Goal: Feedback & Contribution: Contribute content

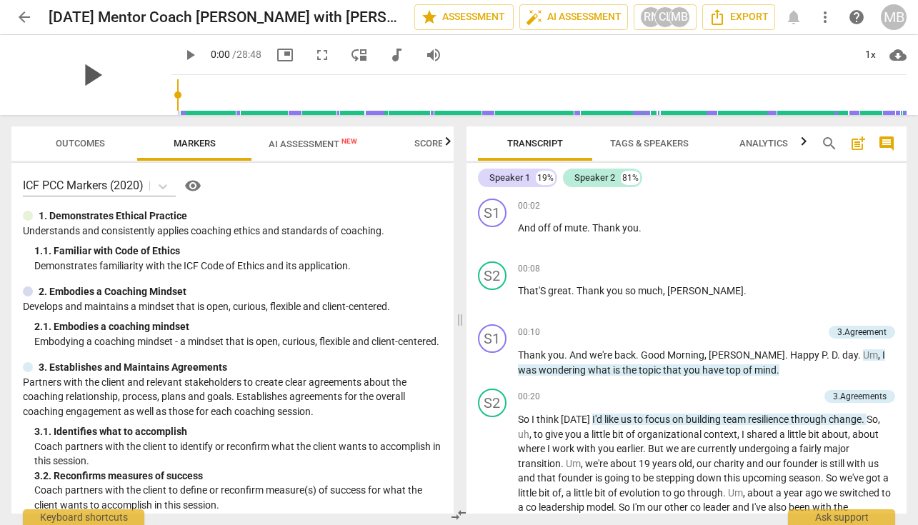
click at [89, 75] on span "play_arrow" at bounding box center [91, 74] width 37 height 37
click at [177, 92] on input "range" at bounding box center [542, 95] width 730 height 46
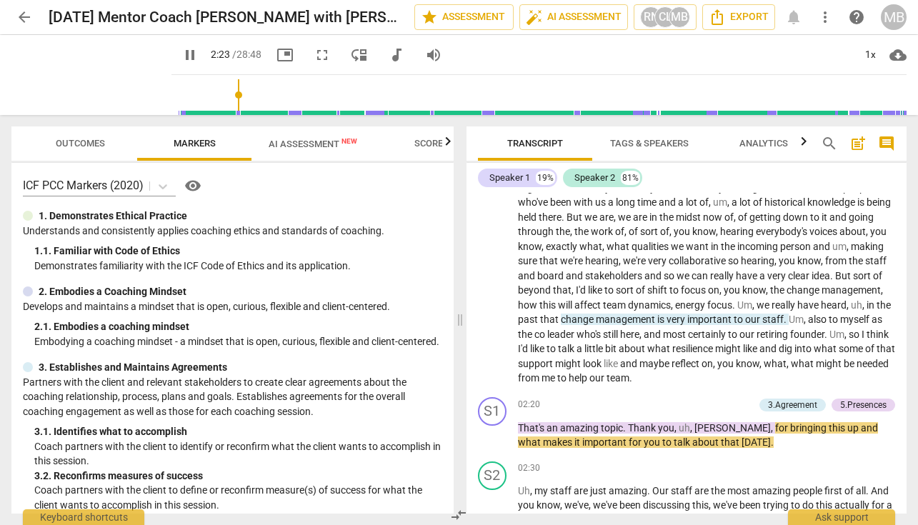
click at [181, 51] on span "pause" at bounding box center [189, 54] width 17 height 17
drag, startPoint x: 784, startPoint y: 342, endPoint x: 535, endPoint y: 359, distance: 249.3
click at [535, 359] on p "So I think [DATE] I'd like us to focus on building team resilience through chan…" at bounding box center [707, 232] width 378 height 308
click at [565, 337] on icon "button" at bounding box center [567, 335] width 9 height 10
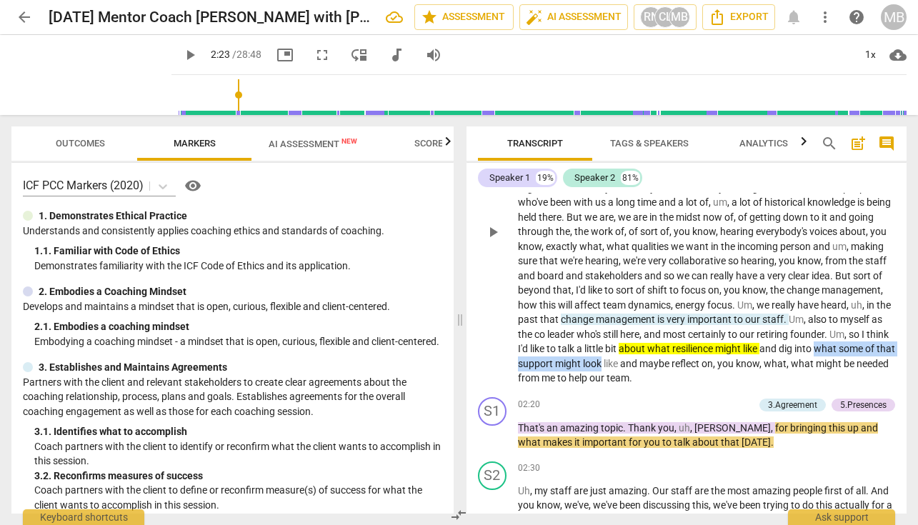
drag, startPoint x: 590, startPoint y: 355, endPoint x: 758, endPoint y: 358, distance: 167.9
click at [758, 358] on p "So I think [DATE] I'd like us to focus on building team resilience through chan…" at bounding box center [707, 232] width 378 height 308
click at [788, 335] on icon "button" at bounding box center [792, 337] width 14 height 17
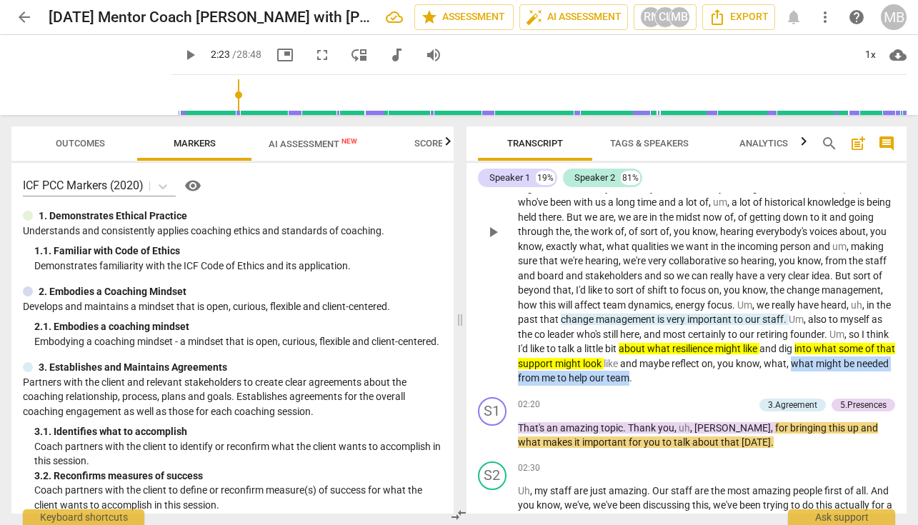
drag, startPoint x: 592, startPoint y: 372, endPoint x: 802, endPoint y: 370, distance: 210.1
click at [802, 370] on p "So I think [DATE] I'd like us to focus on building team resilience through chan…" at bounding box center [707, 232] width 378 height 308
click at [832, 351] on icon "button" at bounding box center [837, 351] width 14 height 17
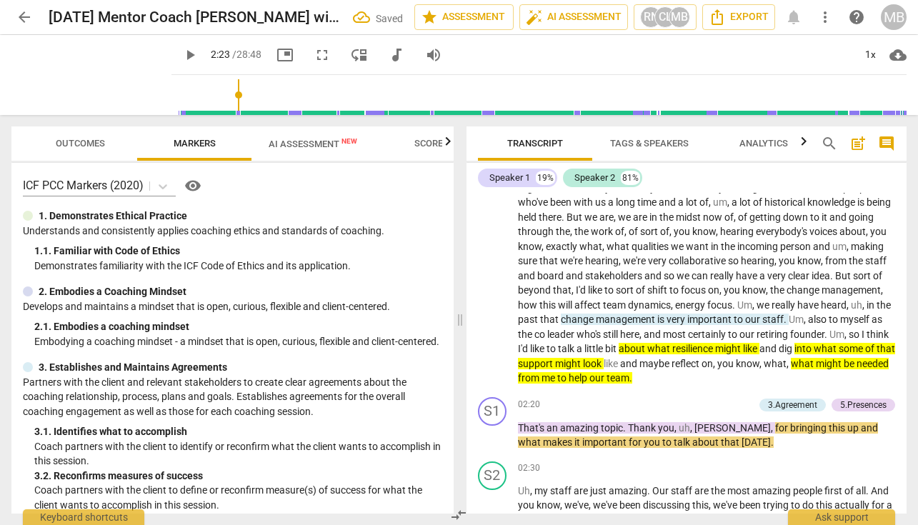
click at [181, 61] on span "play_arrow" at bounding box center [189, 54] width 17 height 17
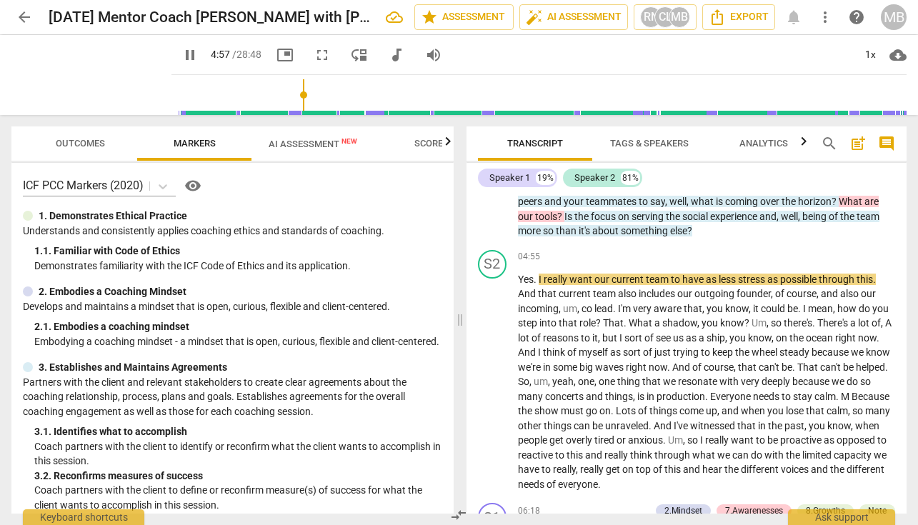
scroll to position [948, 0]
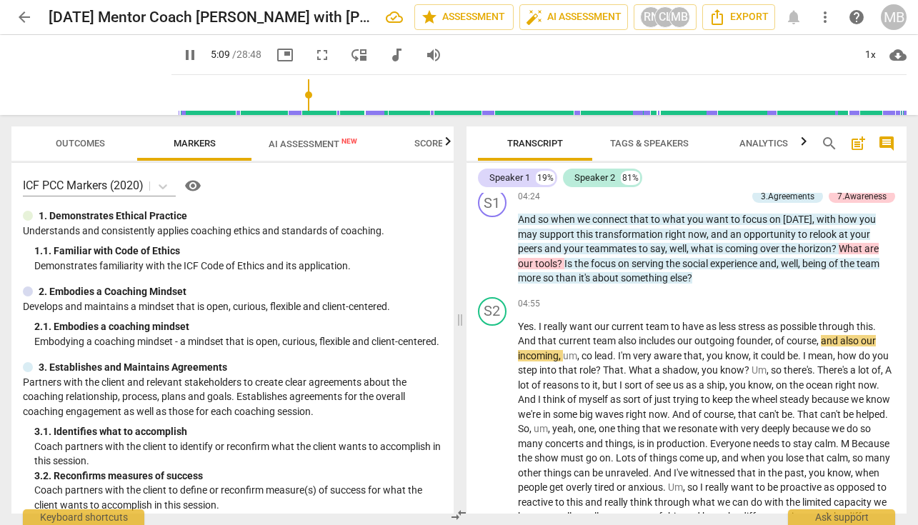
click at [181, 51] on span "pause" at bounding box center [189, 54] width 17 height 17
type input "310"
click at [597, 259] on span "focus" at bounding box center [604, 263] width 27 height 11
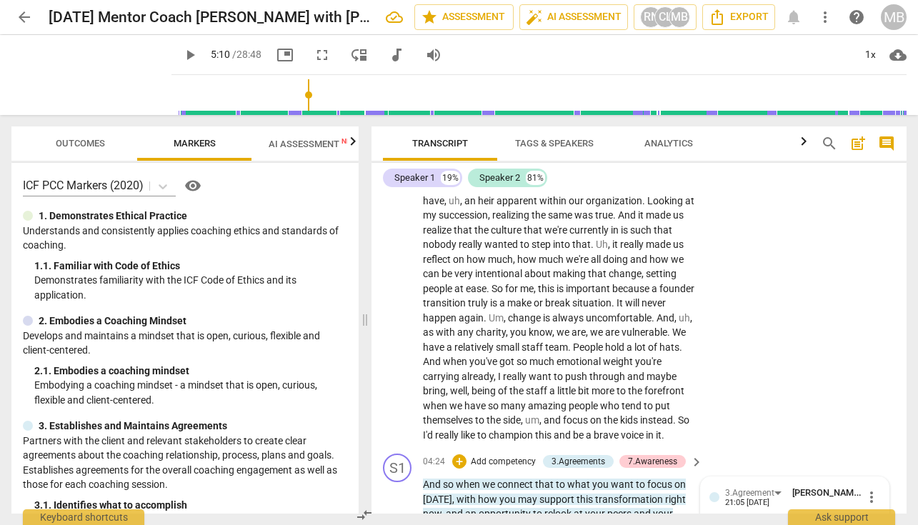
scroll to position [1206, 0]
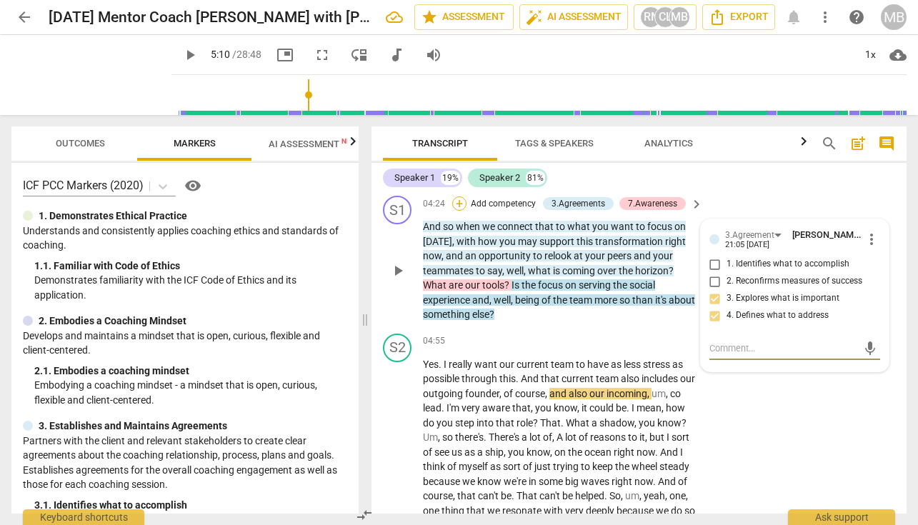
click at [459, 207] on div "+" at bounding box center [459, 204] width 14 height 14
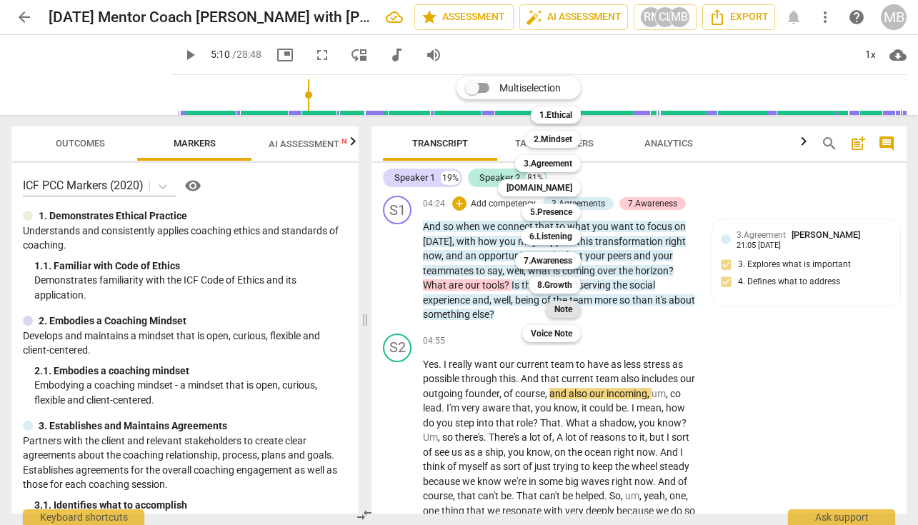
click at [563, 307] on b "Note" at bounding box center [563, 309] width 18 height 17
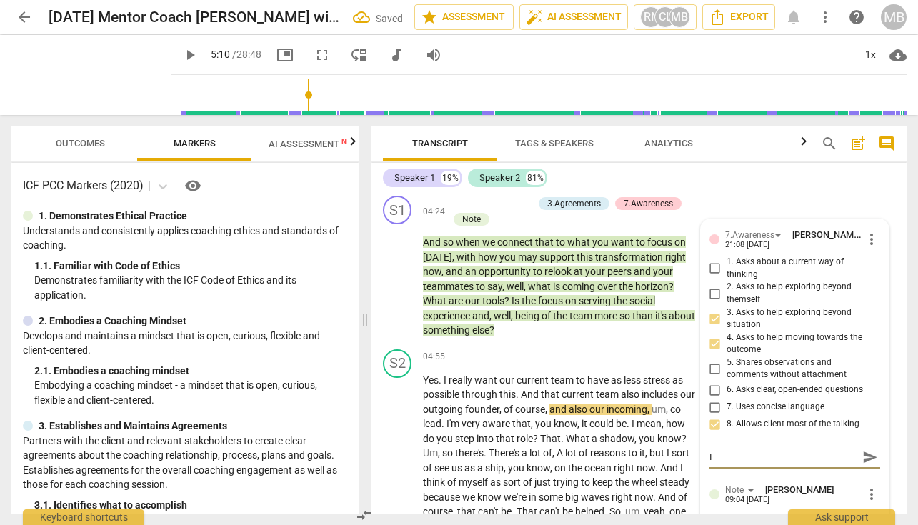
type textarea "I"
type textarea "Is"
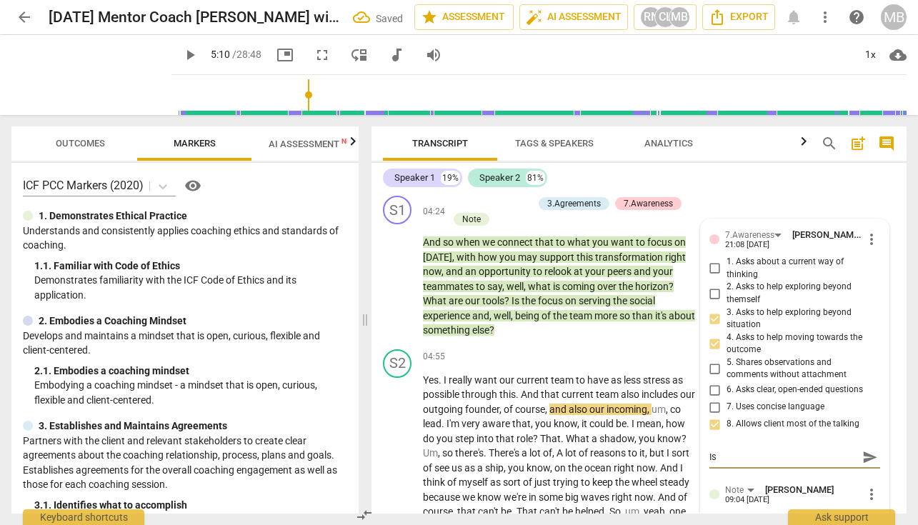
type textarea "Is"
type textarea "Is i"
type textarea "Is it"
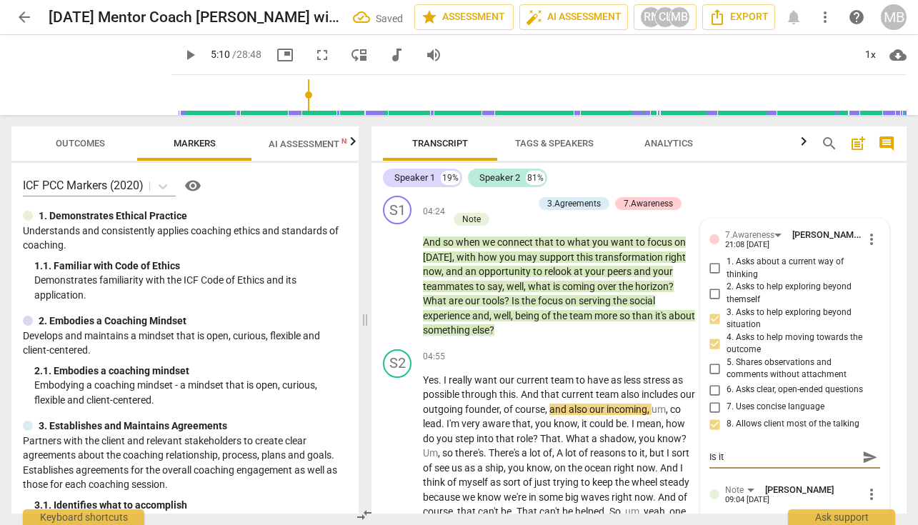
type textarea "Is it"
type textarea "Is it a"
type textarea "Is it ab"
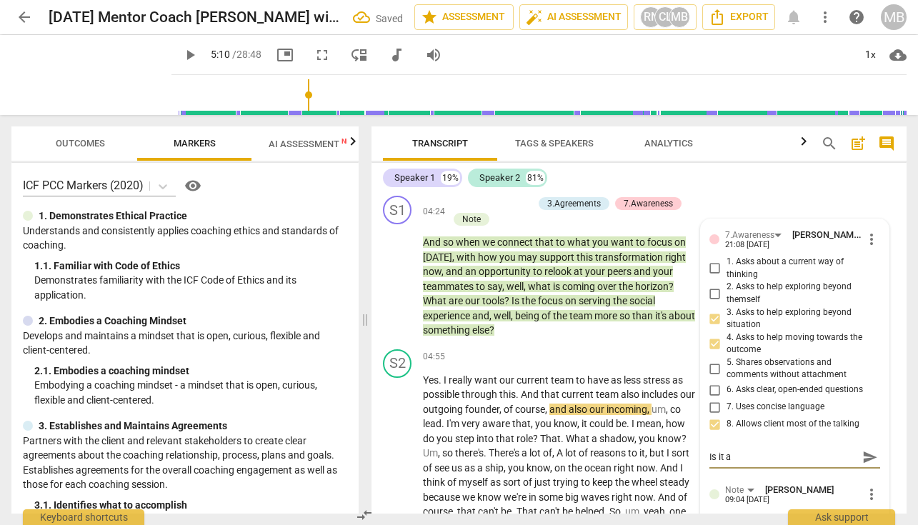
type textarea "Is it ab"
type textarea "Is it abo"
type textarea "Is it abou"
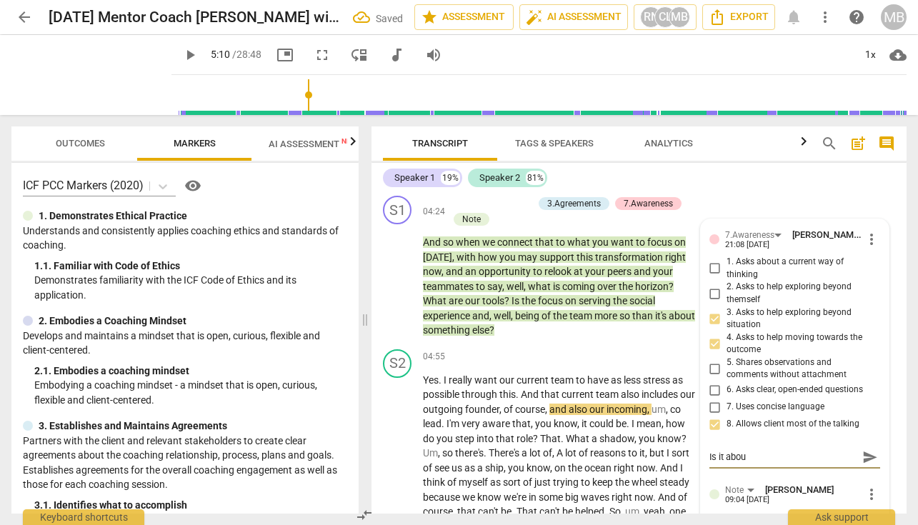
type textarea "Is it about"
type textarea "Is it about s"
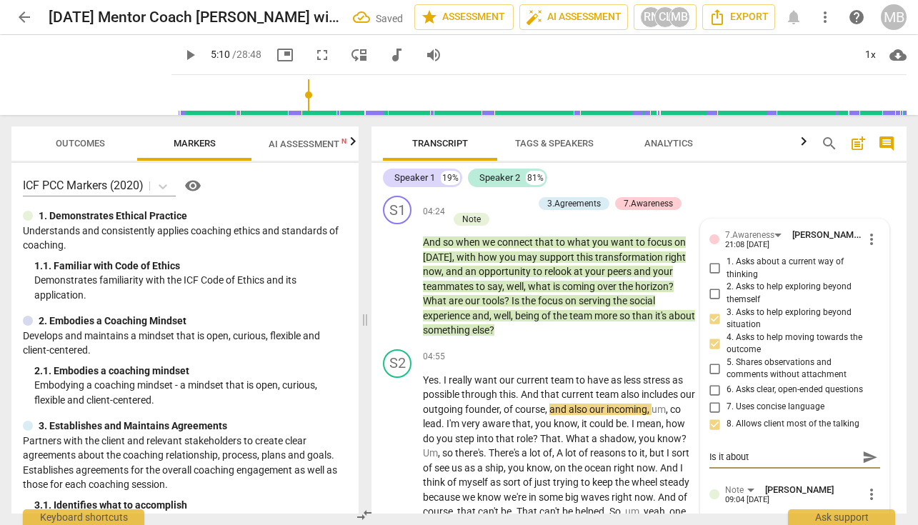
type textarea "Is it about s"
type textarea "Is it about se"
type textarea "Is it about ser"
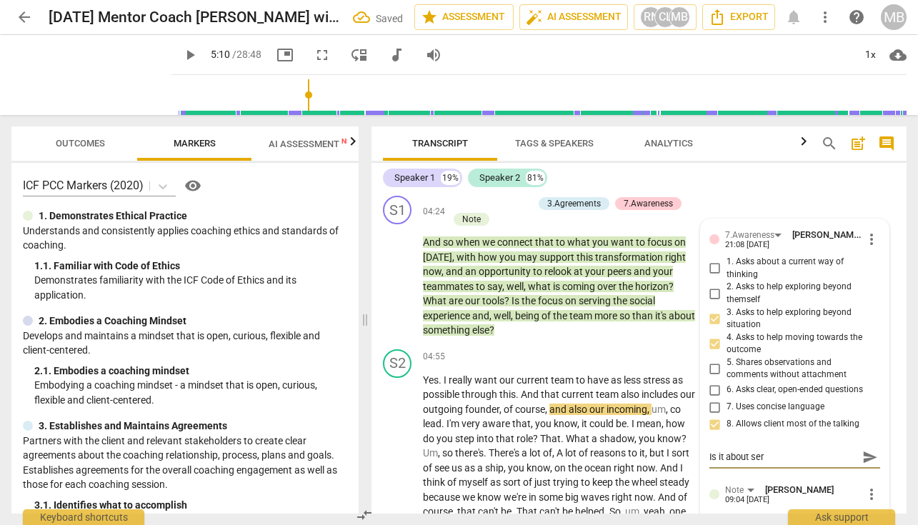
type textarea "Is it about serv"
type textarea "Is it about servi"
type textarea "Is it about [PERSON_NAME]"
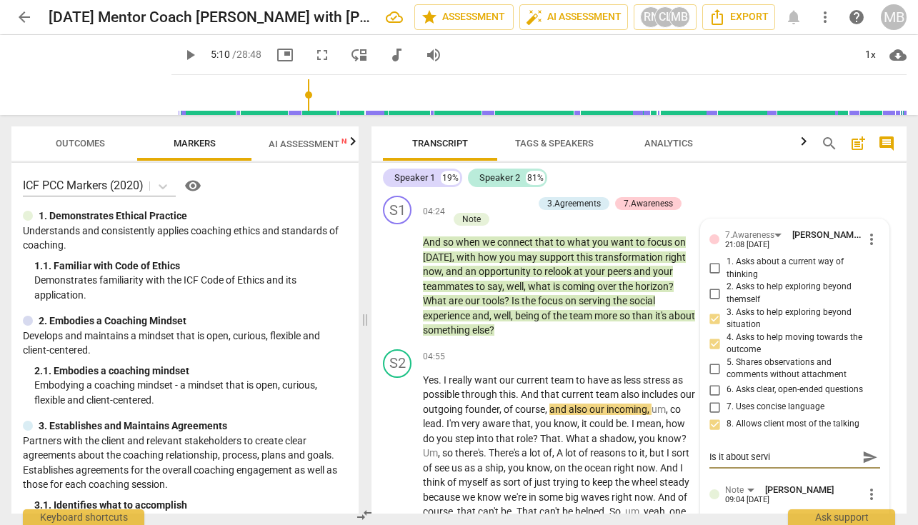
type textarea "Is it about [PERSON_NAME]"
type textarea "Is it about serving"
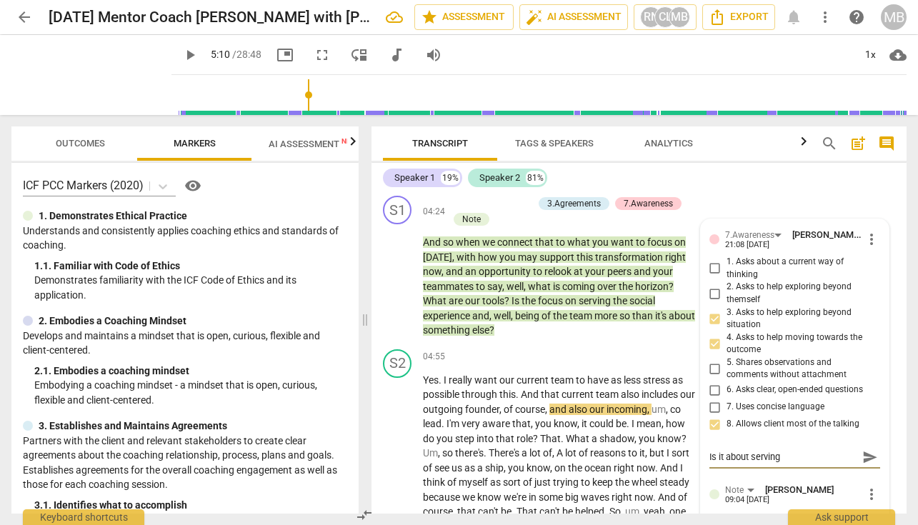
type textarea "Is it about serving t"
type textarea "Is it about serving th"
type textarea "Is it about serving the"
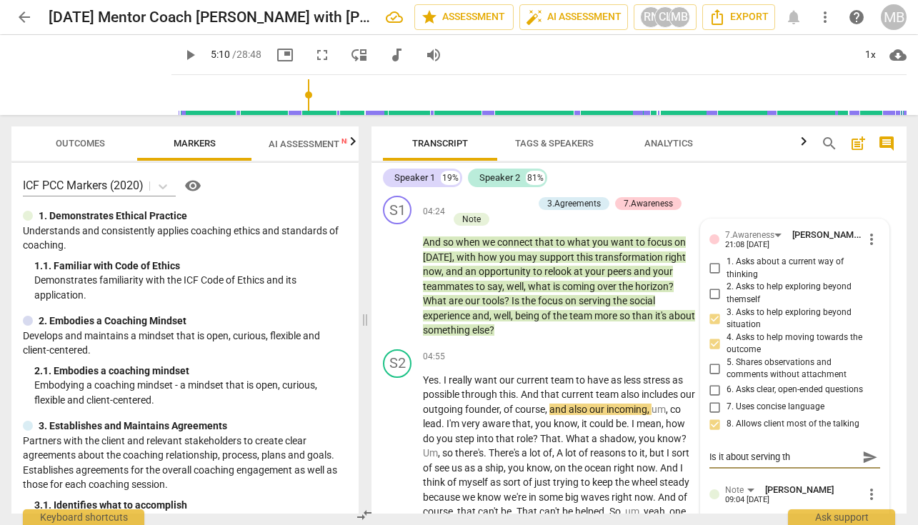
type textarea "Is it about serving the"
type textarea "Is it about serving the s"
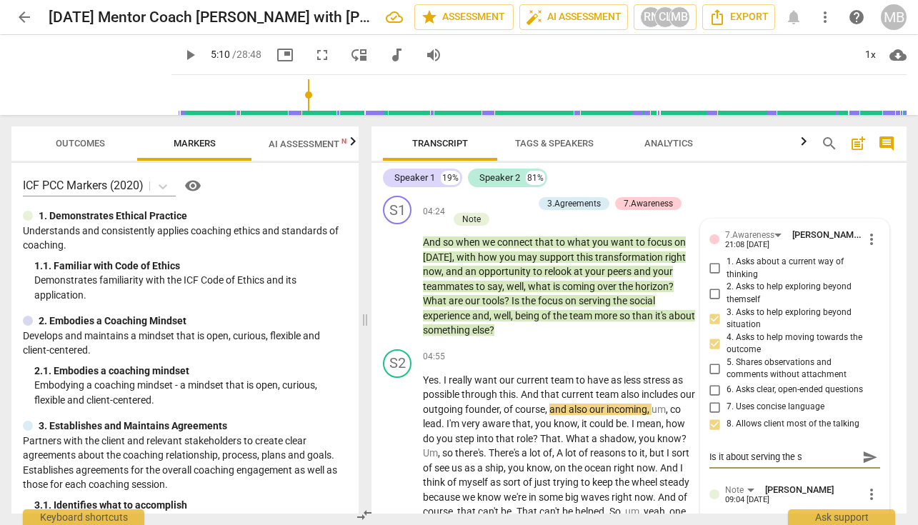
type textarea "Is it about serving the so"
type textarea "Is it about serving the soc"
type textarea "Is it about serving the soci"
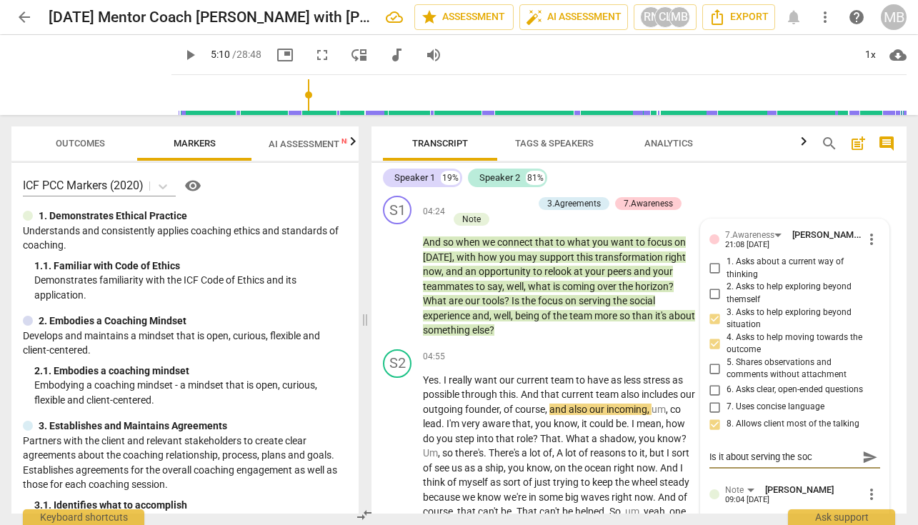
type textarea "Is it about serving the soci"
type textarea "Is it about serving the [PERSON_NAME]"
type textarea "Is it about serving the social"
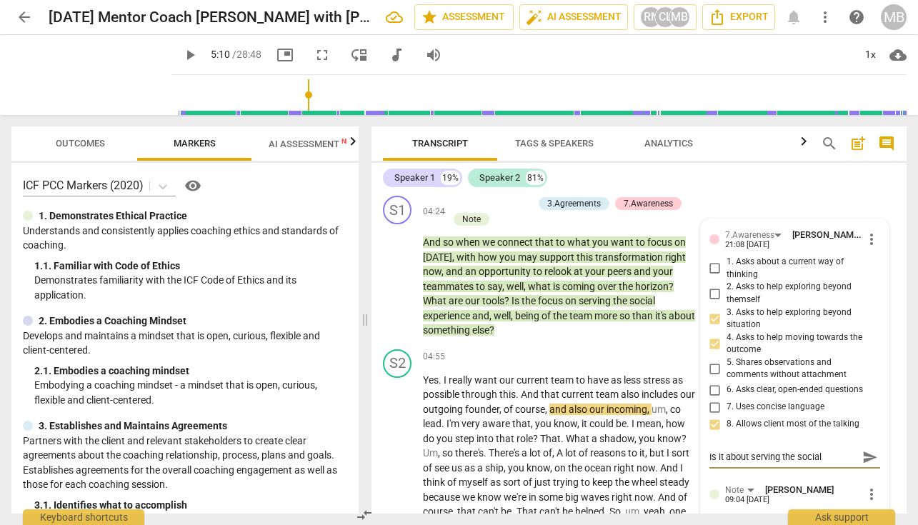
type textarea "Is it about serving the social"
type textarea "Is it about serving the social e"
type textarea "Is it about serving the social ex"
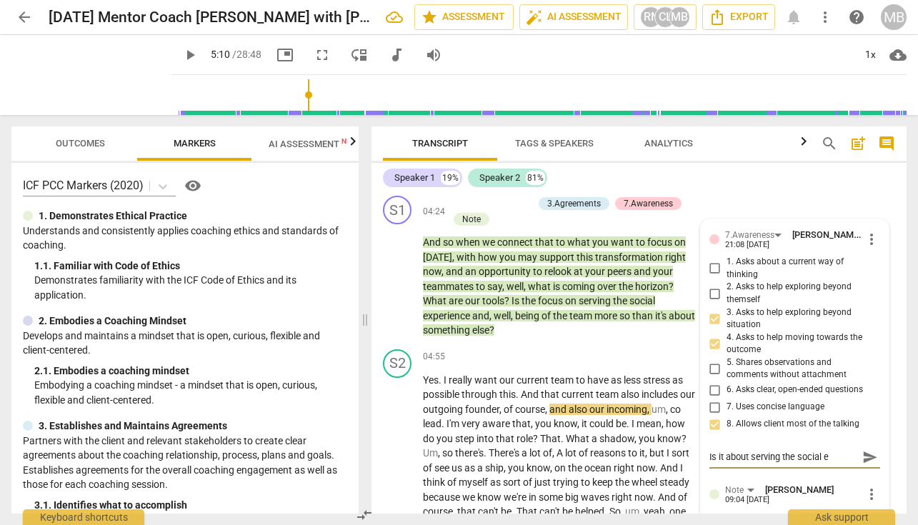
type textarea "Is it about serving the social ex"
type textarea "Is it about serving the social exp"
type textarea "Is it about serving the social expe"
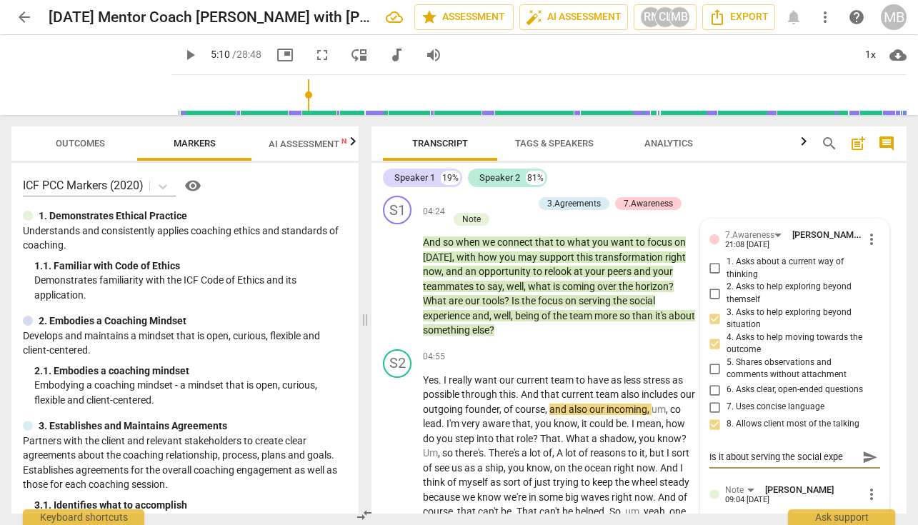
type textarea "Is it about serving the social exper"
type textarea "Is it about serving the social experi"
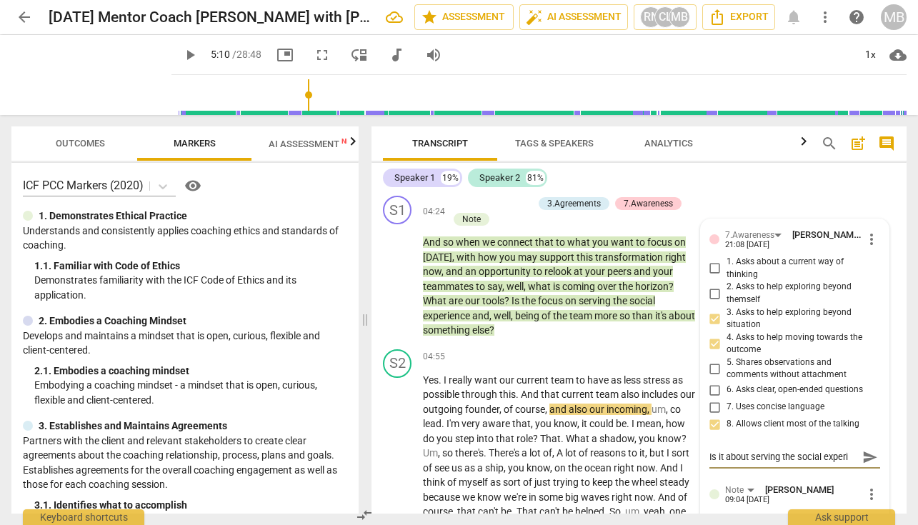
type textarea "Is it about serving the social experie"
type textarea "Is it about serving the social experien"
type textarea "Is it about serving the social experienc"
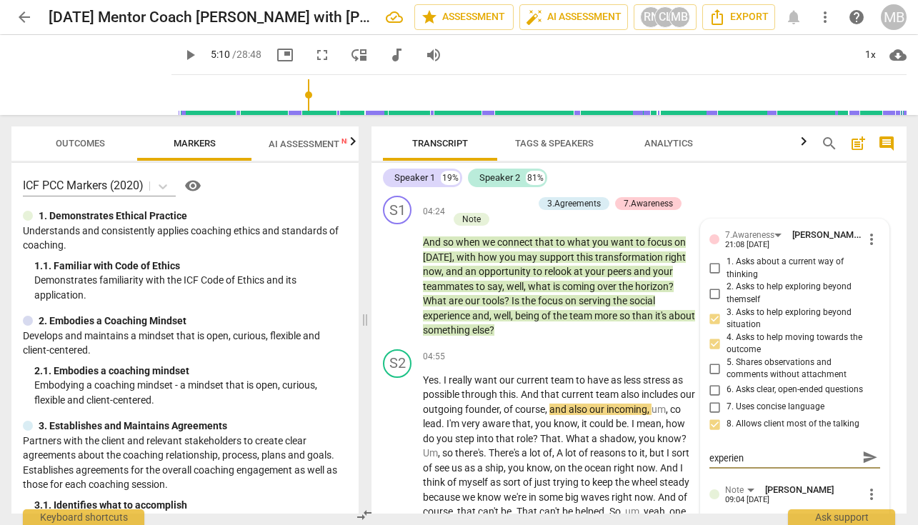
type textarea "Is it about serving the social experienc"
type textarea "Is it about serving the social experience"
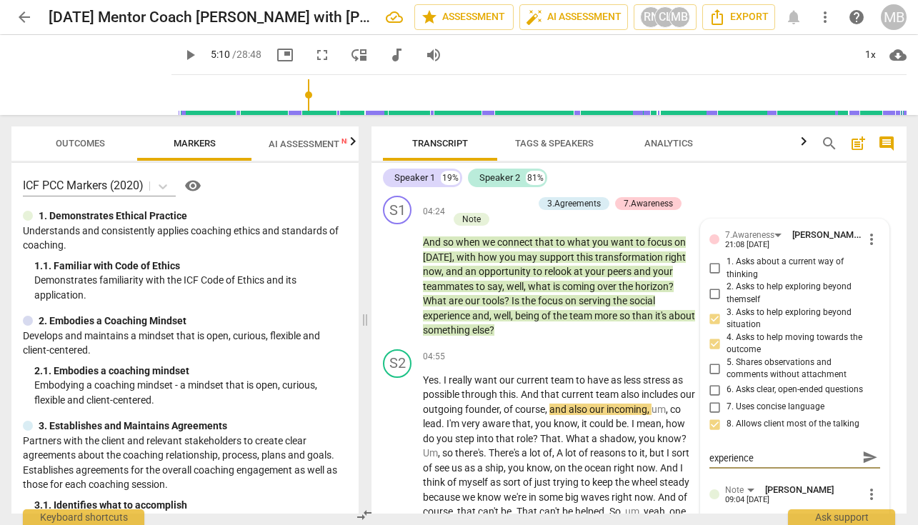
type textarea "Is it about serving the social experience o"
type textarea "Is it about serving the social experience or"
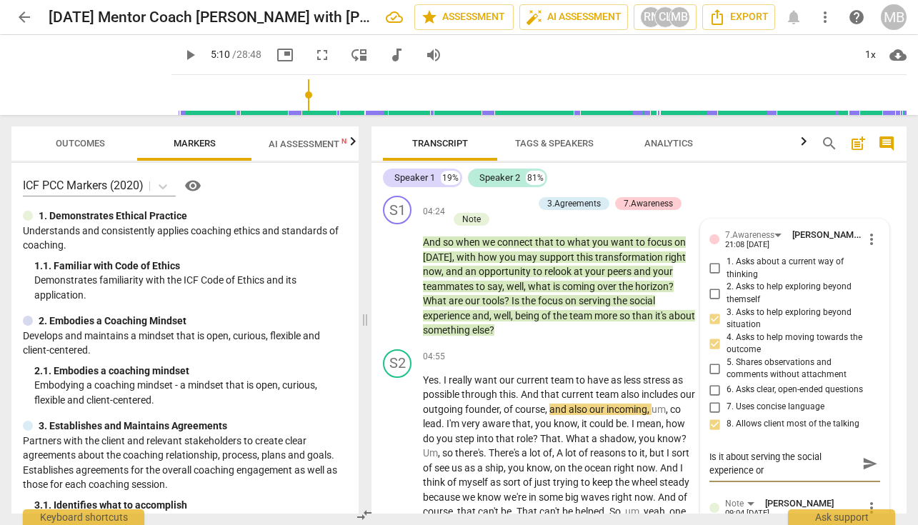
scroll to position [0, 0]
type textarea "Is it about serving the social experience or"
type textarea "Is it about serving the social experience or s"
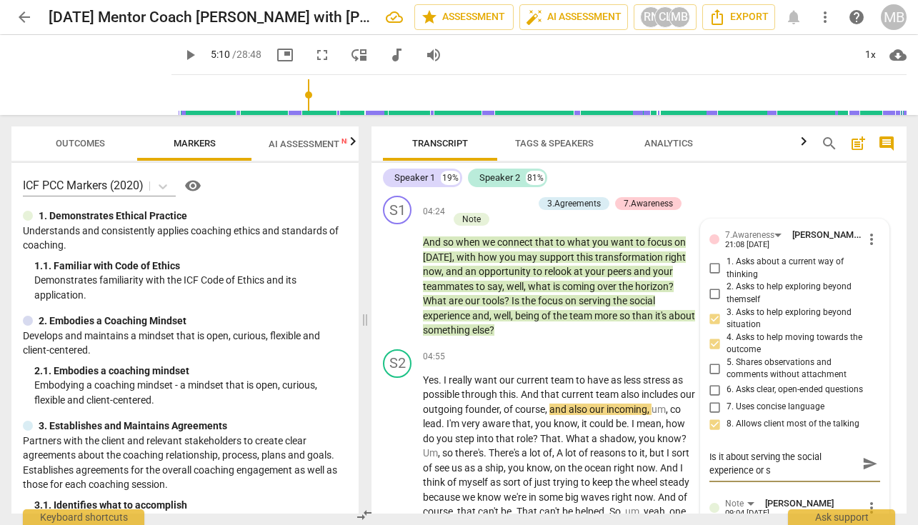
type textarea "Is it about serving the social experience or so"
type textarea "Is it about serving the social experience or som"
type textarea "Is it about serving the social experience or some"
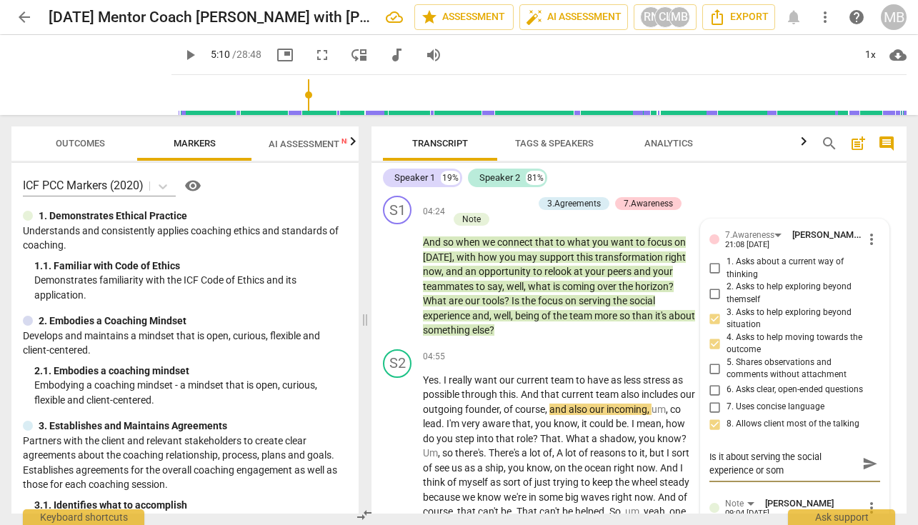
type textarea "Is it about serving the social experience or some"
type textarea "Is it about serving the social experience or somet"
type textarea "Is it about serving the social experience or someth"
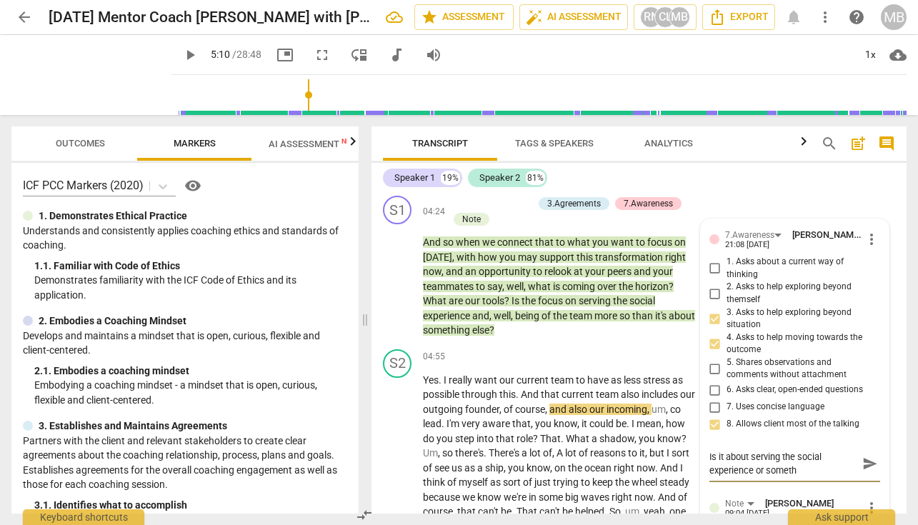
type textarea "Is it about serving the social experience or somethi"
type textarea "Is it about serving the social experience or somethin"
type textarea "Is it about serving the social experience or something"
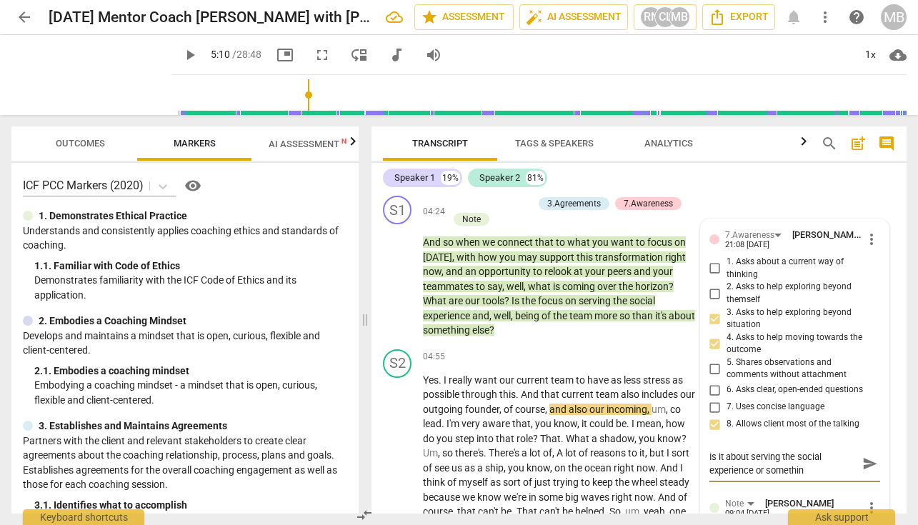
type textarea "Is it about serving the social experience or something"
type textarea "Is it about serving the social experience or something e"
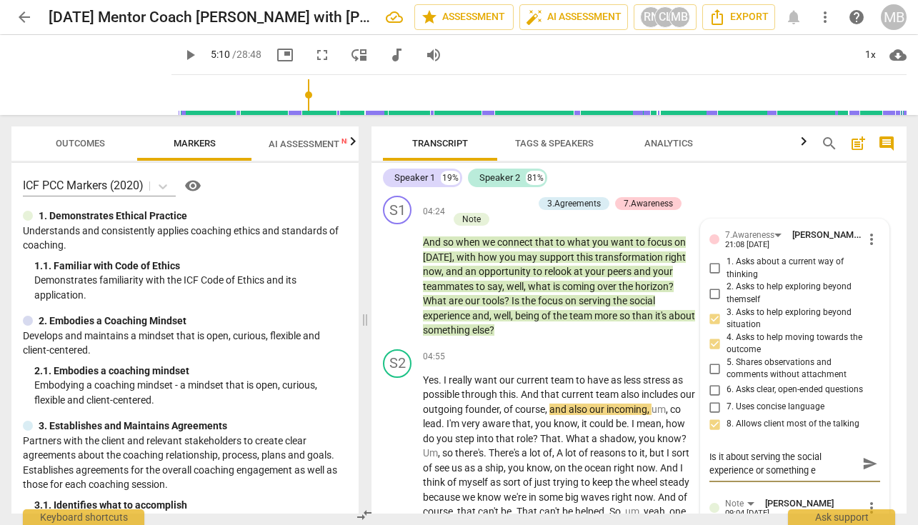
type textarea "Is it about serving the social experience or something el"
type textarea "Is it about serving the social experience or something els"
type textarea "Is it about serving the social experience or something else"
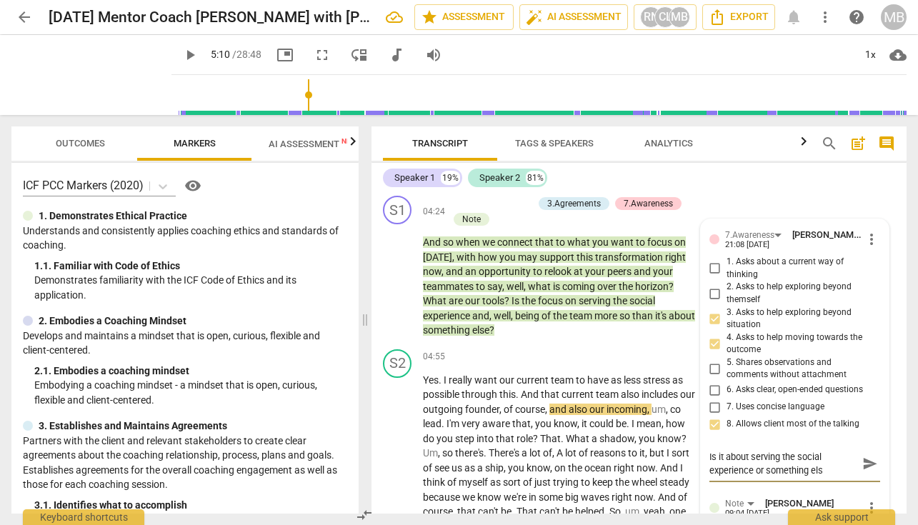
type textarea "Is it about serving the social experience or something else"
type textarea "Is it about serving the social experience or something else?"
click at [755, 475] on textarea "Is it about serving the social experience or something else?" at bounding box center [784, 463] width 148 height 27
type textarea "Is it about serving the social experience aor something else?"
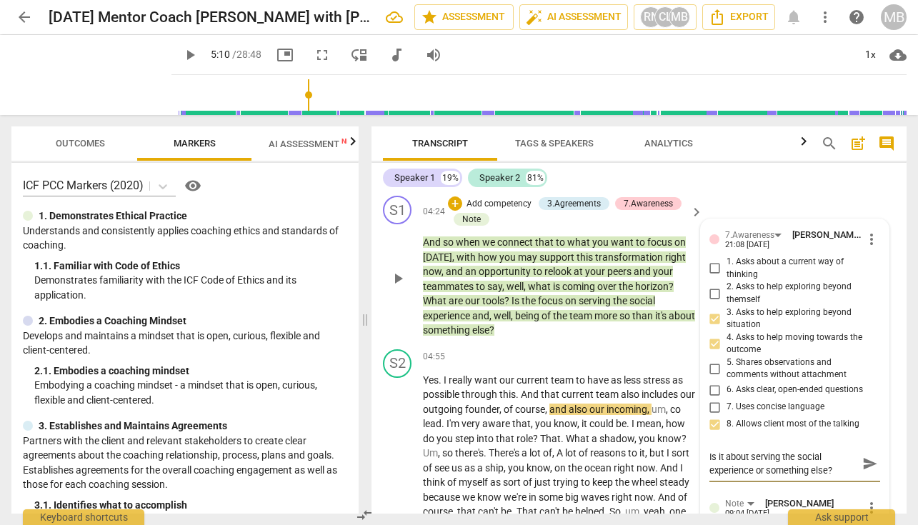
type textarea "Is it about serving the social experience aor something else?"
type textarea "Is it about serving the social experience anor something else?"
type textarea "Is it about serving the social experience andor something else?"
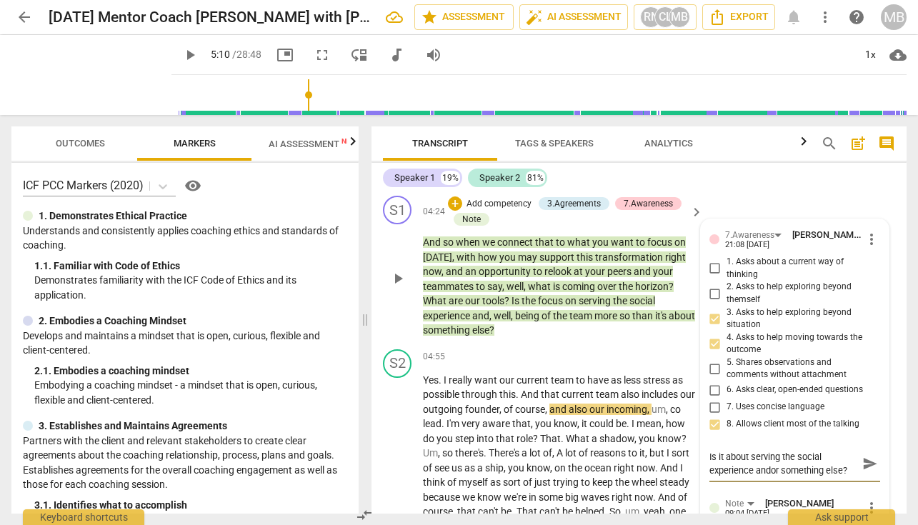
type textarea "Is it about serving the social experience and/or something else?"
click at [864, 462] on span "send" at bounding box center [870, 464] width 16 height 16
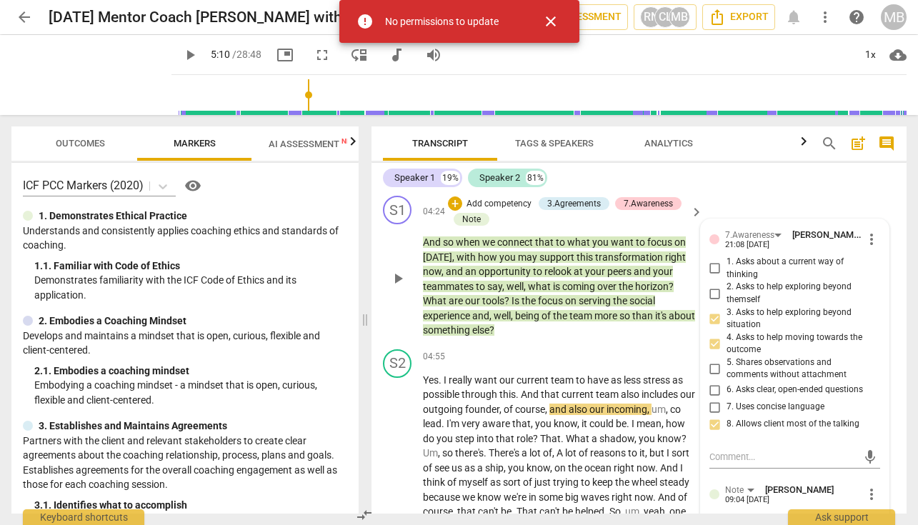
click at [760, 503] on div "09:04 [DATE]" at bounding box center [747, 500] width 44 height 9
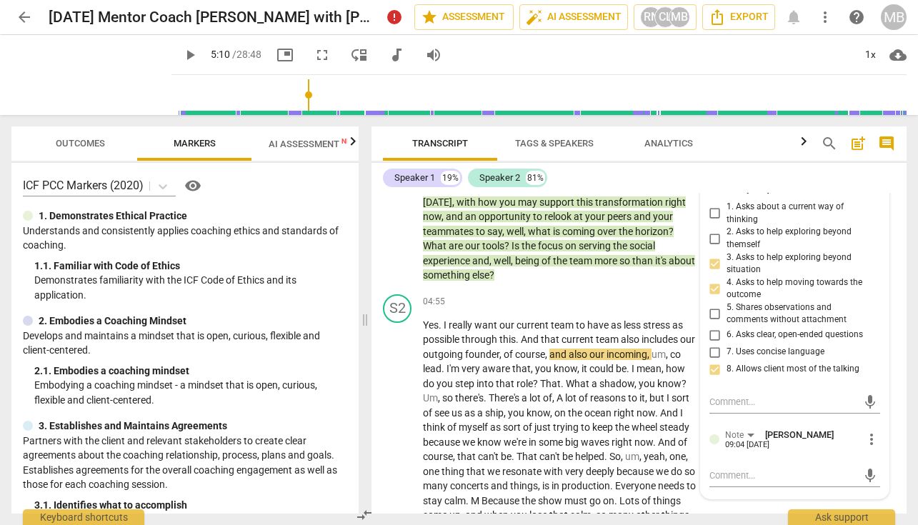
scroll to position [1278, 0]
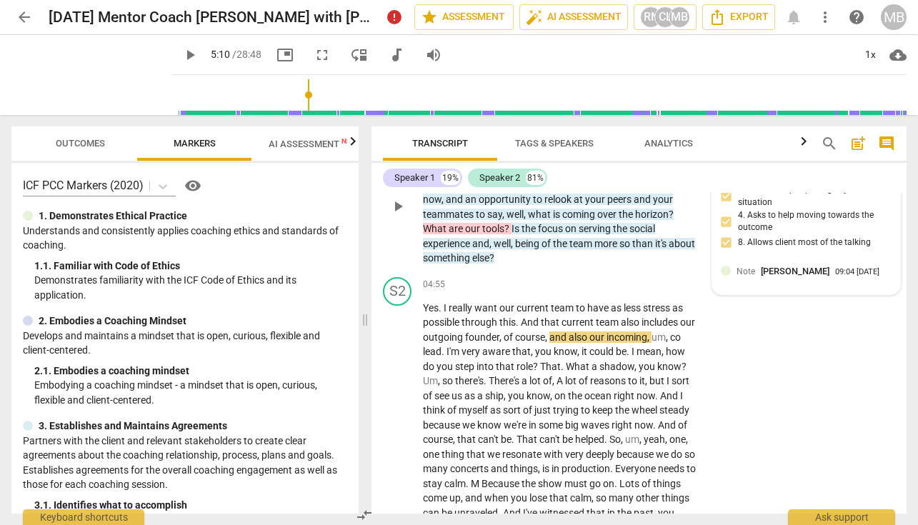
click at [835, 277] on div "09:04 [DATE]" at bounding box center [857, 272] width 44 height 9
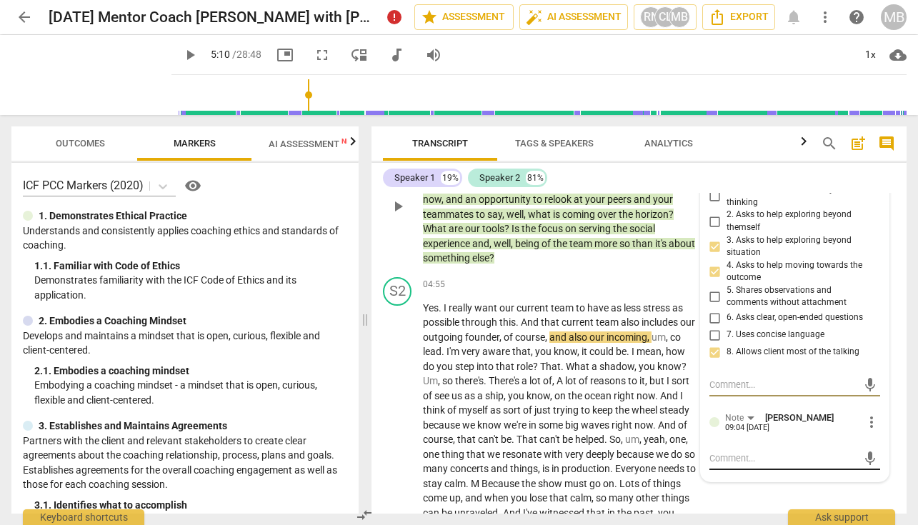
click at [727, 448] on div "mic" at bounding box center [795, 458] width 171 height 23
click at [719, 458] on textarea at bounding box center [784, 459] width 148 height 14
type textarea "I"
type textarea "Is"
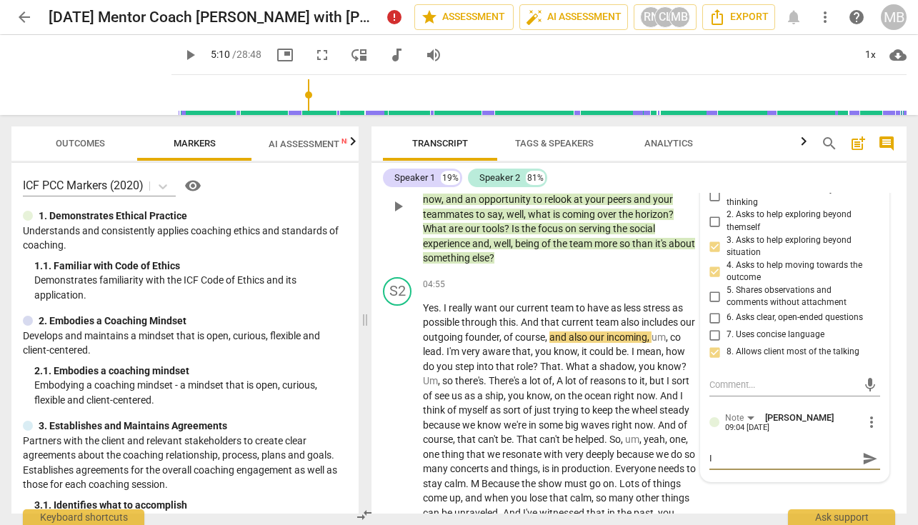
type textarea "Is"
type textarea "Is i"
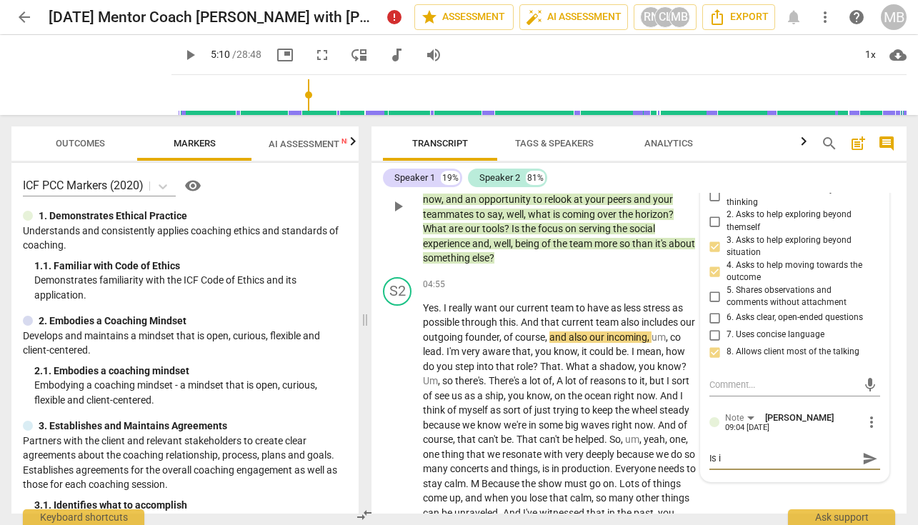
type textarea "Is it"
type textarea "Is it a"
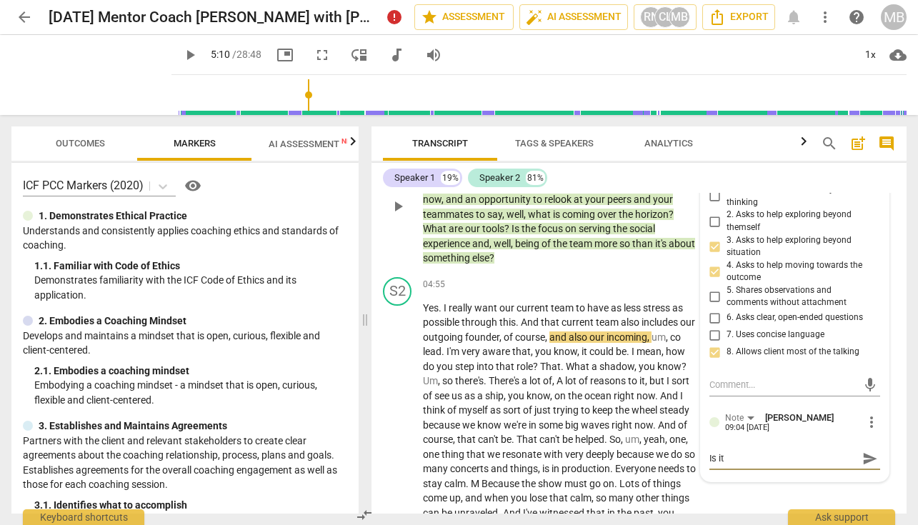
type textarea "Is it a"
type textarea "Is it ab"
type textarea "Is it abo"
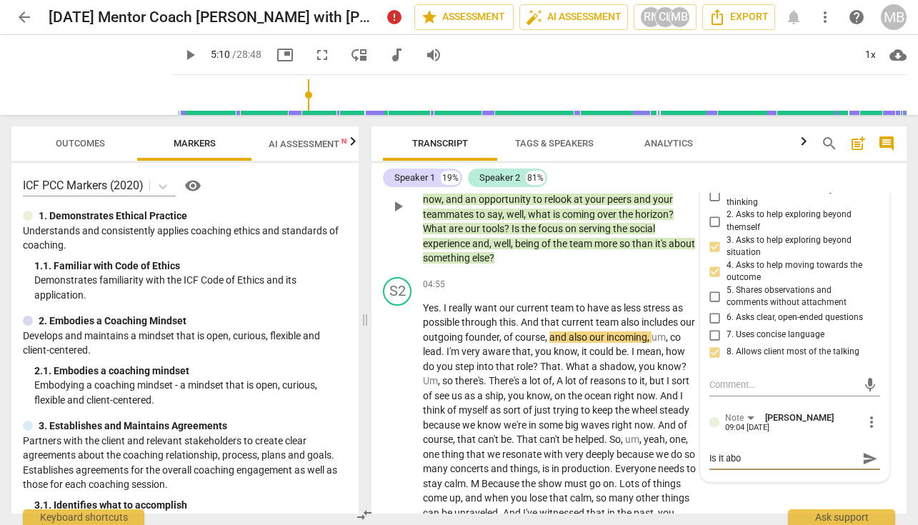
type textarea "Is it abou"
type textarea "Is it about"
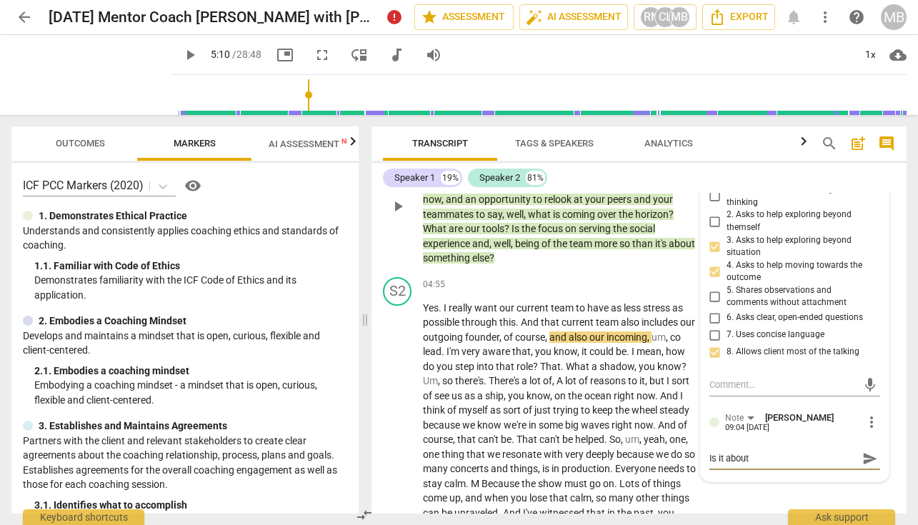
type textarea "Is it about"
type textarea "Is it about t"
type textarea "Is it about th"
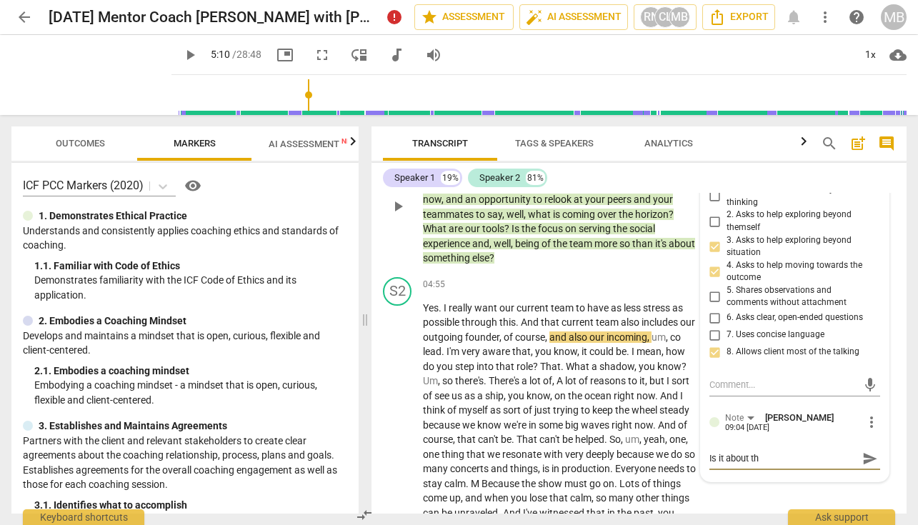
type textarea "Is it about the"
type textarea "Is it about the s"
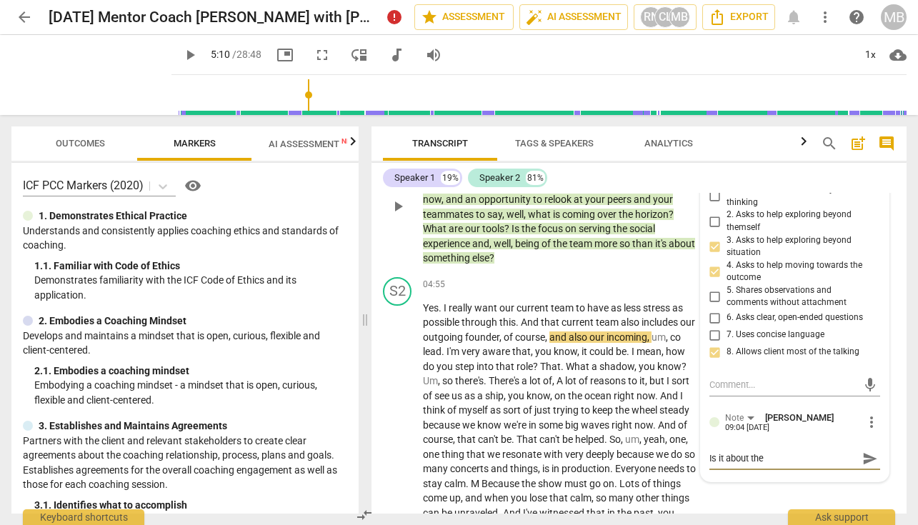
type textarea "Is it about the s"
type textarea "Is it about the so"
type textarea "Is it about the soc"
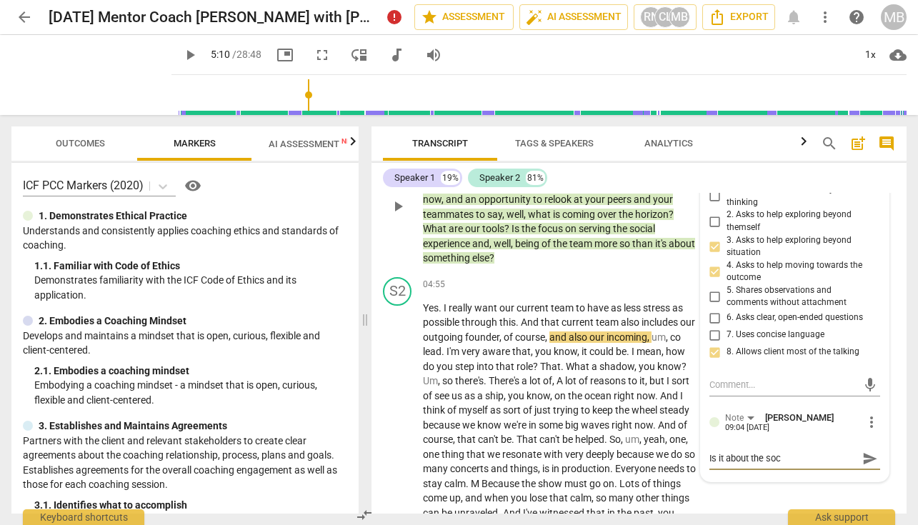
type textarea "Is it about the soci"
type textarea "Is it about the [PERSON_NAME]"
type textarea "Is it about the social"
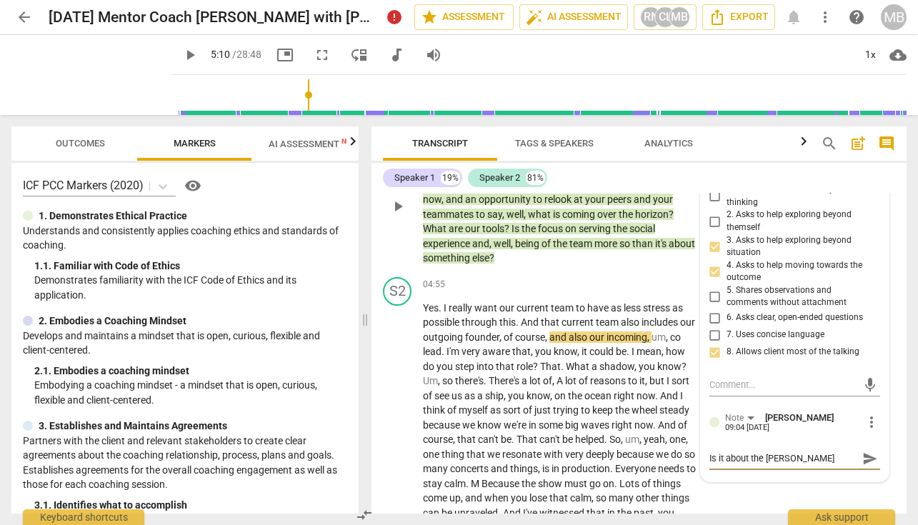
type textarea "Is it about the social"
type textarea "Is it about the social e"
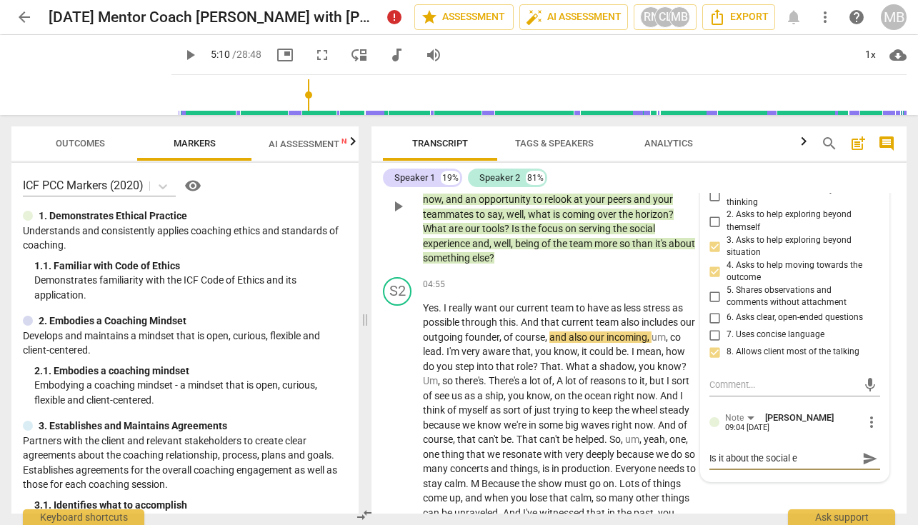
type textarea "Is it about the social ex"
type textarea "Is it about the social exp"
type textarea "Is it about the social expe"
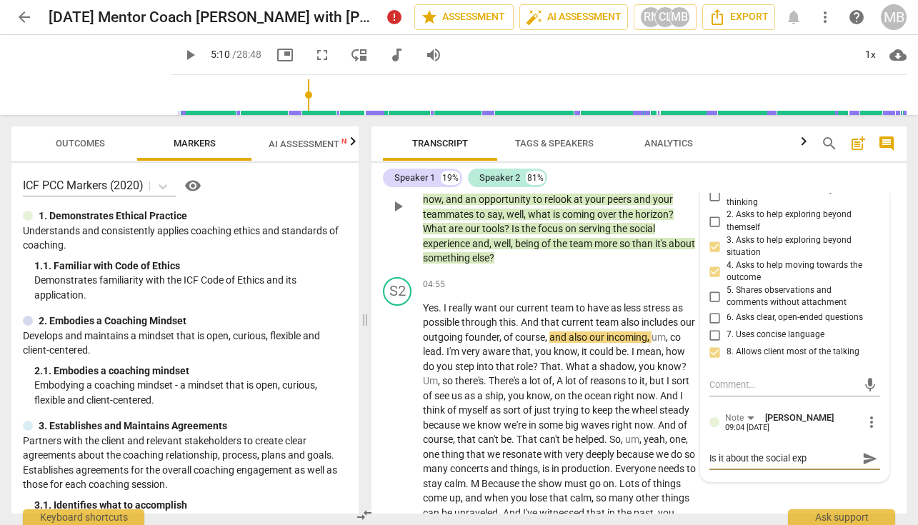
type textarea "Is it about the social expe"
type textarea "Is it about the social exper"
type textarea "Is it about the social experi"
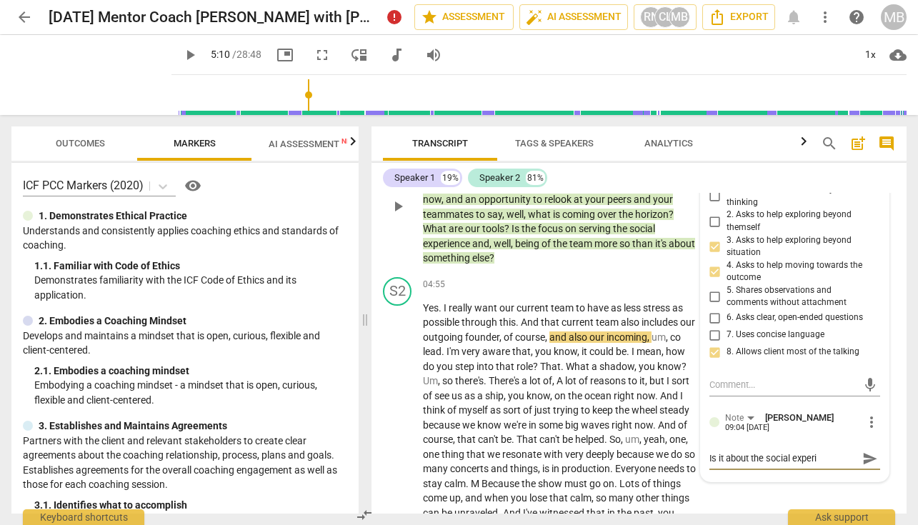
type textarea "Is it about the social experin"
type textarea "Is it about the social experinc"
type textarea "Is it about the social experince"
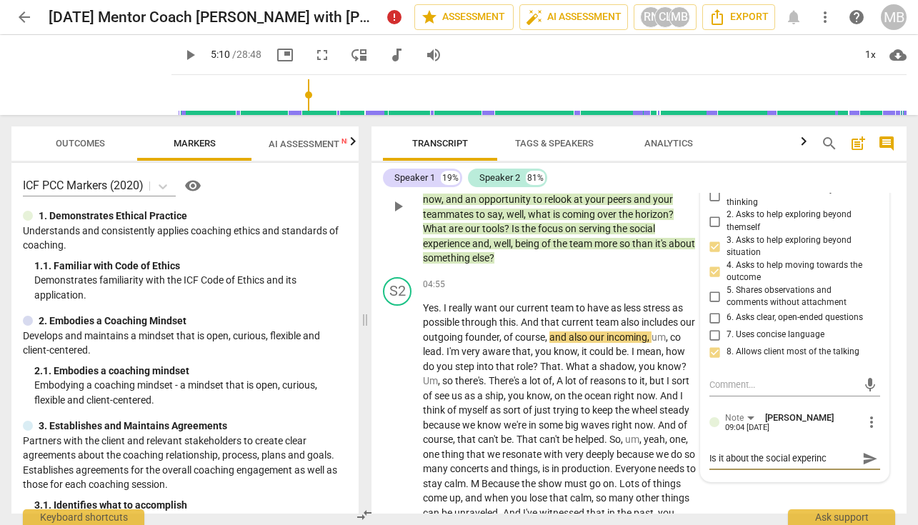
type textarea "Is it about the social experince"
type textarea "Is it about the social experience"
type textarea "Is it about the social experience o"
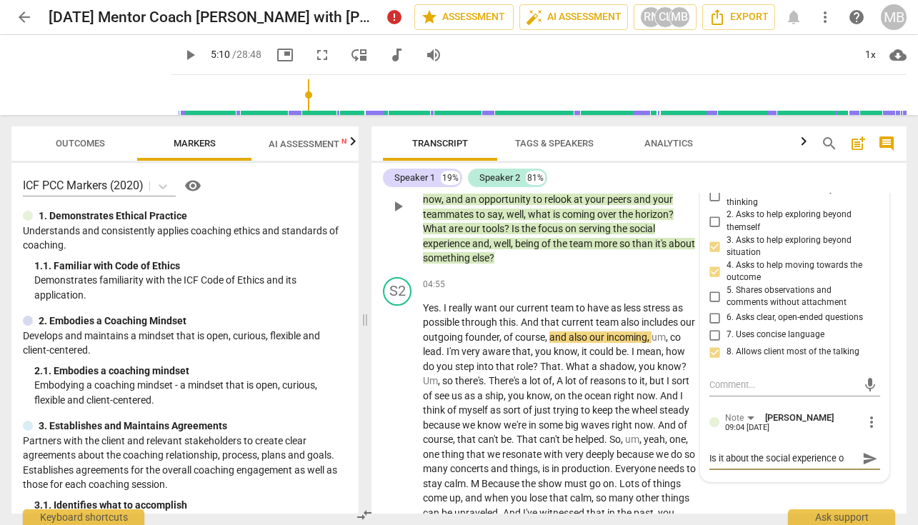
type textarea "Is it about the social experience or"
drag, startPoint x: 801, startPoint y: 487, endPoint x: 793, endPoint y: 486, distance: 7.9
click at [793, 486] on textarea "Is it about the social experience and/or something else? (avoid influencing the…" at bounding box center [784, 472] width 148 height 41
click at [832, 487] on textarea "Is it about the social experience and/or something else? (avoid influencing the…" at bounding box center [784, 472] width 148 height 41
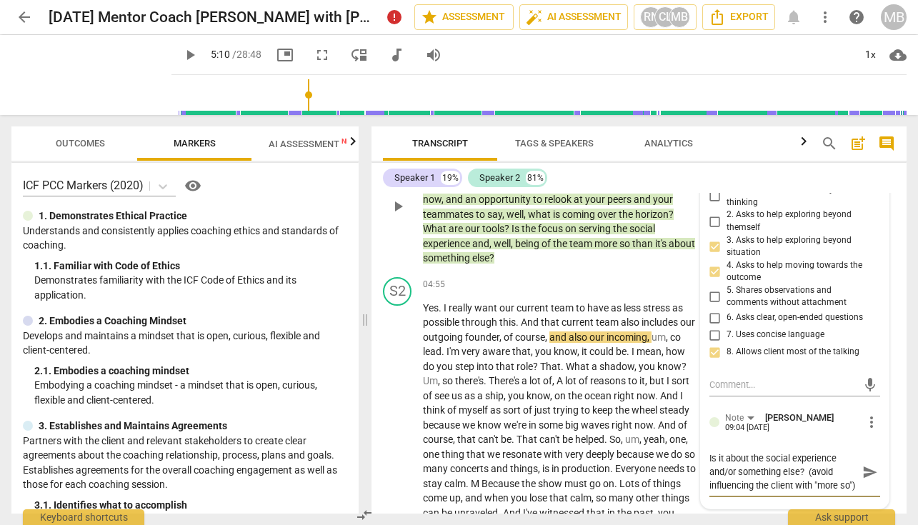
scroll to position [12, 0]
click at [864, 474] on span "send" at bounding box center [870, 472] width 16 height 16
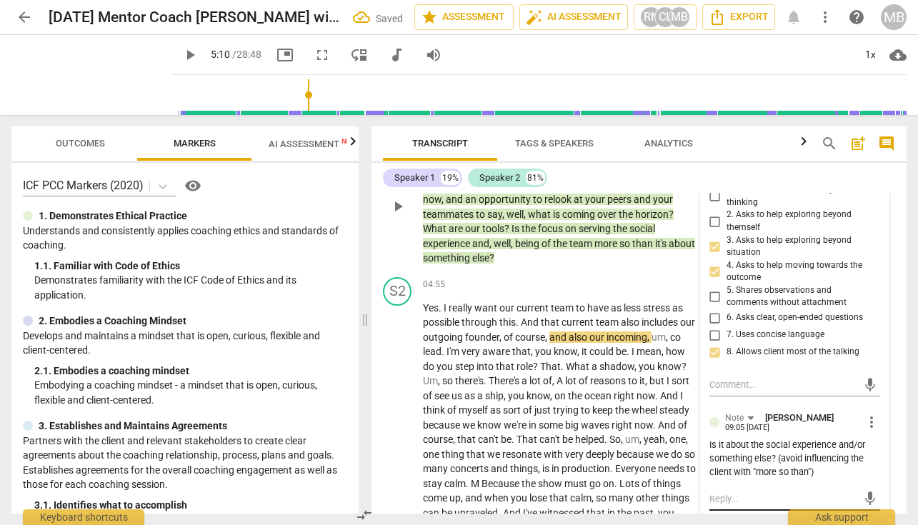
scroll to position [0, 0]
click at [181, 58] on span "play_arrow" at bounding box center [189, 54] width 17 height 17
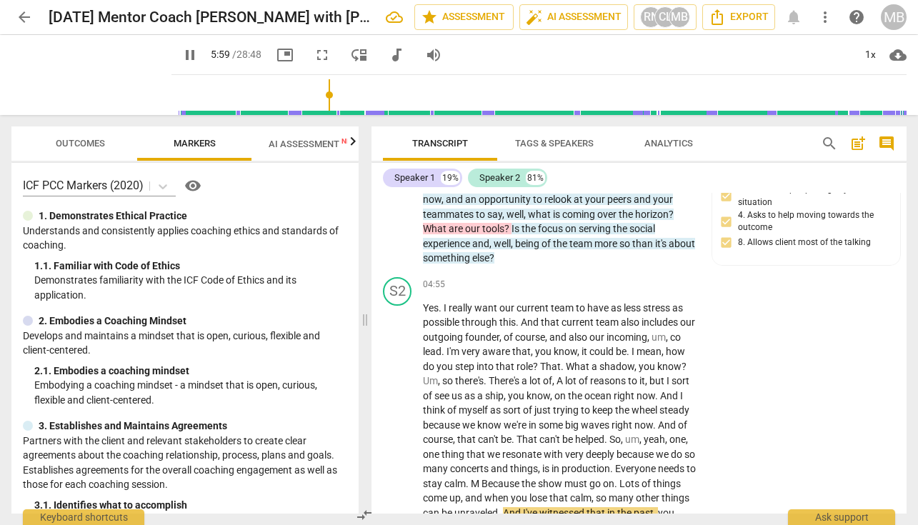
scroll to position [1605, 0]
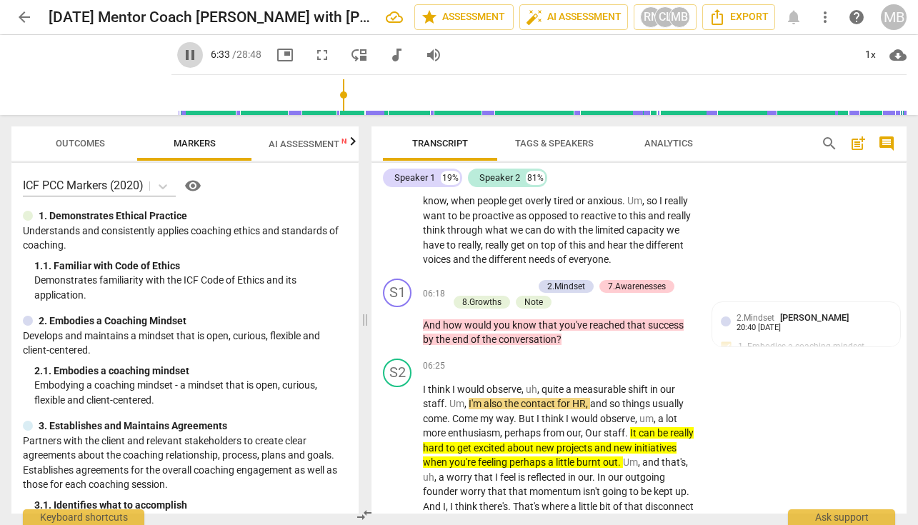
click at [181, 53] on span "pause" at bounding box center [189, 54] width 17 height 17
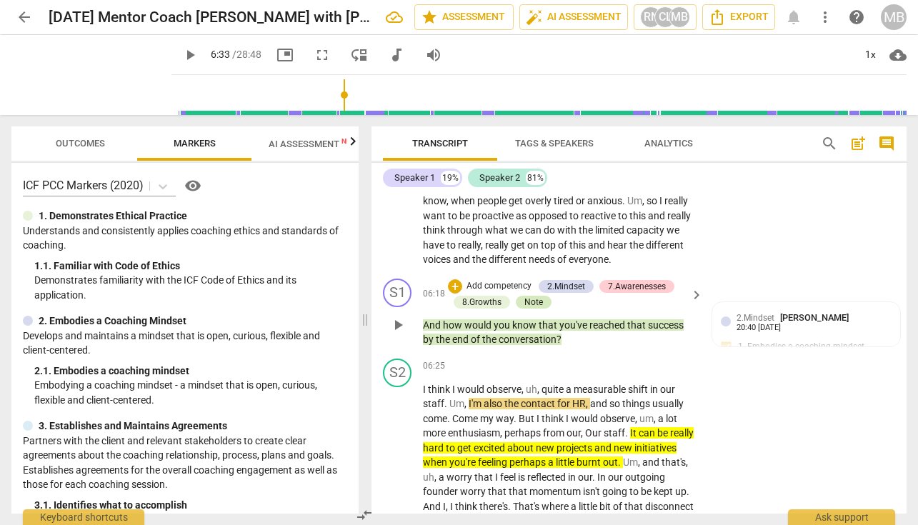
click at [527, 309] on div "Note" at bounding box center [533, 302] width 19 height 13
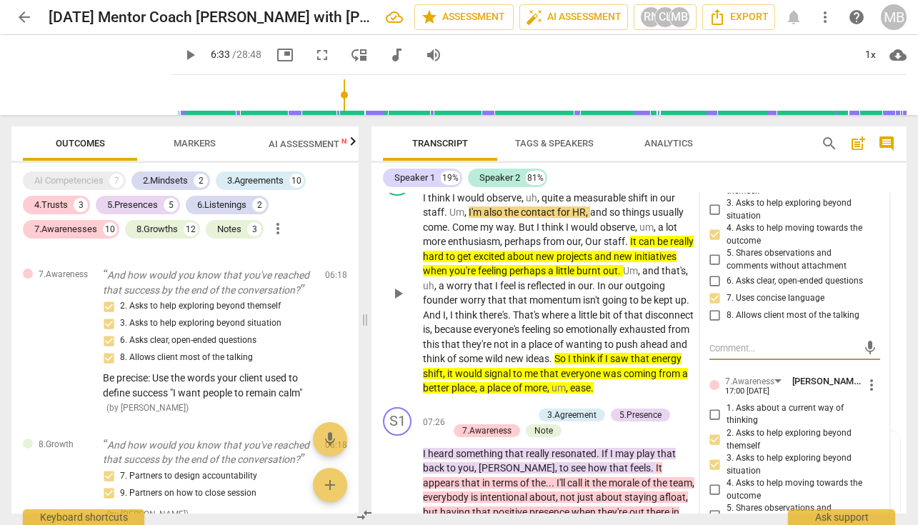
scroll to position [1707, 0]
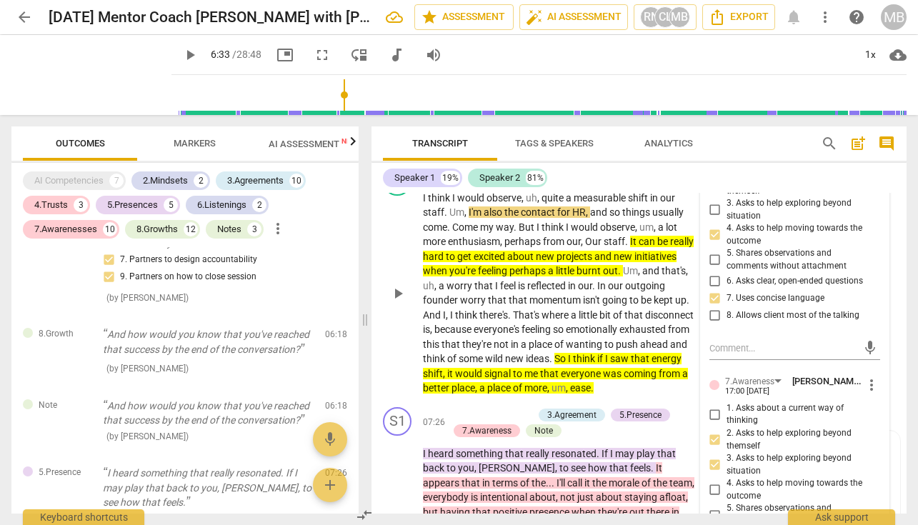
drag, startPoint x: 900, startPoint y: 271, endPoint x: 897, endPoint y: 253, distance: 18.1
click at [897, 253] on div "S2 play_arrow pause 06:25 + Add competency keyboard_arrow_right I think I would…" at bounding box center [639, 281] width 535 height 240
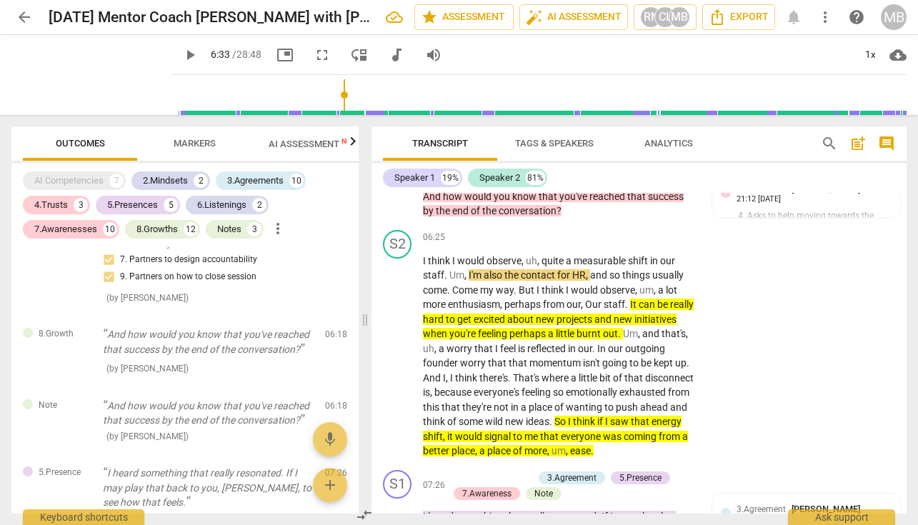
scroll to position [1663, 0]
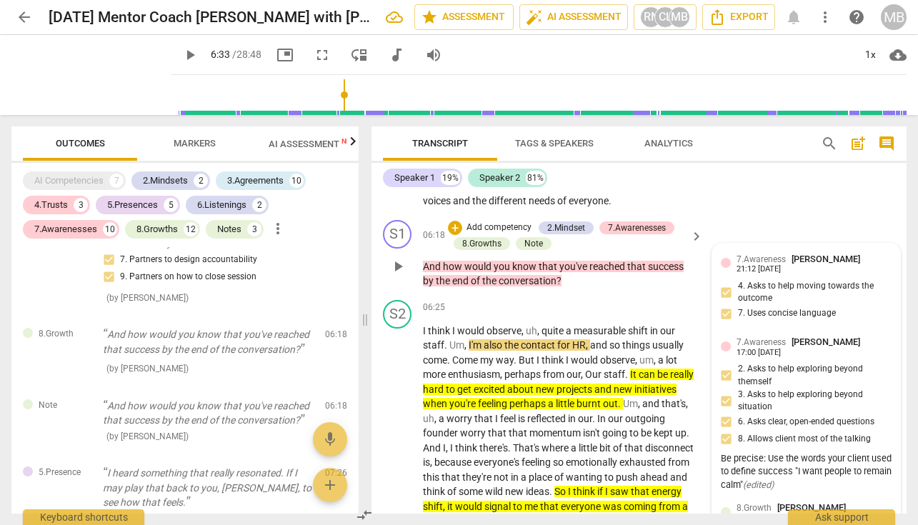
click at [817, 274] on div "7.Awareness [PERSON_NAME] 21:12 [DATE]" at bounding box center [814, 263] width 155 height 22
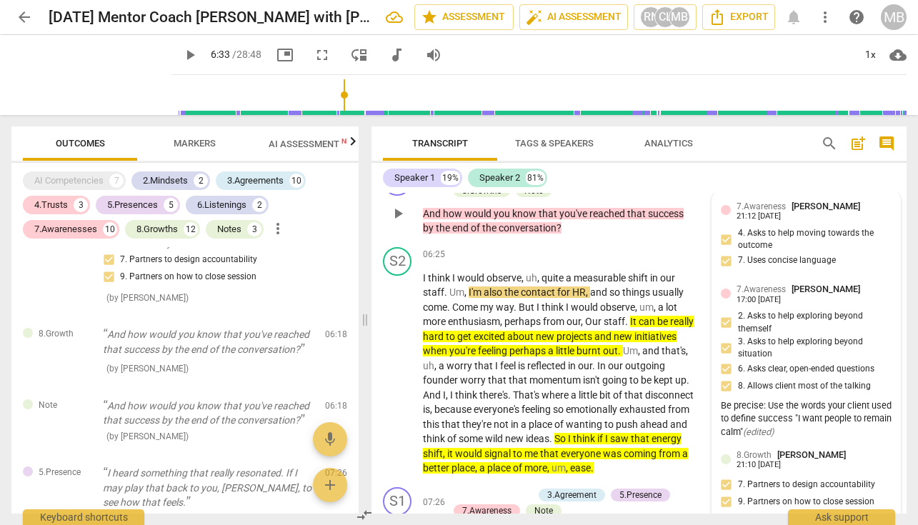
scroll to position [0, 0]
click at [820, 477] on div "8.Growth [PERSON_NAME] 21:10 [DATE] 7. Partners to design accountability 9. Par…" at bounding box center [806, 489] width 171 height 83
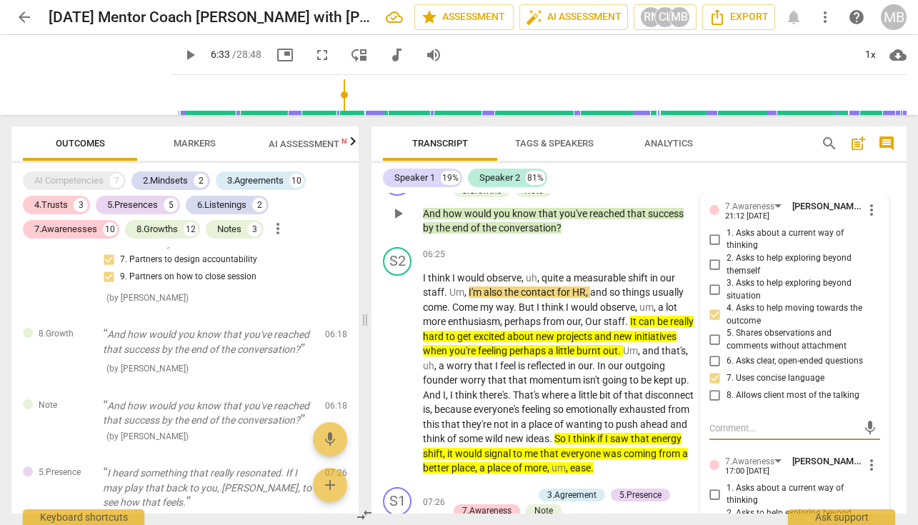
click at [813, 477] on div "7.Awareness [PERSON_NAME] 17:00 [DATE]" at bounding box center [794, 465] width 138 height 22
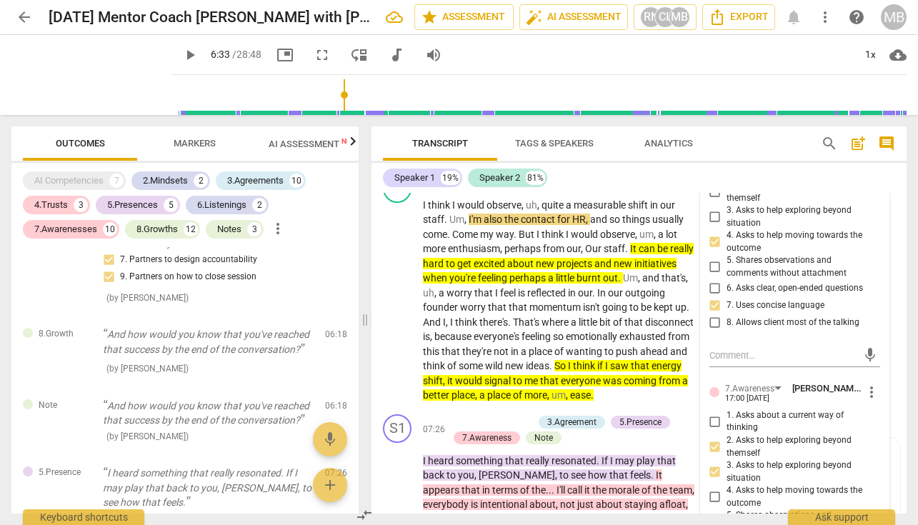
scroll to position [1781, 0]
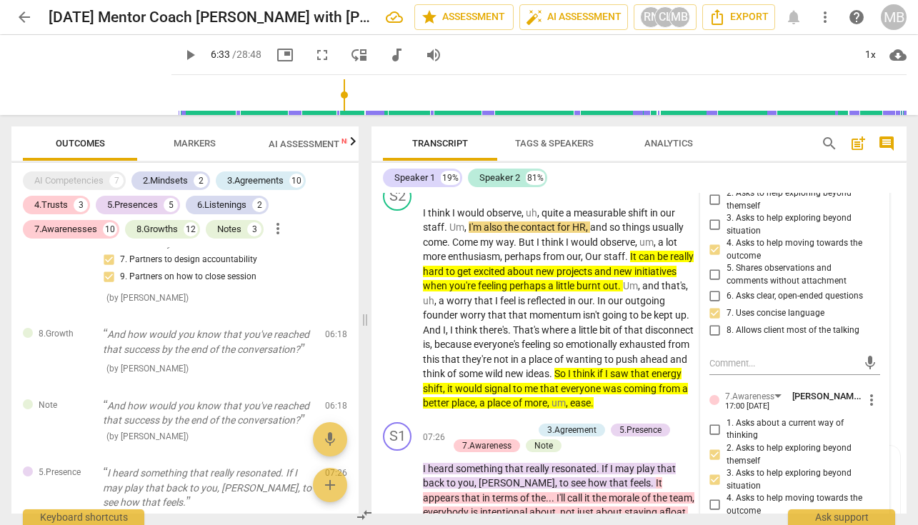
click at [181, 56] on span "play_arrow" at bounding box center [189, 54] width 17 height 17
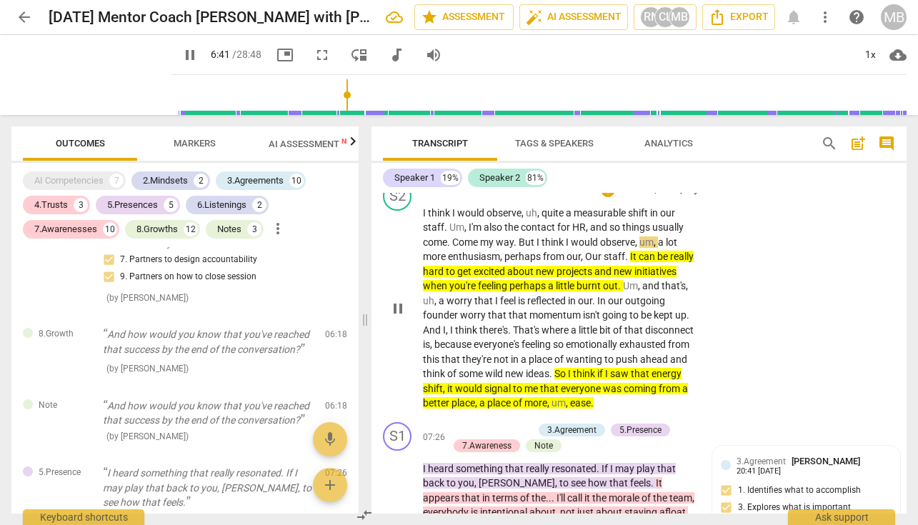
click at [399, 315] on span "pause" at bounding box center [397, 308] width 17 height 17
drag, startPoint x: 467, startPoint y: 240, endPoint x: 585, endPoint y: 240, distance: 117.9
click at [587, 240] on p "I think I would observe , uh , quite a measurable shift in our staff . Um , I'm…" at bounding box center [559, 308] width 273 height 205
click at [633, 214] on span "keyboard_arrow_down" at bounding box center [633, 217] width 17 height 17
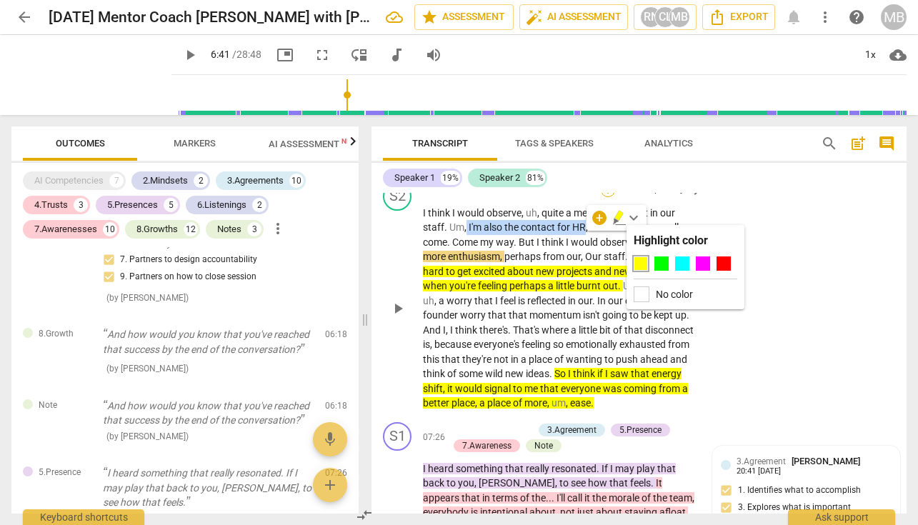
click at [607, 194] on div "+" at bounding box center [608, 190] width 14 height 14
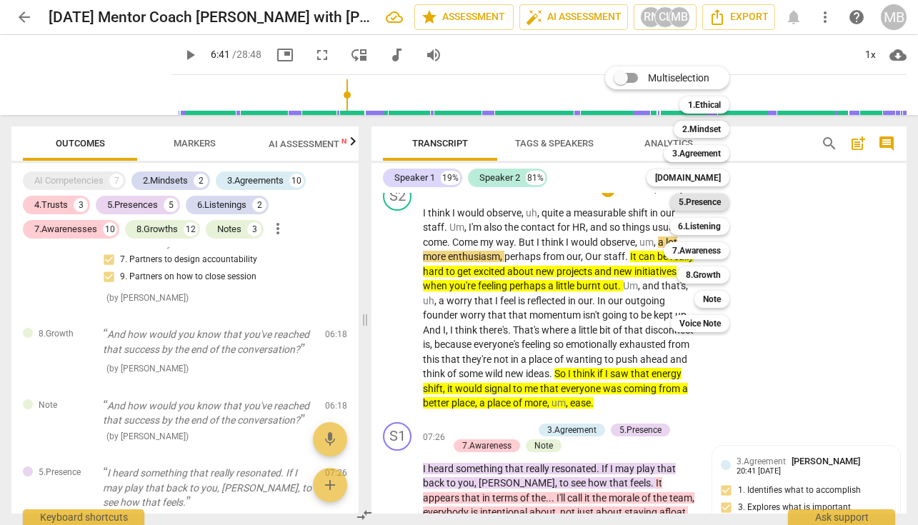
click at [700, 204] on b "5.Presence" at bounding box center [700, 202] width 42 height 17
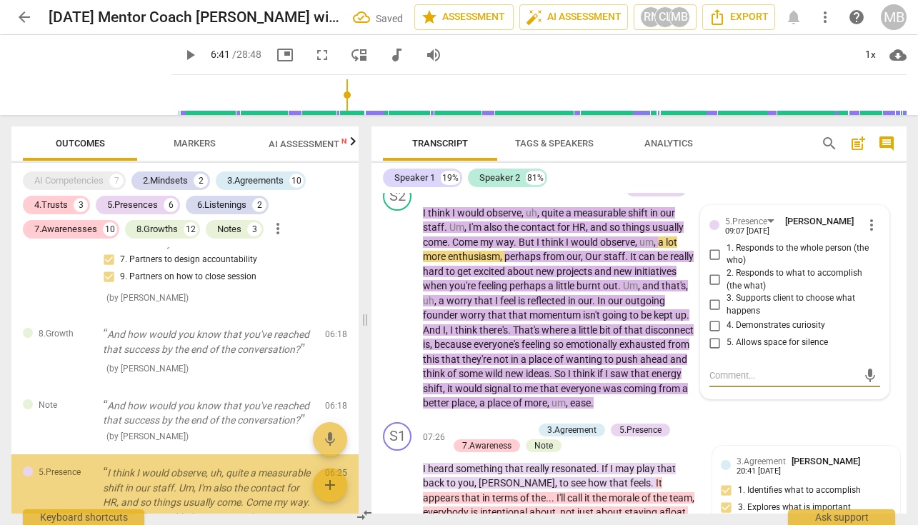
scroll to position [1897, 0]
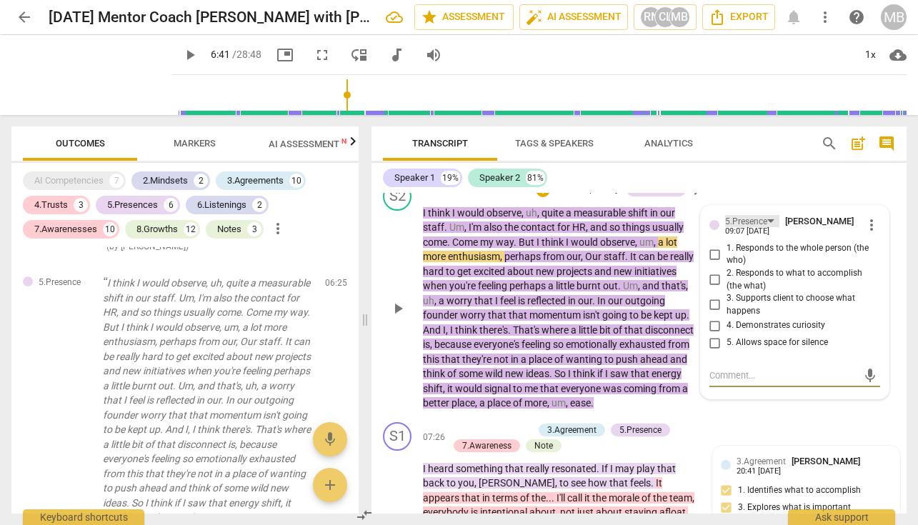
click at [769, 227] on div "5.Presence" at bounding box center [752, 221] width 54 height 12
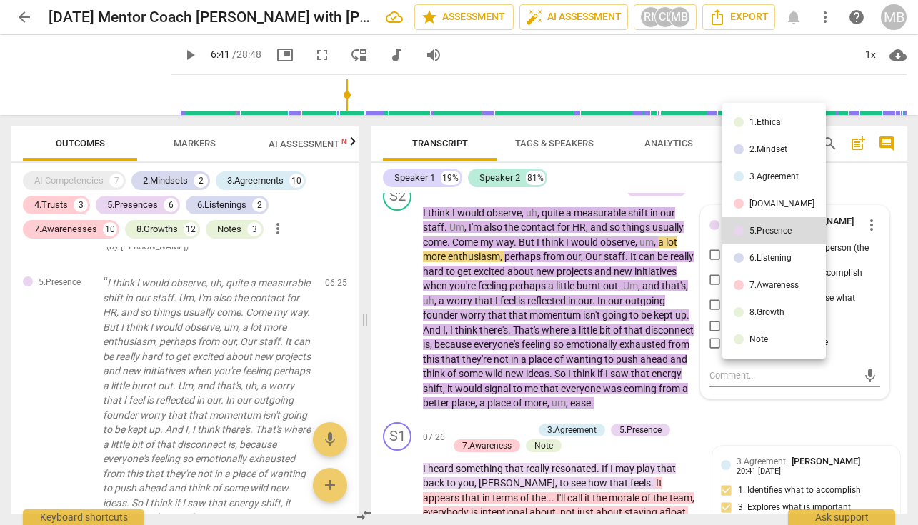
click at [771, 256] on div "6.Listening" at bounding box center [771, 258] width 42 height 9
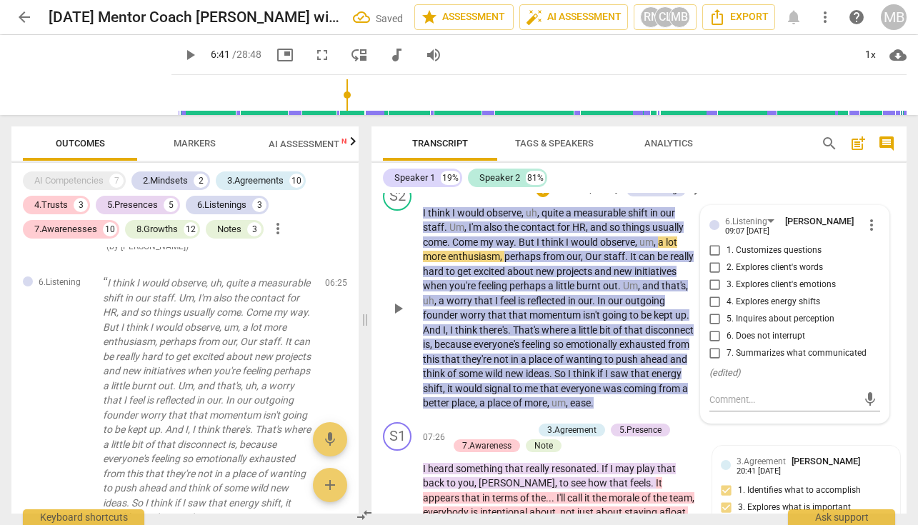
click at [712, 345] on input "6. Does not interrupt" at bounding box center [715, 336] width 23 height 17
click at [768, 227] on div "6.Listening" at bounding box center [752, 221] width 54 height 12
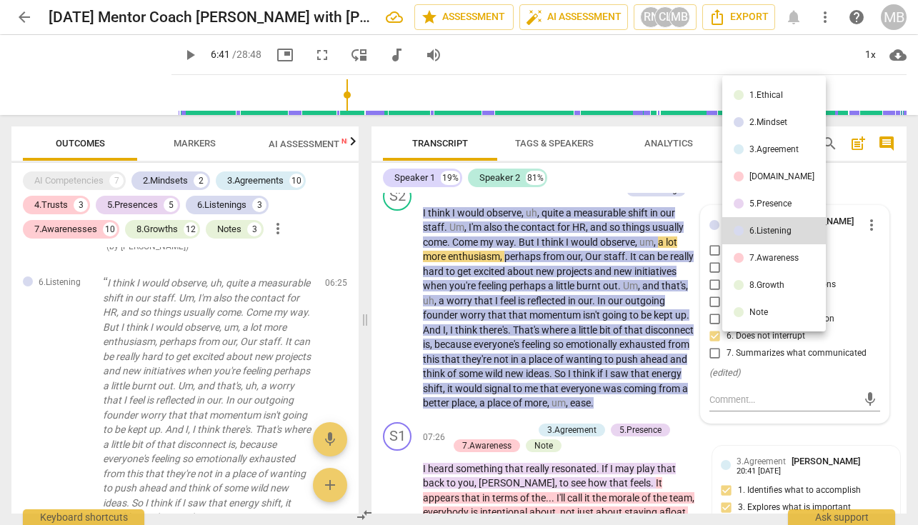
click at [769, 199] on div "5.Presence" at bounding box center [771, 203] width 42 height 9
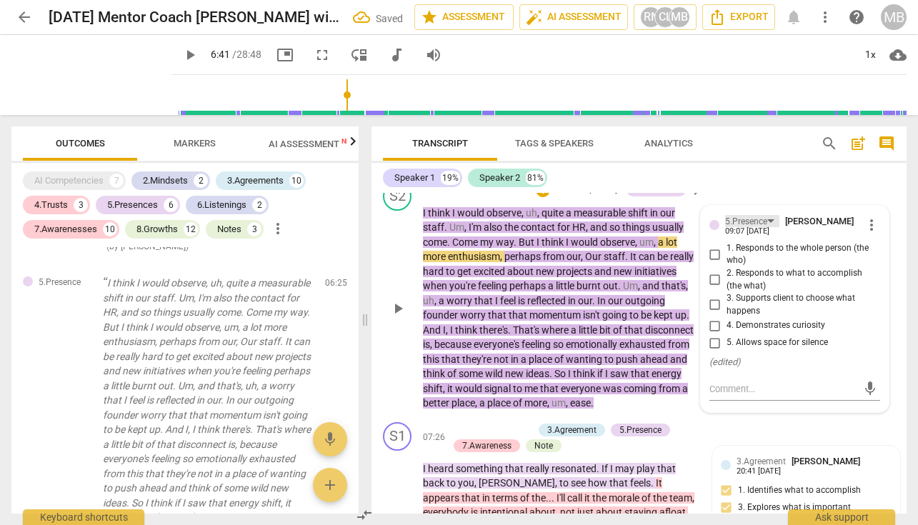
click at [770, 227] on div "5.Presence" at bounding box center [752, 221] width 54 height 12
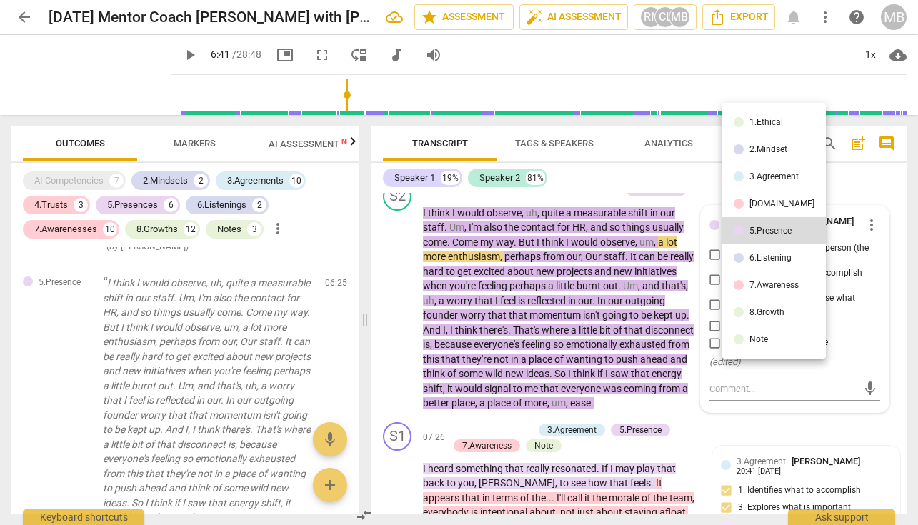
click at [768, 256] on div "6.Listening" at bounding box center [771, 258] width 42 height 9
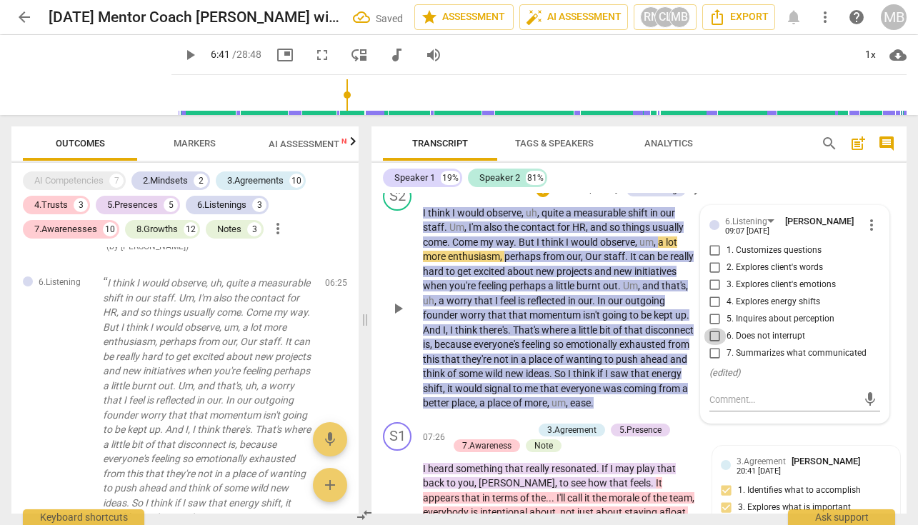
click at [714, 342] on input "6. Does not interrupt" at bounding box center [715, 336] width 23 height 17
click at [590, 197] on p "Add competency" at bounding box center [587, 190] width 68 height 13
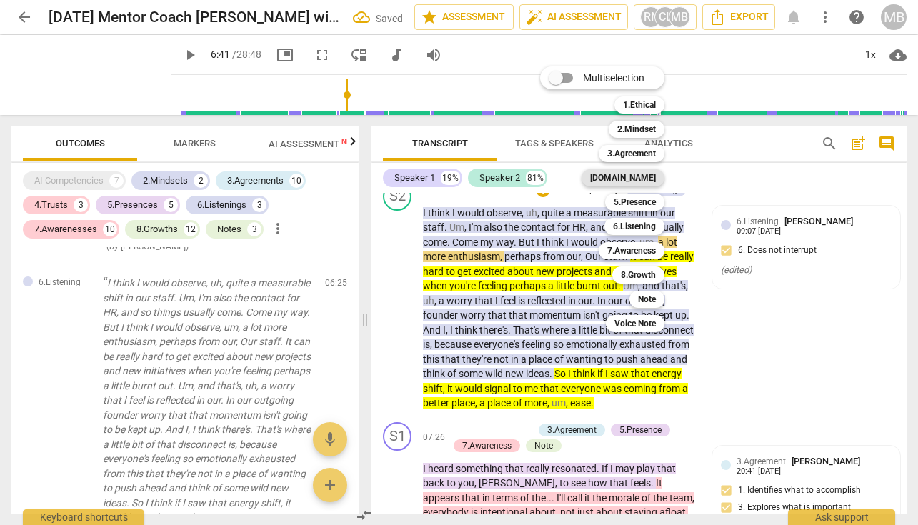
click at [646, 174] on b "[DOMAIN_NAME]" at bounding box center [623, 177] width 66 height 17
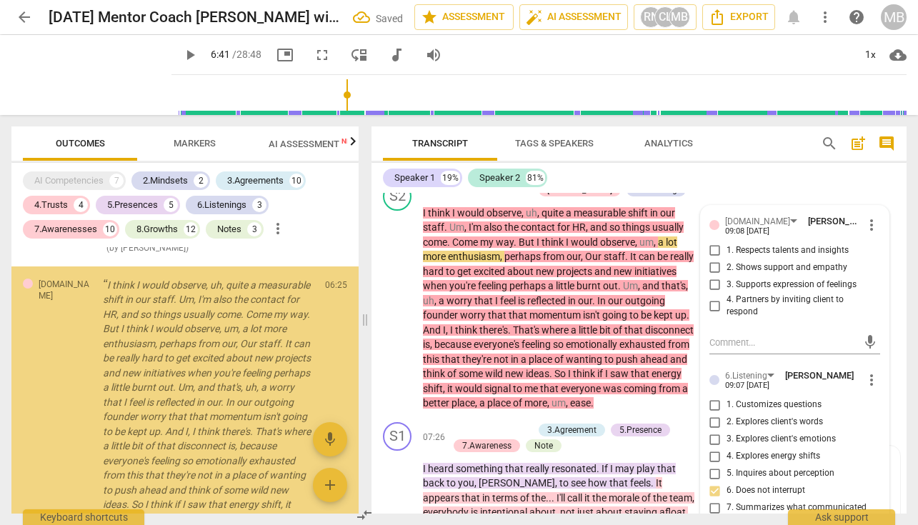
scroll to position [2228, 0]
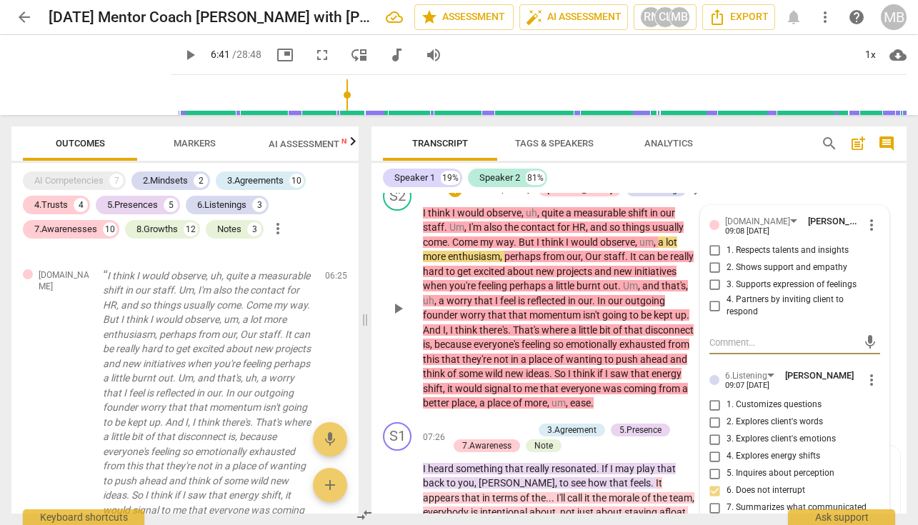
click at [713, 277] on input "2. Shows support and empathy" at bounding box center [715, 267] width 23 height 17
click at [727, 342] on div "mic" at bounding box center [795, 343] width 171 height 23
click at [721, 348] on textarea at bounding box center [784, 343] width 148 height 14
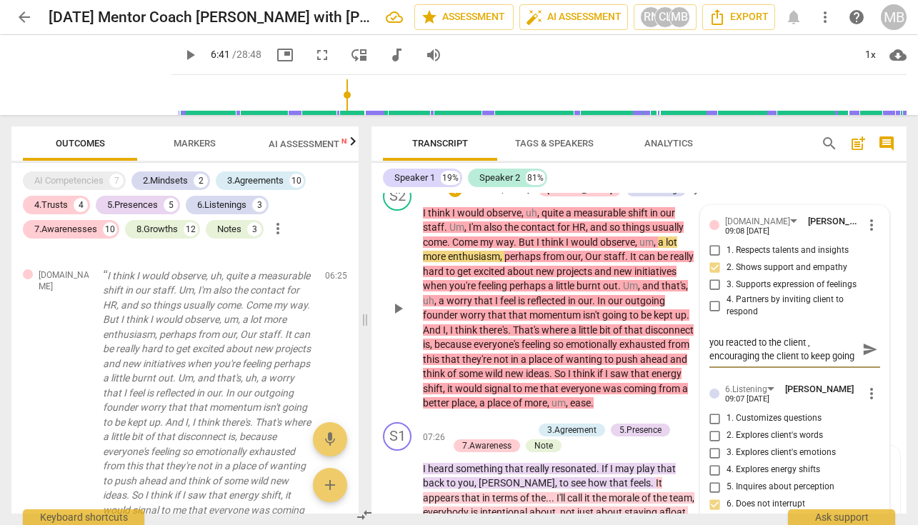
scroll to position [12, 0]
click at [862, 356] on span "send" at bounding box center [870, 350] width 16 height 16
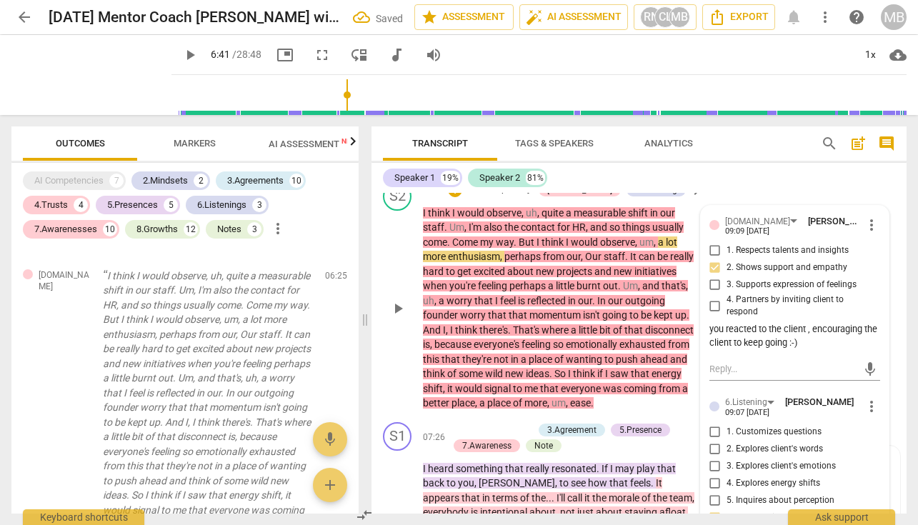
scroll to position [0, 0]
click at [780, 189] on div "Speaker 1 19% Speaker 2 81%" at bounding box center [639, 178] width 512 height 24
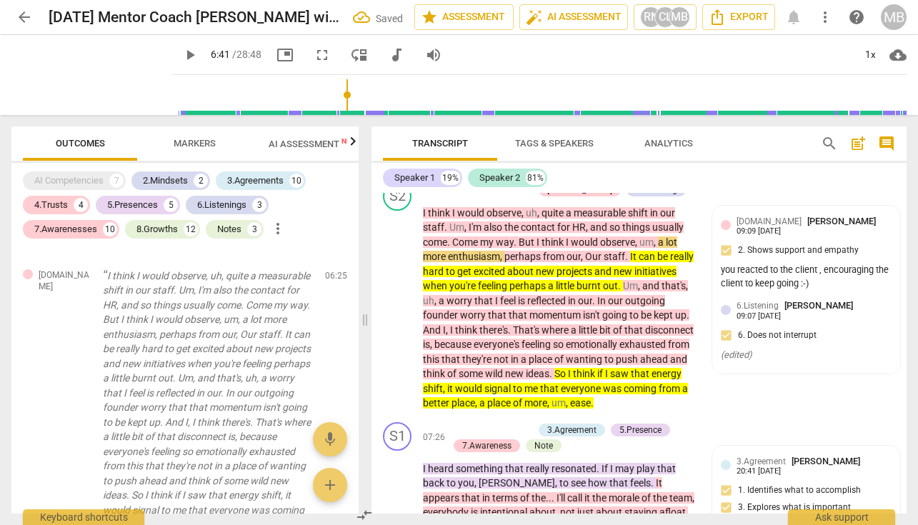
click at [181, 54] on span "play_arrow" at bounding box center [189, 54] width 17 height 17
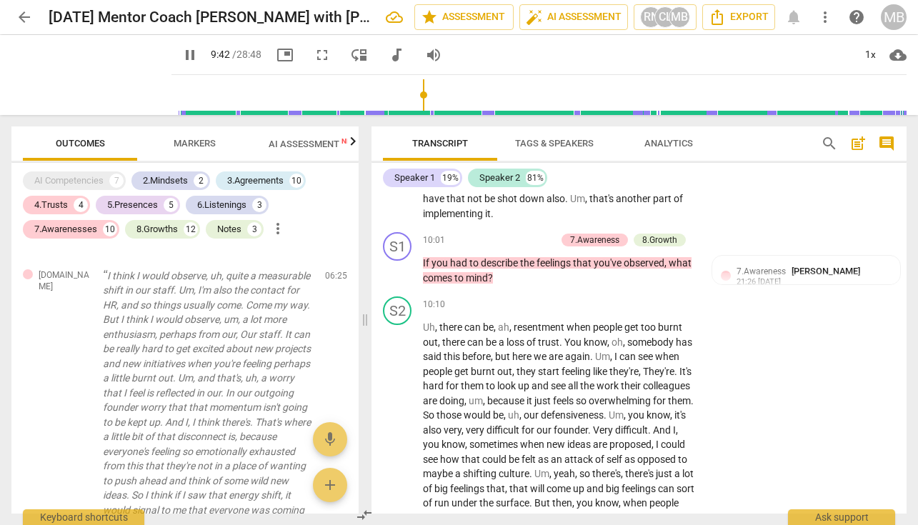
scroll to position [2715, 0]
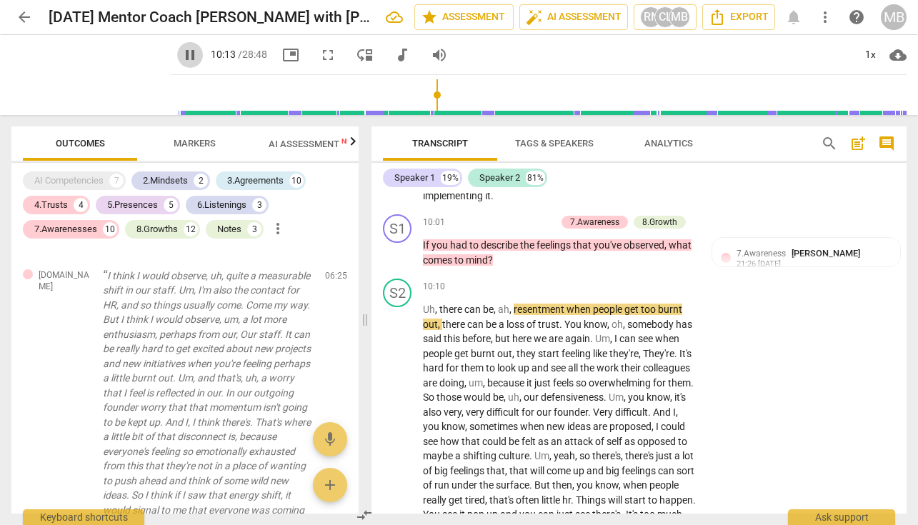
click at [181, 54] on span "pause" at bounding box center [189, 54] width 17 height 17
click at [448, 239] on span "you" at bounding box center [441, 244] width 19 height 11
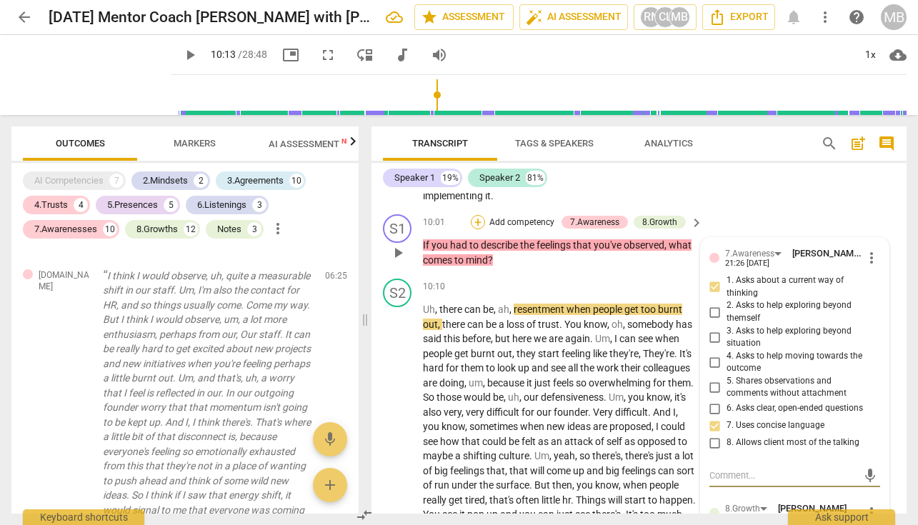
click at [477, 215] on div "+" at bounding box center [478, 222] width 14 height 14
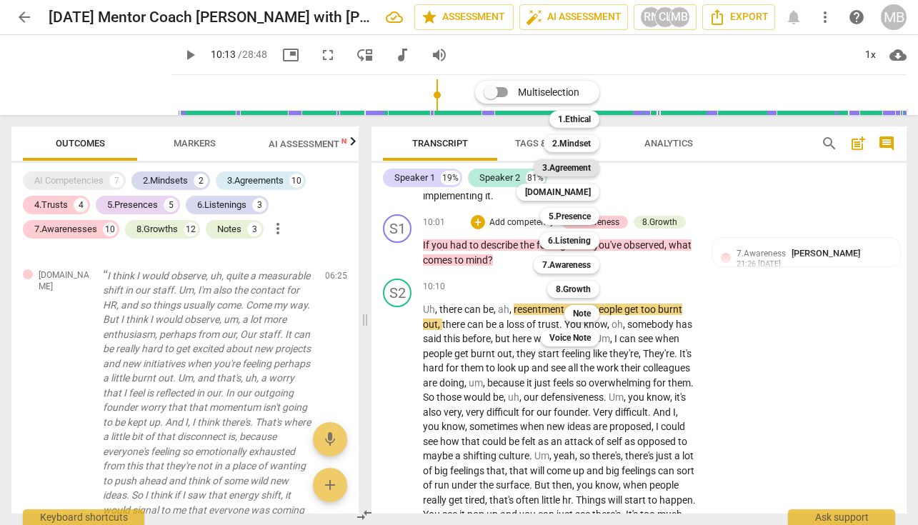
click at [554, 164] on b "3.Agreement" at bounding box center [566, 167] width 49 height 17
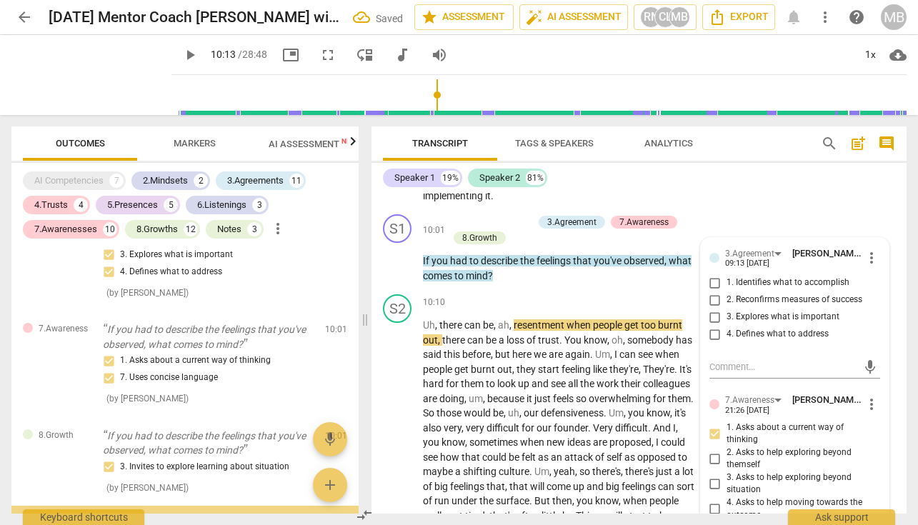
scroll to position [3362, 0]
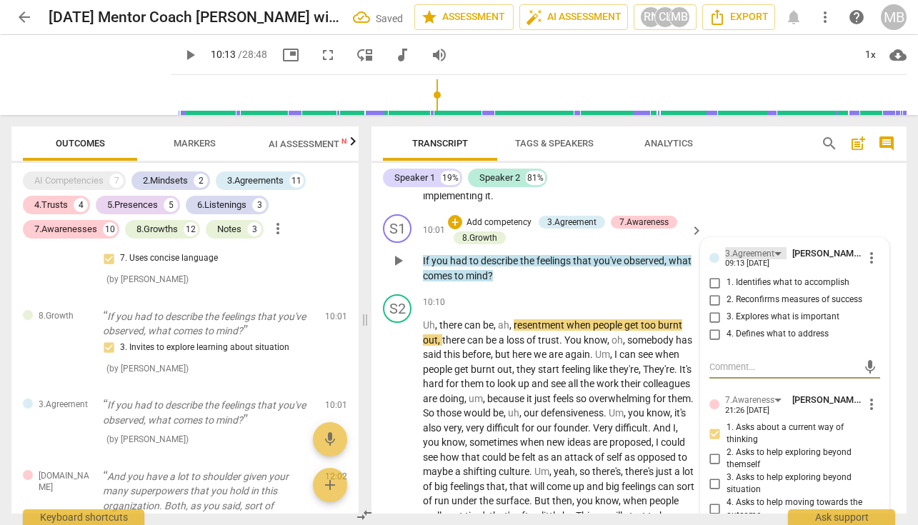
click at [775, 247] on div "3.Agreement" at bounding box center [755, 253] width 61 height 12
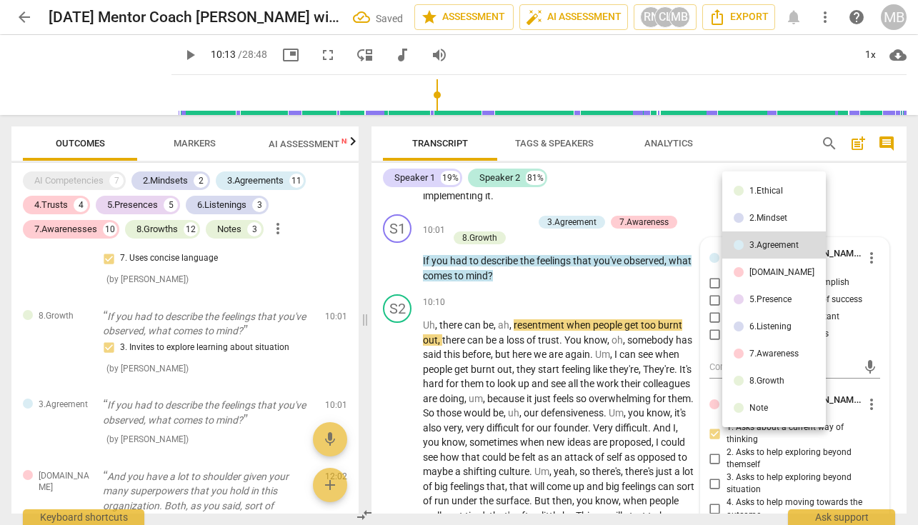
click at [765, 272] on div "[DOMAIN_NAME]" at bounding box center [782, 272] width 65 height 9
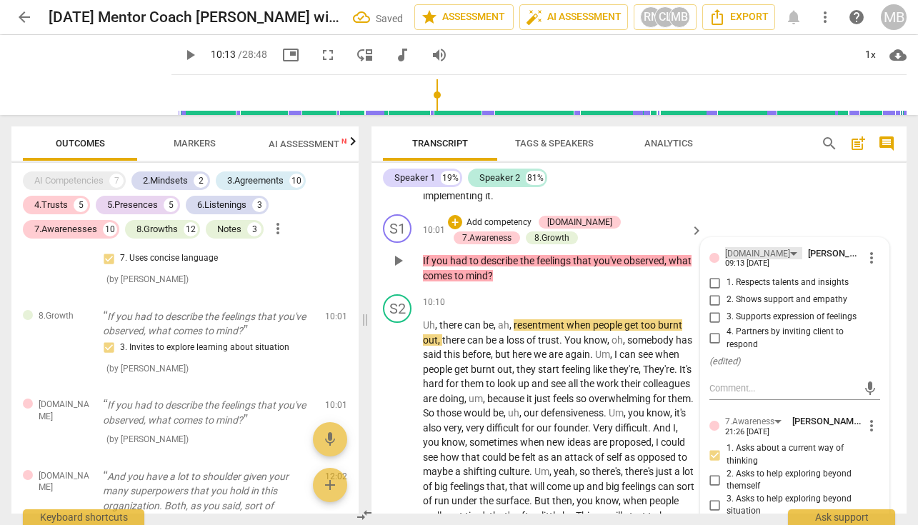
click at [755, 247] on div "[DOMAIN_NAME]" at bounding box center [763, 253] width 77 height 12
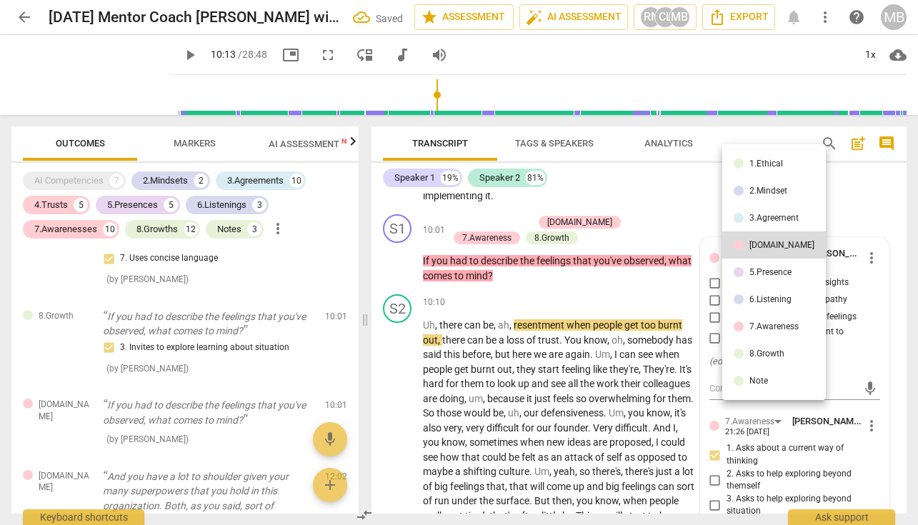
click at [757, 277] on div "5.Presence" at bounding box center [771, 272] width 42 height 9
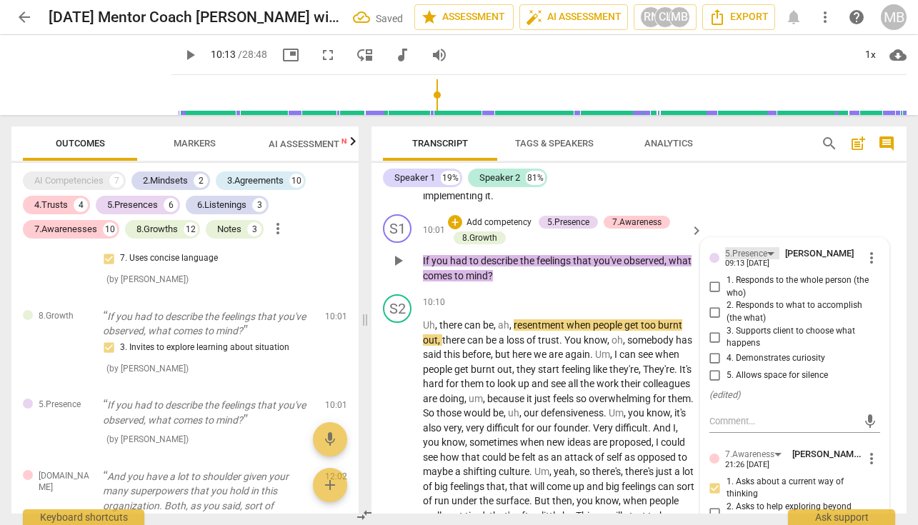
click at [770, 247] on div "5.Presence" at bounding box center [752, 253] width 54 height 12
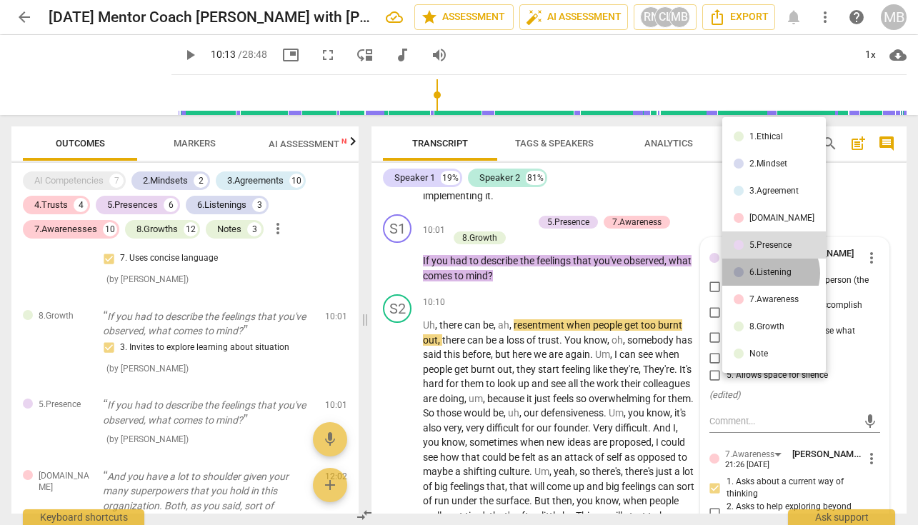
click at [770, 273] on div "6.Listening" at bounding box center [771, 272] width 42 height 9
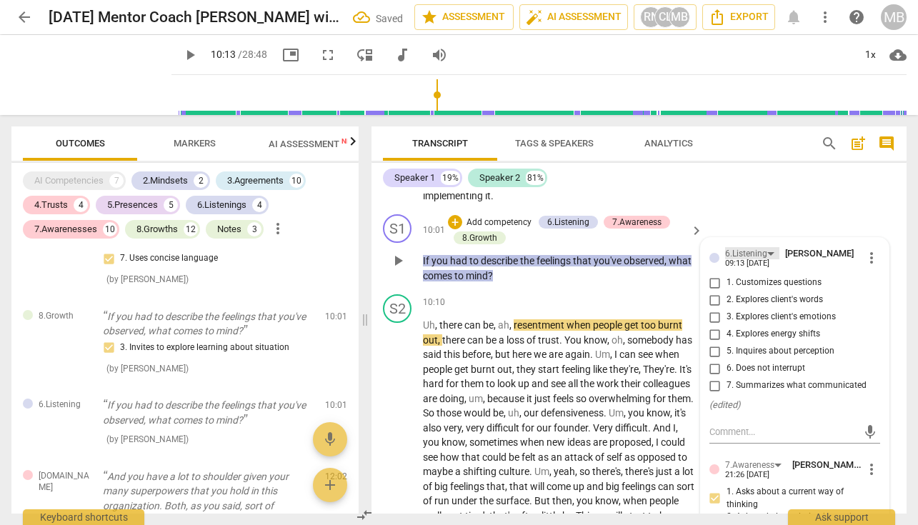
click at [767, 247] on div "6.Listening" at bounding box center [752, 253] width 54 height 12
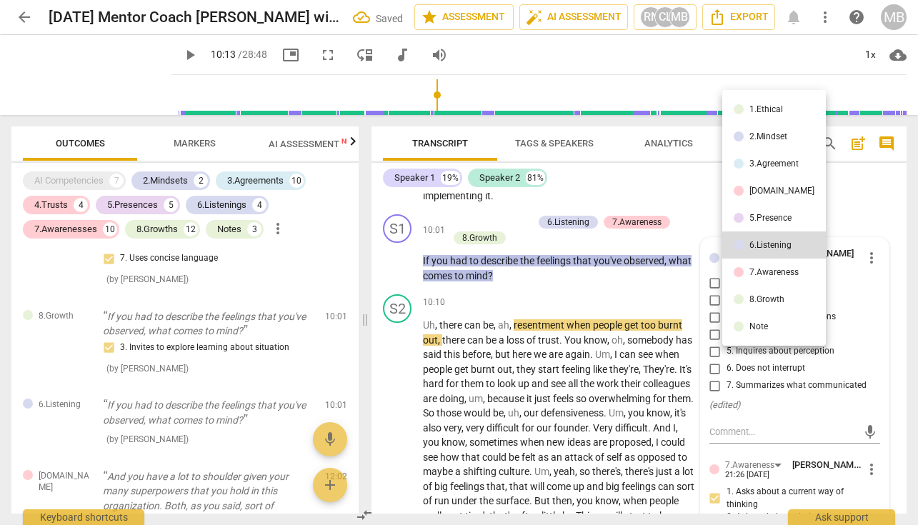
click at [773, 271] on div "7.Awareness" at bounding box center [774, 272] width 49 height 9
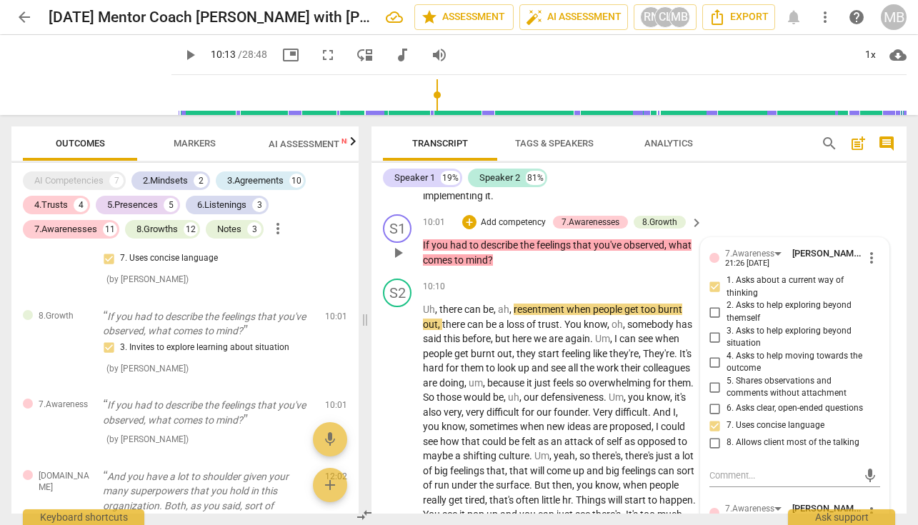
click at [712, 329] on input "3. Asks to help exploring beyond situation" at bounding box center [715, 337] width 23 height 17
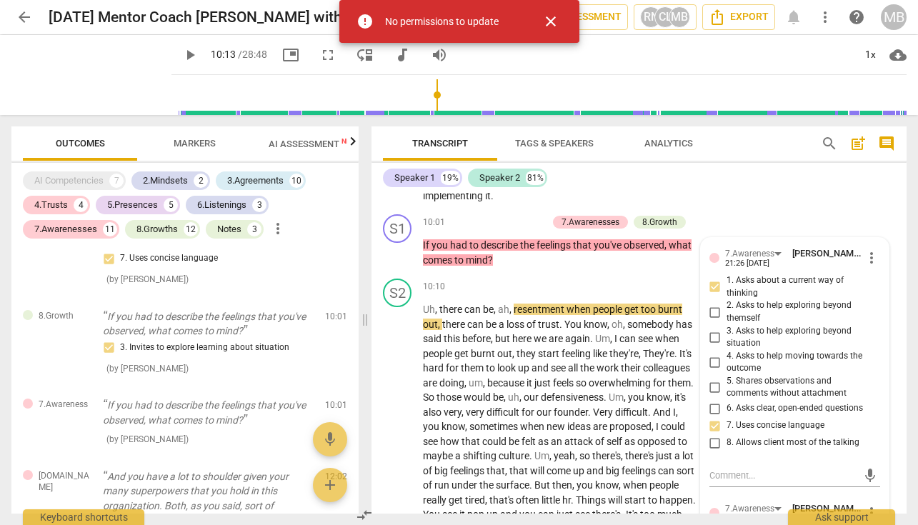
click at [660, 257] on p "If you had to describe the feelings that you've observed , what comes to mind ?" at bounding box center [559, 252] width 273 height 29
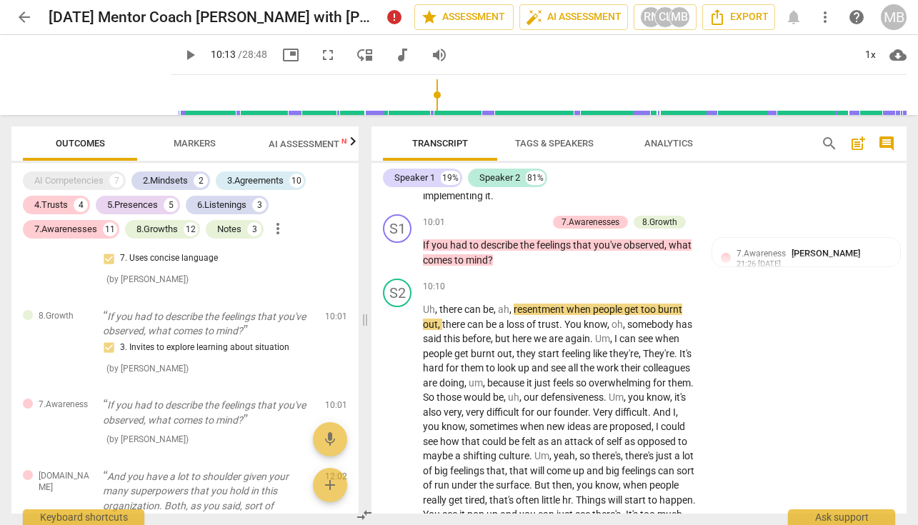
click at [181, 56] on span "play_arrow" at bounding box center [189, 54] width 17 height 17
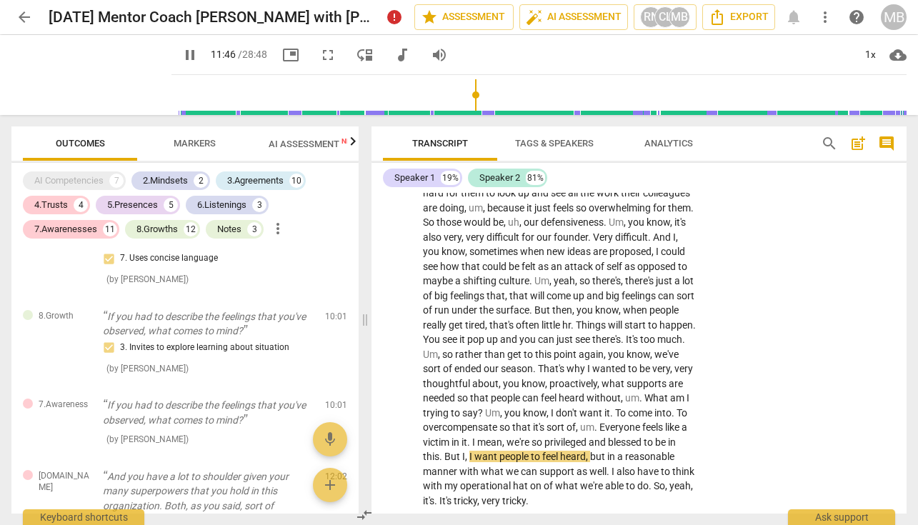
scroll to position [2907, 0]
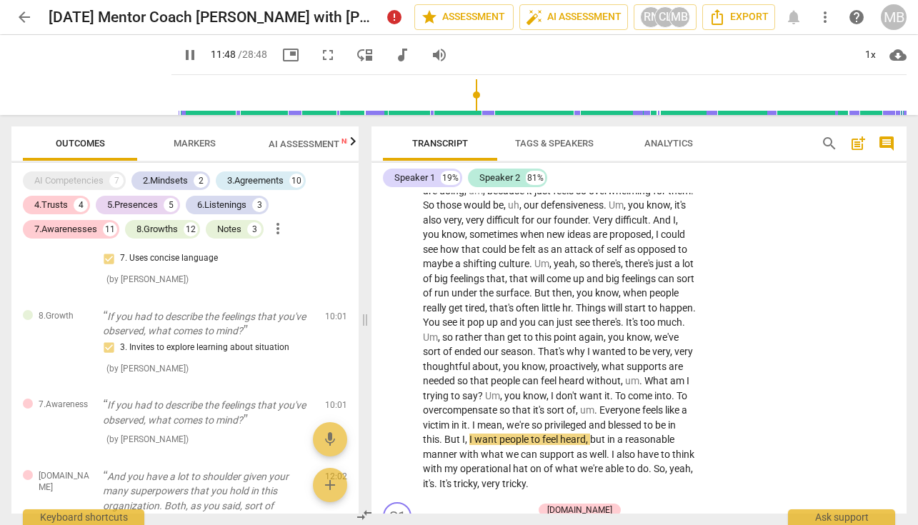
click at [181, 56] on span "pause" at bounding box center [189, 54] width 17 height 17
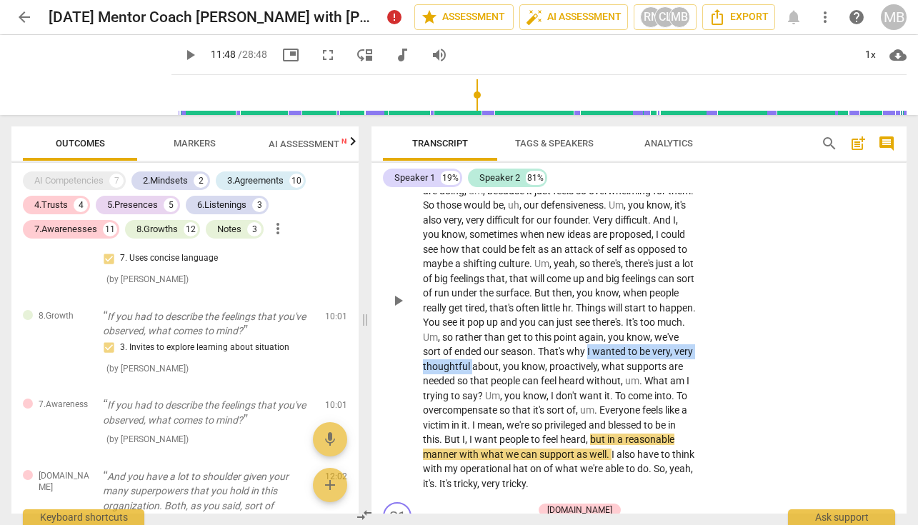
drag, startPoint x: 509, startPoint y: 352, endPoint x: 666, endPoint y: 353, distance: 157.2
click at [696, 329] on icon "button" at bounding box center [699, 332] width 14 height 17
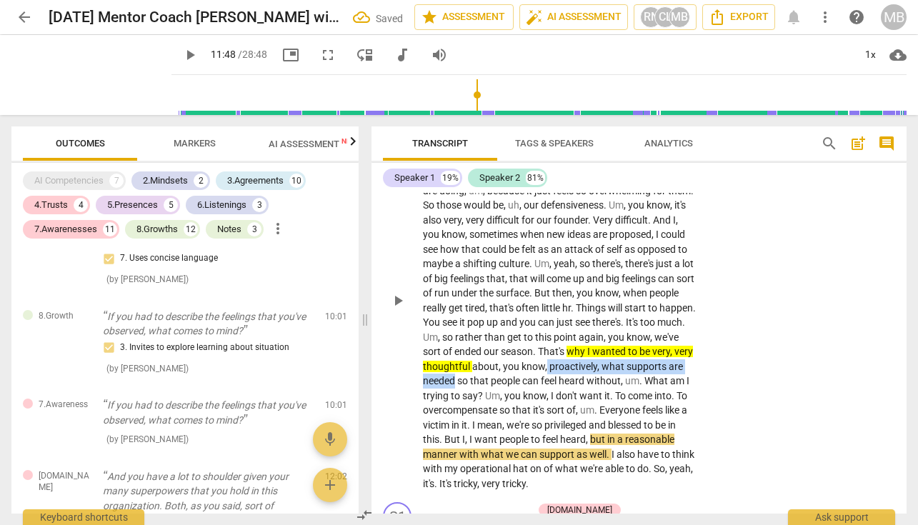
drag, startPoint x: 498, startPoint y: 367, endPoint x: 668, endPoint y: 369, distance: 170.1
click at [668, 369] on p "Uh , there can be , ah , resentment when people get too burnt out , there can b…" at bounding box center [559, 300] width 273 height 381
click at [702, 344] on icon "button" at bounding box center [702, 344] width 9 height 10
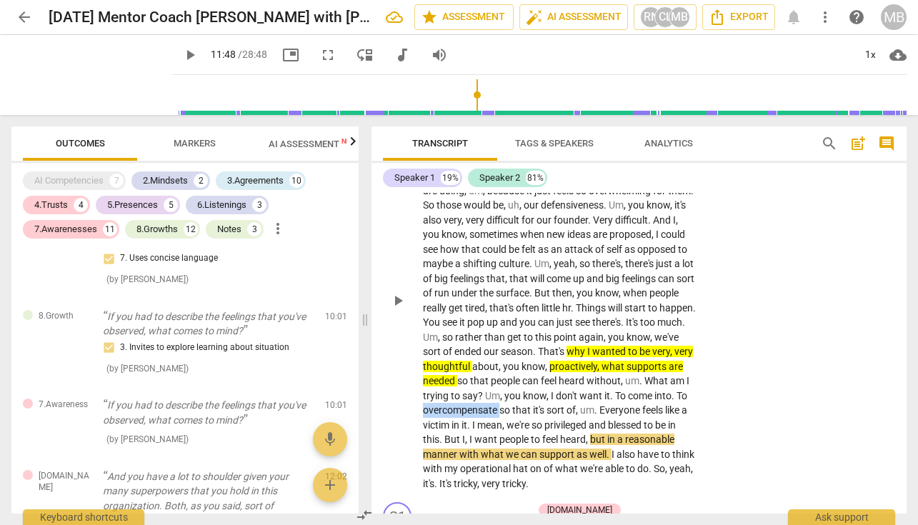
drag, startPoint x: 423, startPoint y: 409, endPoint x: 499, endPoint y: 411, distance: 75.8
click at [499, 411] on span "overcompensate" at bounding box center [461, 409] width 76 height 11
click at [531, 389] on icon "button" at bounding box center [532, 387] width 9 height 10
click at [532, 434] on span "to" at bounding box center [536, 439] width 11 height 11
drag, startPoint x: 469, startPoint y: 437, endPoint x: 587, endPoint y: 437, distance: 118.6
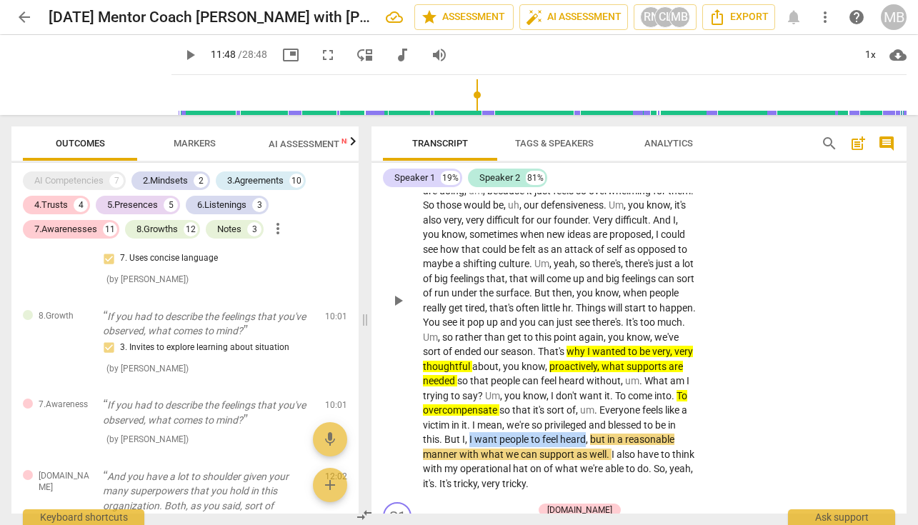
click at [587, 437] on p "Uh , there can be , ah , resentment when people get too burnt out , there can b…" at bounding box center [559, 300] width 273 height 381
click at [618, 412] on icon "button" at bounding box center [619, 417] width 14 height 17
click at [181, 57] on span "play_arrow" at bounding box center [189, 54] width 17 height 17
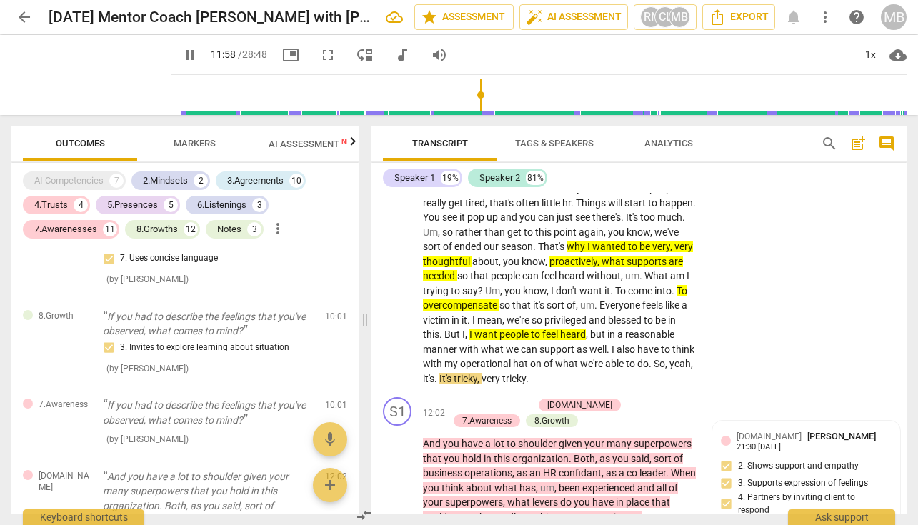
scroll to position [3030, 0]
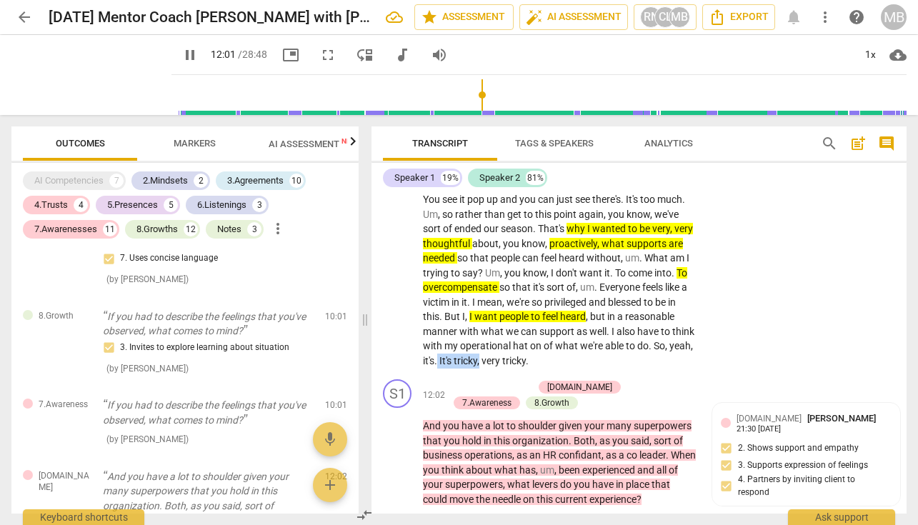
drag, startPoint x: 464, startPoint y: 357, endPoint x: 505, endPoint y: 358, distance: 40.7
click at [505, 358] on p "Uh , there can be , ah , resentment when people get too burnt out , there can b…" at bounding box center [559, 177] width 273 height 381
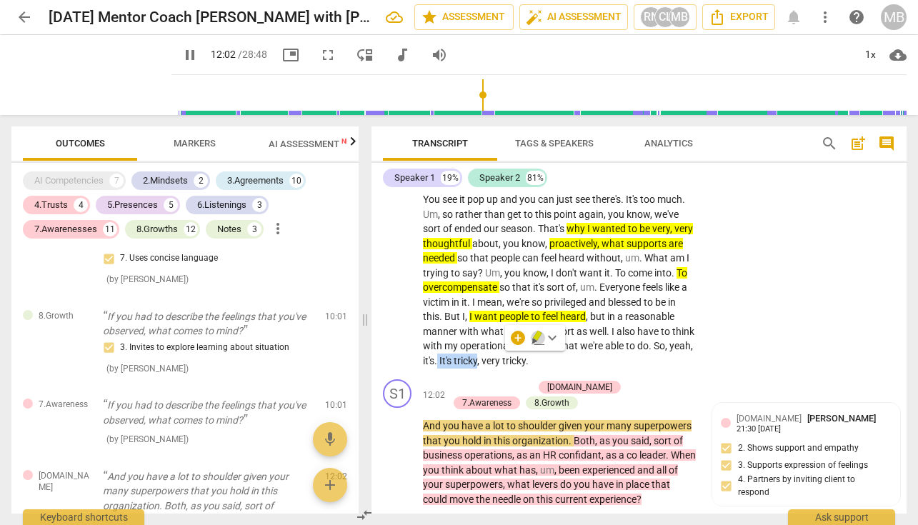
click at [536, 334] on icon "button" at bounding box center [537, 336] width 9 height 10
click at [181, 56] on span "pause" at bounding box center [189, 54] width 17 height 17
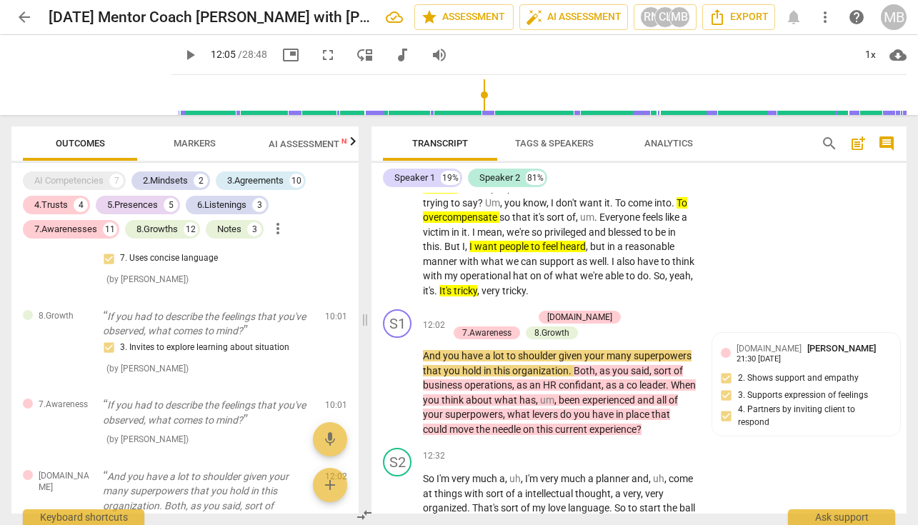
scroll to position [3135, 0]
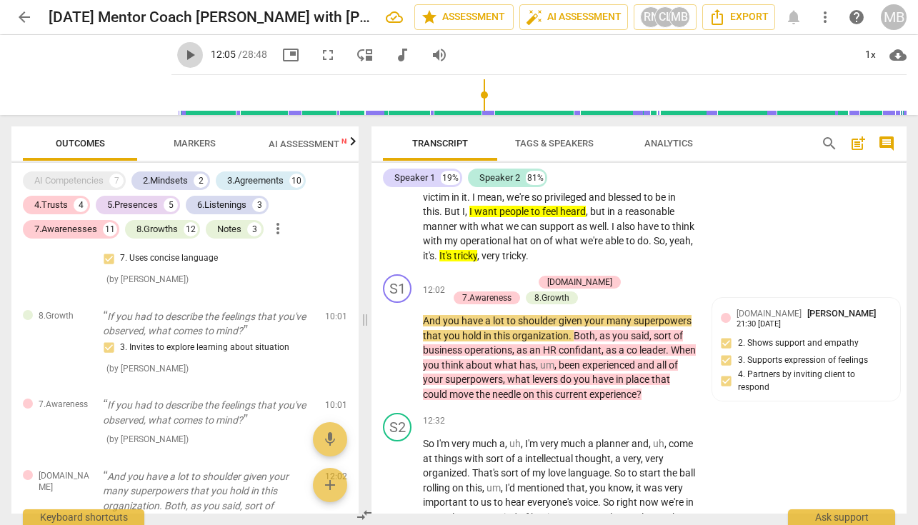
click at [181, 54] on span "play_arrow" at bounding box center [189, 54] width 17 height 17
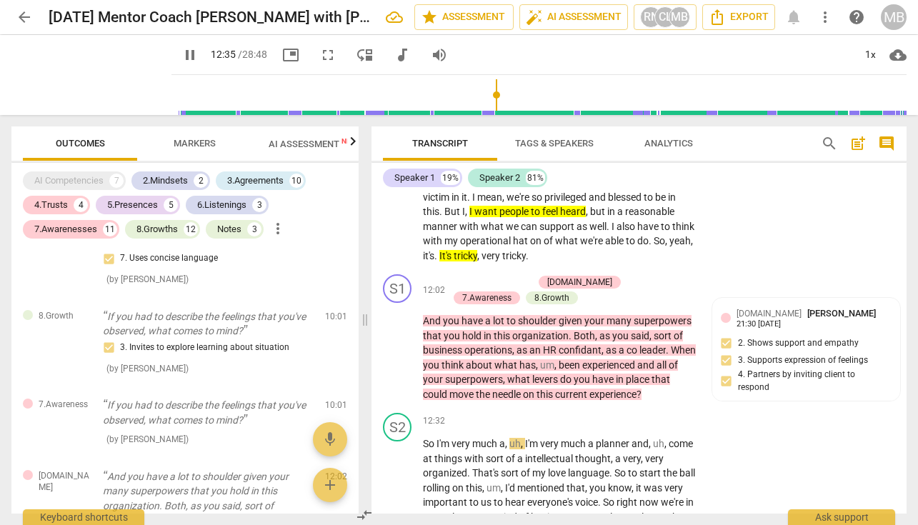
click at [181, 50] on span "pause" at bounding box center [189, 54] width 17 height 17
click at [559, 375] on span "levers" at bounding box center [546, 379] width 28 height 11
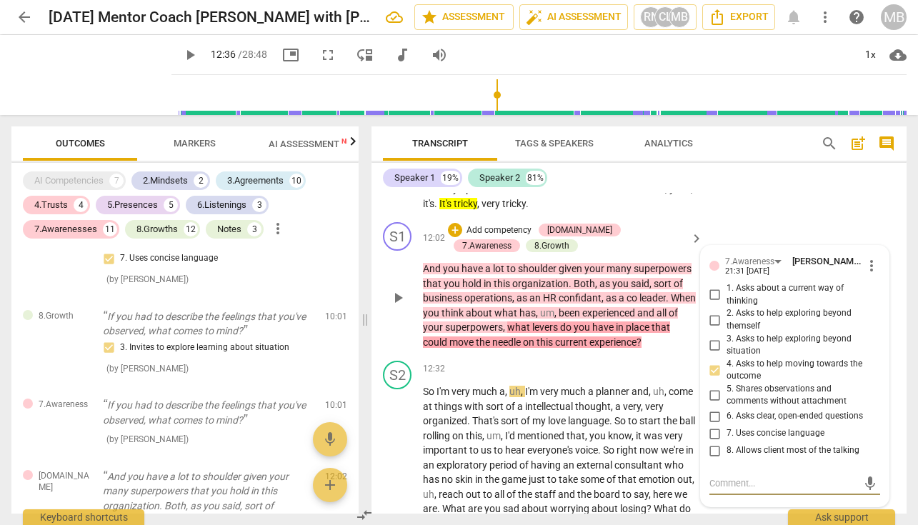
scroll to position [3152, 0]
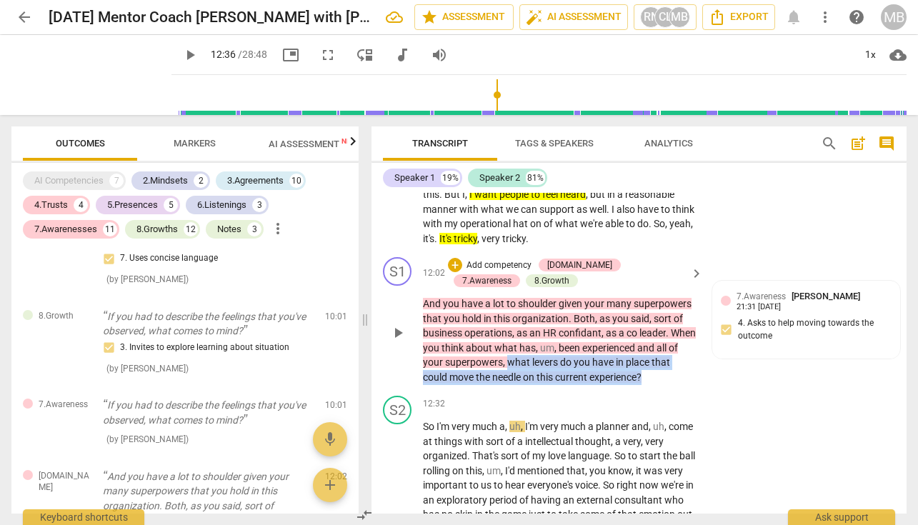
drag, startPoint x: 531, startPoint y: 354, endPoint x: 665, endPoint y: 372, distance: 134.7
click at [665, 372] on p "And you have a lot to shoulder given your many superpowers that you hold in thi…" at bounding box center [559, 341] width 273 height 88
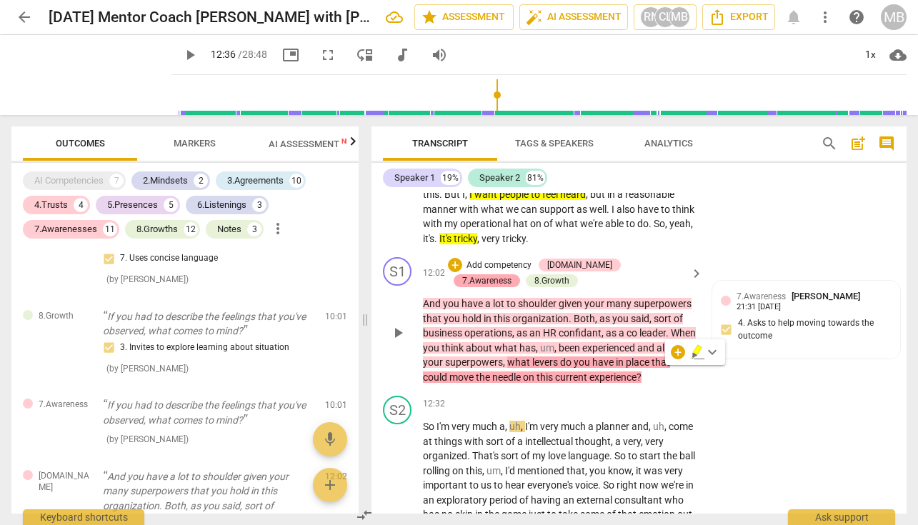
click at [512, 274] on div "7.Awareness" at bounding box center [486, 280] width 49 height 13
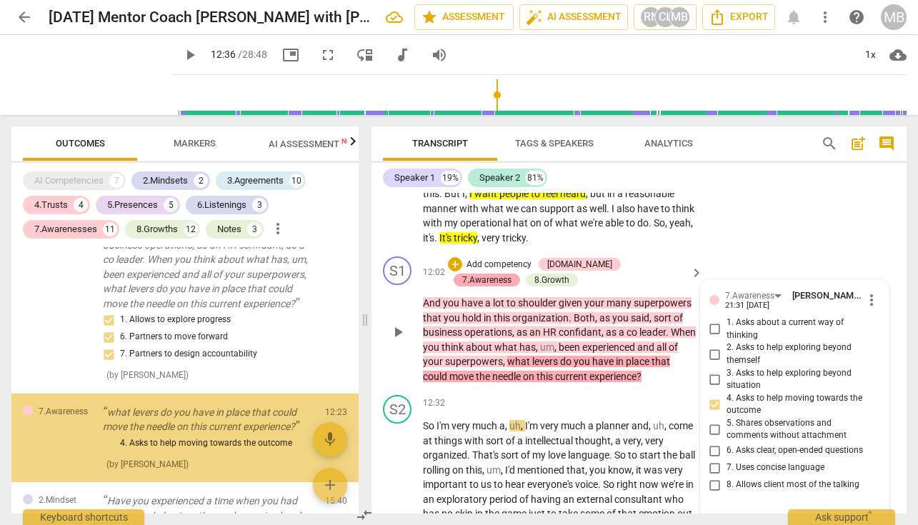
scroll to position [3856, 0]
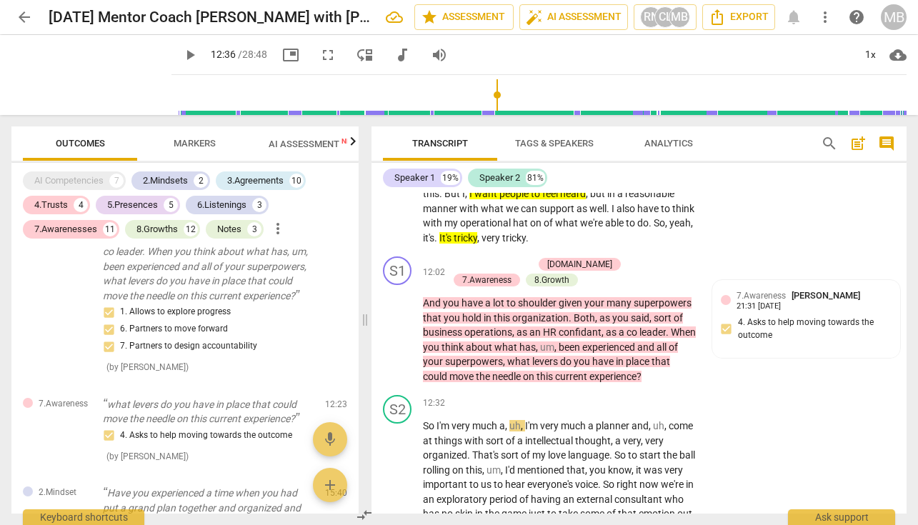
click at [181, 56] on span "play_arrow" at bounding box center [189, 54] width 17 height 17
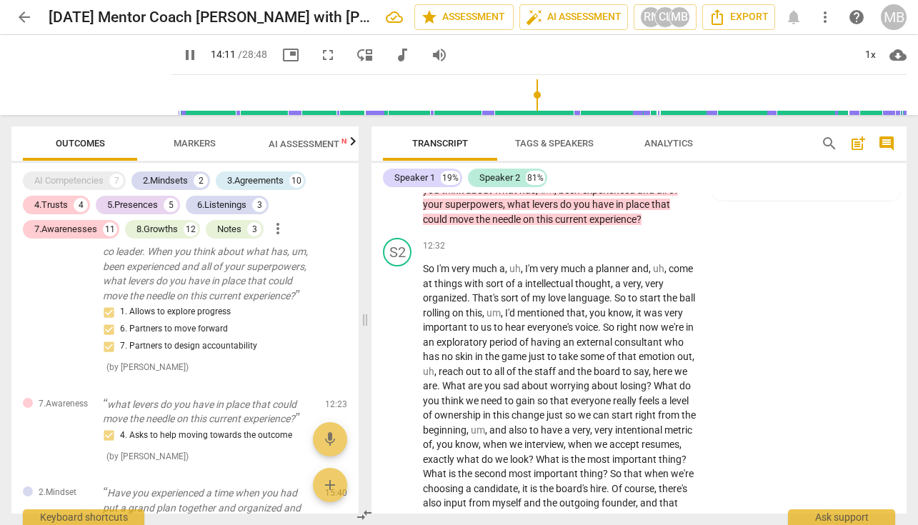
scroll to position [3275, 0]
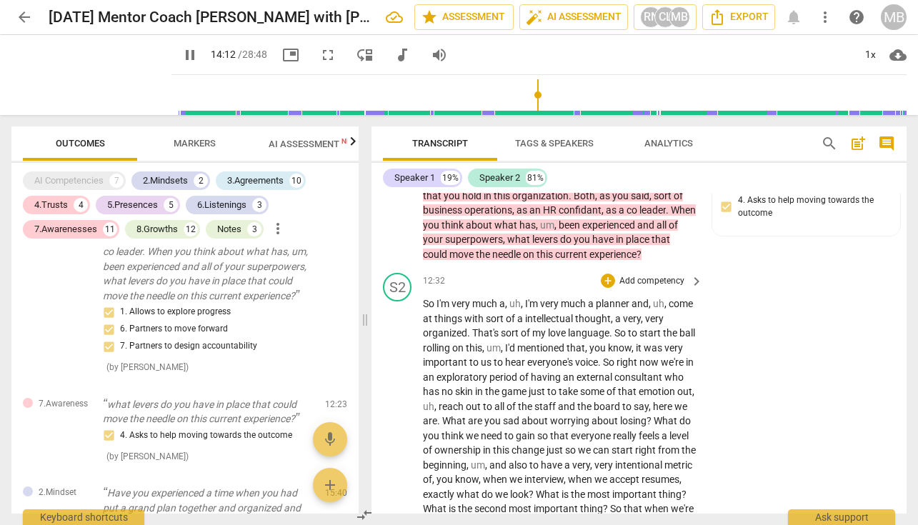
click at [484, 298] on span "much" at bounding box center [485, 303] width 27 height 11
click at [606, 274] on div "+" at bounding box center [608, 281] width 14 height 14
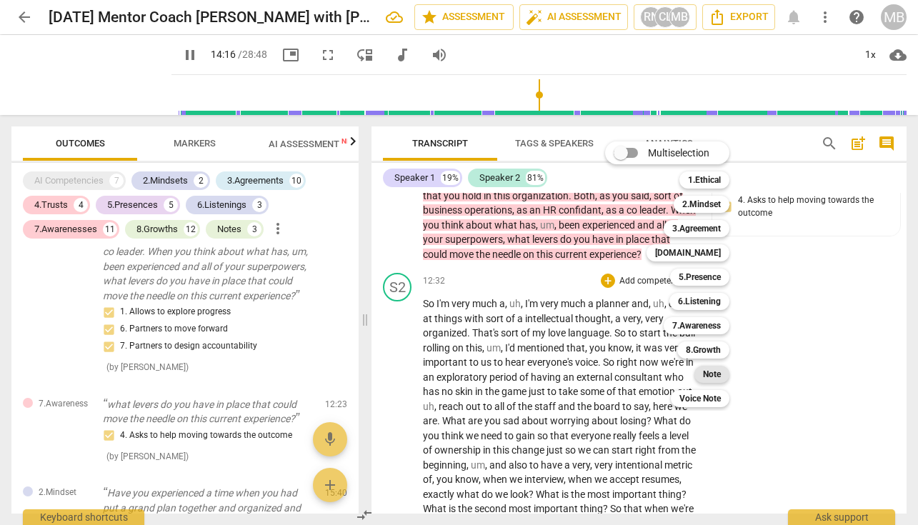
click at [703, 372] on div "Note" at bounding box center [712, 374] width 35 height 17
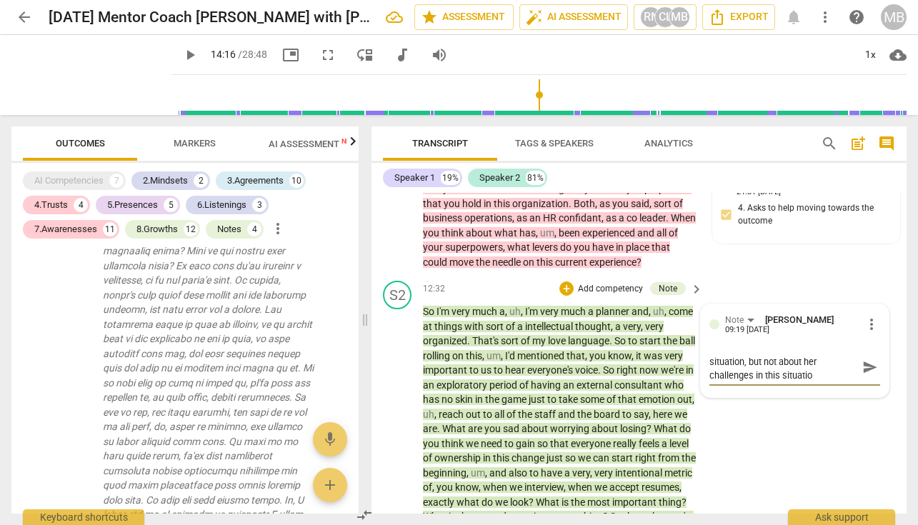
scroll to position [0, 0]
click at [865, 367] on span "send" at bounding box center [870, 375] width 16 height 16
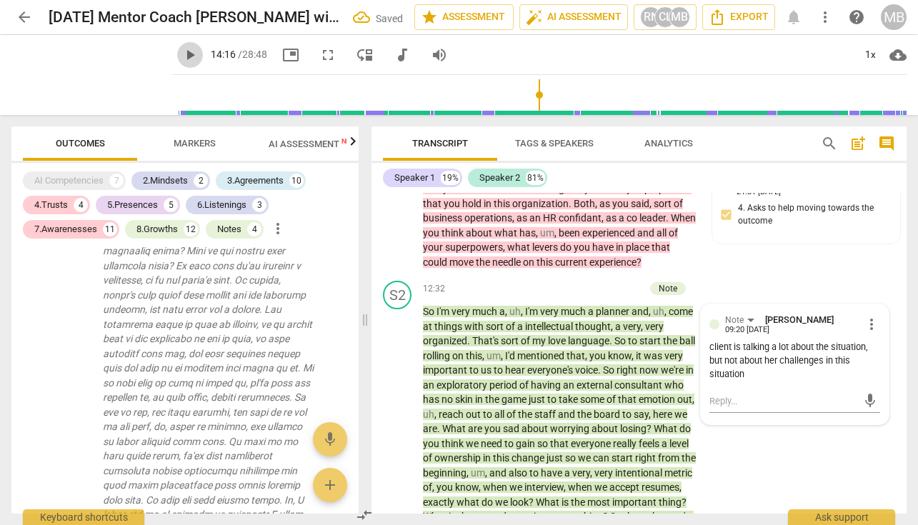
click at [181, 51] on span "play_arrow" at bounding box center [189, 54] width 17 height 17
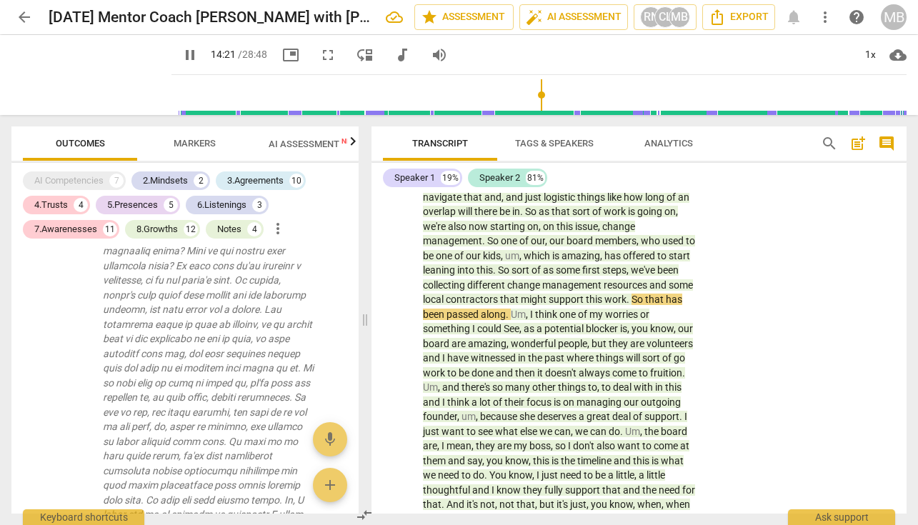
scroll to position [3713, 0]
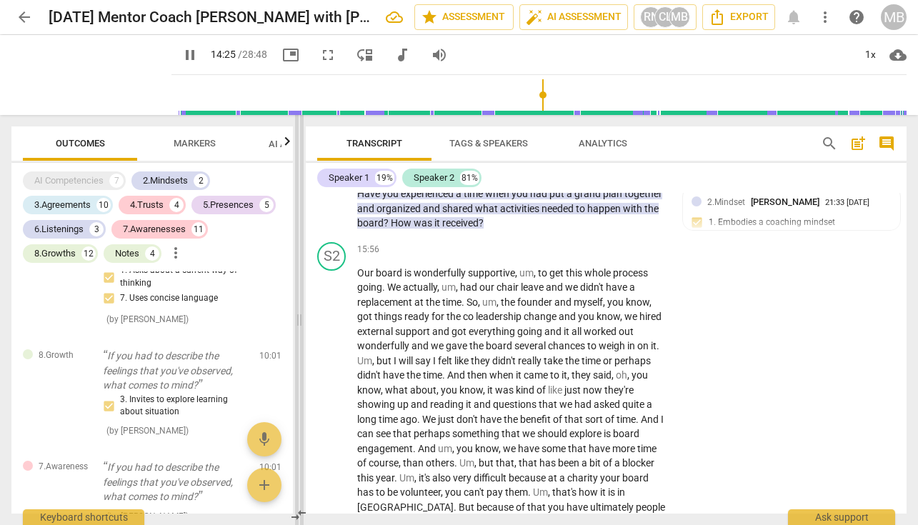
drag, startPoint x: 367, startPoint y: 151, endPoint x: 301, endPoint y: 151, distance: 66.5
click at [301, 151] on span at bounding box center [299, 320] width 9 height 410
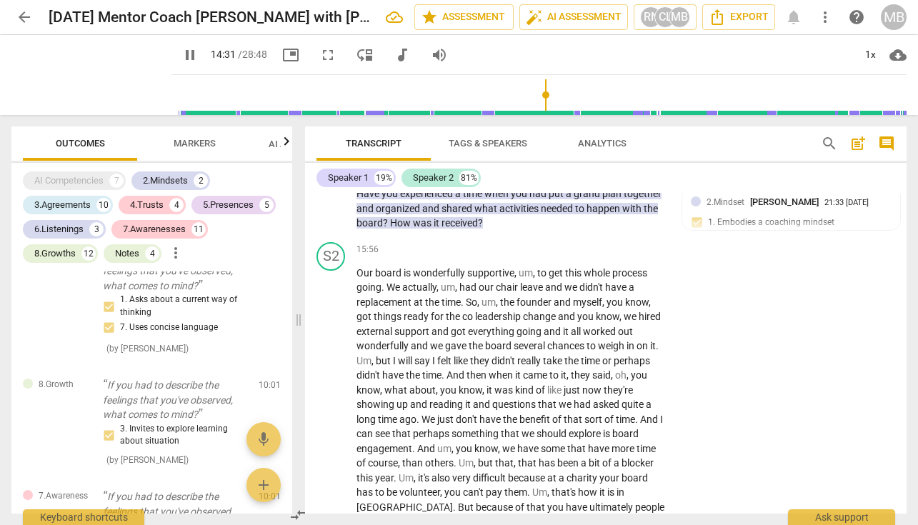
scroll to position [3401, 0]
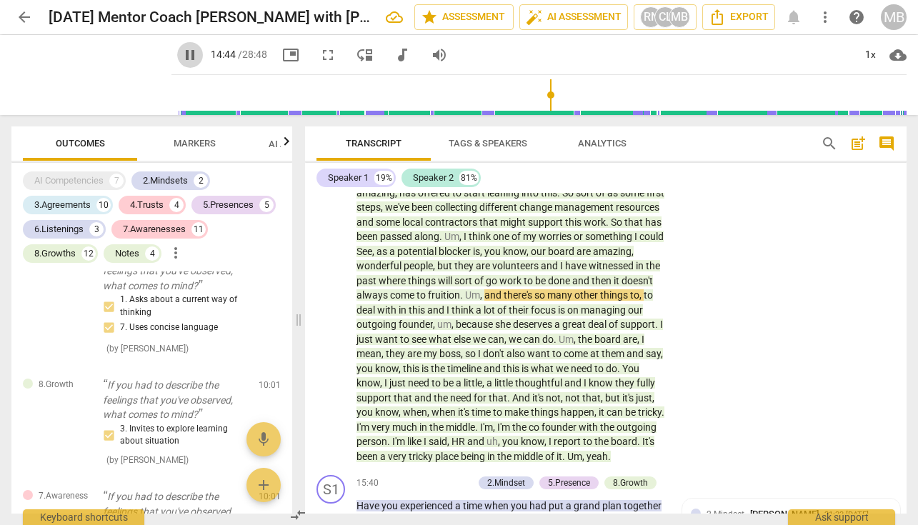
click at [181, 52] on span "pause" at bounding box center [189, 54] width 17 height 17
click at [181, 54] on span "play_arrow" at bounding box center [189, 54] width 17 height 17
click at [181, 50] on span "pause" at bounding box center [189, 54] width 17 height 17
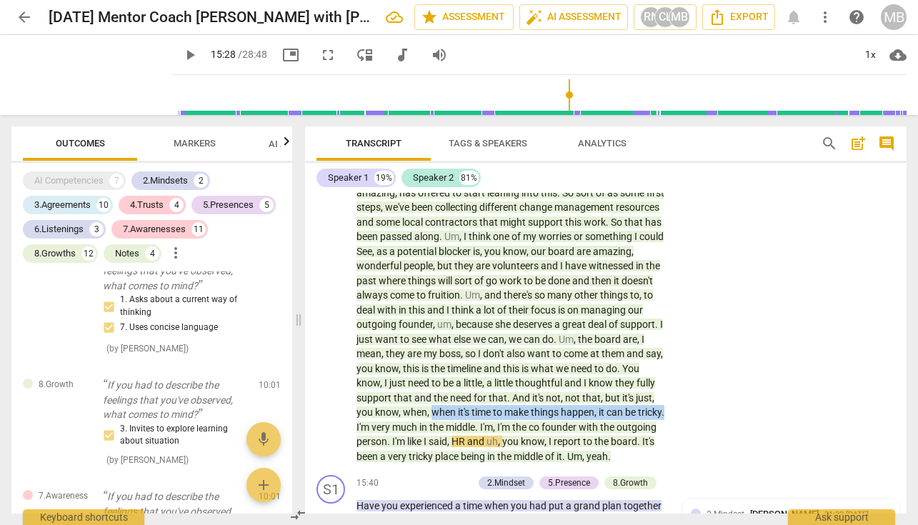
drag, startPoint x: 639, startPoint y: 341, endPoint x: 565, endPoint y: 356, distance: 75.1
click at [565, 356] on p "So I'm very much a , uh , I'm very much a planner and , uh , come at things wit…" at bounding box center [512, 171] width 310 height 586
click at [602, 332] on icon "button" at bounding box center [601, 335] width 9 height 10
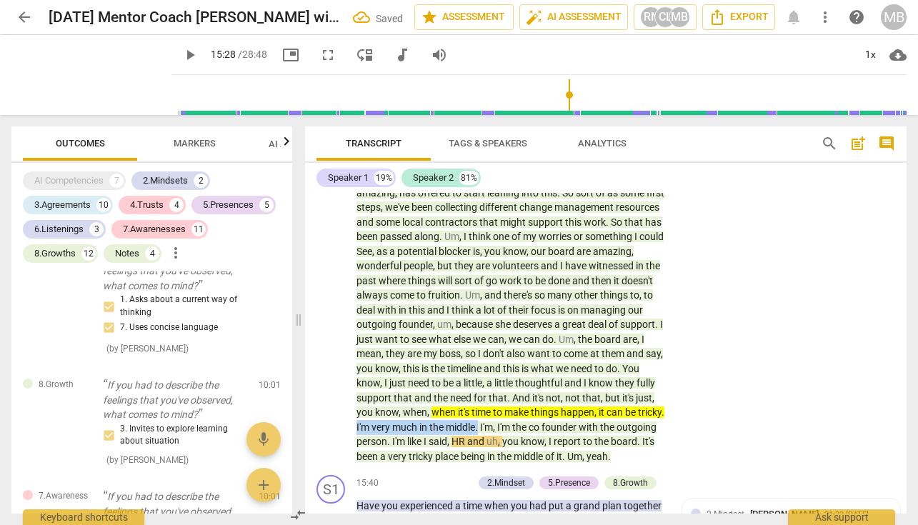
drag, startPoint x: 568, startPoint y: 357, endPoint x: 389, endPoint y: 375, distance: 179.6
click at [389, 374] on p "So I'm very much a , uh , I'm very much a planner and , uh , come at things wit…" at bounding box center [512, 171] width 310 height 586
click at [421, 347] on icon "button" at bounding box center [424, 351] width 14 height 17
click at [181, 53] on span "play_arrow" at bounding box center [189, 54] width 17 height 17
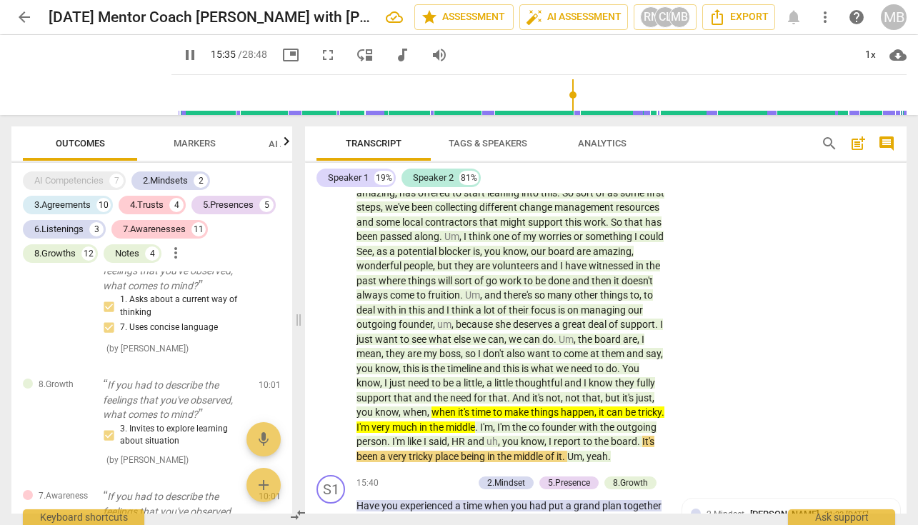
click at [181, 54] on span "pause" at bounding box center [189, 54] width 17 height 17
drag, startPoint x: 570, startPoint y: 383, endPoint x: 489, endPoint y: 402, distance: 82.9
click at [489, 402] on p "So I'm very much a , uh , I'm very much a planner and , uh , come at things wit…" at bounding box center [512, 171] width 310 height 586
click at [527, 377] on icon "button" at bounding box center [524, 378] width 9 height 10
click at [181, 52] on span "play_arrow" at bounding box center [189, 54] width 17 height 17
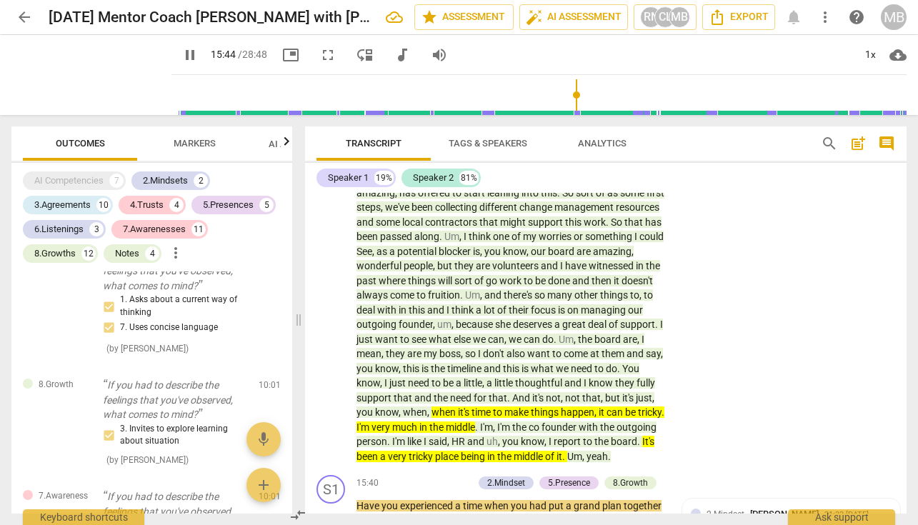
click at [181, 54] on span "pause" at bounding box center [189, 54] width 17 height 17
click at [434, 477] on p "Add competency" at bounding box center [439, 483] width 68 height 13
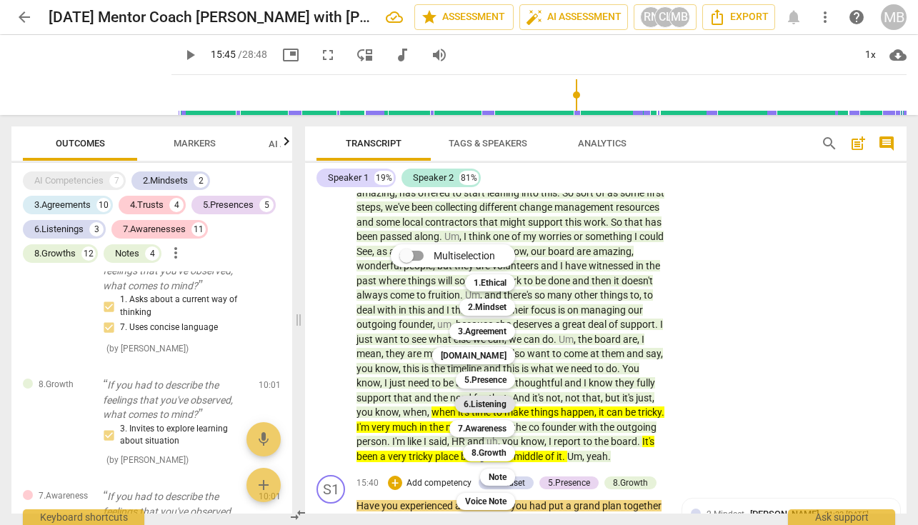
click at [493, 404] on b "6.Listening" at bounding box center [485, 404] width 43 height 17
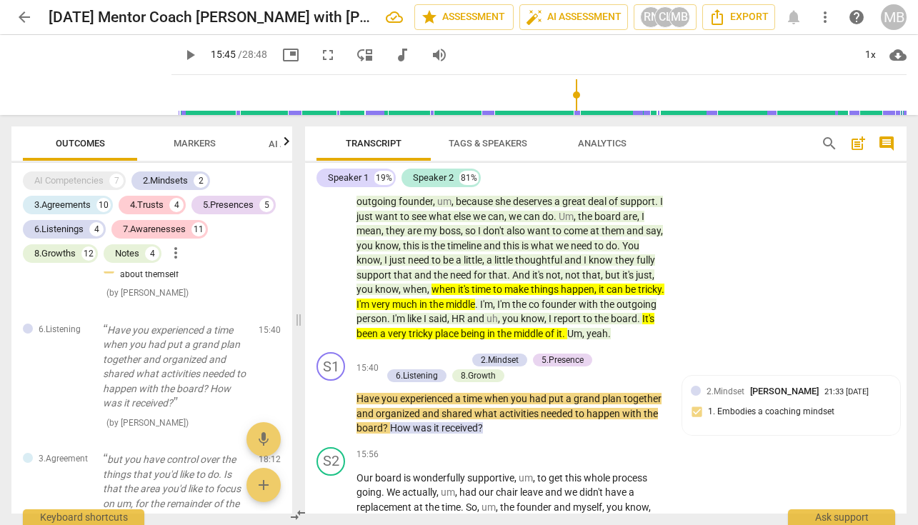
scroll to position [3608, 0]
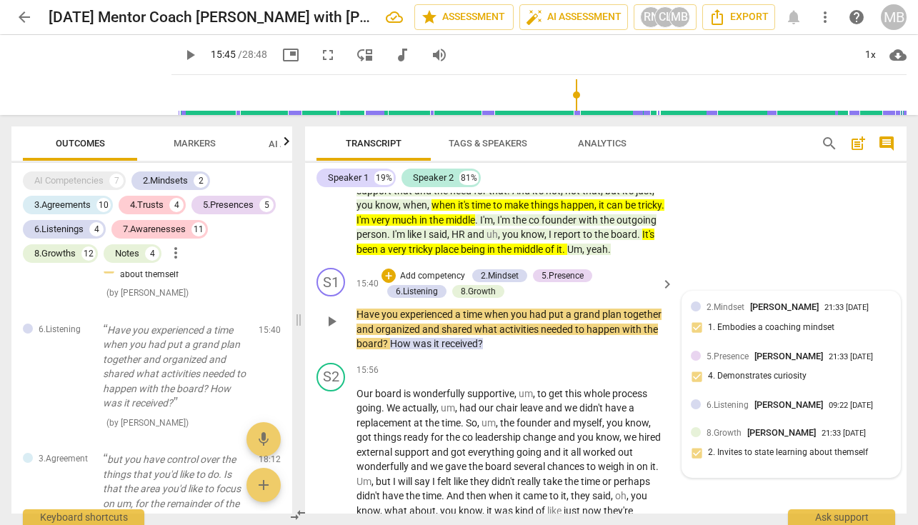
click at [736, 400] on span "6.Listening" at bounding box center [728, 405] width 42 height 10
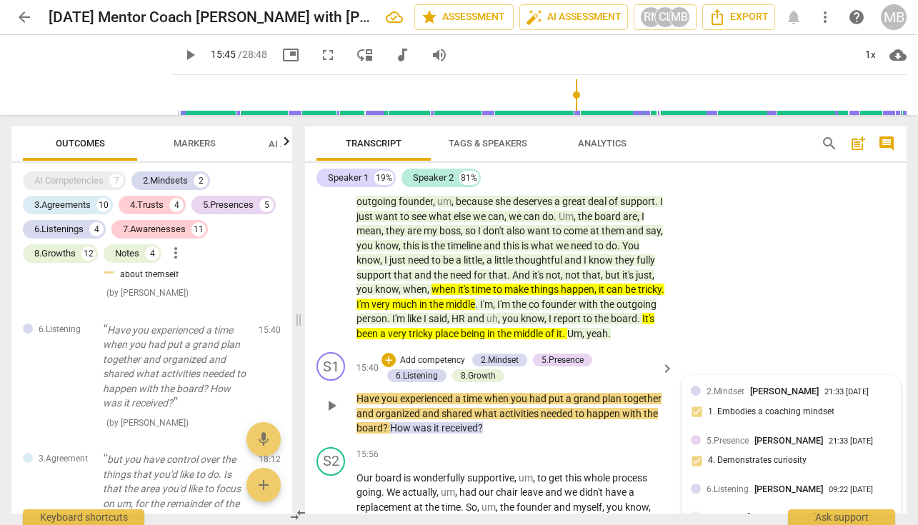
scroll to position [3639, 0]
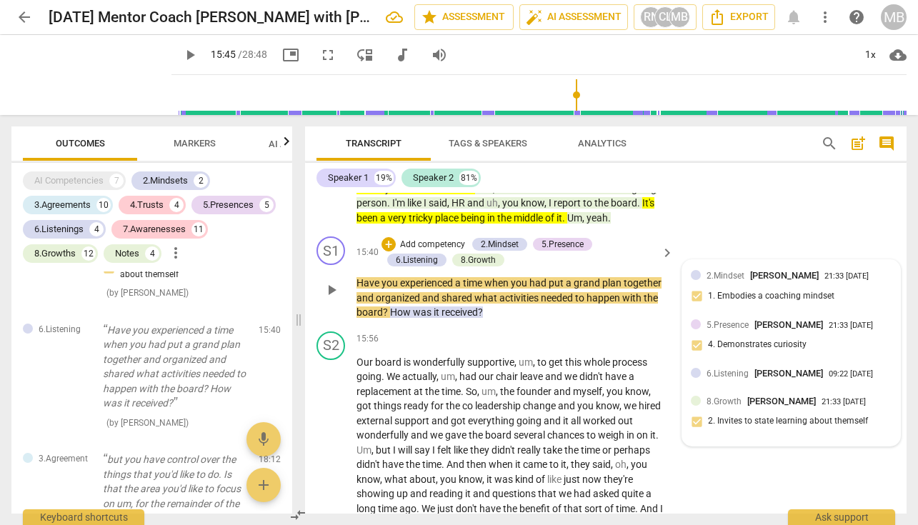
click at [761, 396] on span "[PERSON_NAME]" at bounding box center [781, 401] width 69 height 11
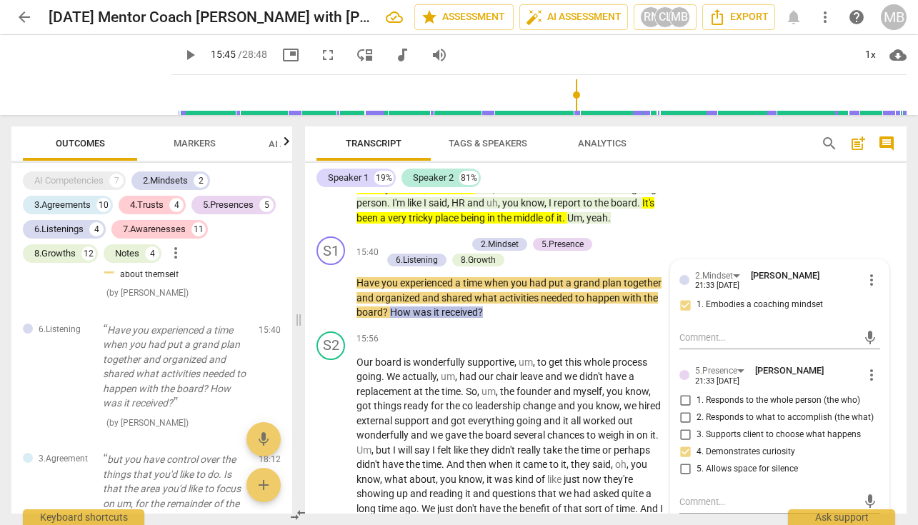
click at [738, 524] on div "6.Listening" at bounding box center [722, 535] width 54 height 12
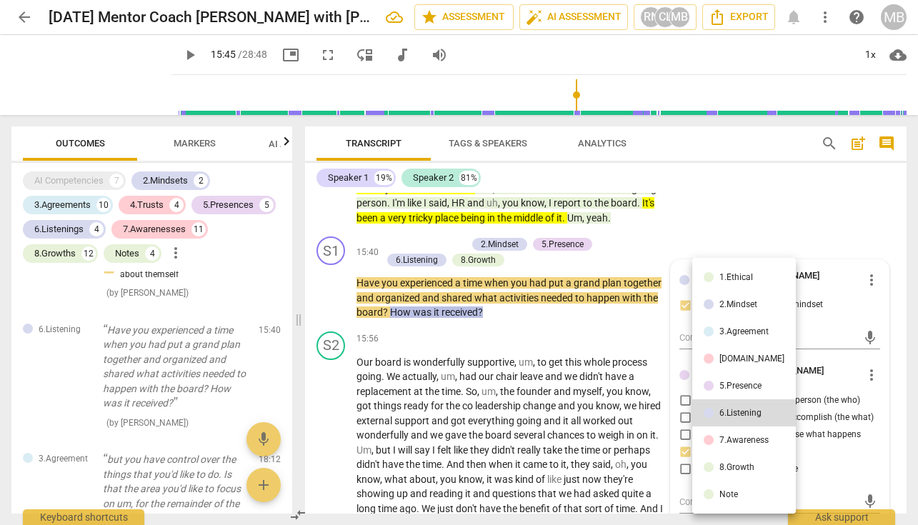
click at [749, 384] on div "5.Presence" at bounding box center [741, 386] width 42 height 9
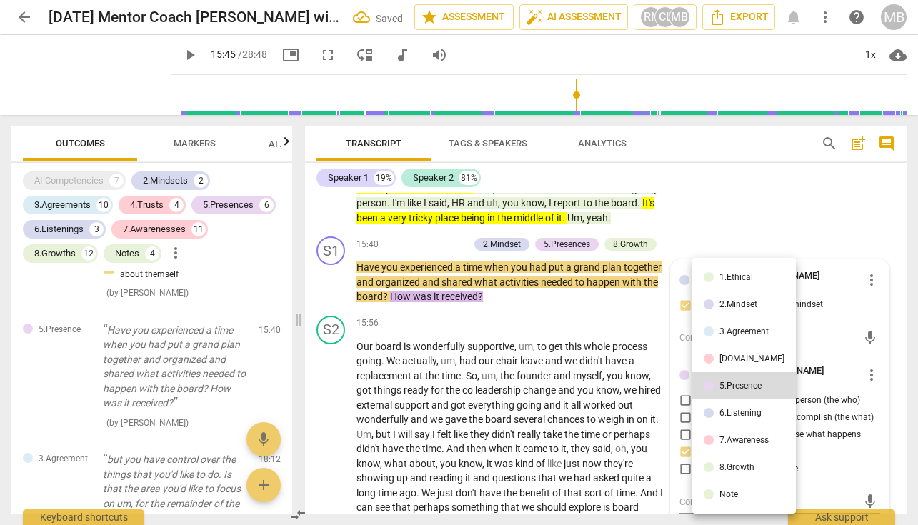
click at [805, 474] on div at bounding box center [459, 262] width 918 height 525
click at [827, 479] on div at bounding box center [459, 262] width 918 height 525
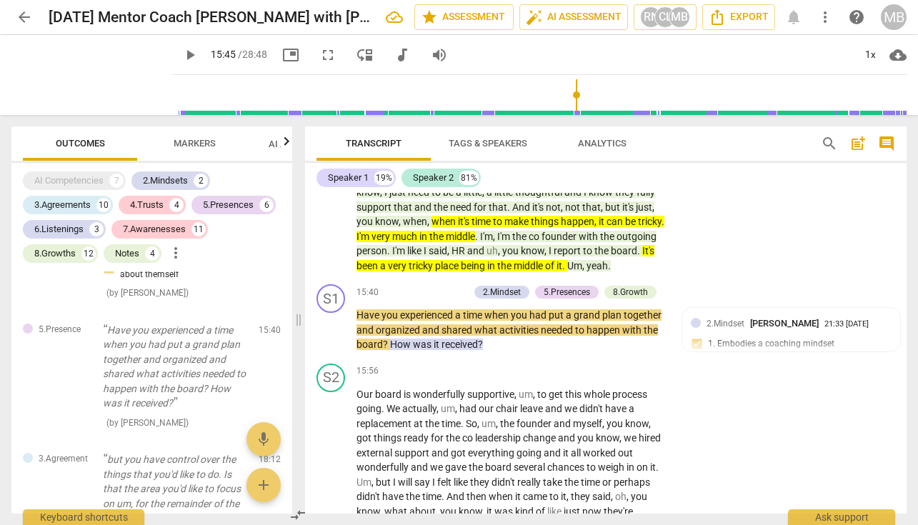
scroll to position [3591, 0]
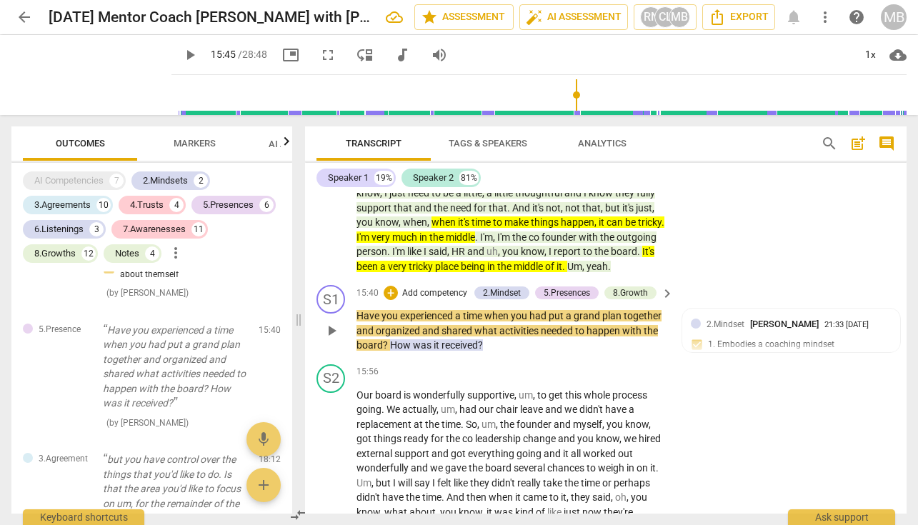
click at [412, 287] on p "Add competency" at bounding box center [435, 293] width 68 height 13
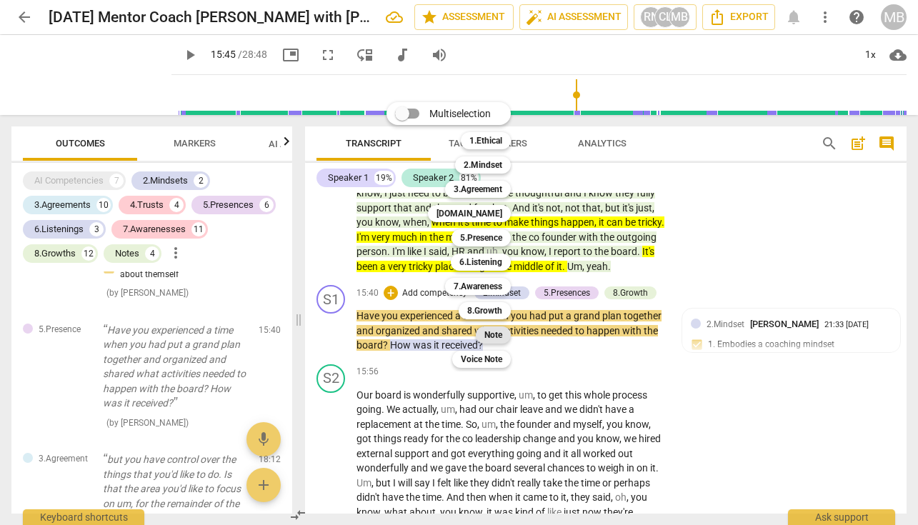
click at [494, 337] on b "Note" at bounding box center [493, 335] width 18 height 17
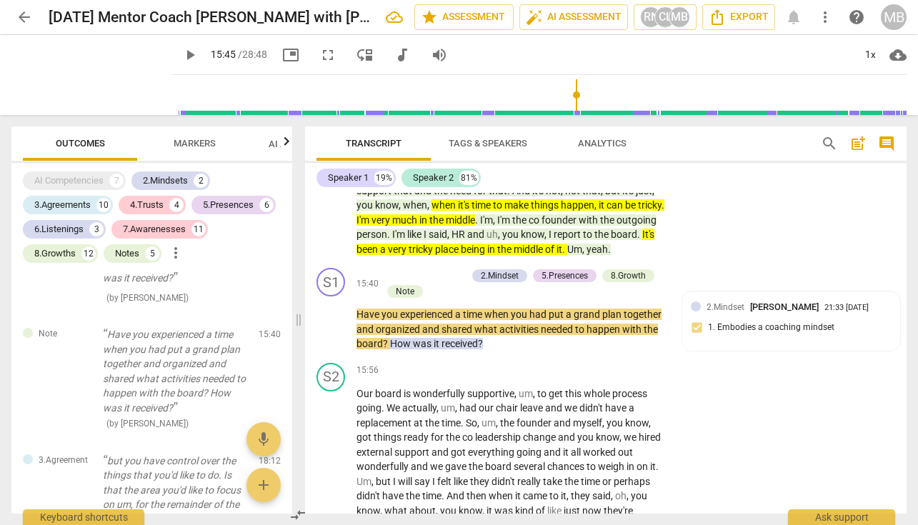
scroll to position [3624, 0]
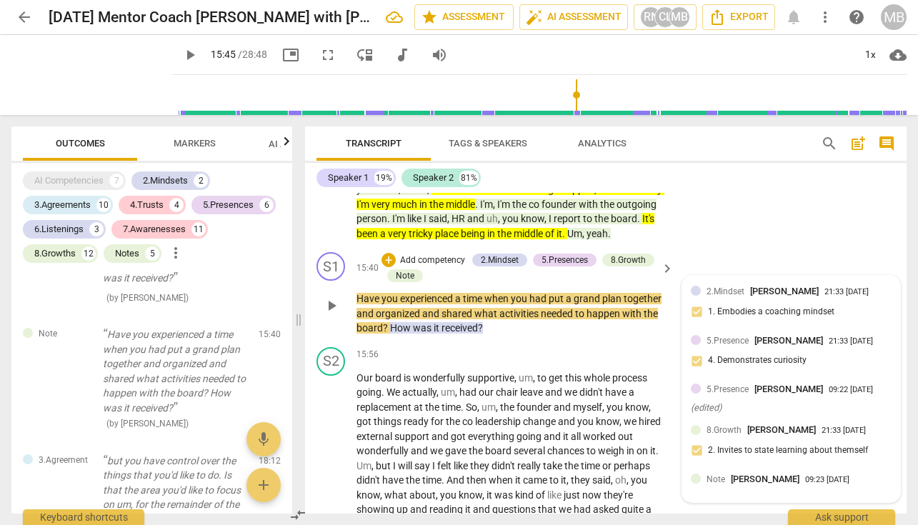
click at [737, 334] on div "5.Presence [PERSON_NAME] 21:33 [DATE] 4. Demonstrates curiosity" at bounding box center [791, 356] width 201 height 44
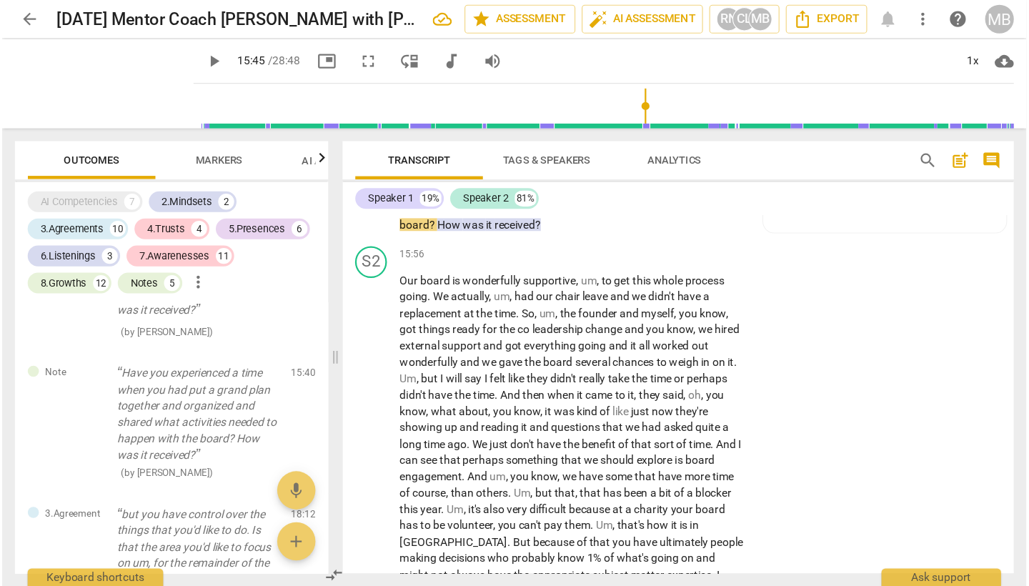
scroll to position [3523, 0]
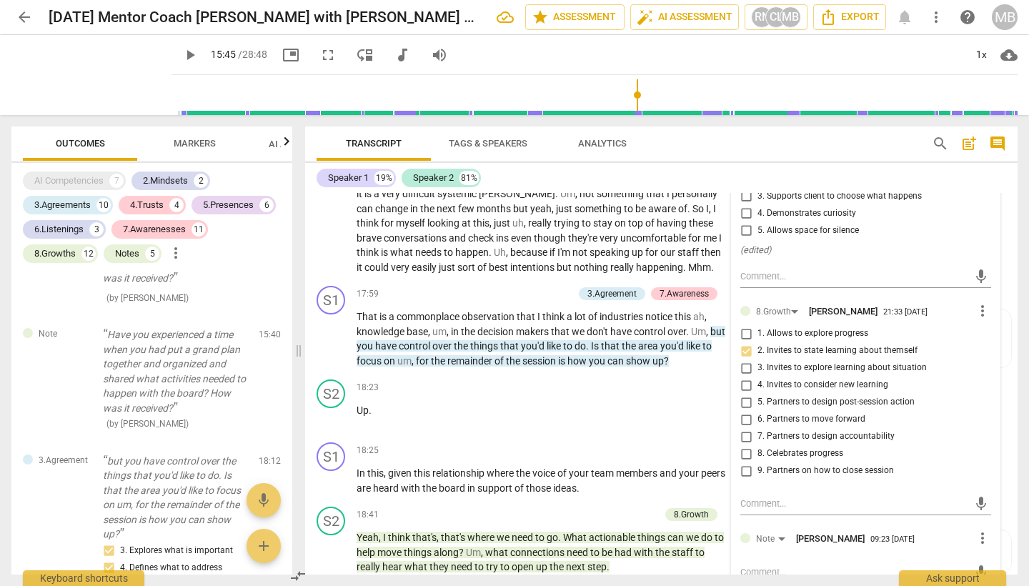
click at [777, 524] on div "mic" at bounding box center [865, 572] width 251 height 23
click at [755, 524] on textarea at bounding box center [854, 572] width 228 height 14
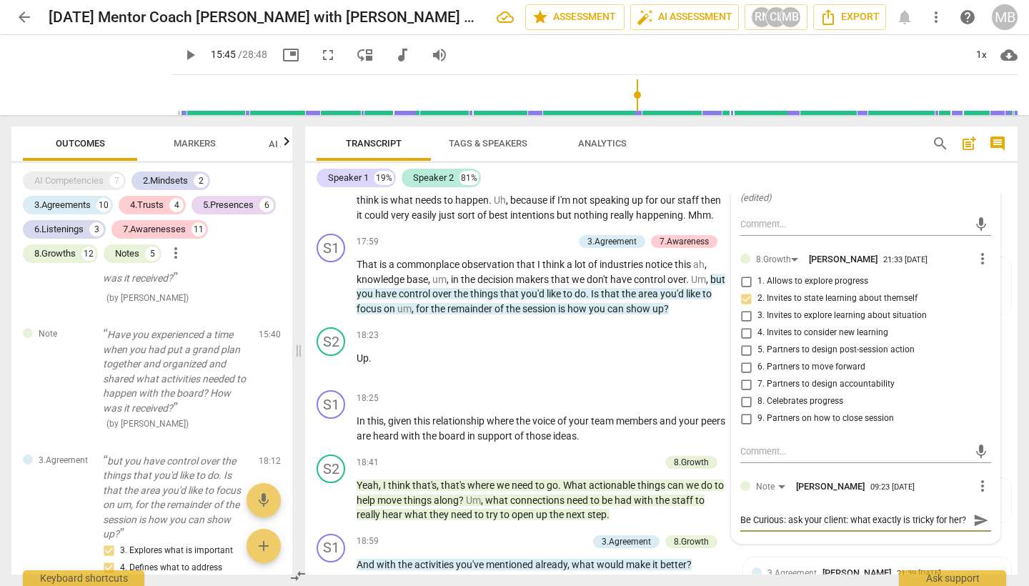
scroll to position [3587, 0]
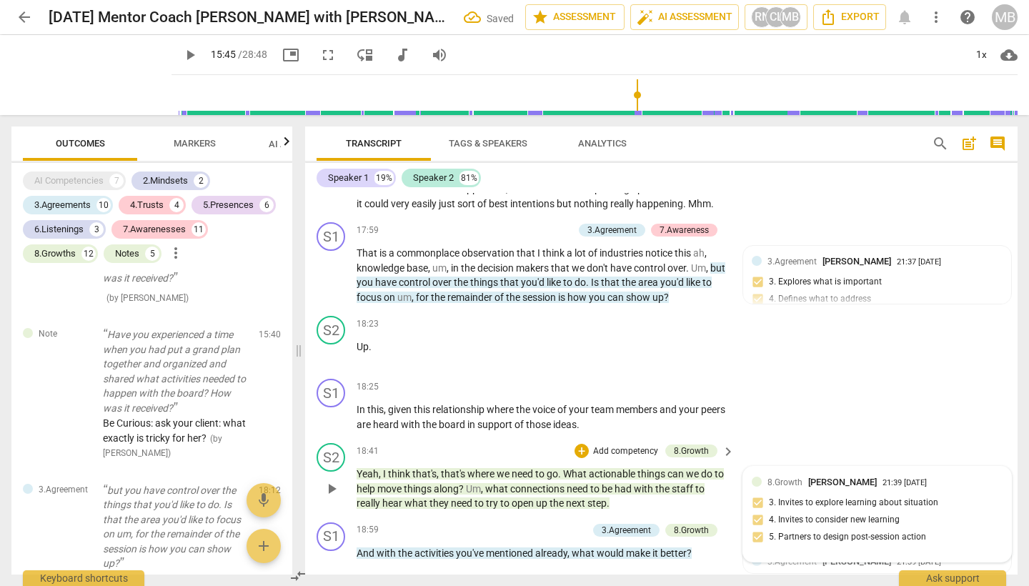
click at [811, 483] on div "8.Growth [PERSON_NAME] 21:39 [DATE] 3. Invites to explore learning about situat…" at bounding box center [877, 514] width 251 height 78
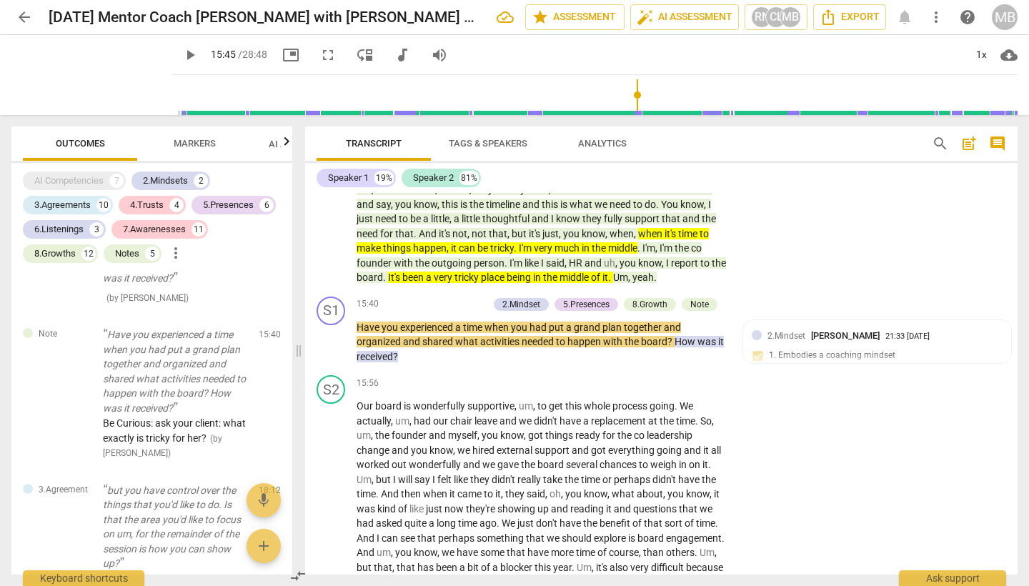
scroll to position [3664, 0]
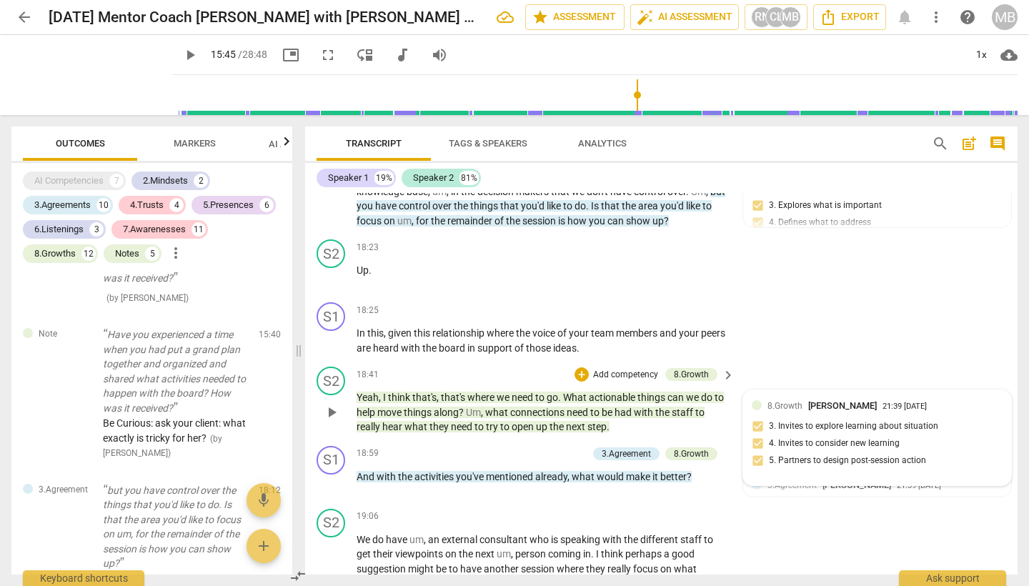
click at [792, 399] on div "8.Growth [PERSON_NAME] 21:39 [DATE] 3. Invites to explore learning about situat…" at bounding box center [877, 438] width 251 height 78
click at [631, 392] on span "actionable" at bounding box center [613, 397] width 49 height 11
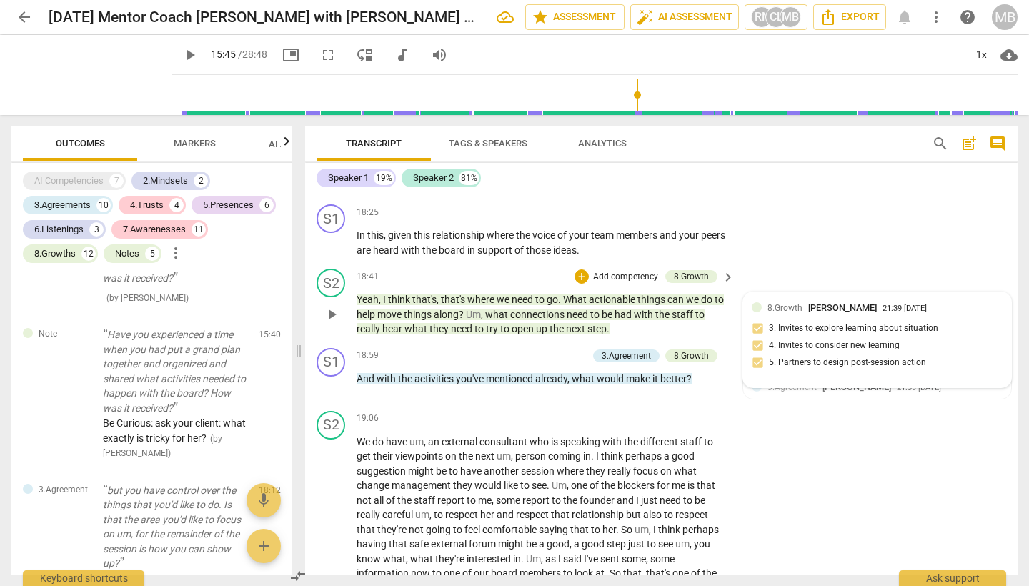
scroll to position [0, 0]
click at [848, 301] on div "8.Growth [PERSON_NAME] 21:39 [DATE] 3. Invites to explore learning about situat…" at bounding box center [877, 340] width 251 height 78
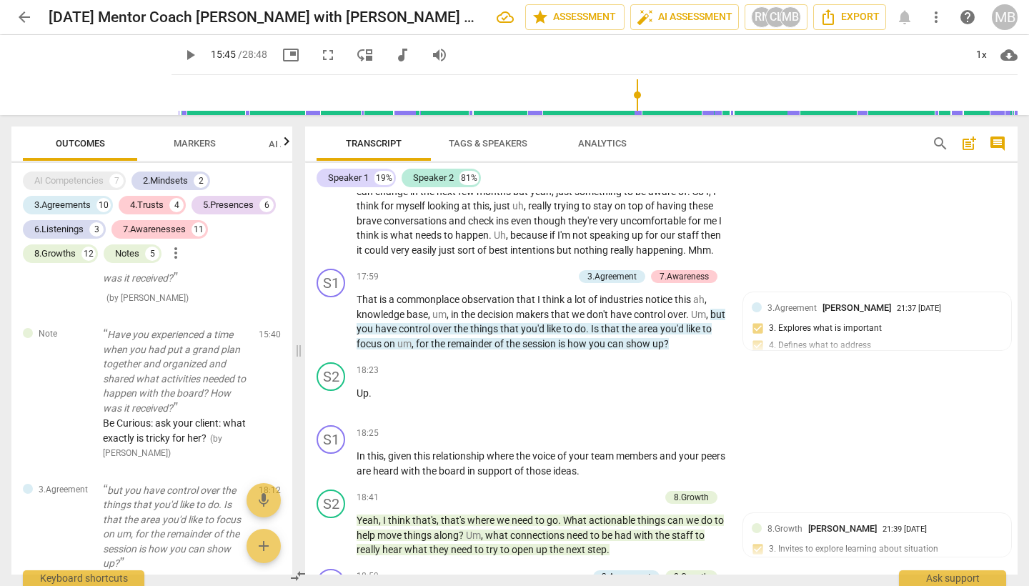
scroll to position [3135, 0]
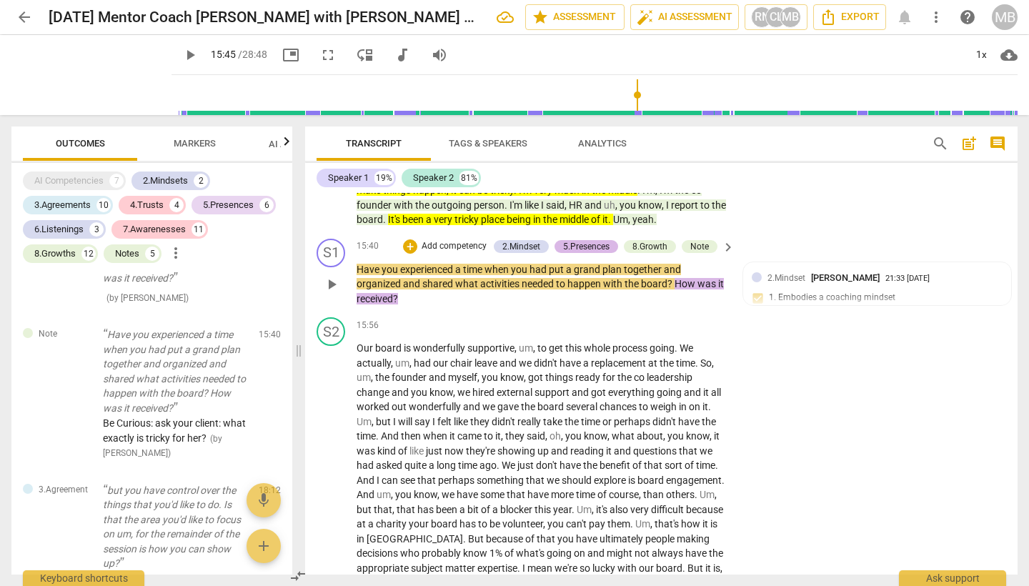
click at [582, 240] on div "5.Presences" at bounding box center [586, 246] width 46 height 13
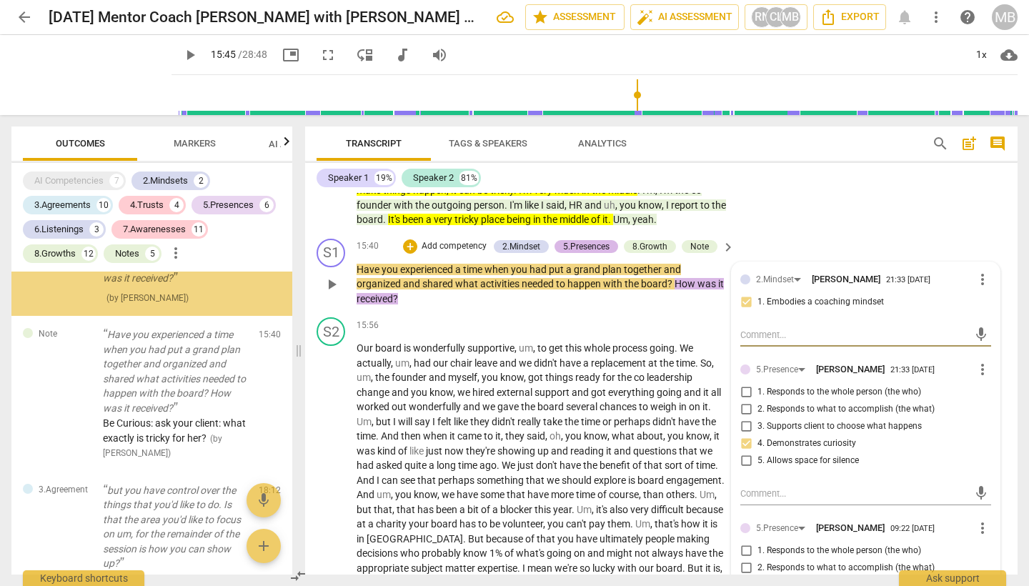
scroll to position [7089, 0]
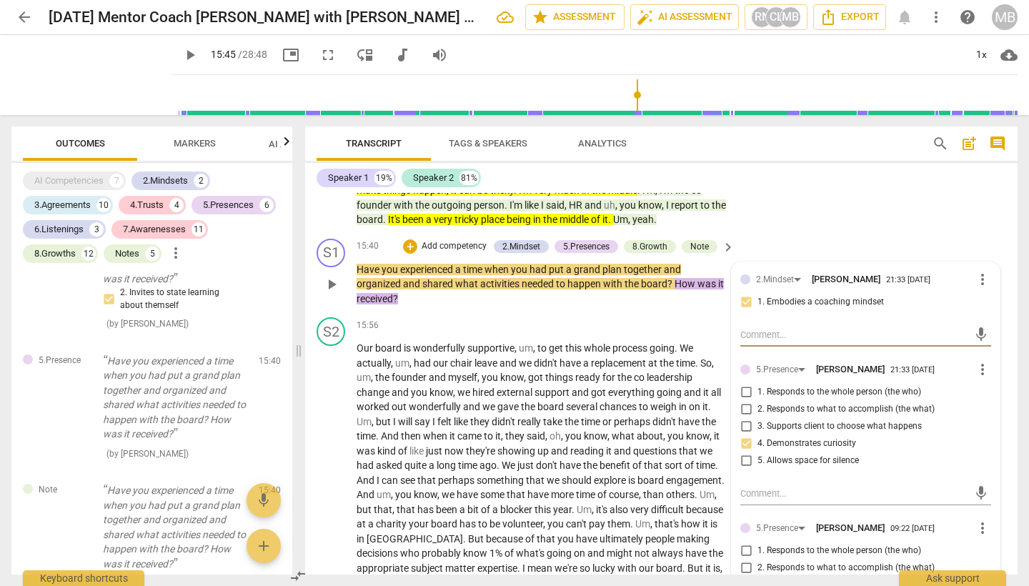
click at [917, 519] on span "more_vert" at bounding box center [982, 527] width 17 height 17
click at [917, 524] on li "Delete" at bounding box center [992, 524] width 49 height 27
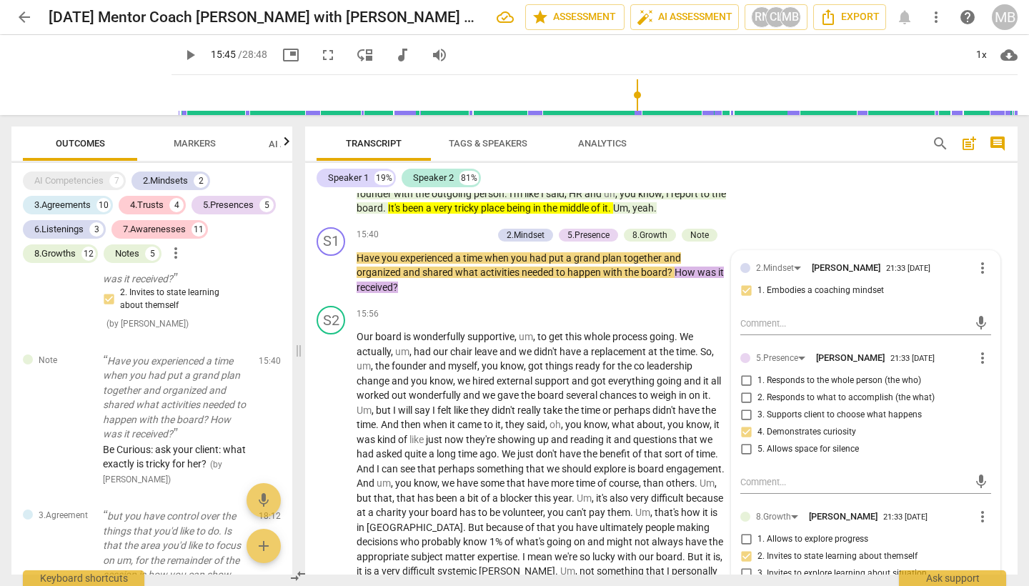
scroll to position [3111, 0]
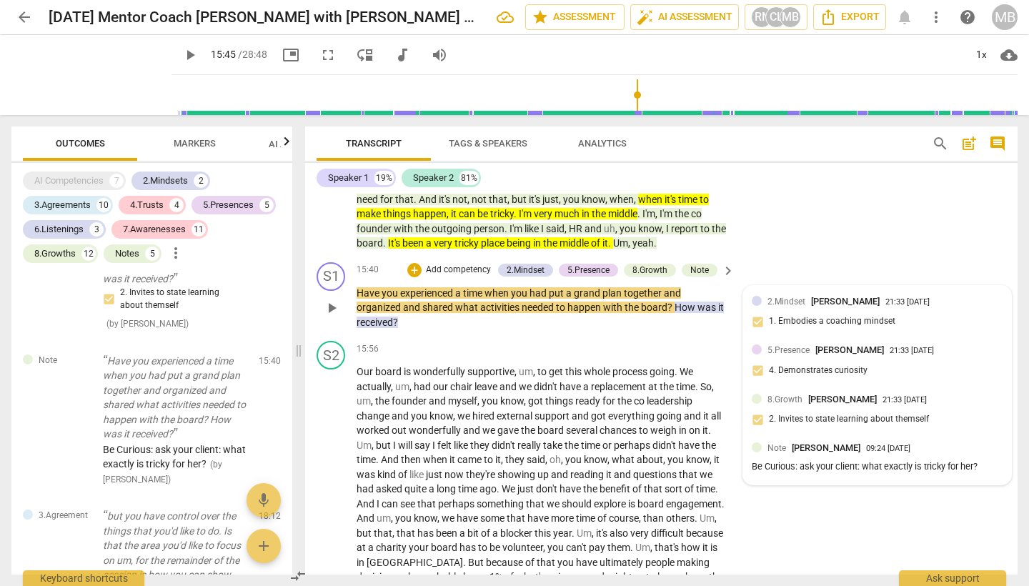
click at [862, 460] on div "Be Curious: ask your client: what exactly is tricky for her?" at bounding box center [877, 467] width 251 height 14
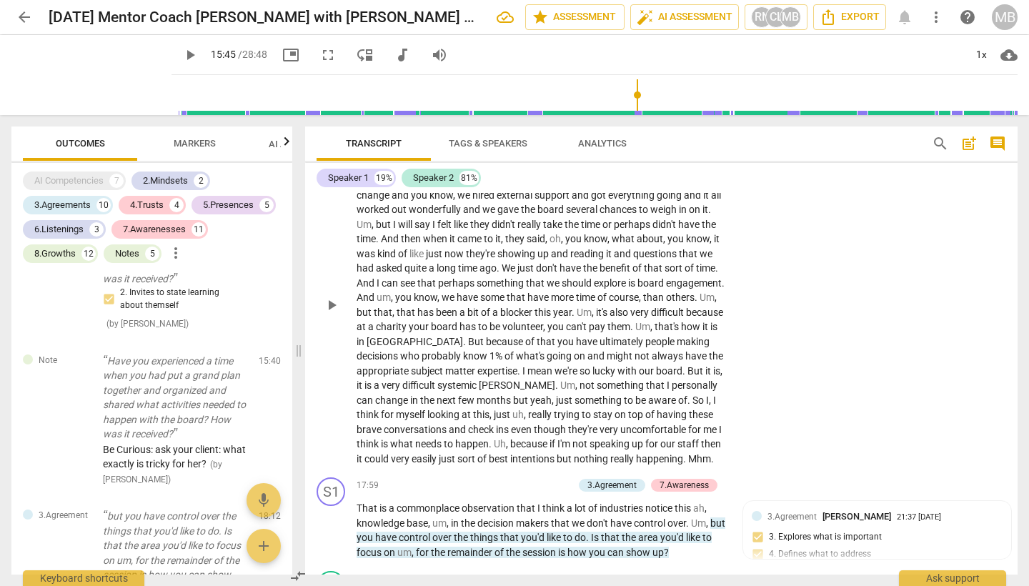
scroll to position [3018, 0]
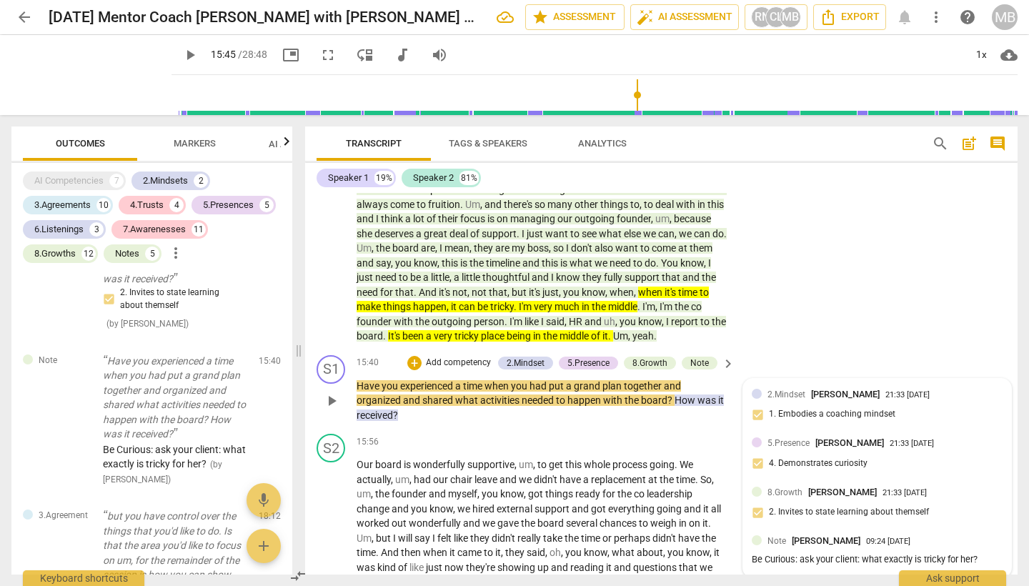
click at [902, 524] on div "Be Curious: ask your client: what exactly is tricky for her?" at bounding box center [877, 560] width 251 height 14
click at [792, 524] on div "Be Curious: ask your client: what exactly is tricky for her?" at bounding box center [877, 560] width 251 height 14
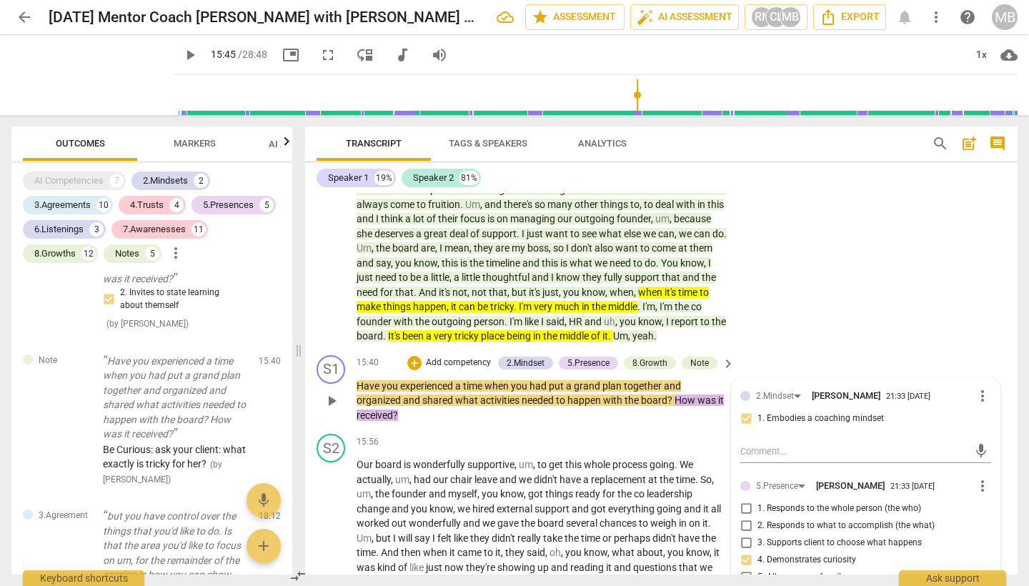
click at [803, 517] on label "2. Responds to what to accomplish (the what)" at bounding box center [860, 525] width 251 height 17
click at [757, 517] on input "2. Responds to what to accomplish (the what)" at bounding box center [746, 525] width 23 height 17
click at [740, 517] on input "2. Responds to what to accomplish (the what)" at bounding box center [746, 525] width 23 height 17
click at [745, 517] on input "2. Responds to what to accomplish (the what)" at bounding box center [746, 525] width 23 height 17
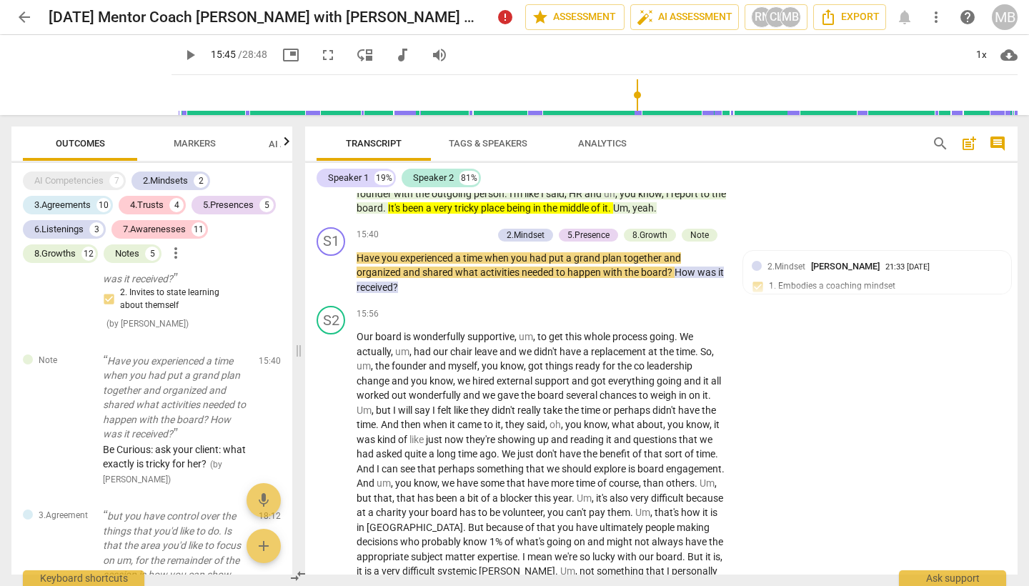
scroll to position [3170, 0]
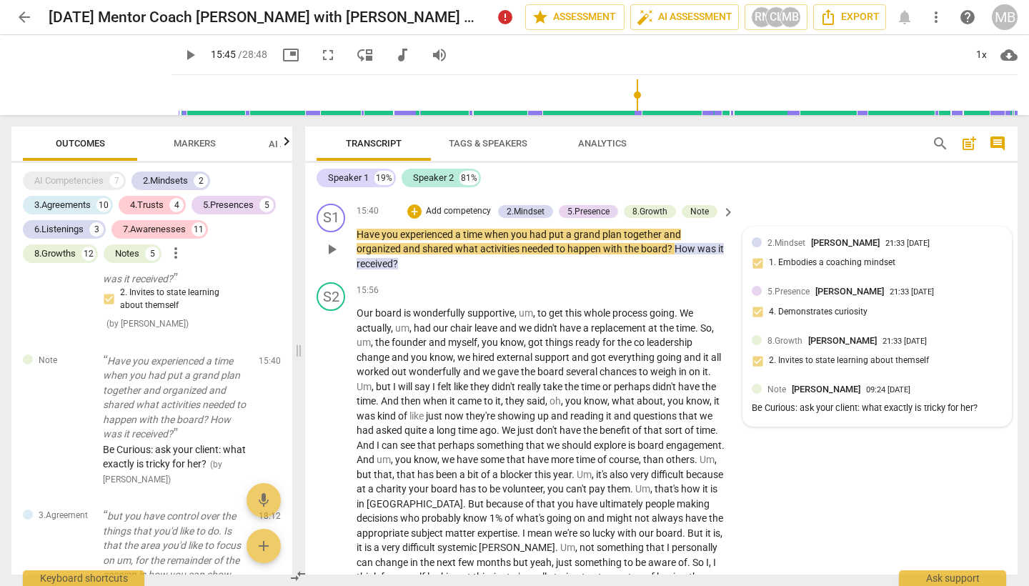
click at [824, 402] on div "Be Curious: ask your client: what exactly is tricky for her?" at bounding box center [877, 409] width 251 height 14
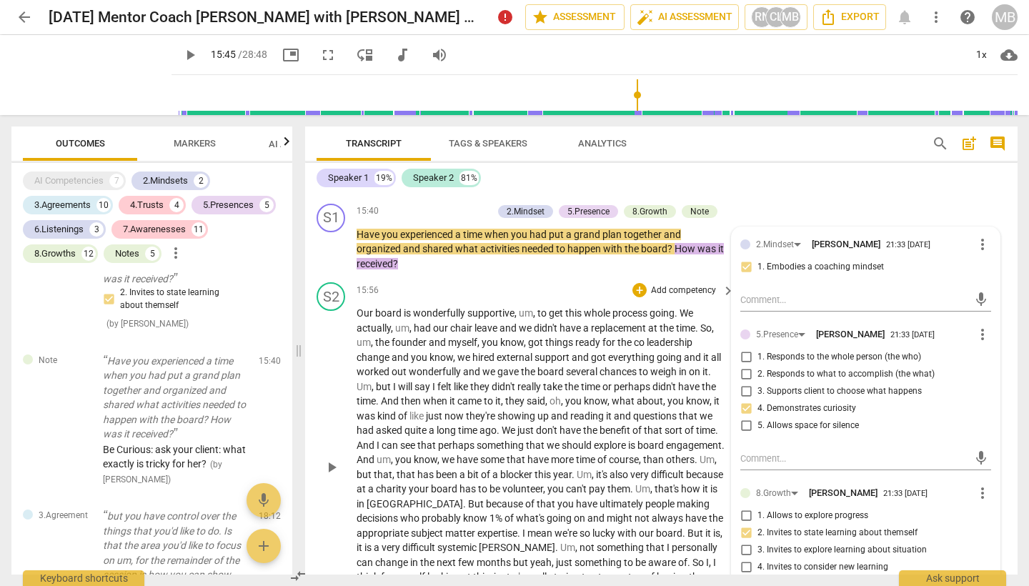
click at [917, 408] on div "S2 play_arrow pause 15:56 + Add competency keyboard_arrow_right Our board is wo…" at bounding box center [661, 455] width 712 height 357
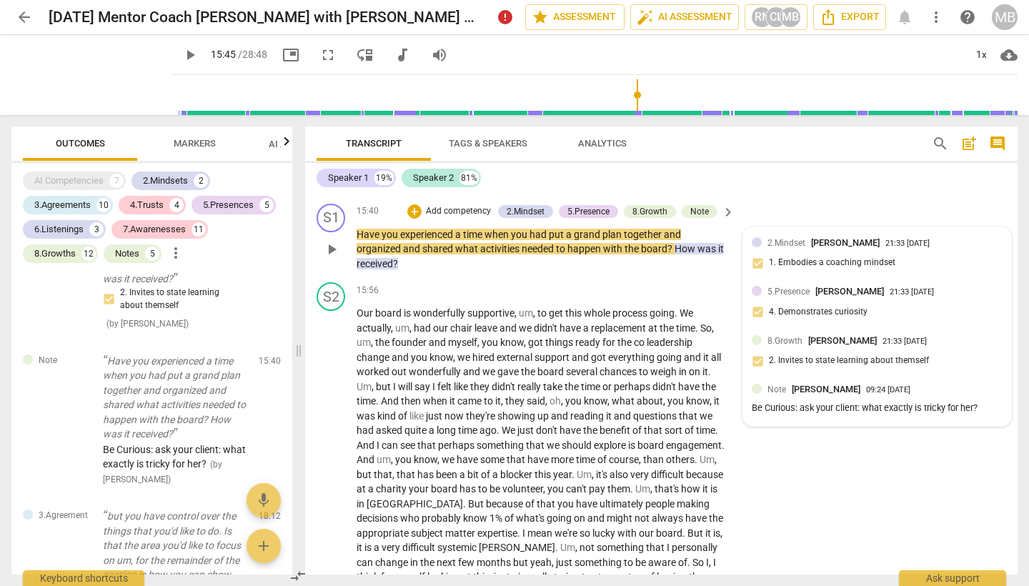
click at [820, 236] on div "2.Mindset [PERSON_NAME] 21:33 [DATE] 1. Embodies a coaching mindset" at bounding box center [877, 258] width 251 height 44
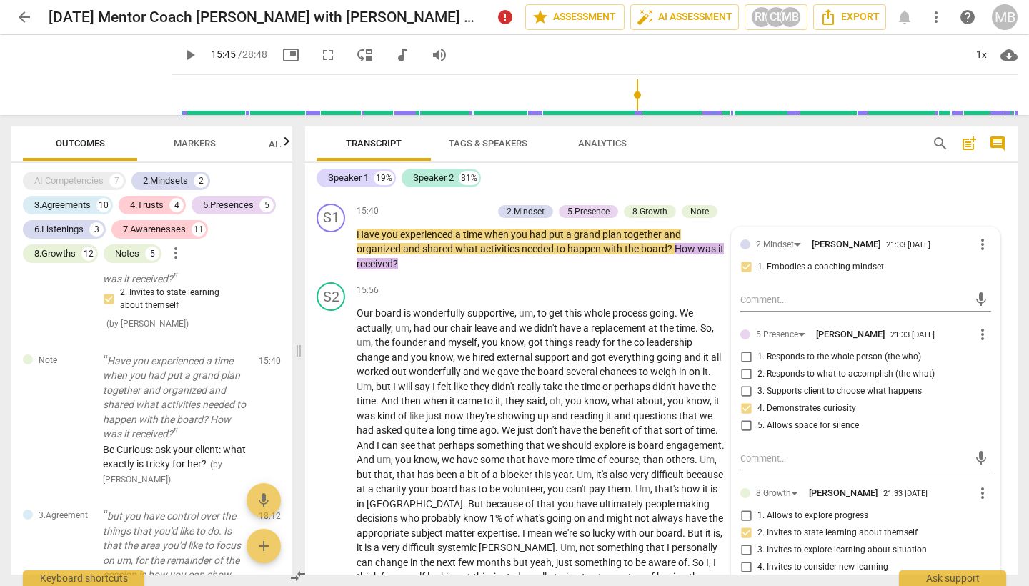
click at [917, 409] on div "S1 play_arrow pause 00:02 + Add competency keyboard_arrow_right And off of mute…" at bounding box center [661, 384] width 712 height 382
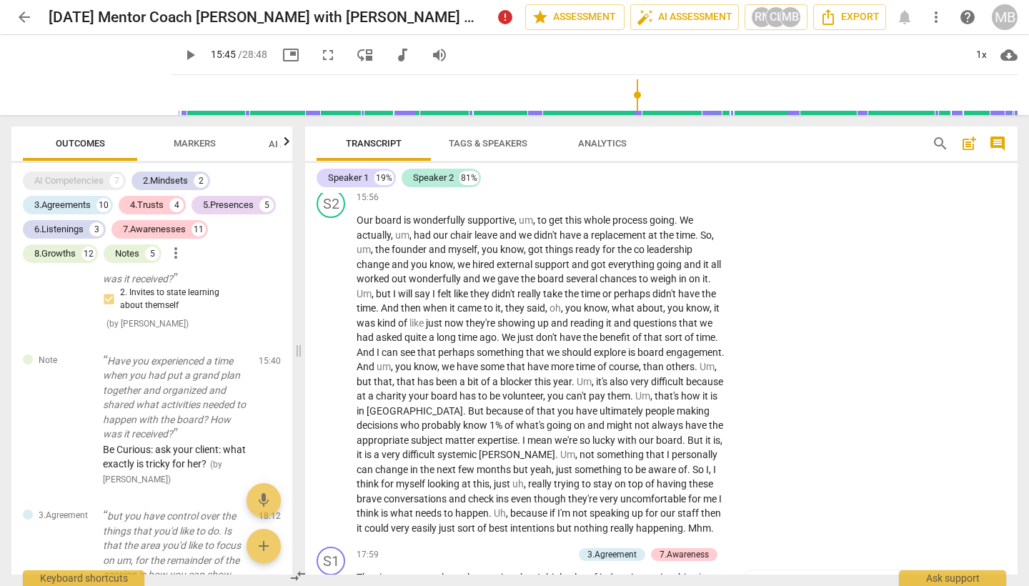
scroll to position [3146, 0]
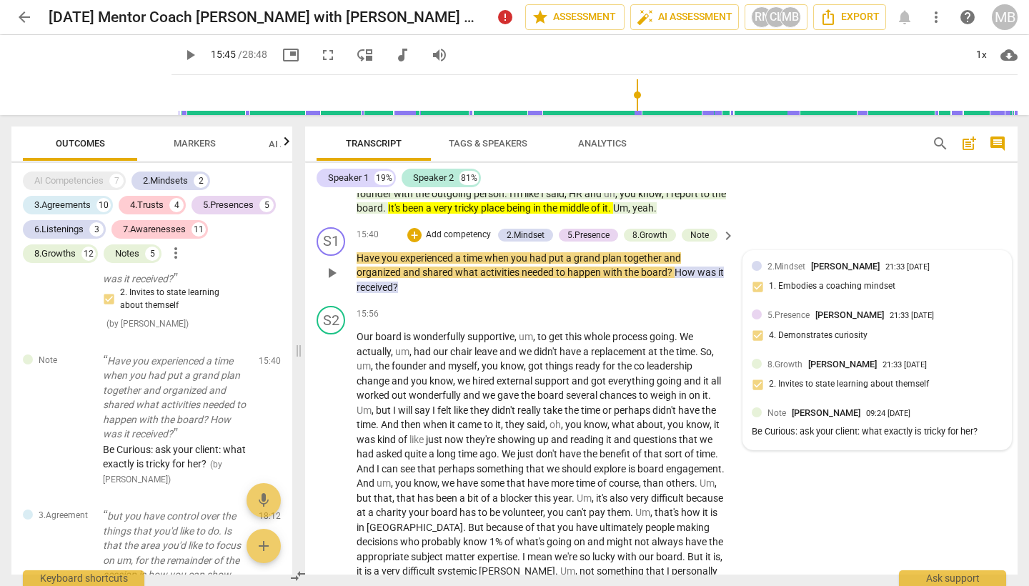
click at [805, 259] on div "2.Mindset [PERSON_NAME] 21:33 [DATE] 1. Embodies a coaching mindset" at bounding box center [877, 281] width 251 height 44
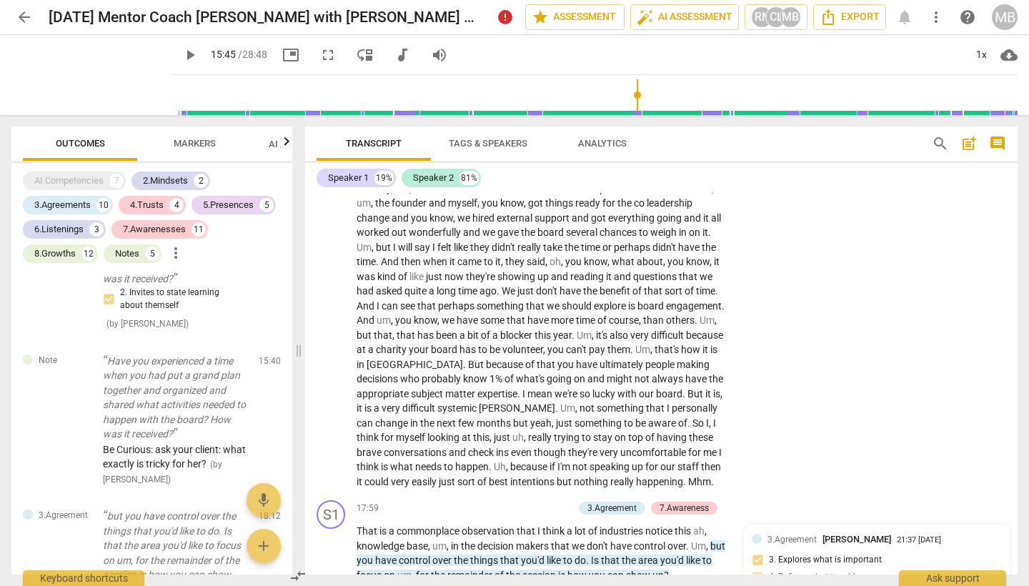
scroll to position [3018, 0]
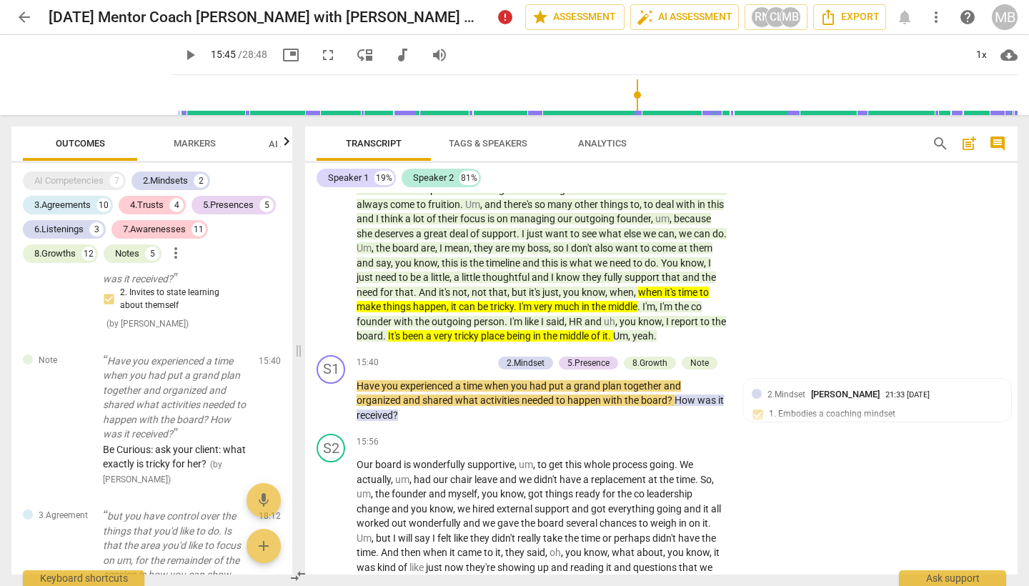
click at [607, 140] on span "Analytics" at bounding box center [602, 143] width 49 height 11
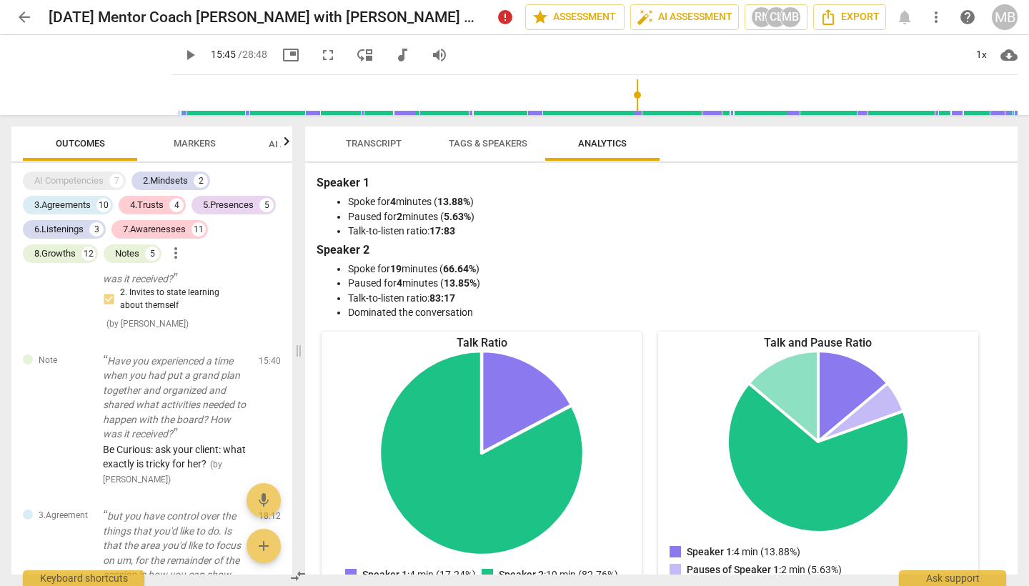
click at [494, 146] on span "Tags & Speakers" at bounding box center [488, 143] width 79 height 11
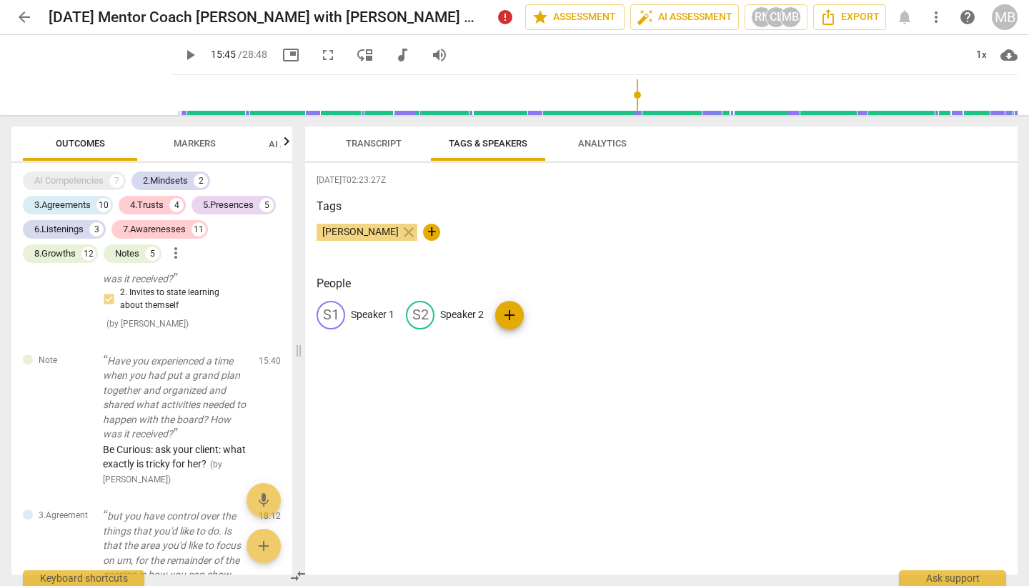
click at [379, 138] on span "Transcript" at bounding box center [374, 143] width 56 height 11
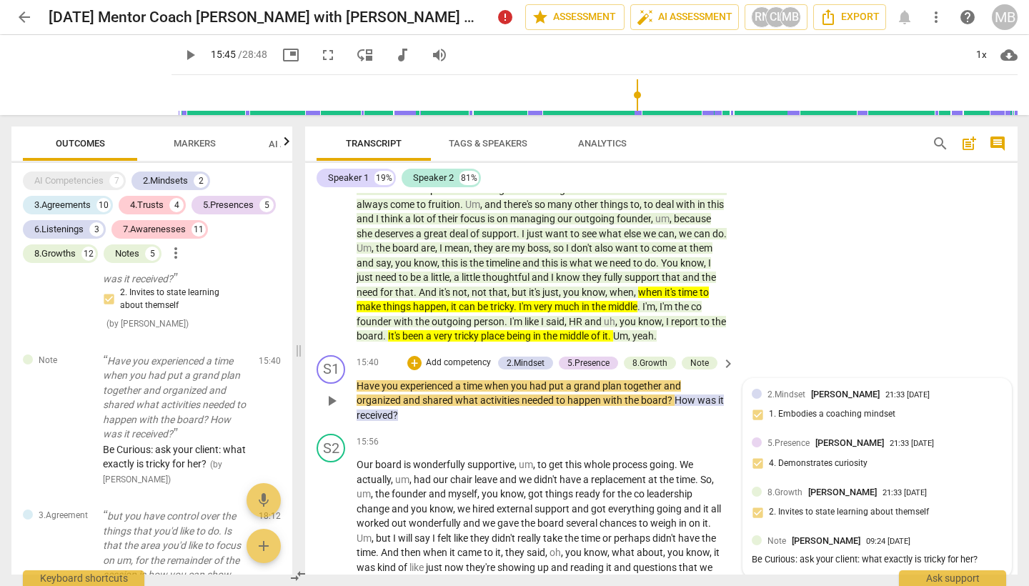
click at [868, 524] on div "Be Curious: ask your client: what exactly is tricky for her?" at bounding box center [877, 560] width 251 height 14
click at [910, 524] on div "09:24 [DATE]" at bounding box center [888, 541] width 44 height 9
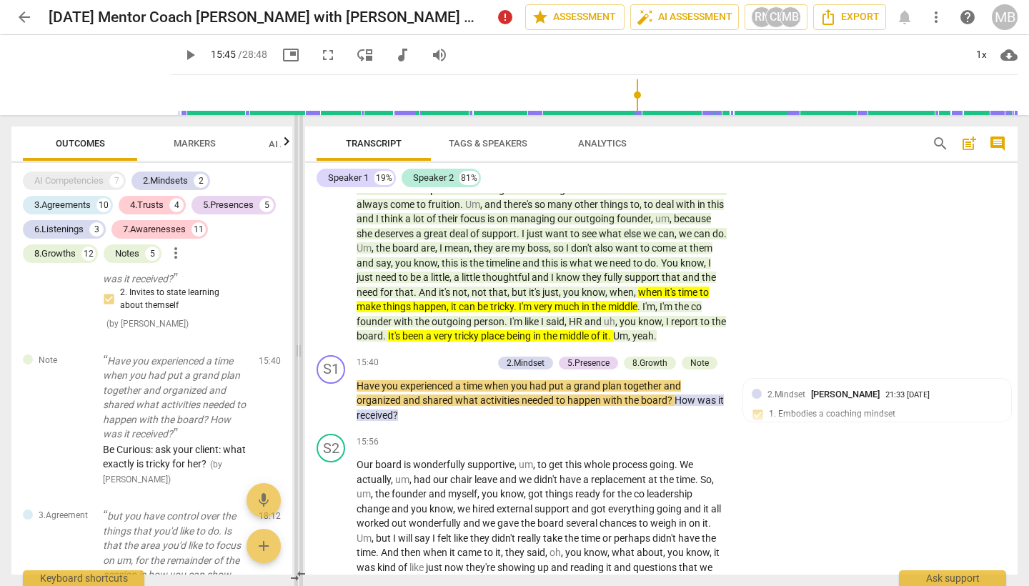
click at [294, 140] on span at bounding box center [298, 350] width 9 height 471
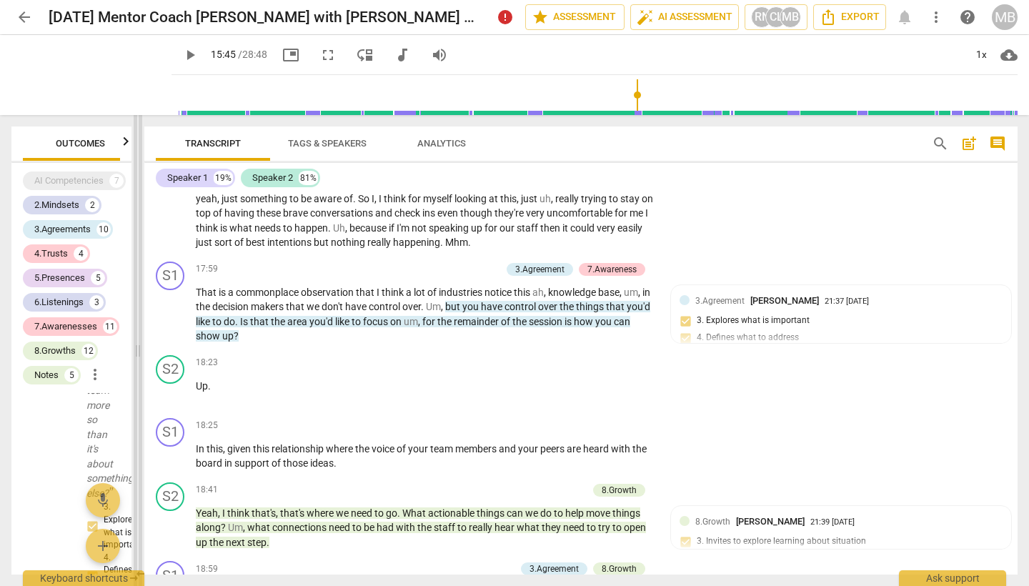
drag, startPoint x: 294, startPoint y: 140, endPoint x: 136, endPoint y: 136, distance: 158.0
click at [136, 135] on span at bounding box center [138, 350] width 9 height 471
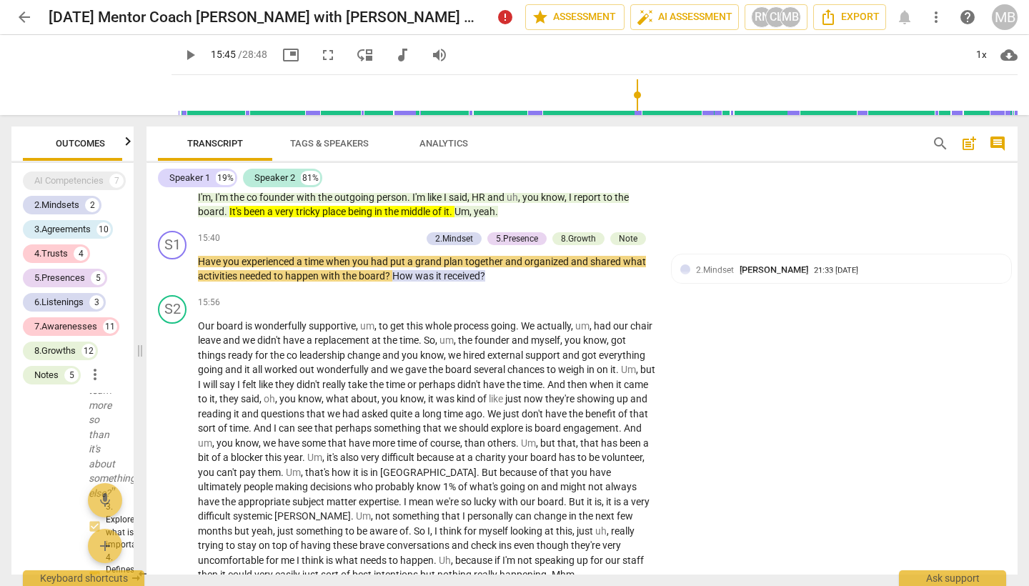
scroll to position [2696, 0]
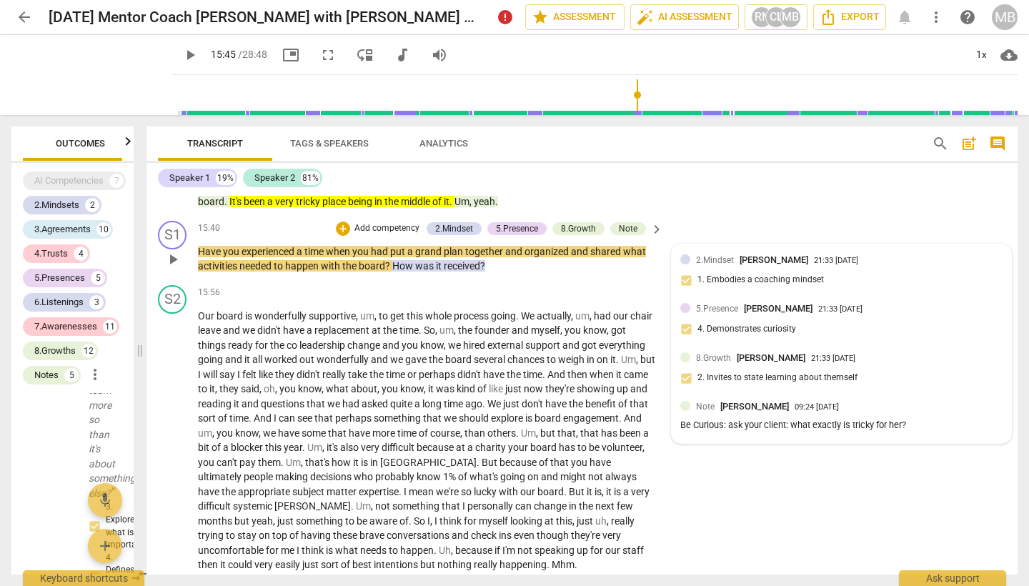
click at [793, 399] on div "Note [PERSON_NAME] 09:24 [DATE] Be Curious: ask your client: what exactly is tr…" at bounding box center [841, 416] width 322 height 35
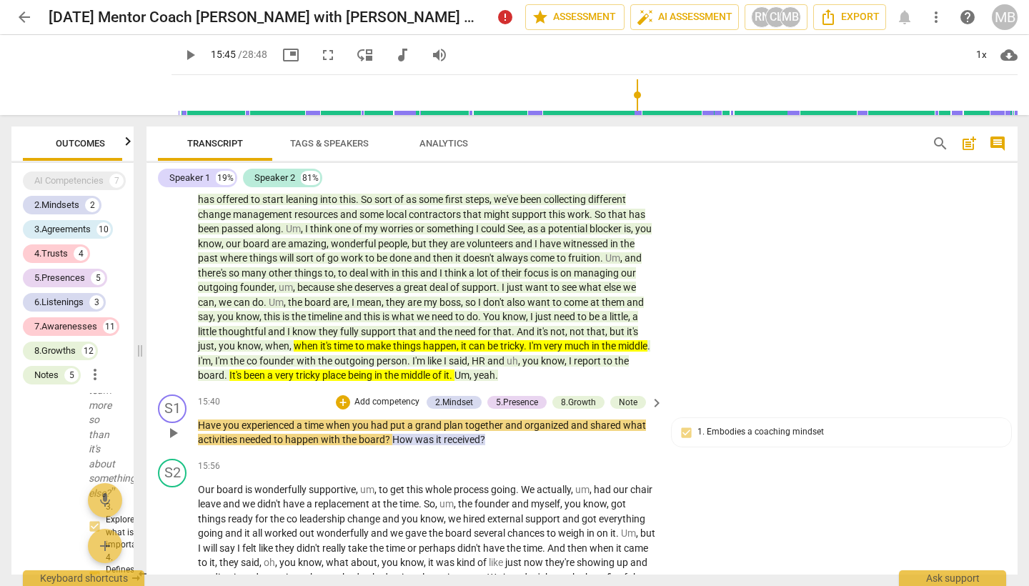
scroll to position [0, 0]
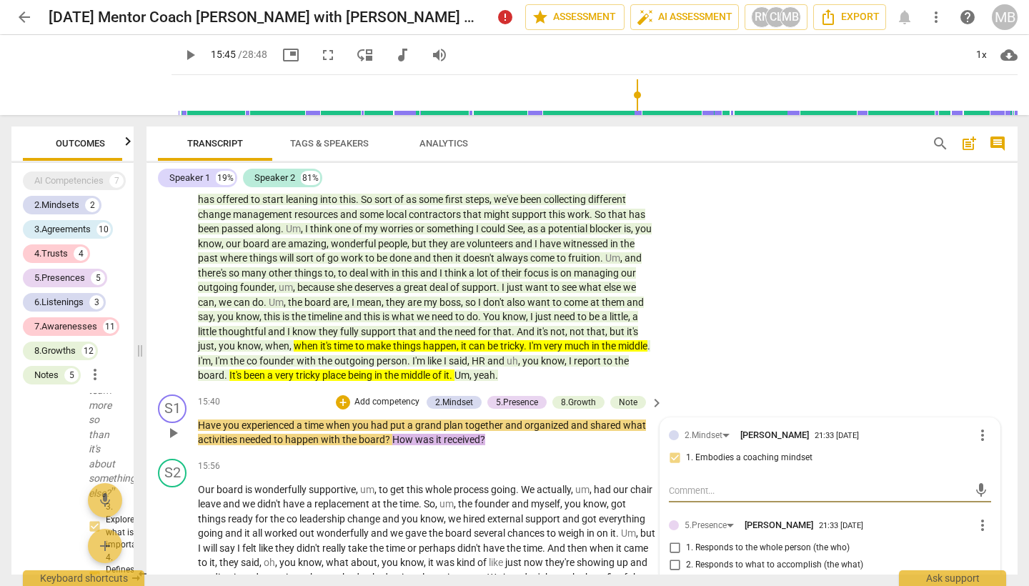
click at [917, 427] on span "more_vert" at bounding box center [982, 435] width 17 height 17
click at [917, 381] on li "Edit" at bounding box center [992, 387] width 49 height 27
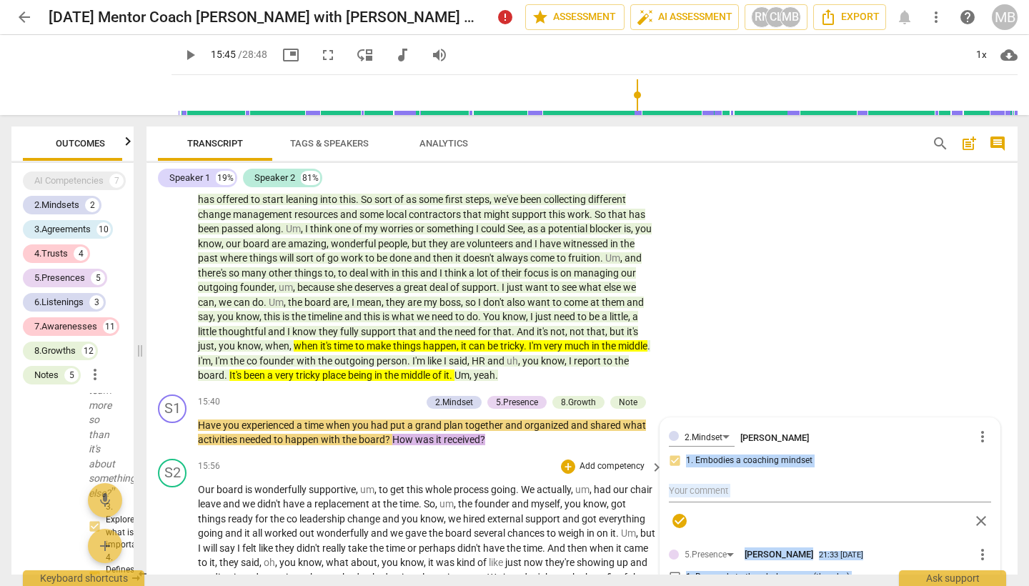
drag, startPoint x: 1012, startPoint y: 390, endPoint x: 1011, endPoint y: 406, distance: 15.7
click at [917, 406] on div "S1 play_arrow pause 00:02 + Add competency keyboard_arrow_right And off of mute…" at bounding box center [581, 384] width 871 height 382
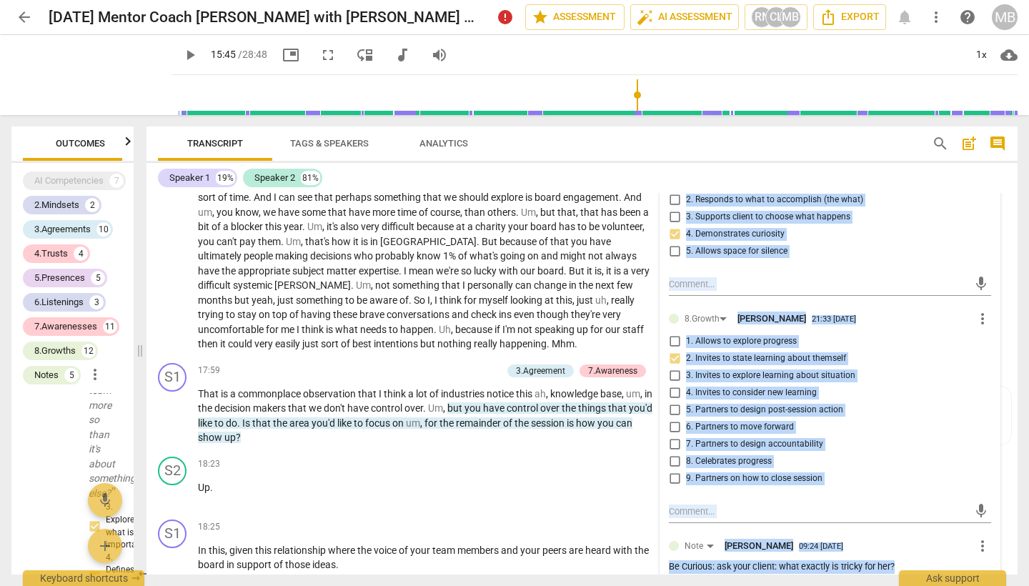
scroll to position [2917, 0]
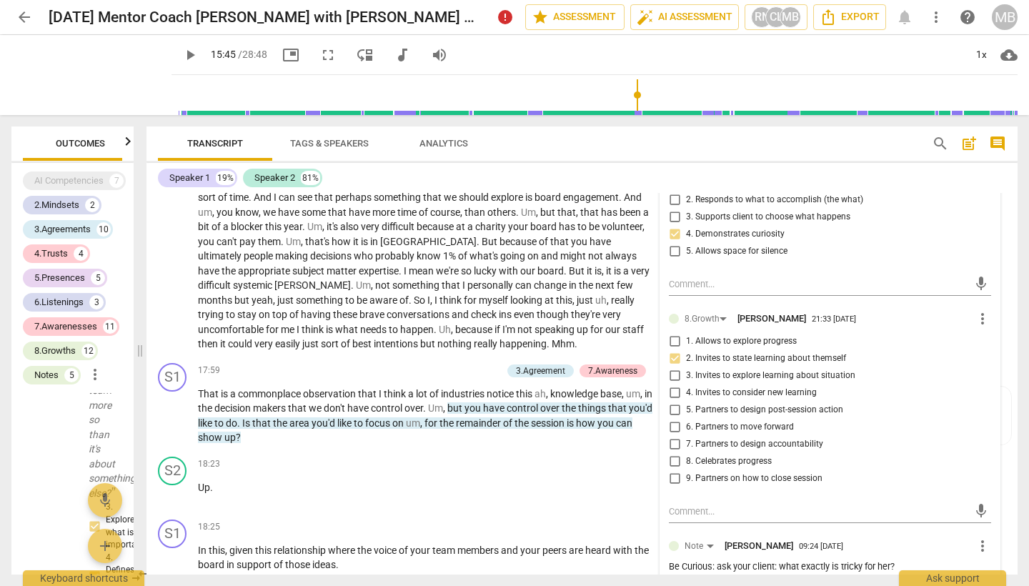
click at [692, 524] on div "Be Curious: ask your client: what exactly is tricky for her?" at bounding box center [830, 567] width 322 height 14
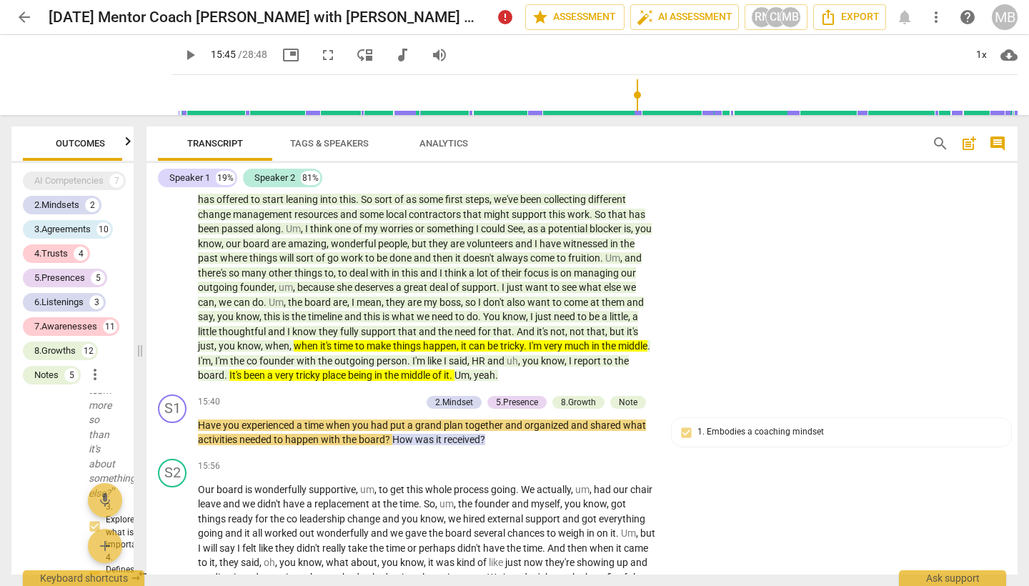
scroll to position [0, 0]
click at [630, 396] on div "Note" at bounding box center [628, 402] width 19 height 13
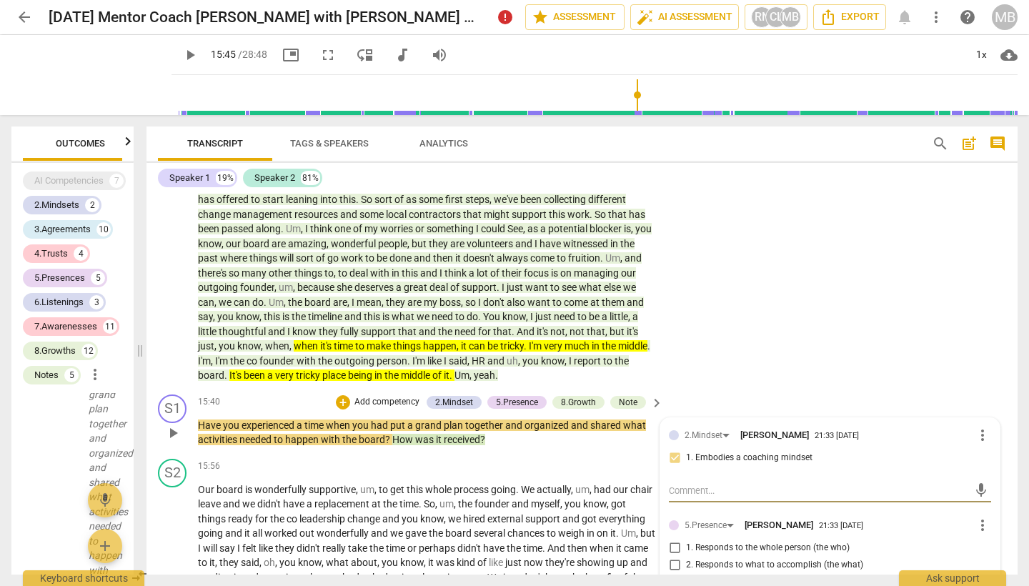
click at [677, 232] on div "S2 play_arrow pause 12:32 + Add competency Note keyboard_arrow_right So I'm ver…" at bounding box center [581, 173] width 871 height 431
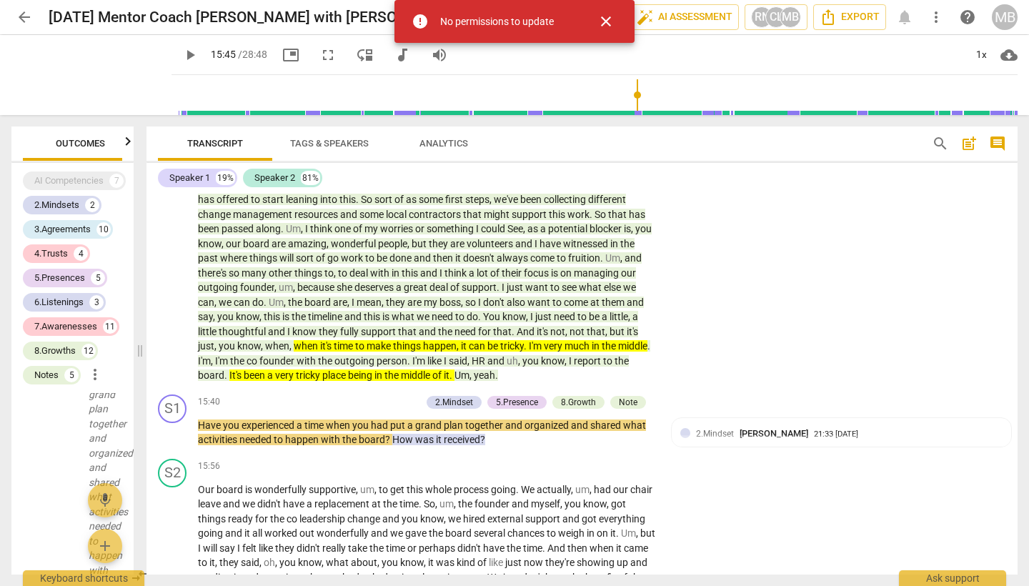
click at [181, 55] on span "play_arrow" at bounding box center [189, 54] width 17 height 17
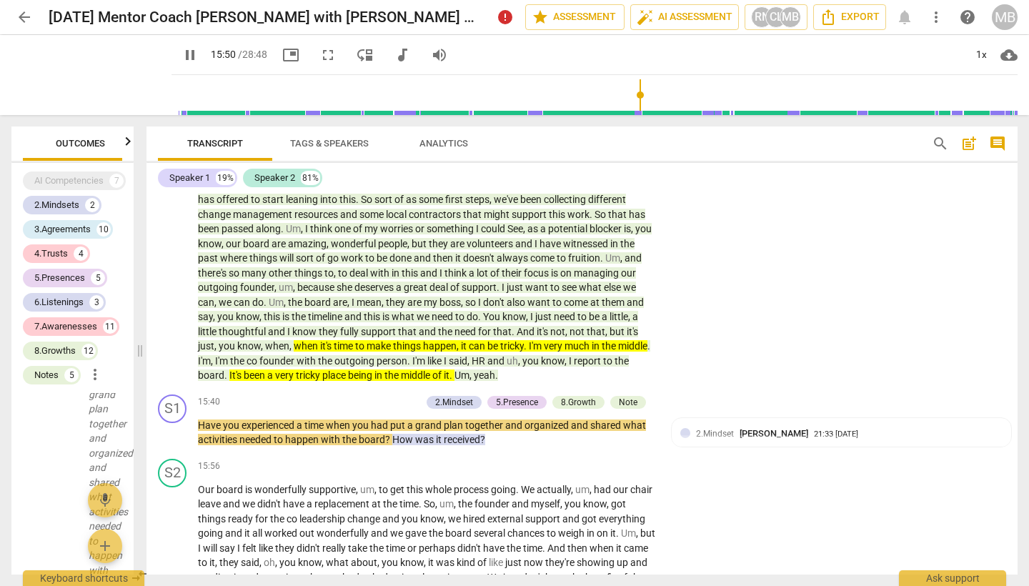
drag, startPoint x: 1018, startPoint y: 380, endPoint x: 1018, endPoint y: 393, distance: 12.9
click at [917, 393] on div "Transcript Tags & Speakers Analytics search post_add comment Speaker 1 19% Spea…" at bounding box center [585, 350] width 888 height 471
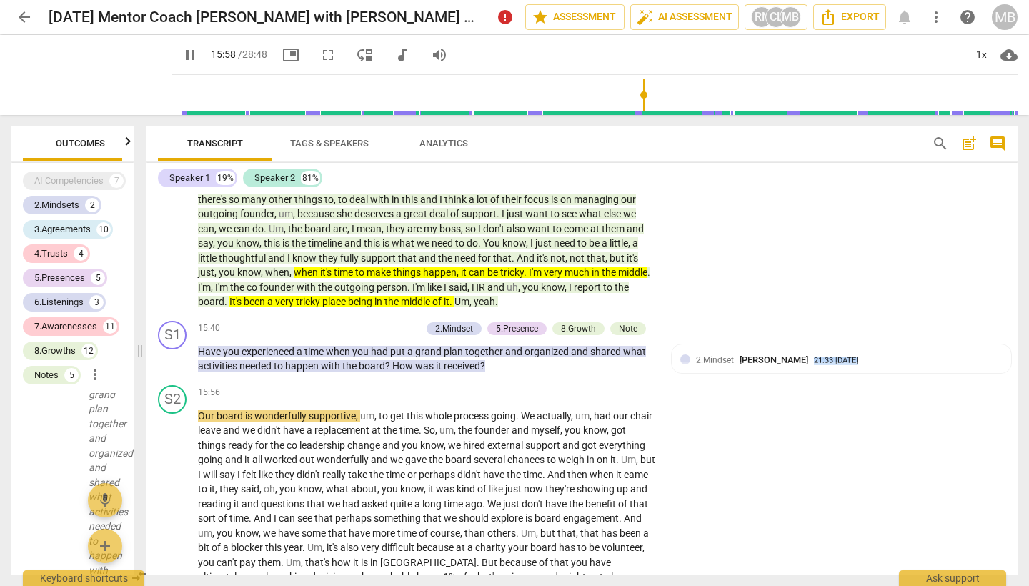
scroll to position [2586, 0]
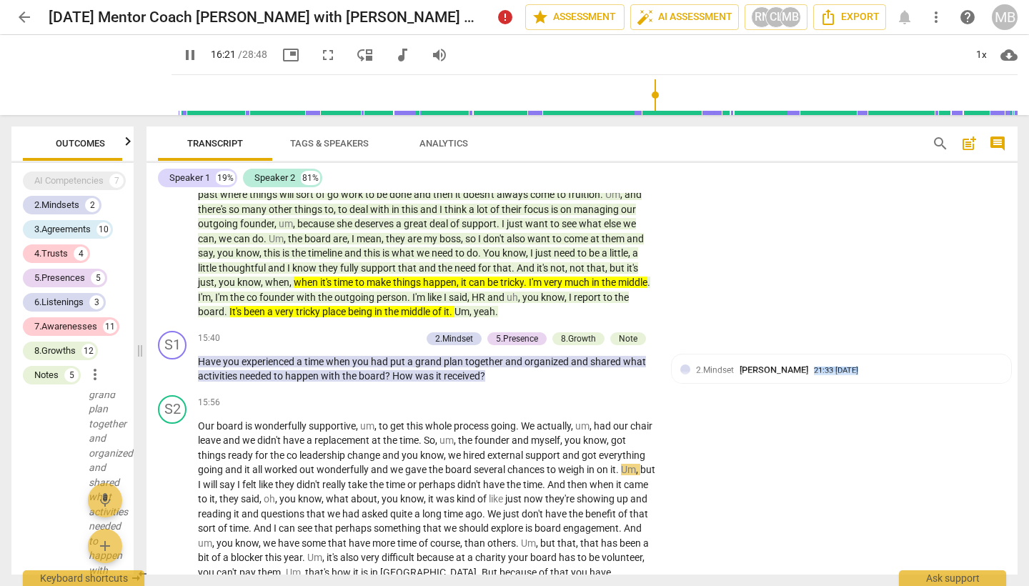
click at [181, 56] on span "pause" at bounding box center [189, 54] width 17 height 17
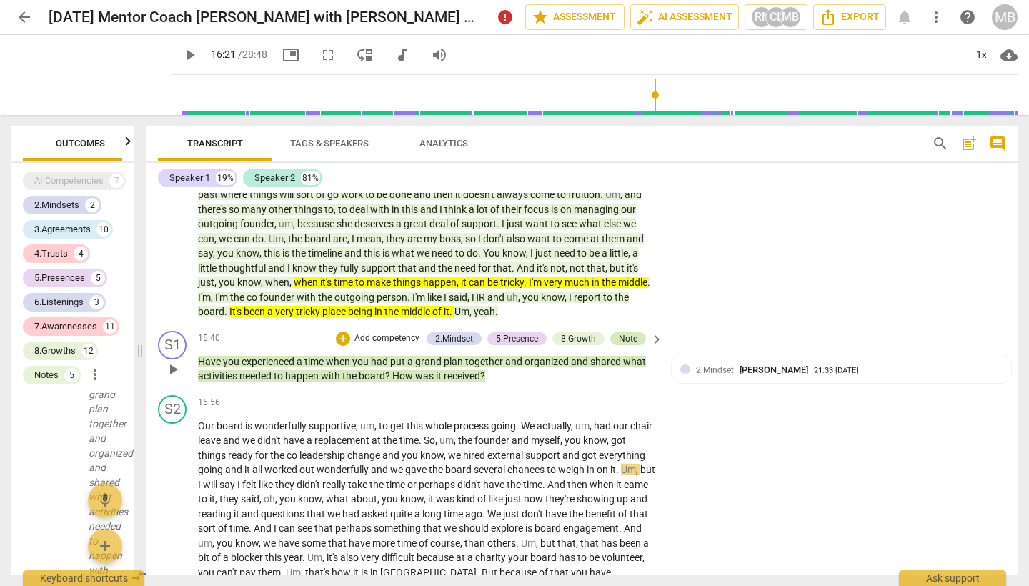
click at [627, 332] on div "Note" at bounding box center [628, 338] width 19 height 13
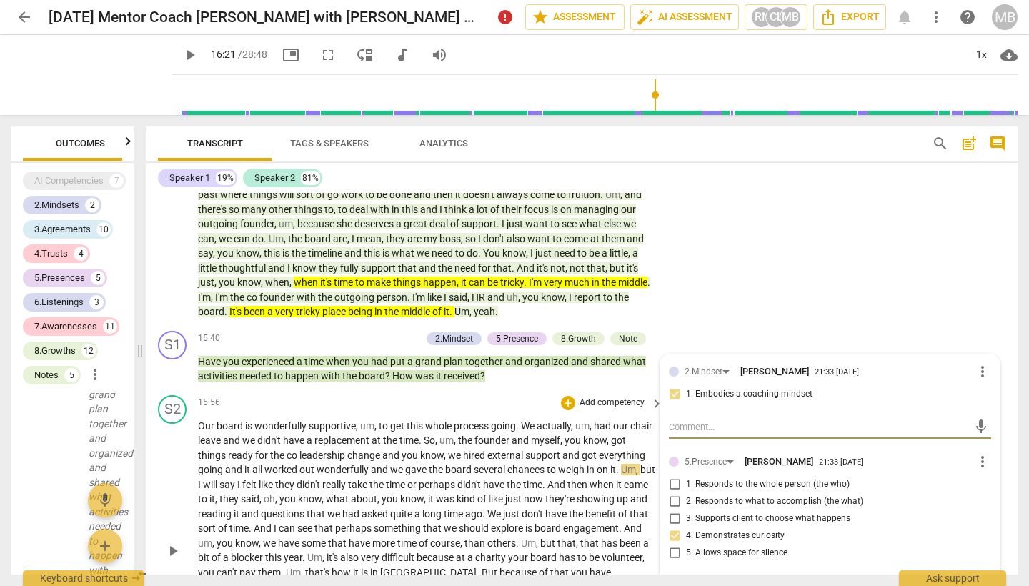
click at [353, 389] on div "S2 play_arrow pause 15:56 + Add competency keyboard_arrow_right Our board is wo…" at bounding box center [581, 538] width 871 height 299
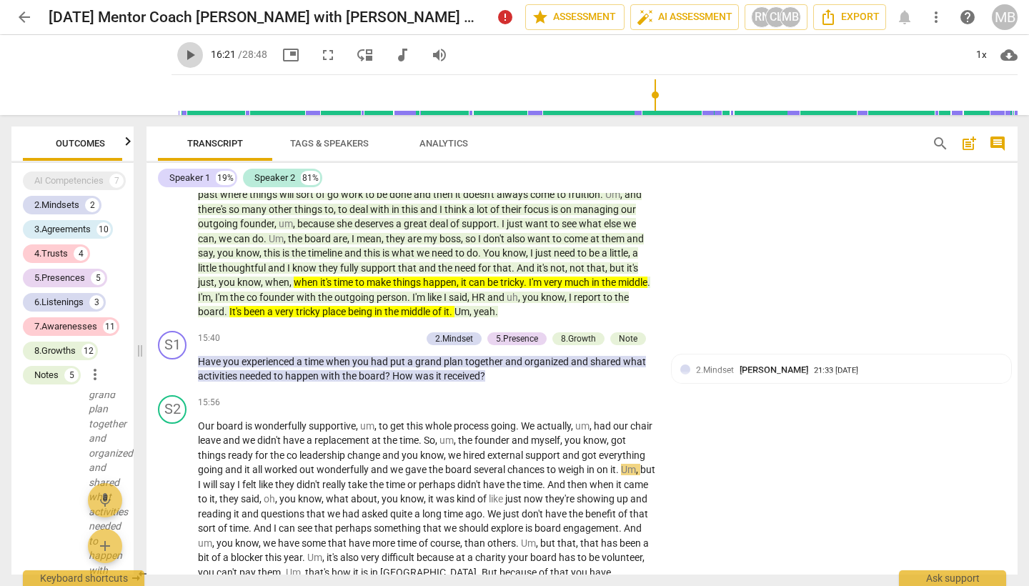
click at [181, 56] on span "play_arrow" at bounding box center [189, 54] width 17 height 17
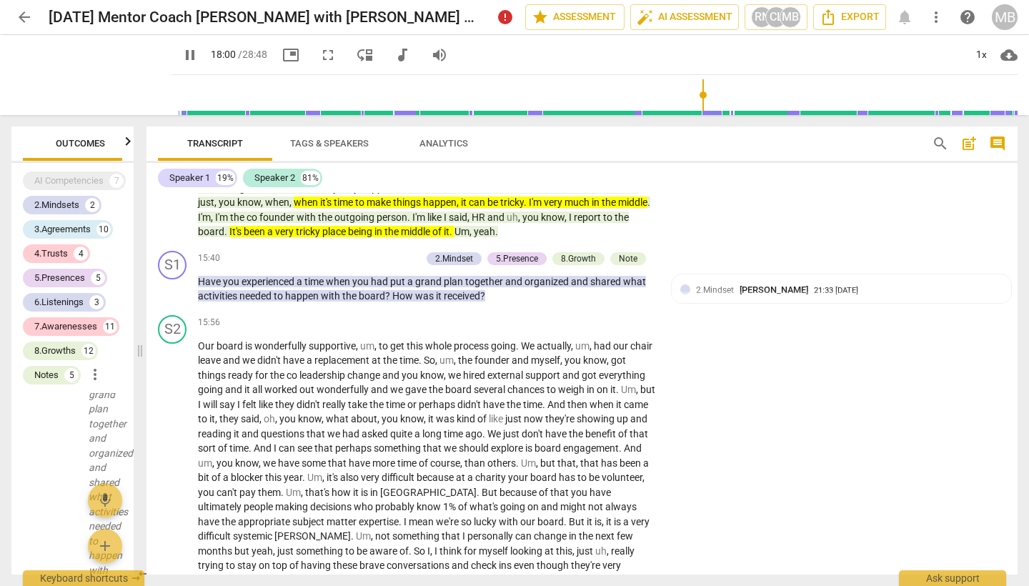
scroll to position [3057, 0]
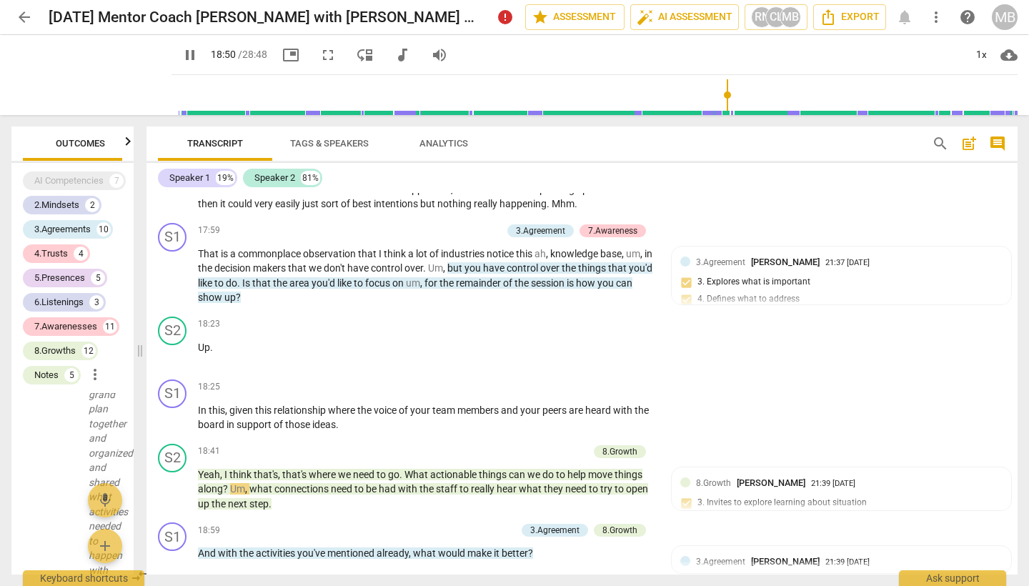
click at [181, 51] on span "pause" at bounding box center [189, 54] width 17 height 17
click at [181, 51] on span "play_arrow" at bounding box center [189, 54] width 17 height 17
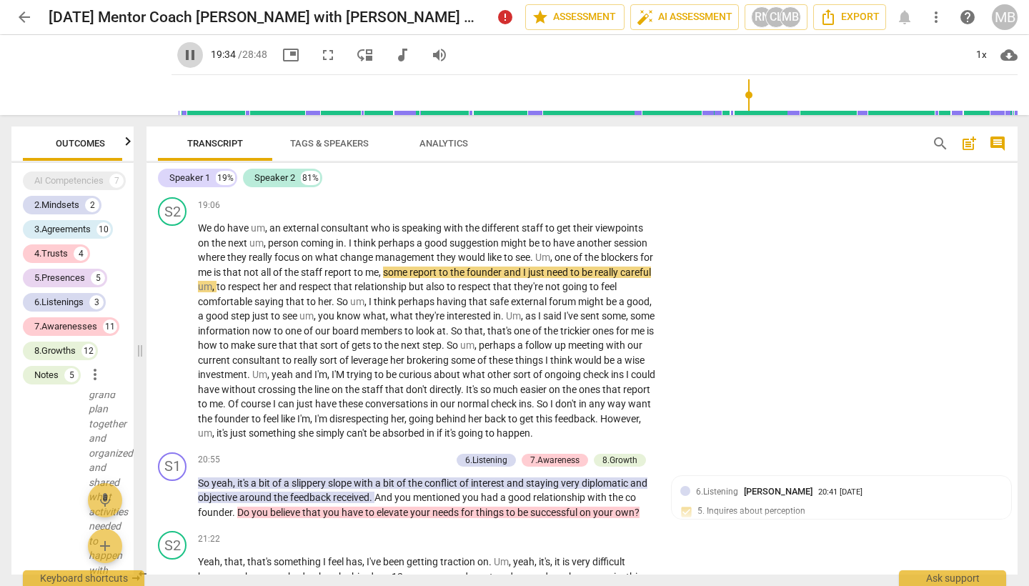
click at [181, 56] on span "pause" at bounding box center [189, 54] width 17 height 17
click at [181, 51] on span "play_arrow" at bounding box center [189, 54] width 17 height 17
click at [181, 51] on span "pause" at bounding box center [189, 54] width 17 height 17
drag, startPoint x: 557, startPoint y: 196, endPoint x: 229, endPoint y: 214, distance: 328.5
click at [229, 221] on p "We do have um , an external consultant who is speaking with the different staff…" at bounding box center [427, 331] width 458 height 220
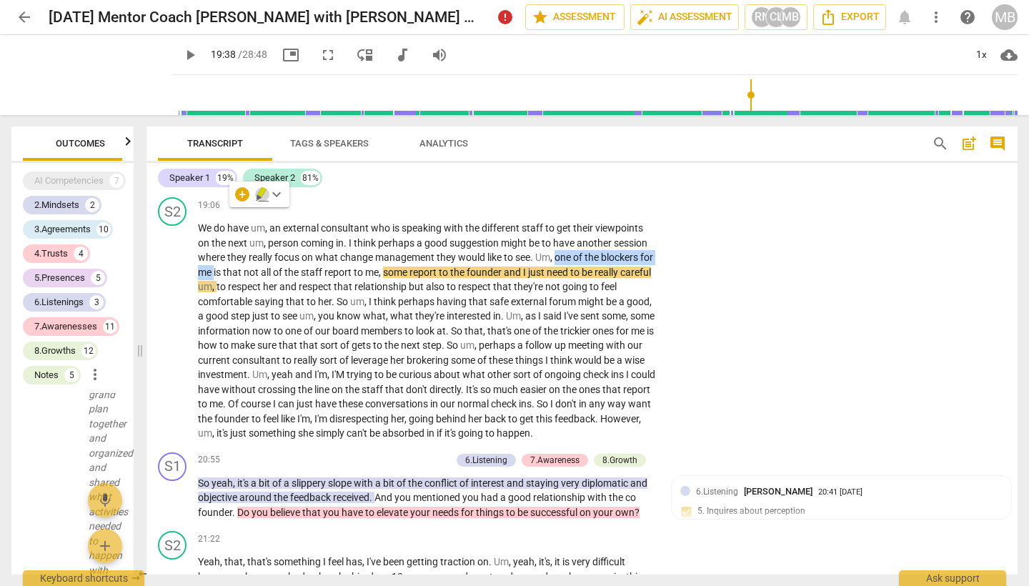
click at [264, 188] on icon "button" at bounding box center [262, 194] width 14 height 17
click at [181, 54] on span "play_arrow" at bounding box center [189, 54] width 17 height 17
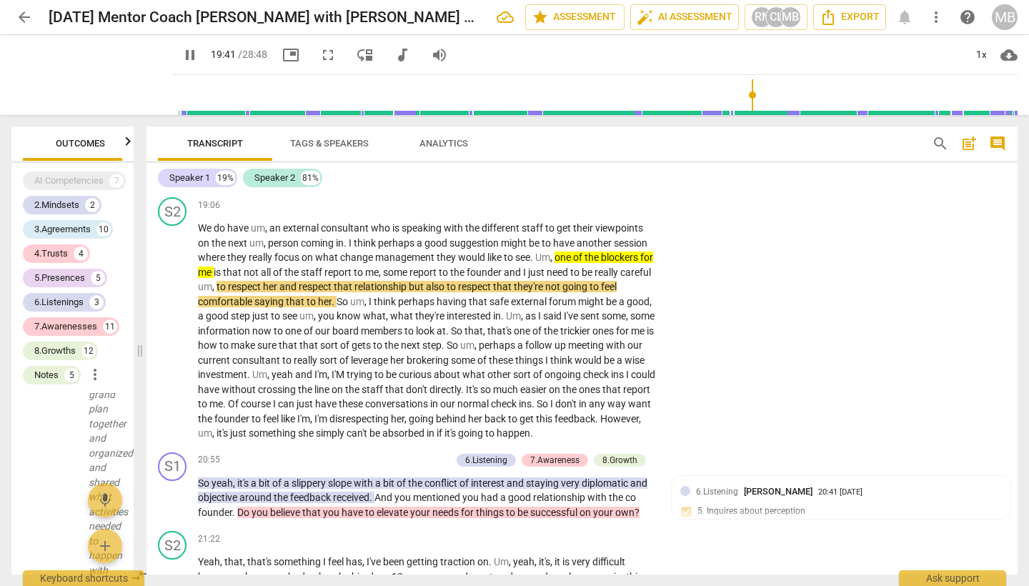
click at [181, 55] on span "pause" at bounding box center [189, 54] width 17 height 17
click at [181, 53] on span "play_arrow" at bounding box center [189, 54] width 17 height 17
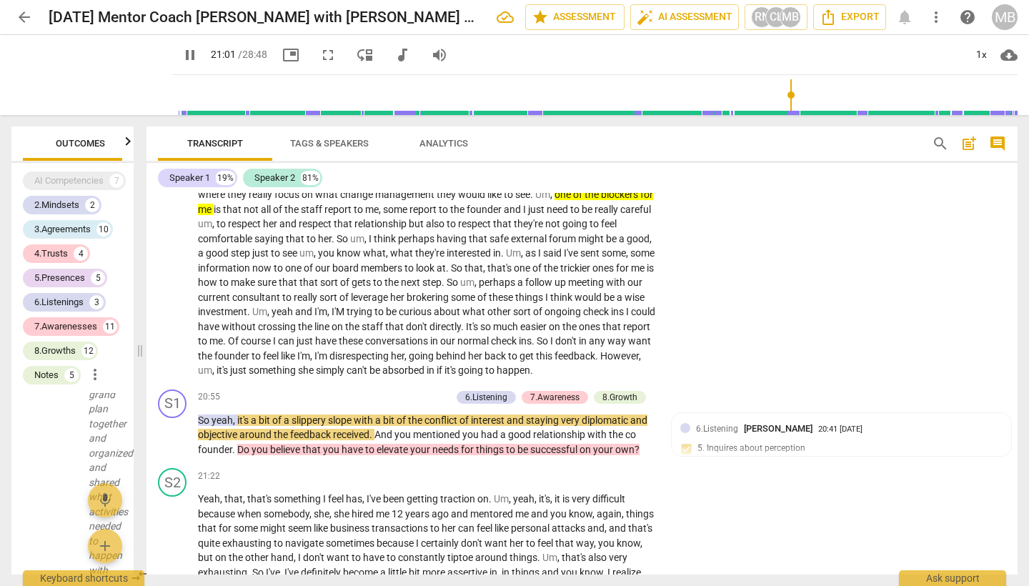
scroll to position [3548, 0]
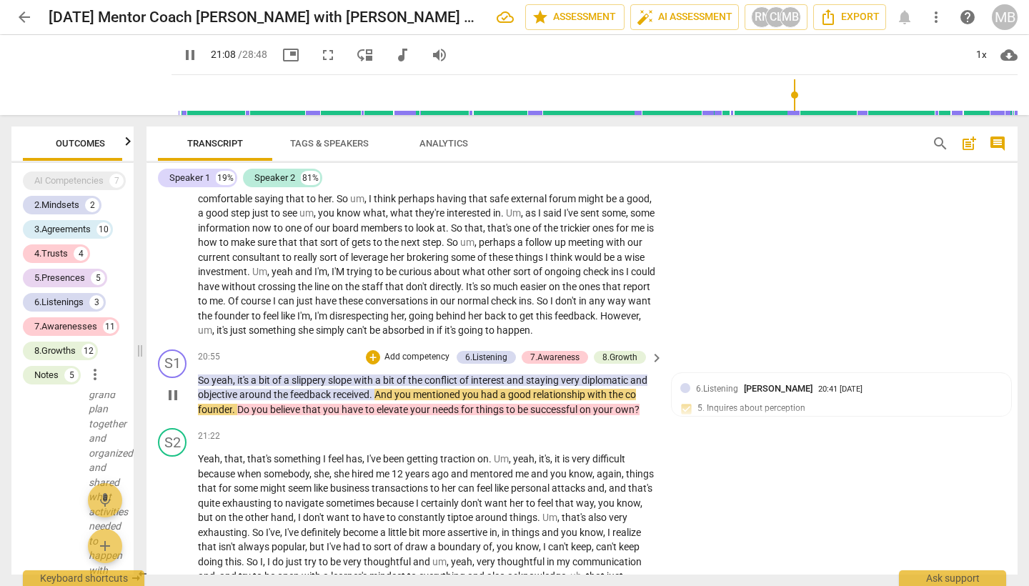
click at [171, 387] on span "pause" at bounding box center [172, 395] width 17 height 17
drag, startPoint x: 237, startPoint y: 313, endPoint x: 356, endPoint y: 319, distance: 118.8
click at [356, 373] on p "So yeah , it's a bit of a slippery slope with a bit of the conflict of interest…" at bounding box center [427, 395] width 458 height 44
click at [434, 351] on p "Add competency" at bounding box center [417, 357] width 68 height 13
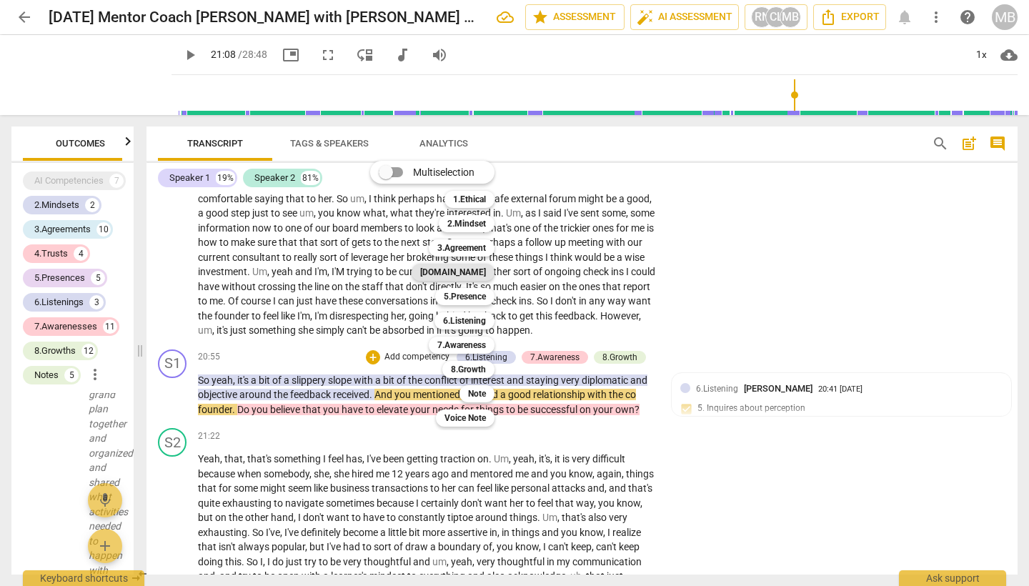
click at [472, 271] on b "[DOMAIN_NAME]" at bounding box center [453, 272] width 66 height 17
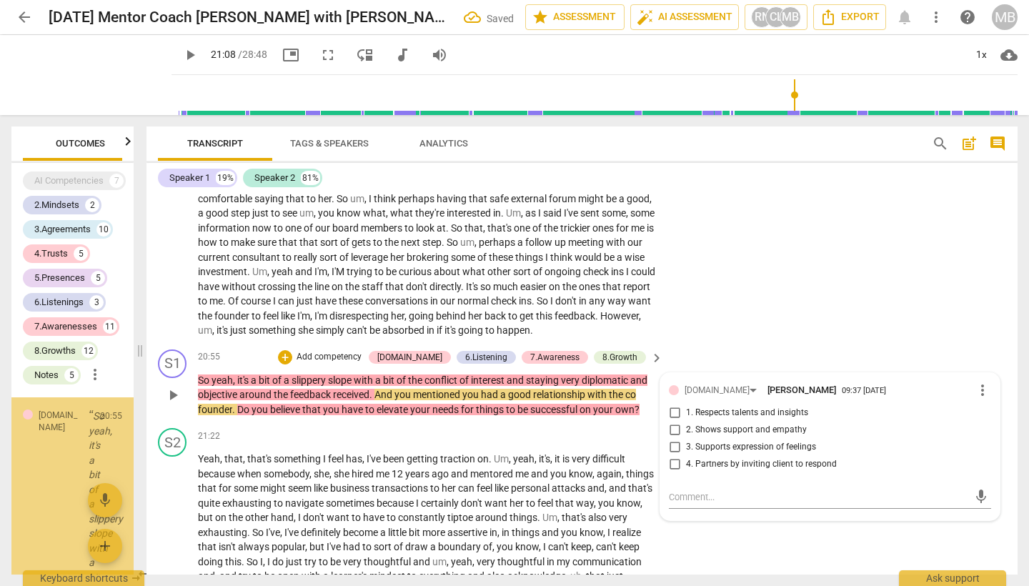
scroll to position [40106, 0]
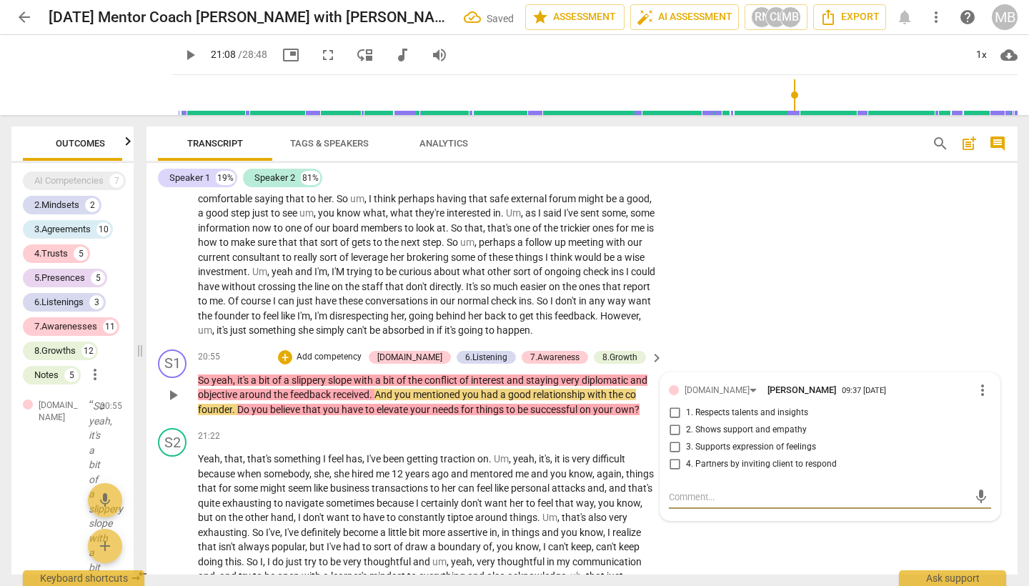
click at [672, 422] on input "2. Shows support and empathy" at bounding box center [674, 430] width 23 height 17
click at [272, 349] on div "20:55 + Add competency [DOMAIN_NAME] 6.Listening 7.Awareness 8.Growth keyboard_…" at bounding box center [431, 357] width 467 height 16
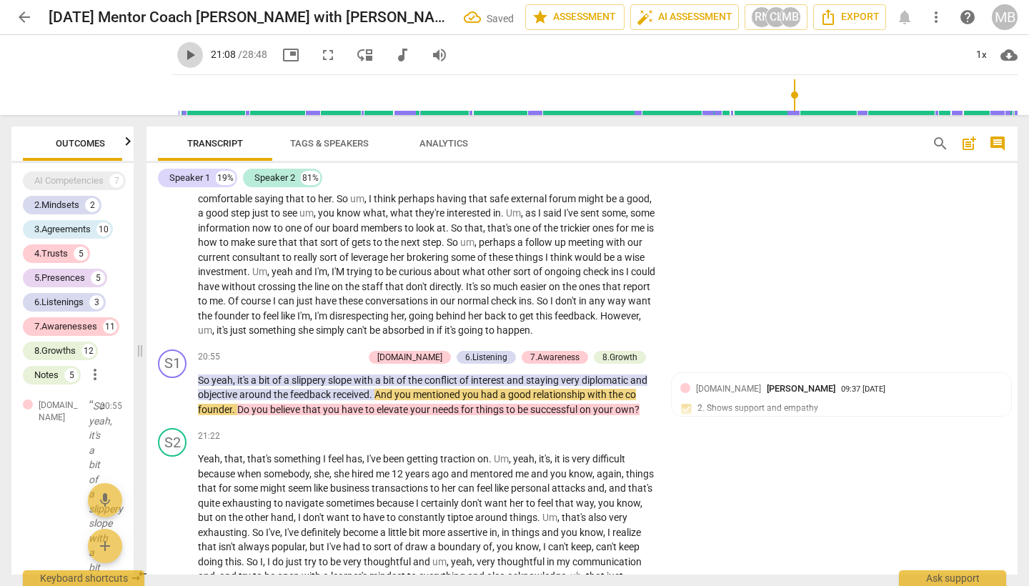
click at [181, 54] on span "play_arrow" at bounding box center [189, 54] width 17 height 17
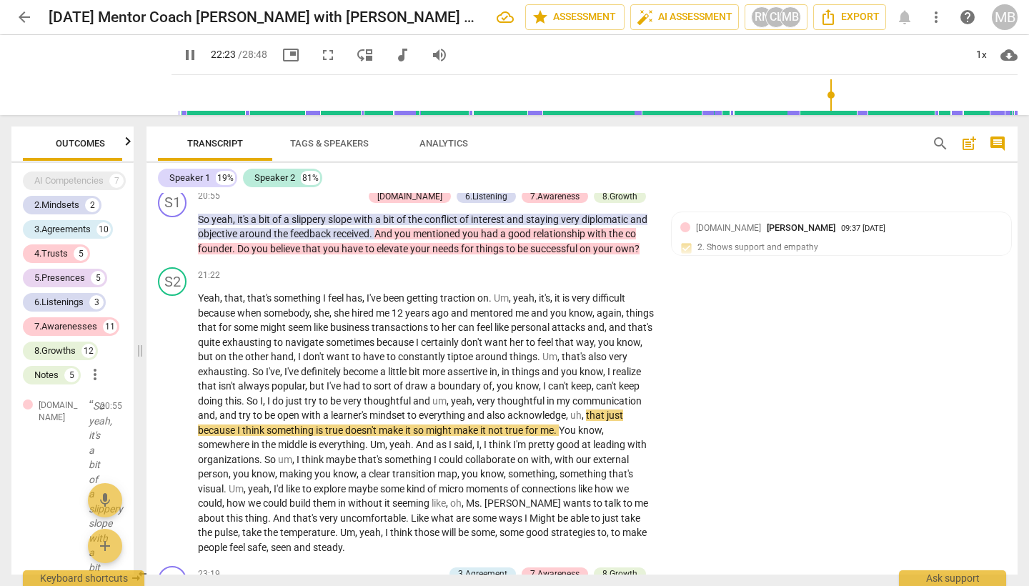
scroll to position [3719, 0]
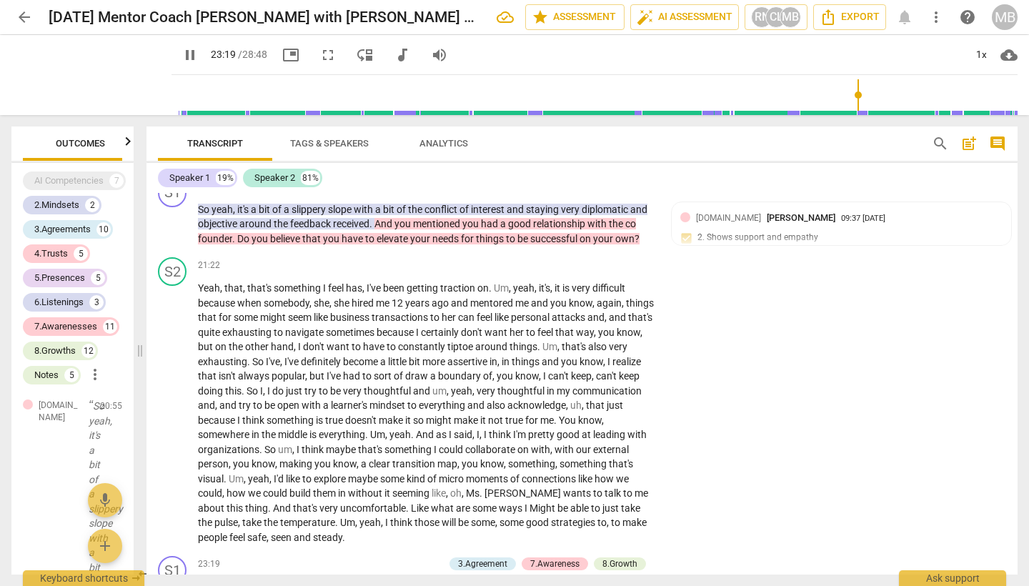
click at [181, 53] on span "pause" at bounding box center [189, 54] width 17 height 17
drag, startPoint x: 298, startPoint y: 411, endPoint x: 612, endPoint y: 406, distance: 314.4
click at [612, 406] on p "Yeah , that , that's something I feel has , I've been getting traction on . Um …" at bounding box center [427, 413] width 458 height 264
click at [658, 387] on icon "button" at bounding box center [662, 390] width 14 height 17
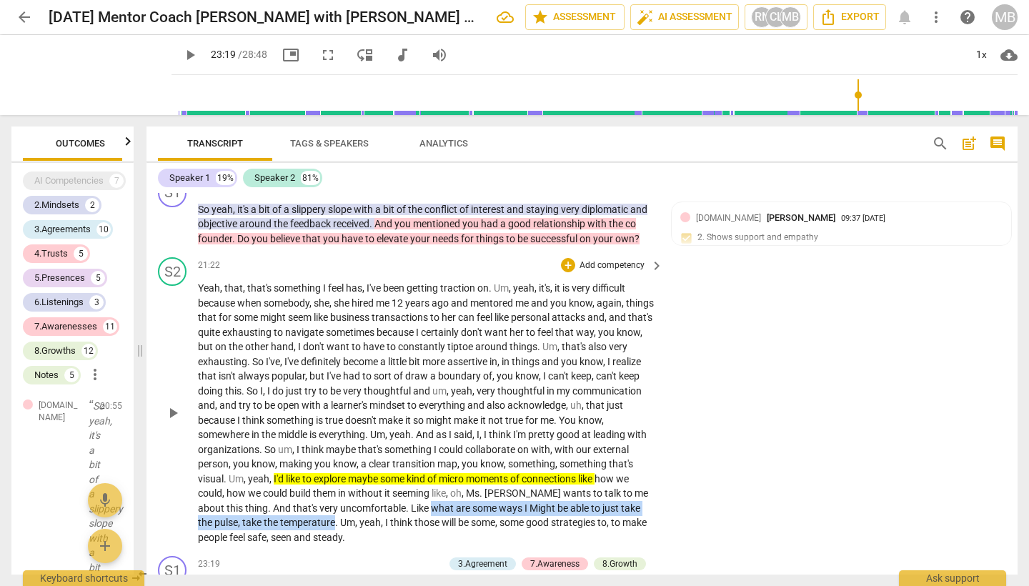
drag, startPoint x: 402, startPoint y: 439, endPoint x: 319, endPoint y: 453, distance: 84.7
click at [319, 453] on p "Yeah , that , that's something I feel has , I've been getting traction on . Um …" at bounding box center [427, 413] width 458 height 264
click at [347, 432] on icon "button" at bounding box center [351, 433] width 14 height 17
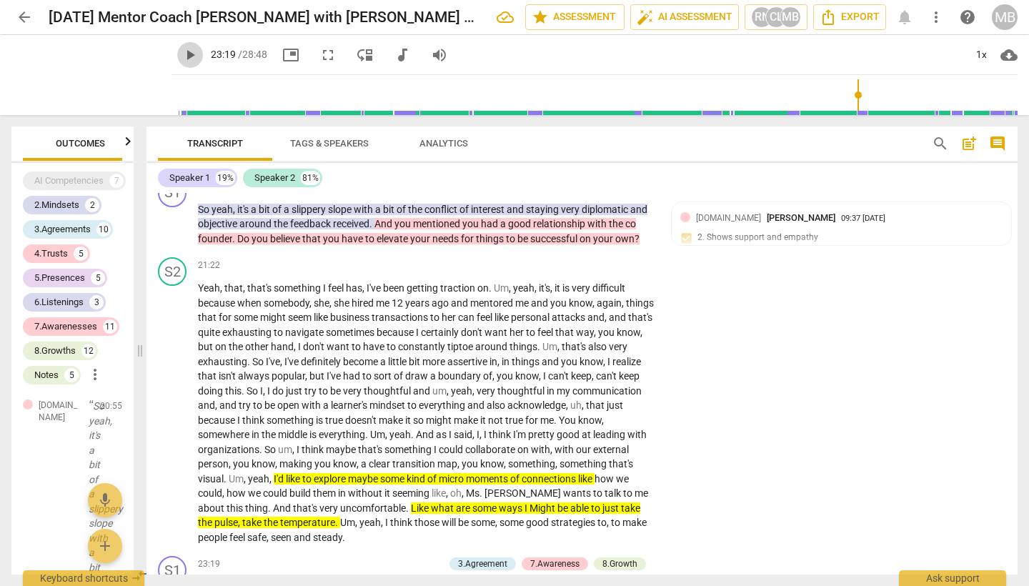
click at [181, 53] on span "play_arrow" at bounding box center [189, 54] width 17 height 17
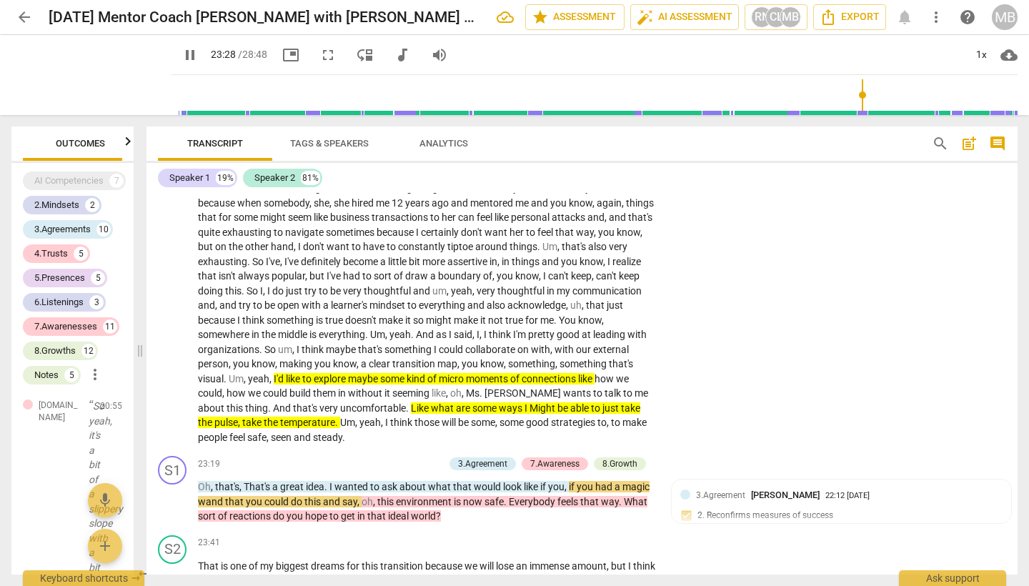
scroll to position [3819, 0]
click at [181, 56] on span "pause" at bounding box center [189, 54] width 17 height 17
click at [181, 54] on span "play_arrow" at bounding box center [189, 54] width 17 height 17
click at [181, 54] on span "pause" at bounding box center [189, 54] width 17 height 17
click at [181, 54] on span "play_arrow" at bounding box center [189, 54] width 17 height 17
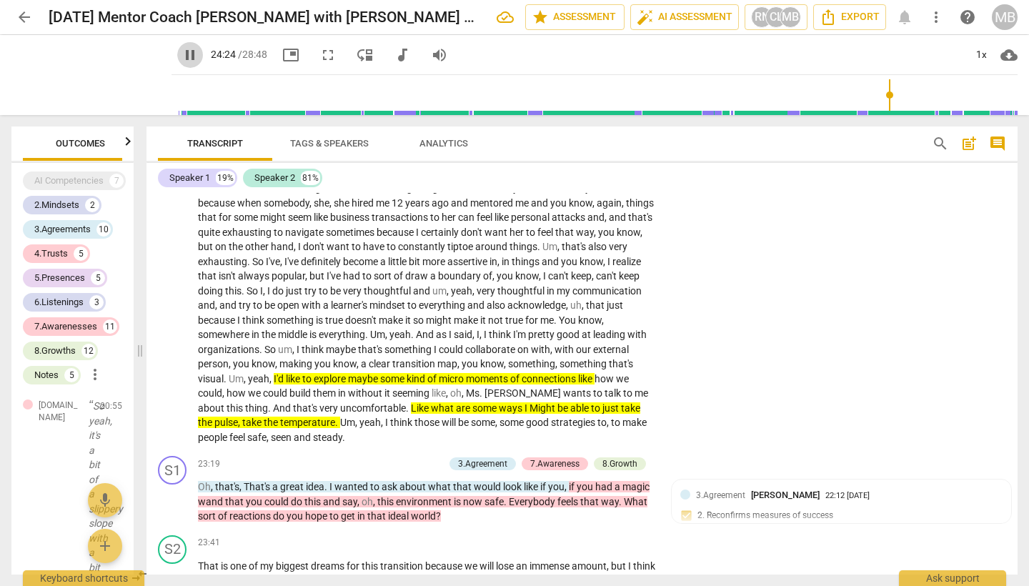
click at [181, 54] on span "pause" at bounding box center [189, 54] width 17 height 17
click at [181, 54] on span "play_arrow" at bounding box center [189, 54] width 17 height 17
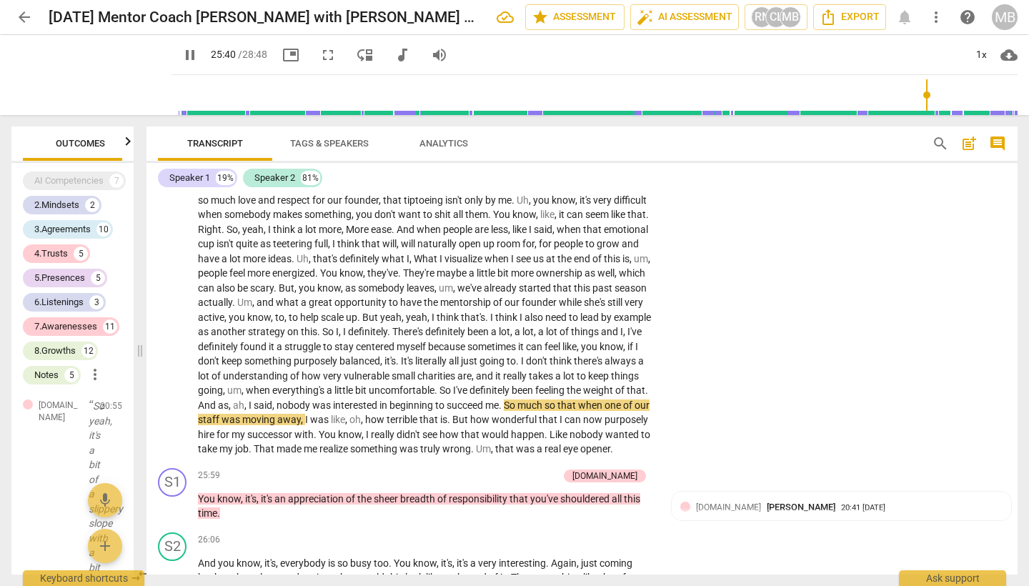
click at [181, 51] on span "pause" at bounding box center [189, 54] width 17 height 17
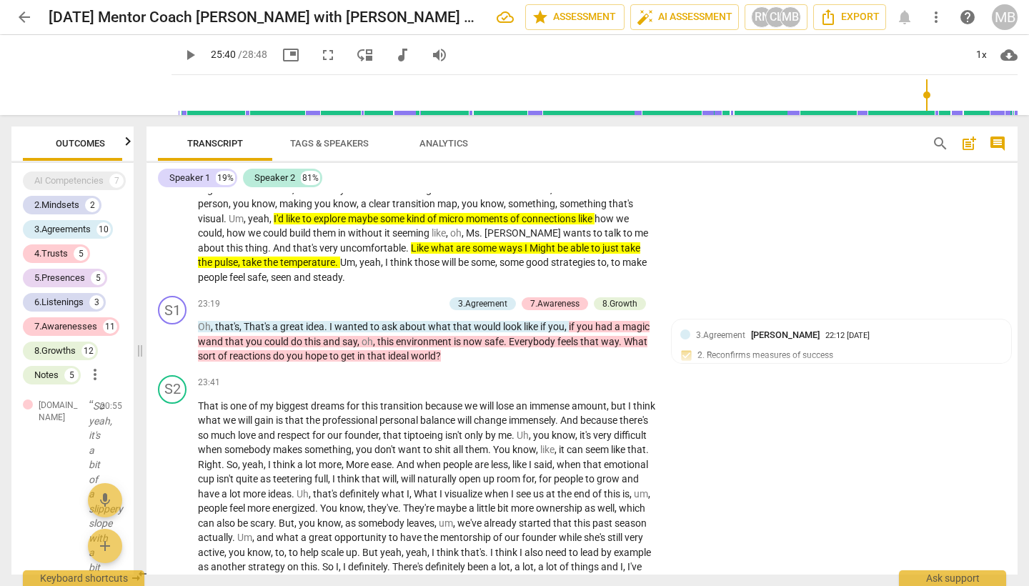
scroll to position [3939, 0]
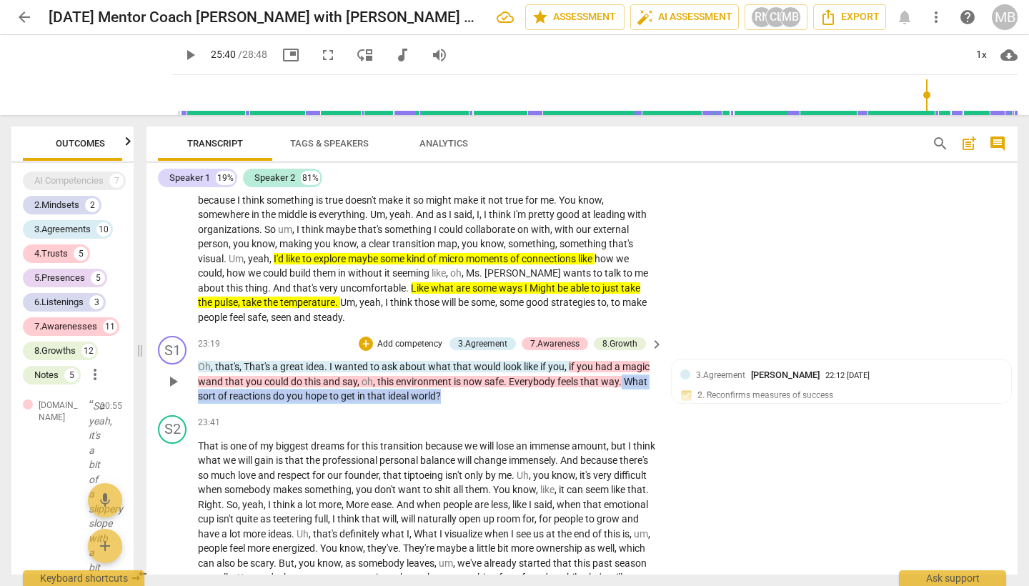
drag, startPoint x: 622, startPoint y: 308, endPoint x: 457, endPoint y: 334, distance: 167.9
click at [457, 334] on div "S1 play_arrow pause 23:19 + Add competency 3.Agreement 7.Awareness 8.Growth key…" at bounding box center [581, 369] width 871 height 79
click at [380, 338] on p "Add competency" at bounding box center [410, 344] width 68 height 13
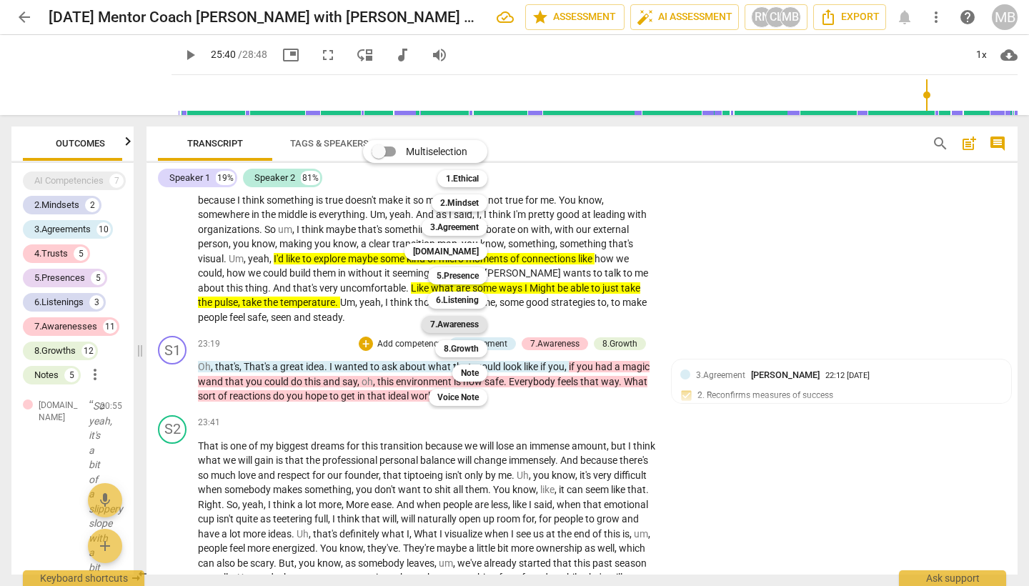
click at [459, 323] on b "7.Awareness" at bounding box center [454, 324] width 49 height 17
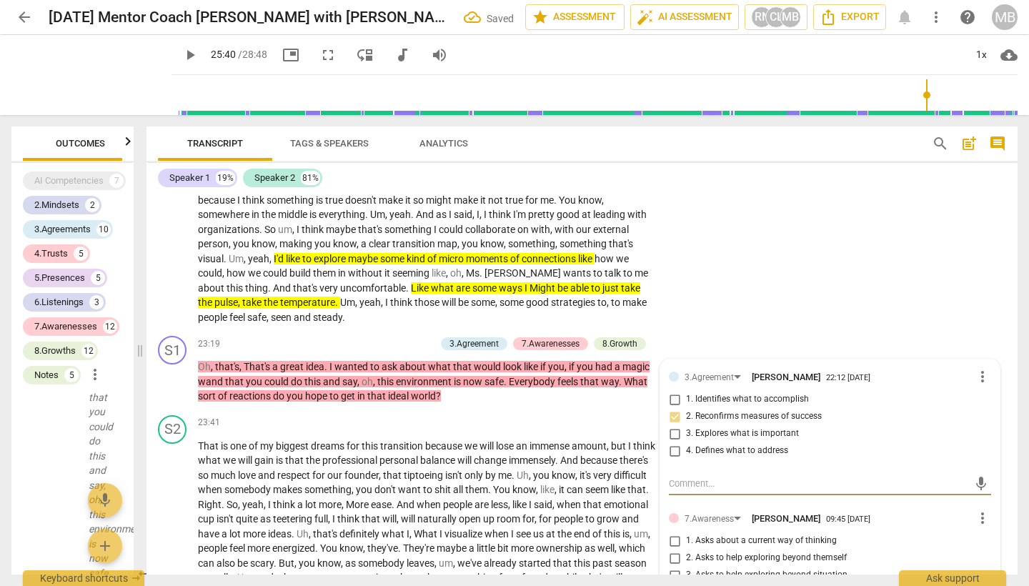
scroll to position [43736, 0]
click at [673, 524] on input "3. Asks to help exploring beyond situation" at bounding box center [674, 575] width 23 height 17
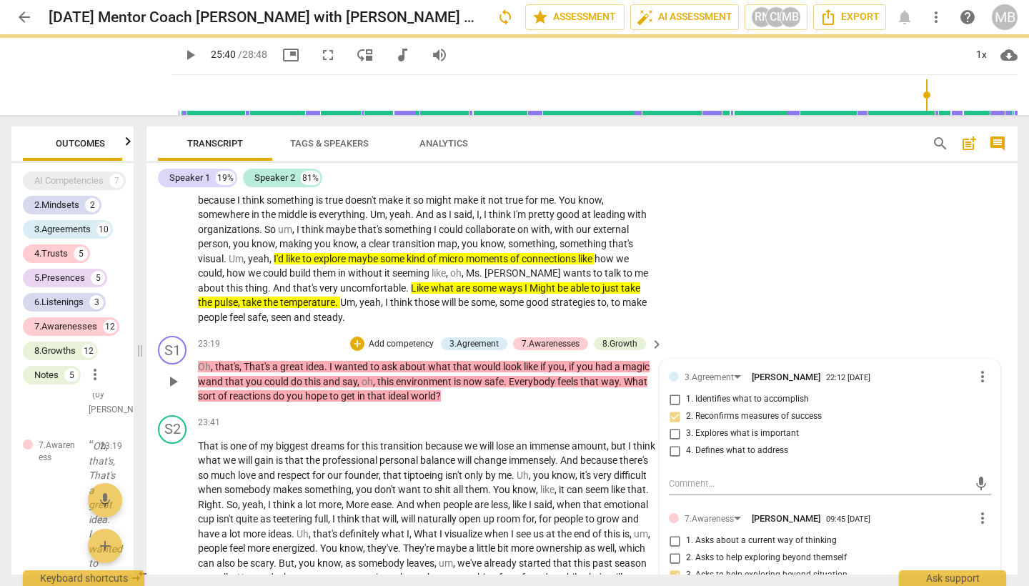
click at [674, 524] on input "4. Asks to help moving towards the outcome" at bounding box center [674, 592] width 23 height 17
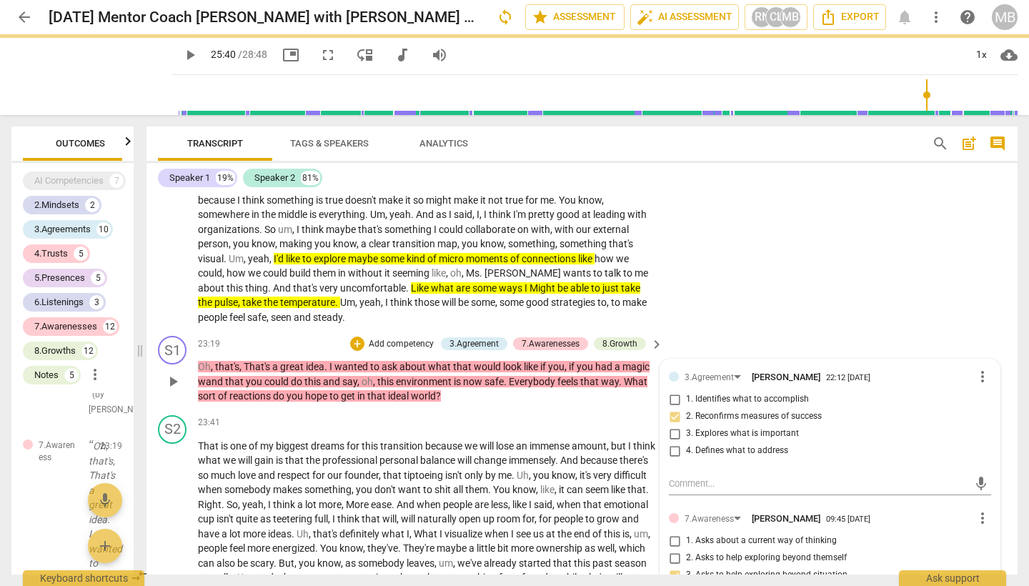
click at [267, 330] on div "S1 play_arrow pause 23:19 + Add competency 3.Agreement 7.Awarenesses 8.Growth k…" at bounding box center [581, 369] width 871 height 79
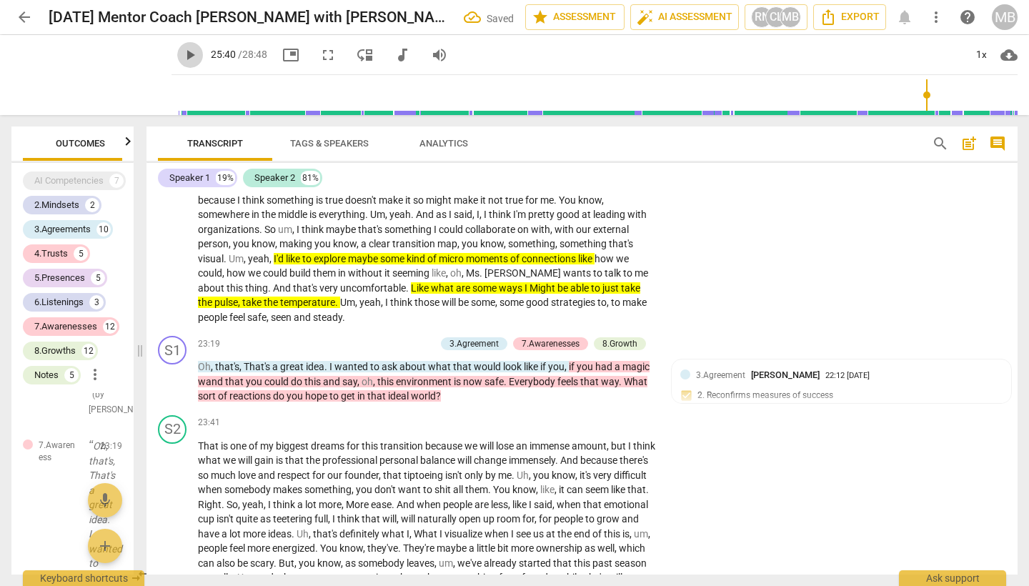
click at [181, 53] on span "play_arrow" at bounding box center [189, 54] width 17 height 17
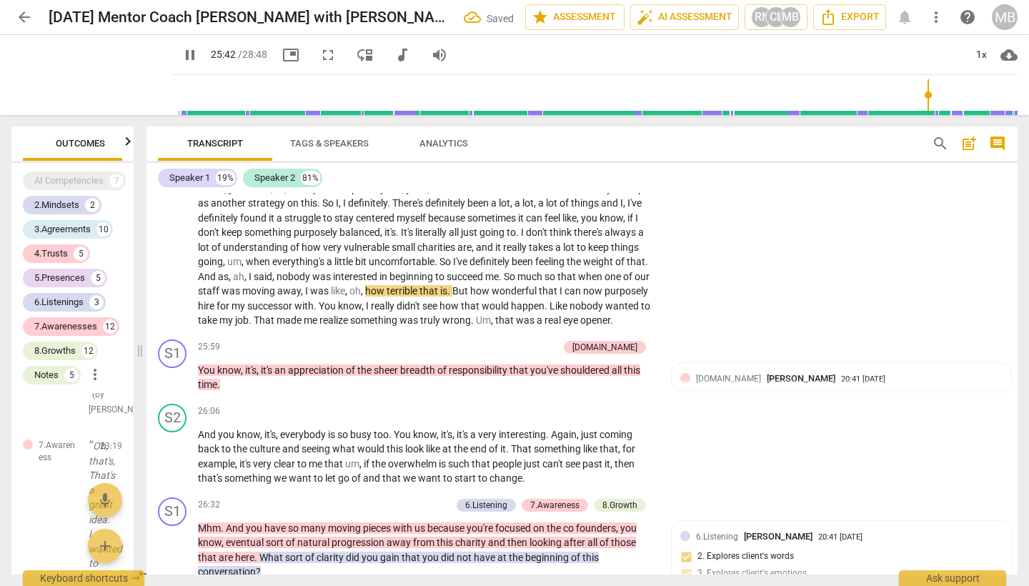
drag, startPoint x: 1018, startPoint y: 507, endPoint x: 1016, endPoint y: 521, distance: 13.7
click at [917, 521] on div "Transcript Tags & Speakers Analytics search post_add comment Speaker 1 19% Spea…" at bounding box center [585, 350] width 888 height 471
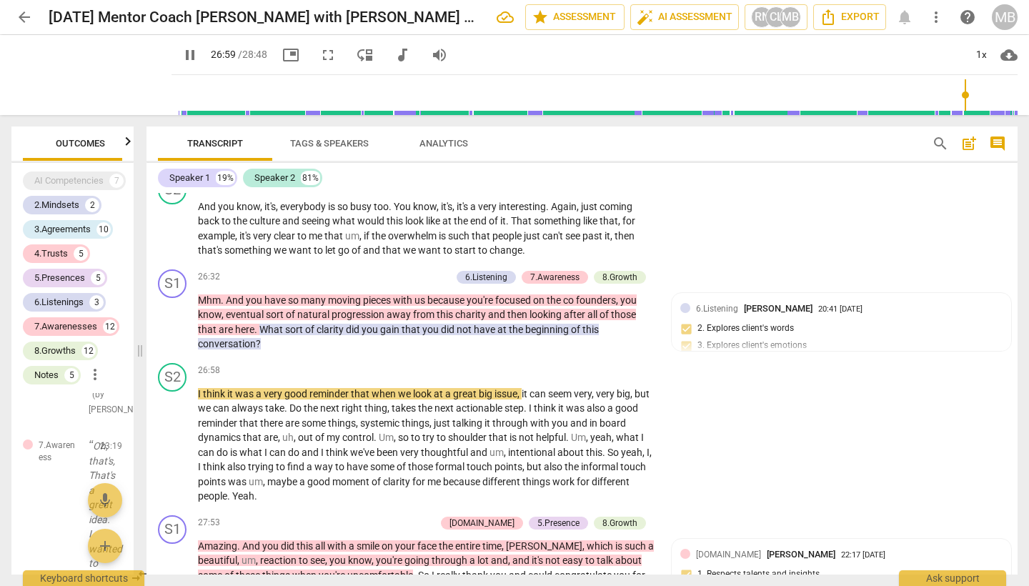
scroll to position [4580, 0]
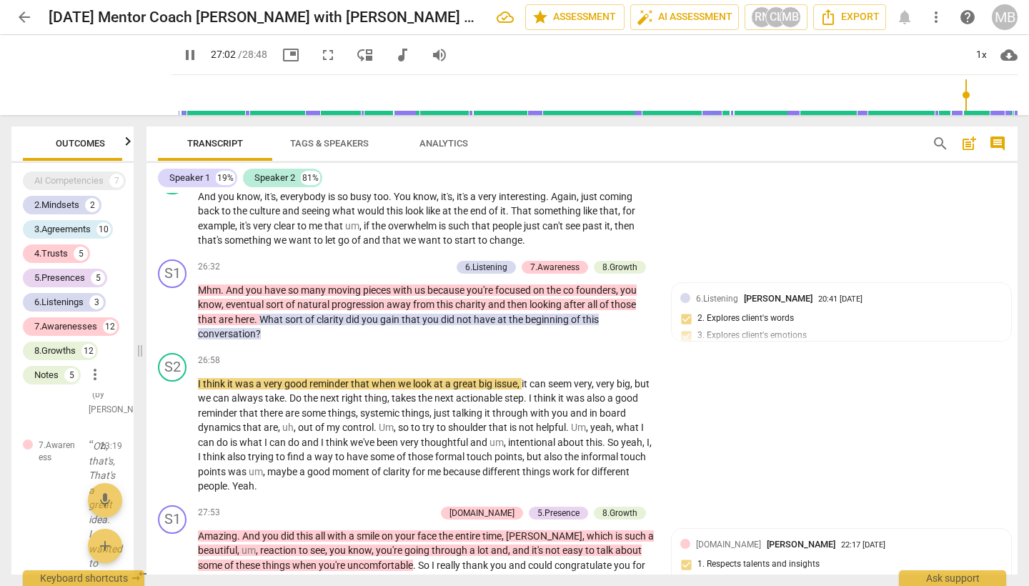
click at [181, 51] on span "pause" at bounding box center [189, 54] width 17 height 17
click at [332, 314] on span "clarity" at bounding box center [331, 319] width 29 height 11
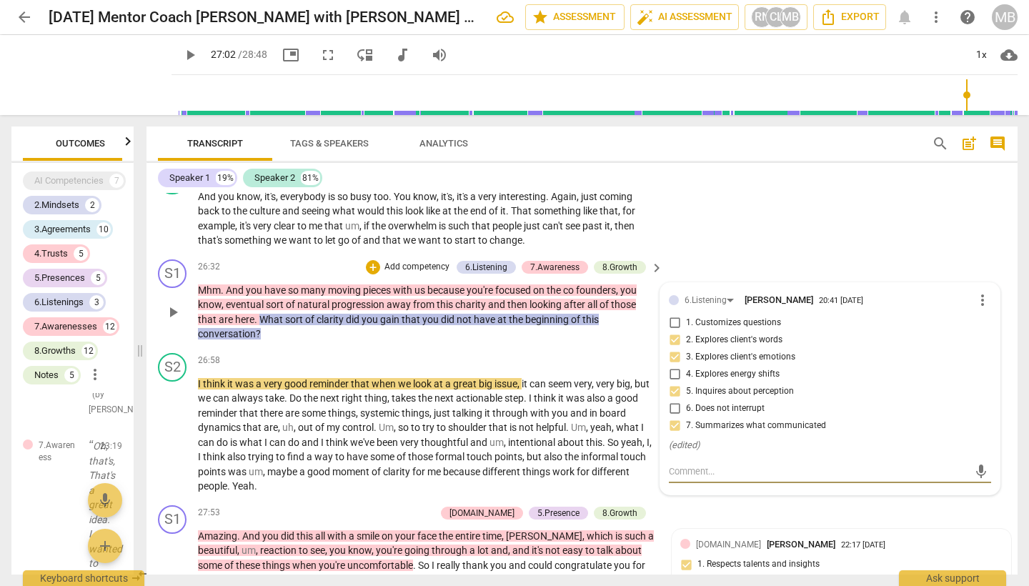
click at [298, 283] on p "Mhm . And you have so many moving pieces with us because you're focused on the …" at bounding box center [427, 312] width 458 height 59
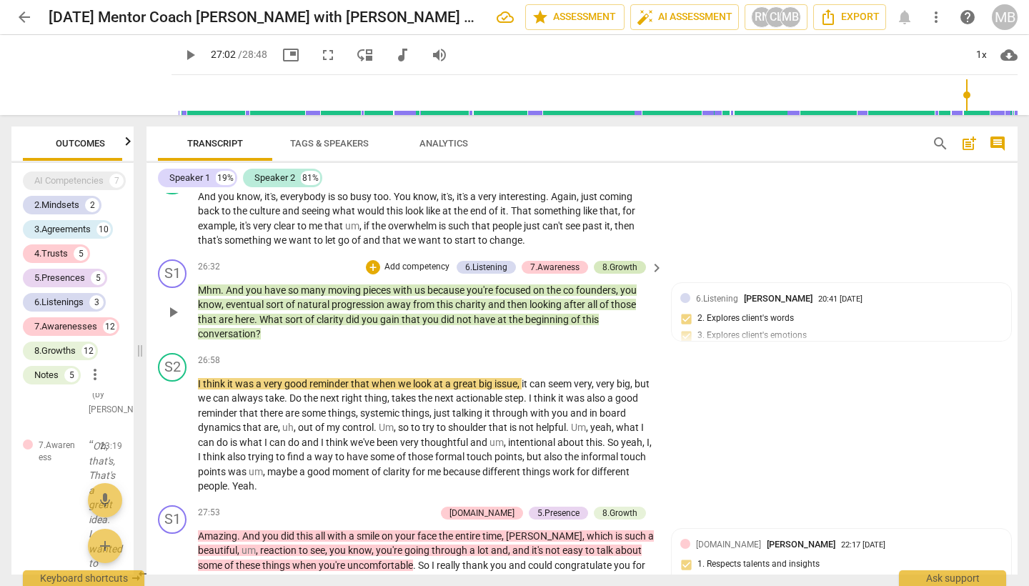
click at [621, 261] on div "8.Growth" at bounding box center [619, 267] width 35 height 13
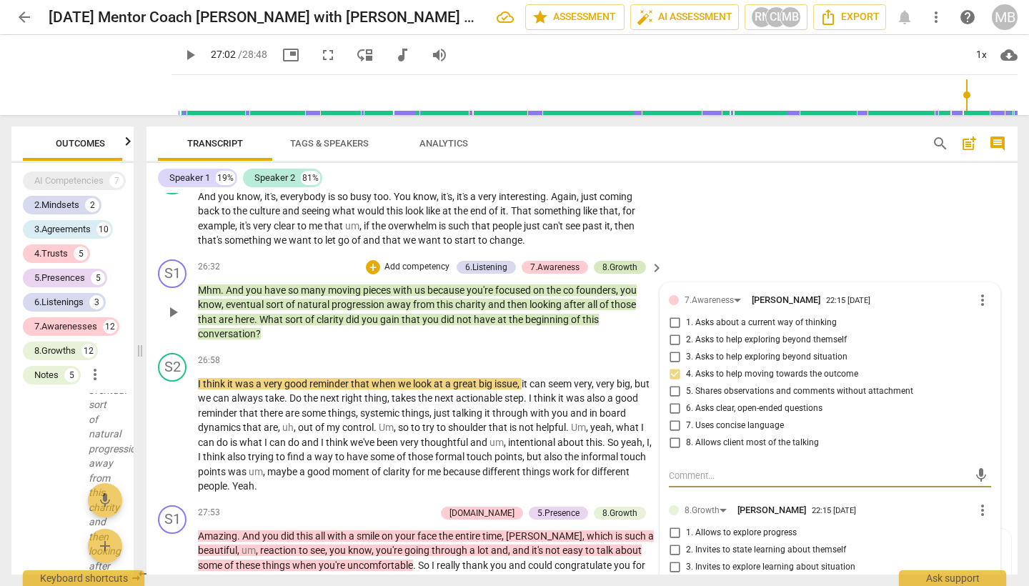
scroll to position [47027, 0]
click at [404, 314] on span "that" at bounding box center [412, 319] width 21 height 11
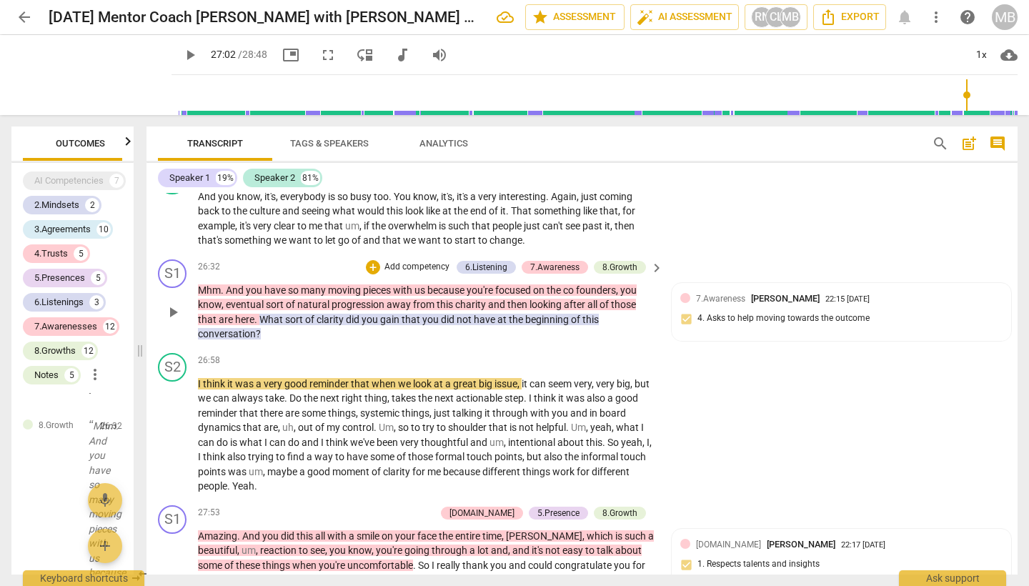
click at [279, 314] on span "What" at bounding box center [272, 319] width 26 height 11
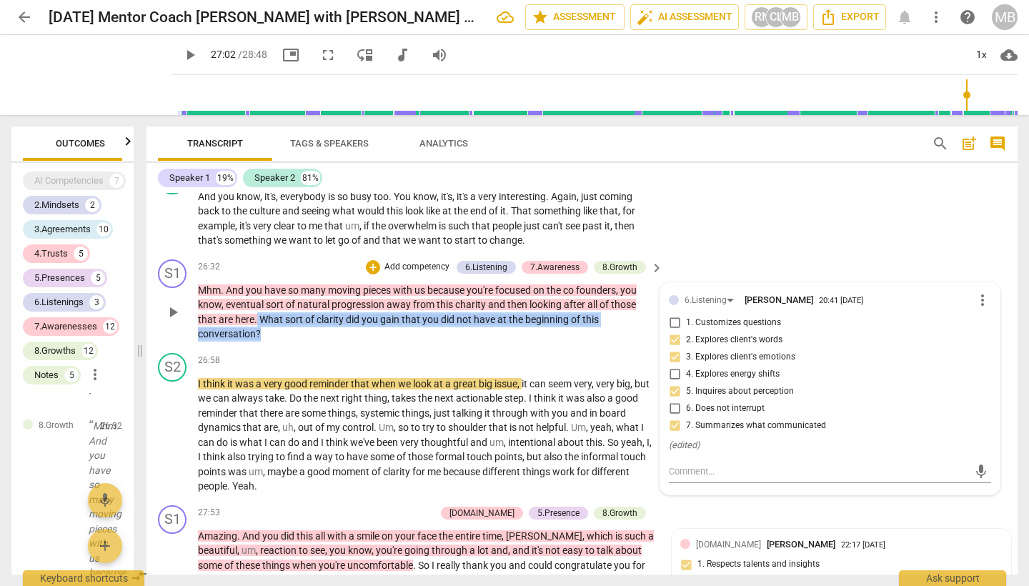
drag, startPoint x: 257, startPoint y: 249, endPoint x: 266, endPoint y: 264, distance: 17.6
click at [266, 283] on p "Mhm . And you have so many moving pieces with us because you're focused on the …" at bounding box center [427, 312] width 458 height 59
click at [397, 261] on p "Add competency" at bounding box center [417, 267] width 68 height 13
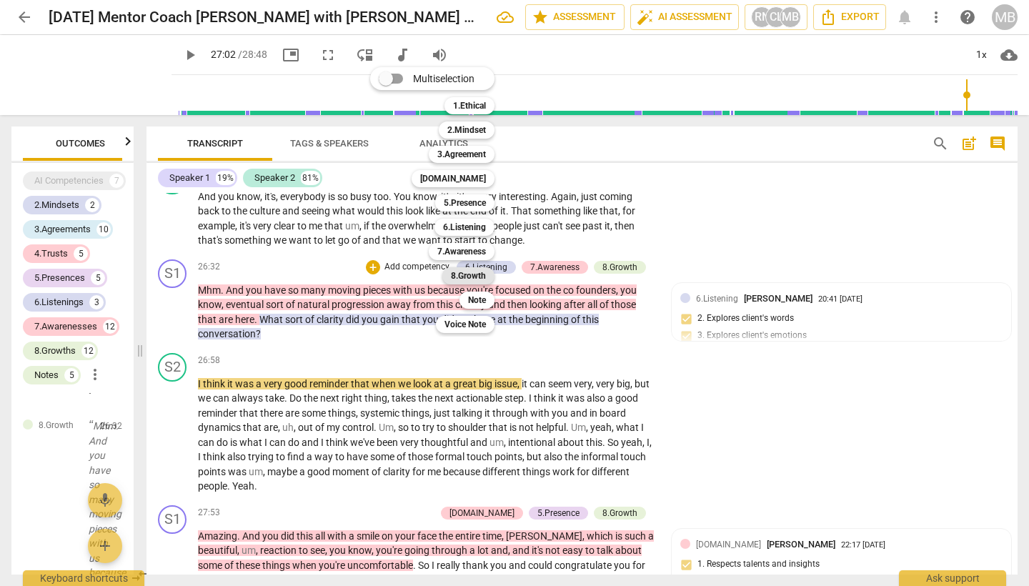
click at [470, 274] on b "8.Growth" at bounding box center [468, 275] width 35 height 17
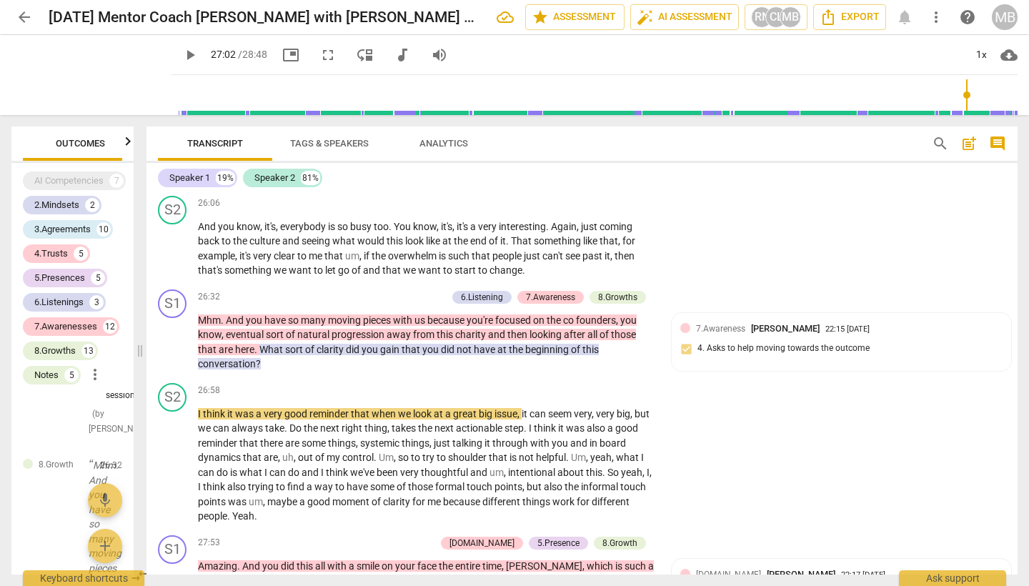
scroll to position [4560, 0]
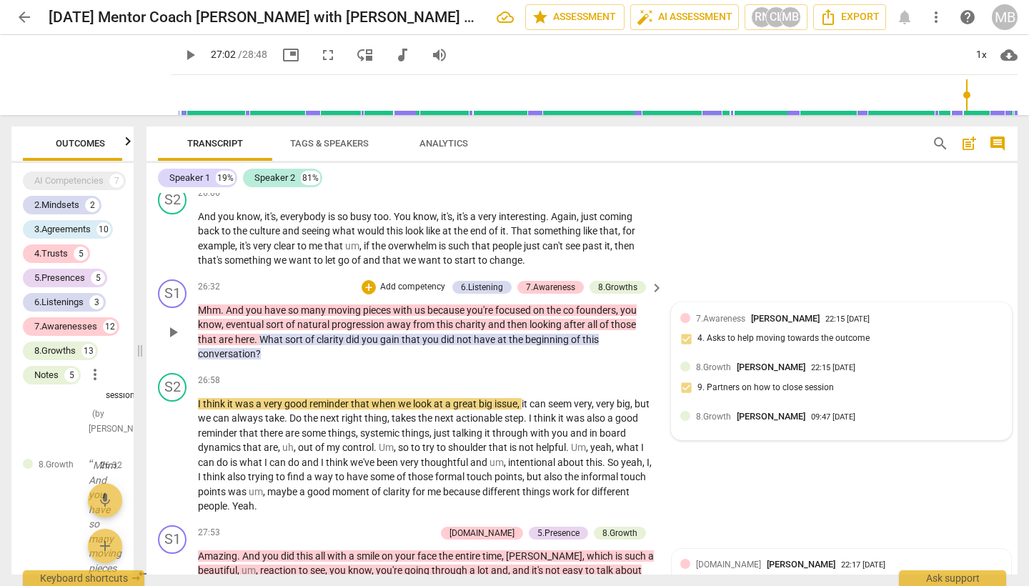
click at [737, 411] on span "[PERSON_NAME]" at bounding box center [771, 416] width 69 height 11
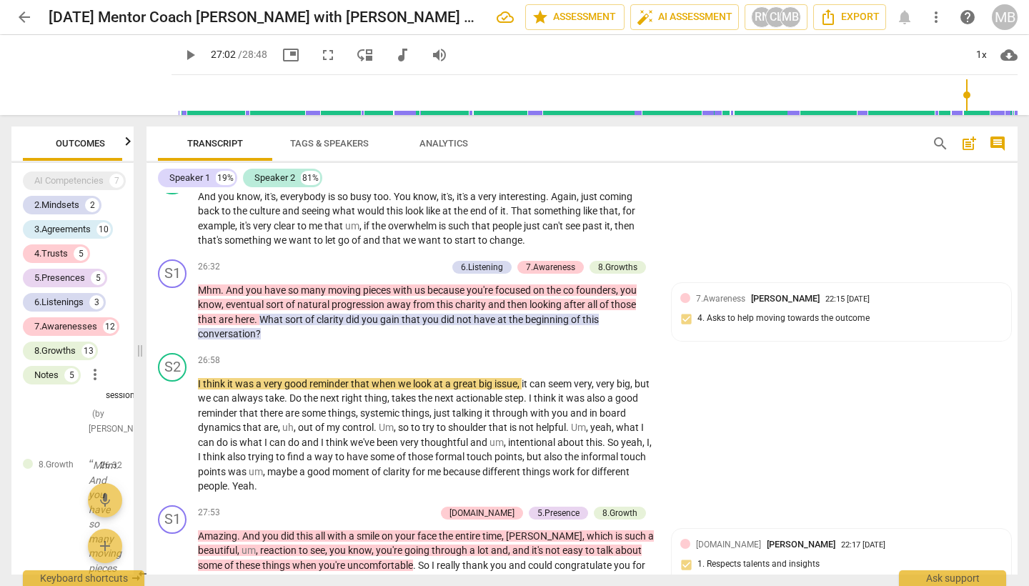
scroll to position [4590, 0]
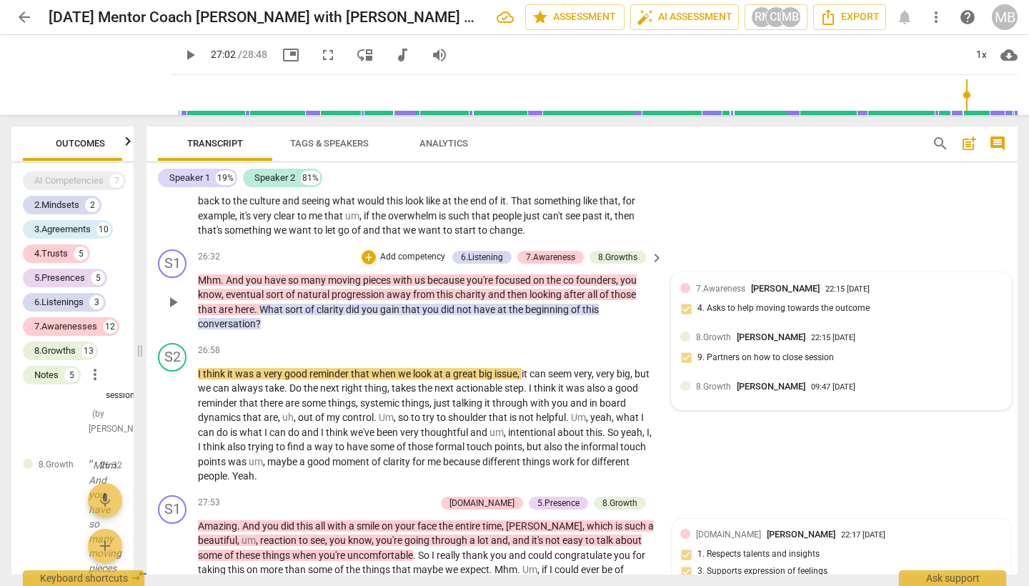
click at [737, 379] on div "8.Growth [PERSON_NAME]" at bounding box center [753, 386] width 115 height 14
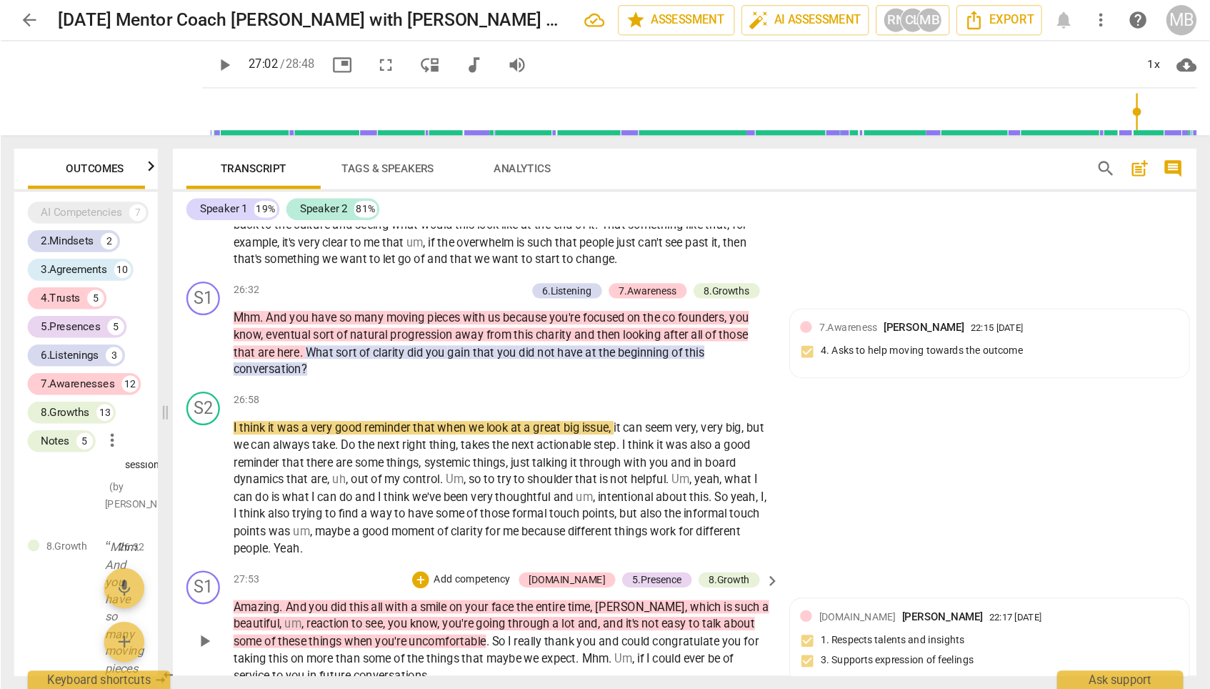
scroll to position [4600, 0]
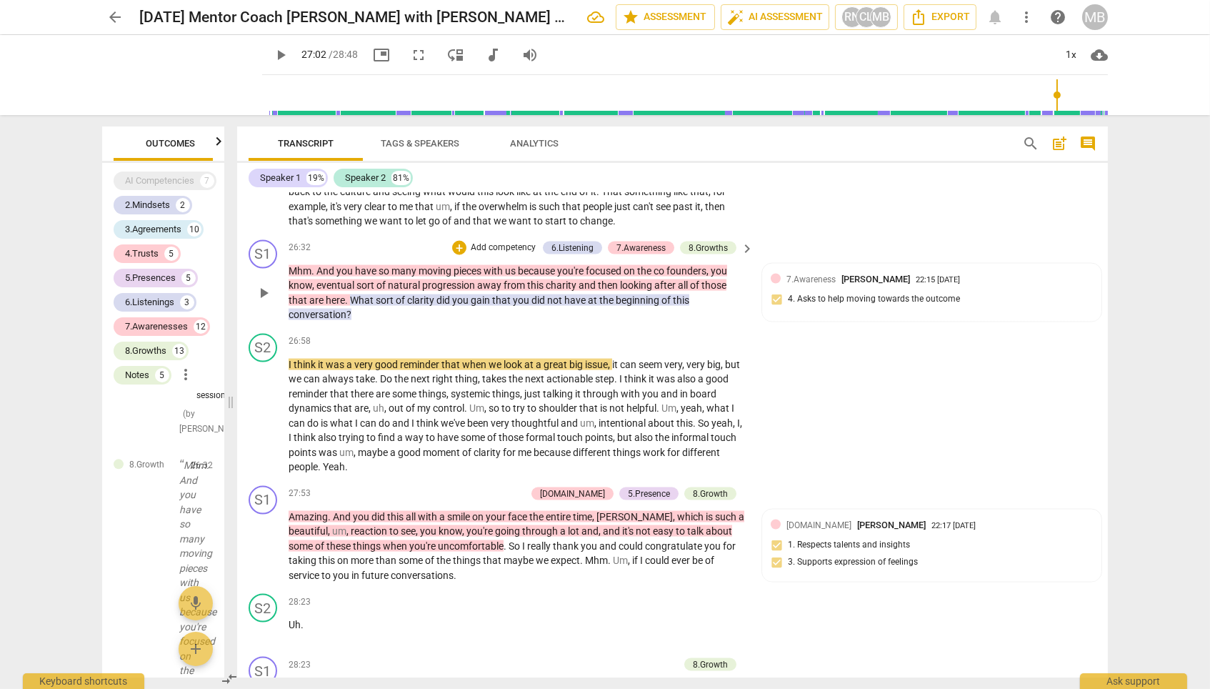
click at [492, 294] on span "gain" at bounding box center [481, 299] width 21 height 11
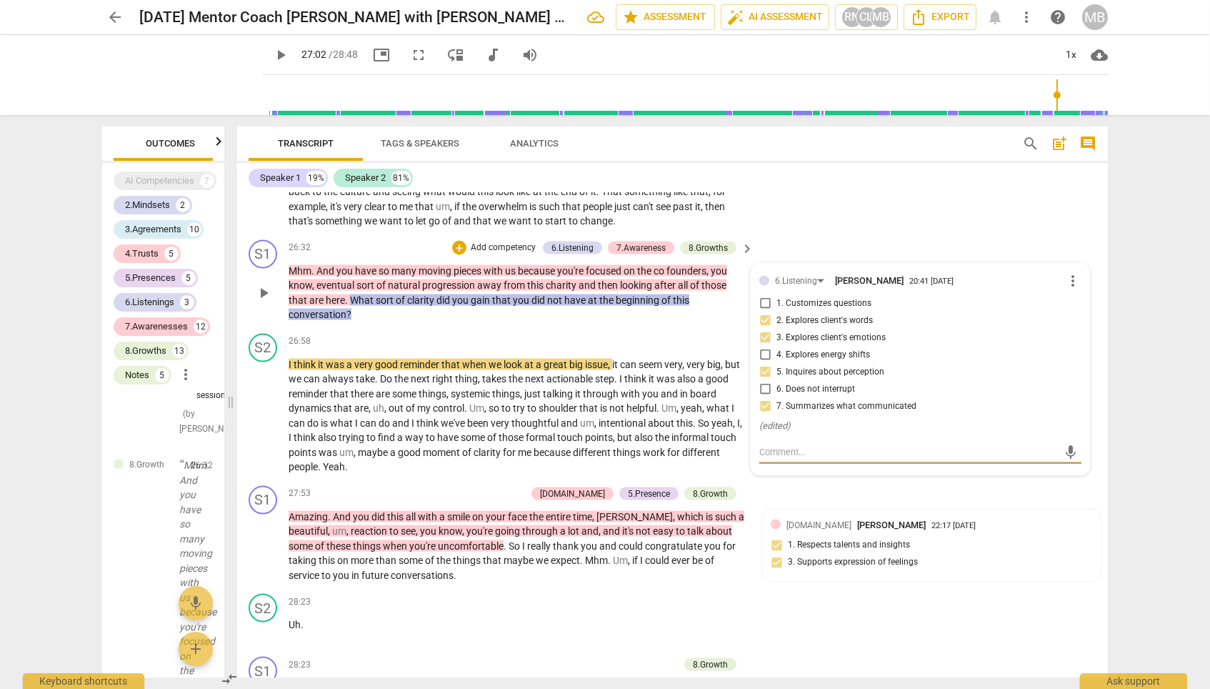
click at [667, 294] on span "of" at bounding box center [667, 299] width 11 height 11
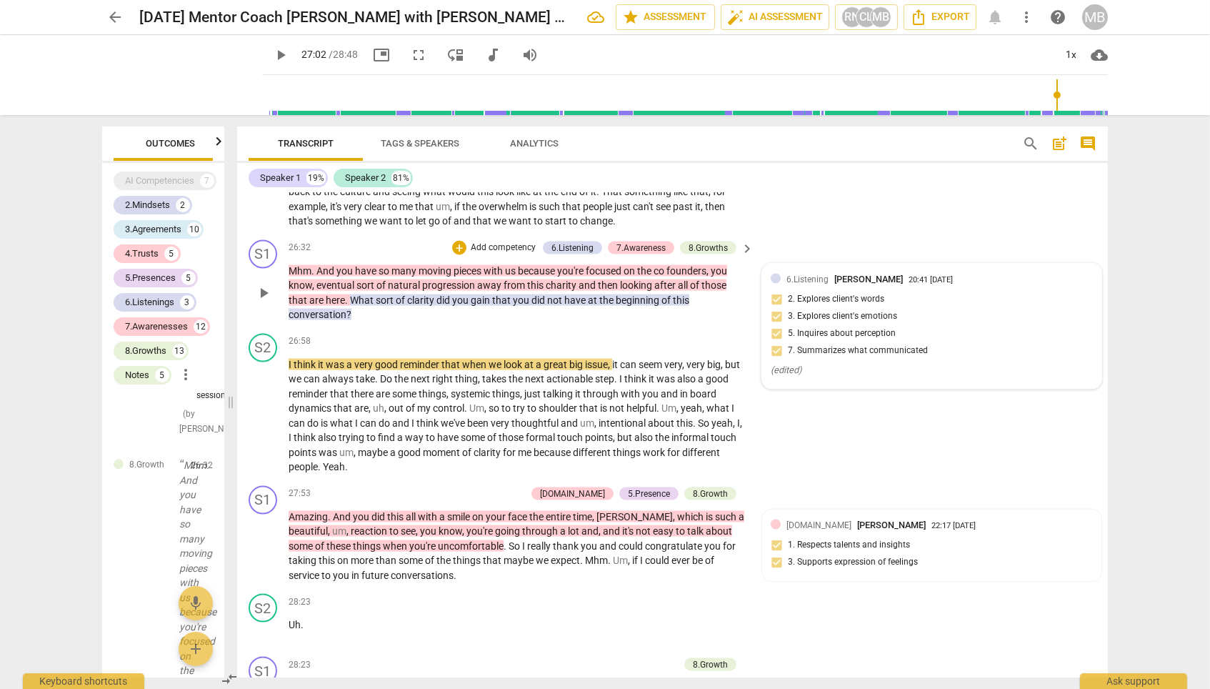
click at [808, 274] on span "6.Listening" at bounding box center [808, 279] width 42 height 10
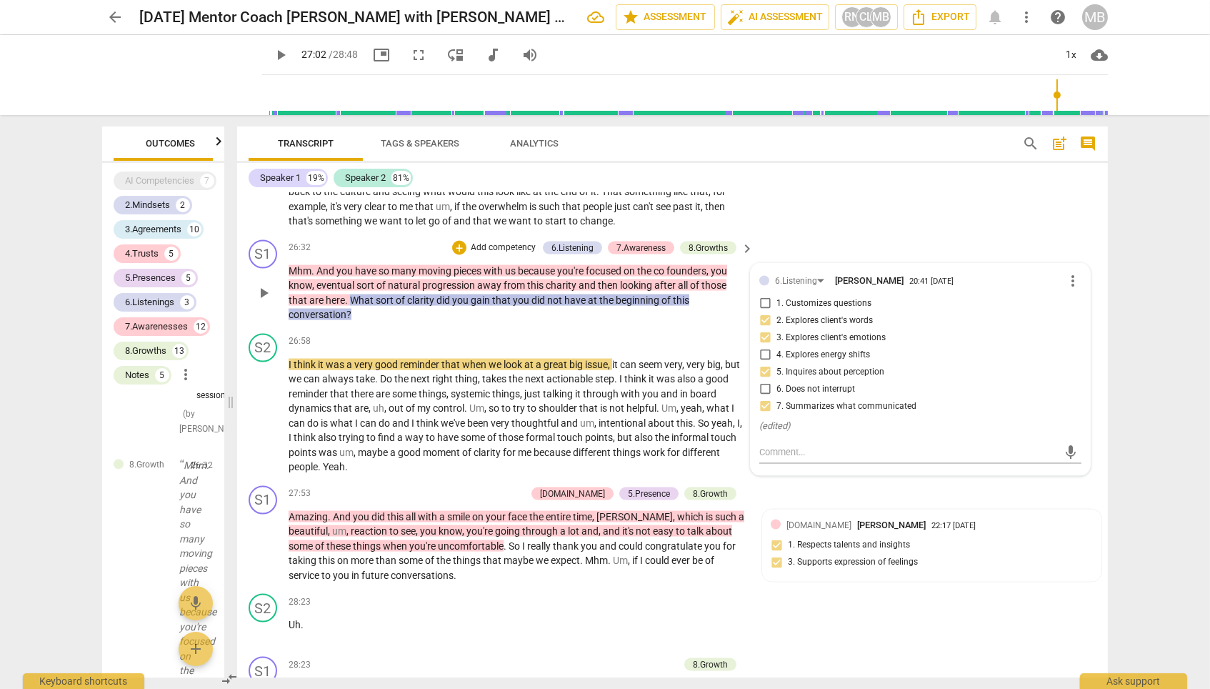
click at [602, 264] on p "Mhm . And you have so many moving pieces with us because you're focused on the …" at bounding box center [518, 293] width 458 height 59
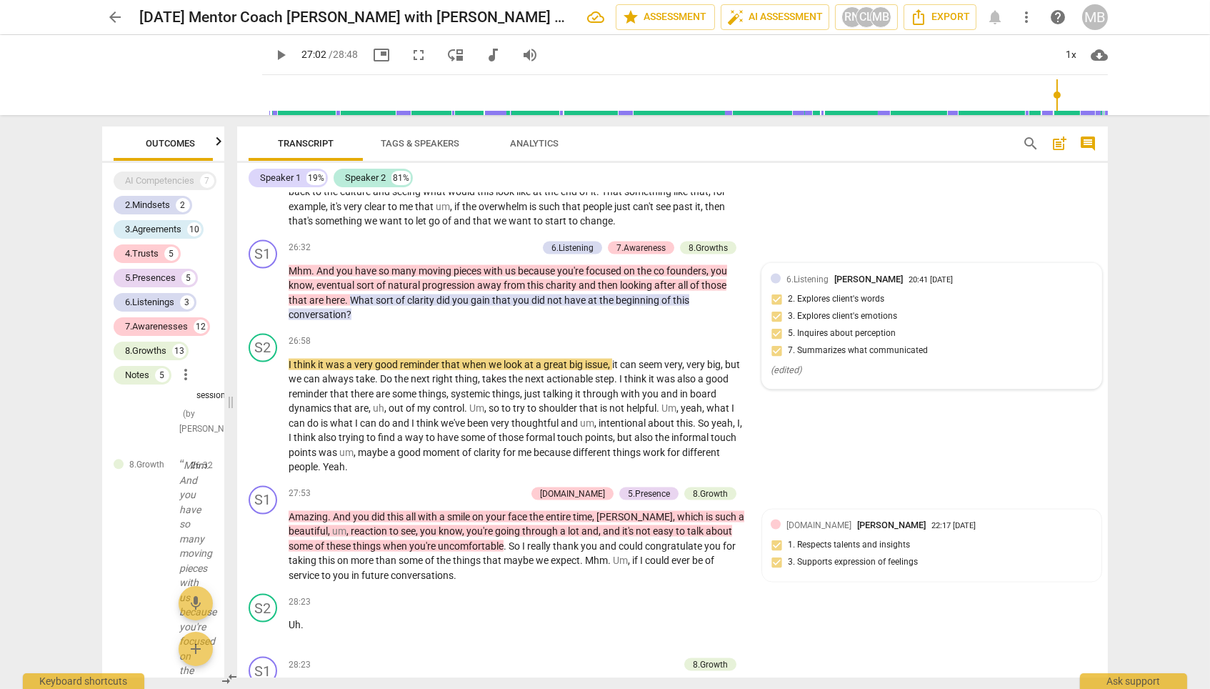
scroll to position [4566, 0]
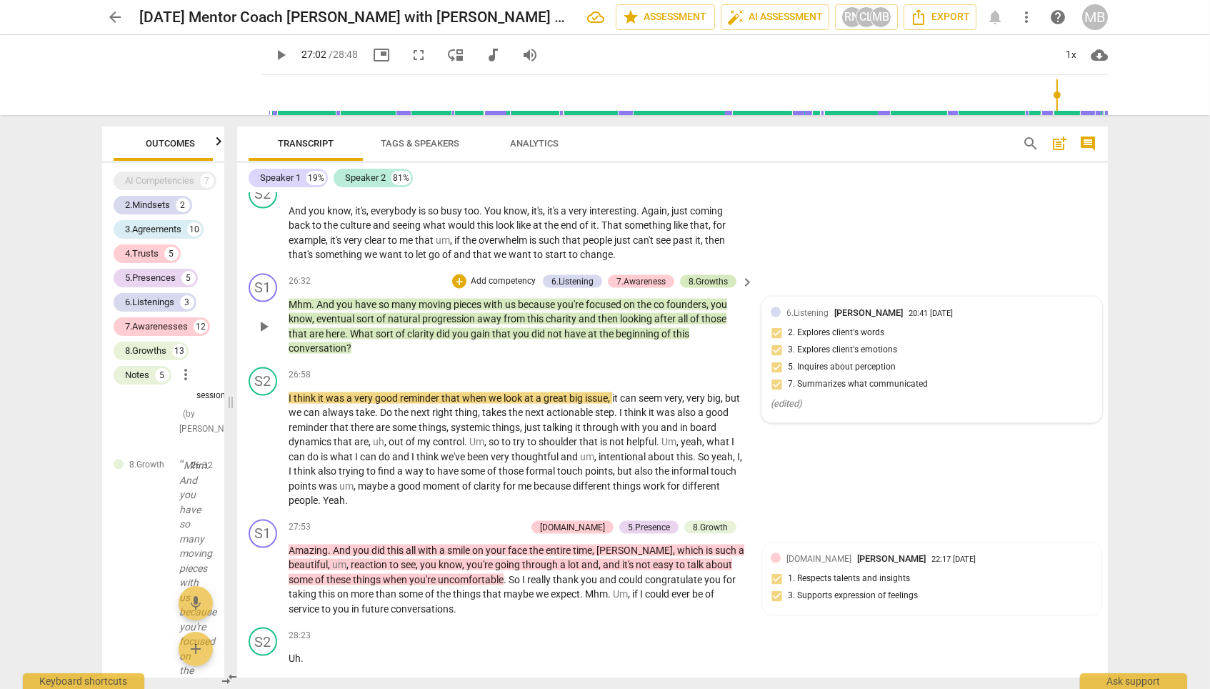
click at [701, 275] on div "8.Growths" at bounding box center [708, 281] width 39 height 13
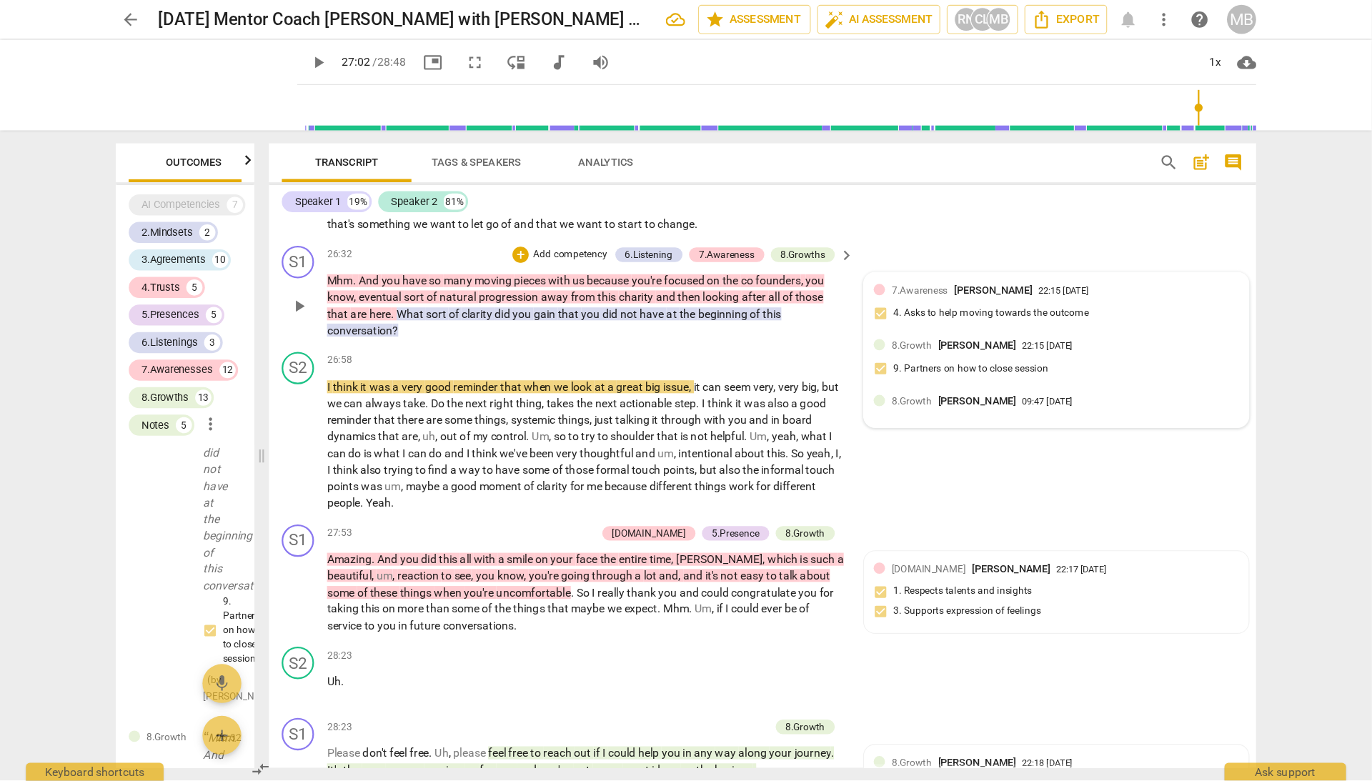
scroll to position [4622, 0]
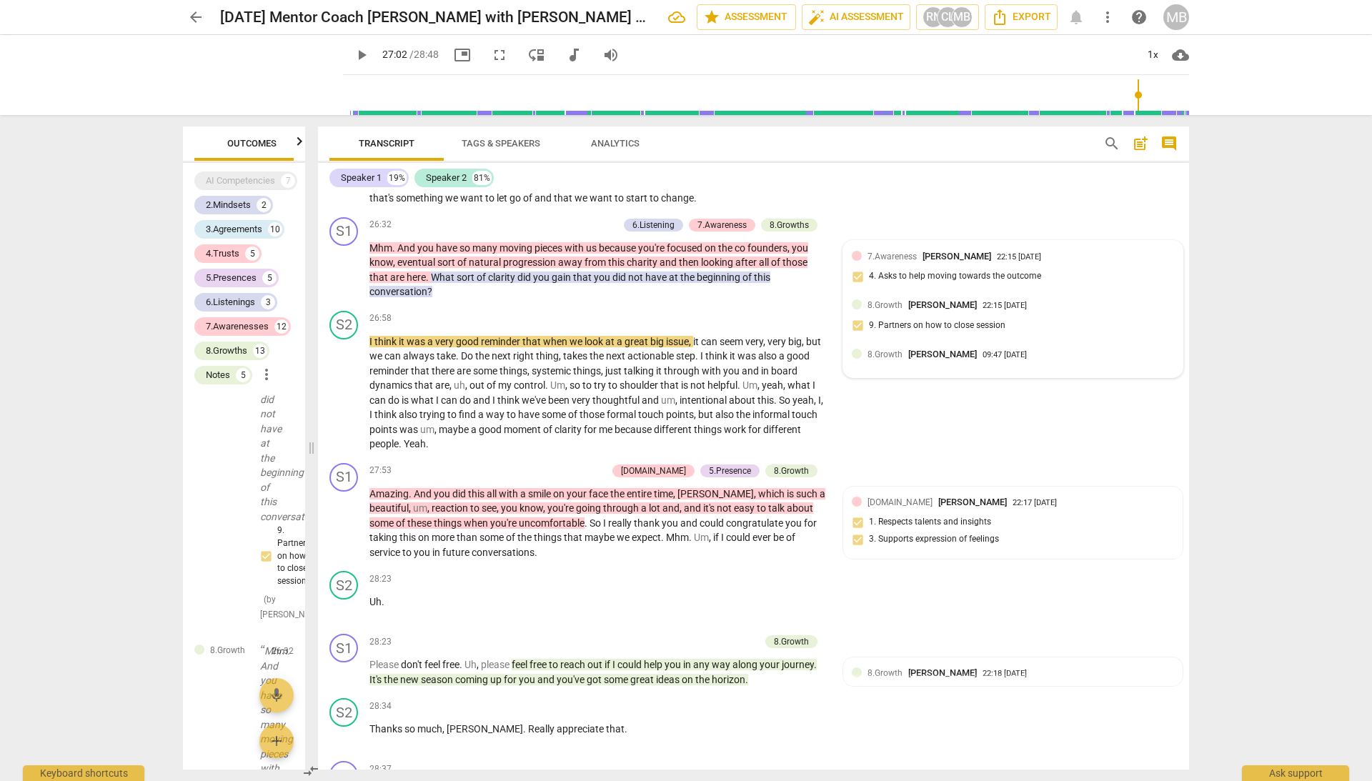
click at [893, 349] on span "8.Growth" at bounding box center [884, 354] width 35 height 10
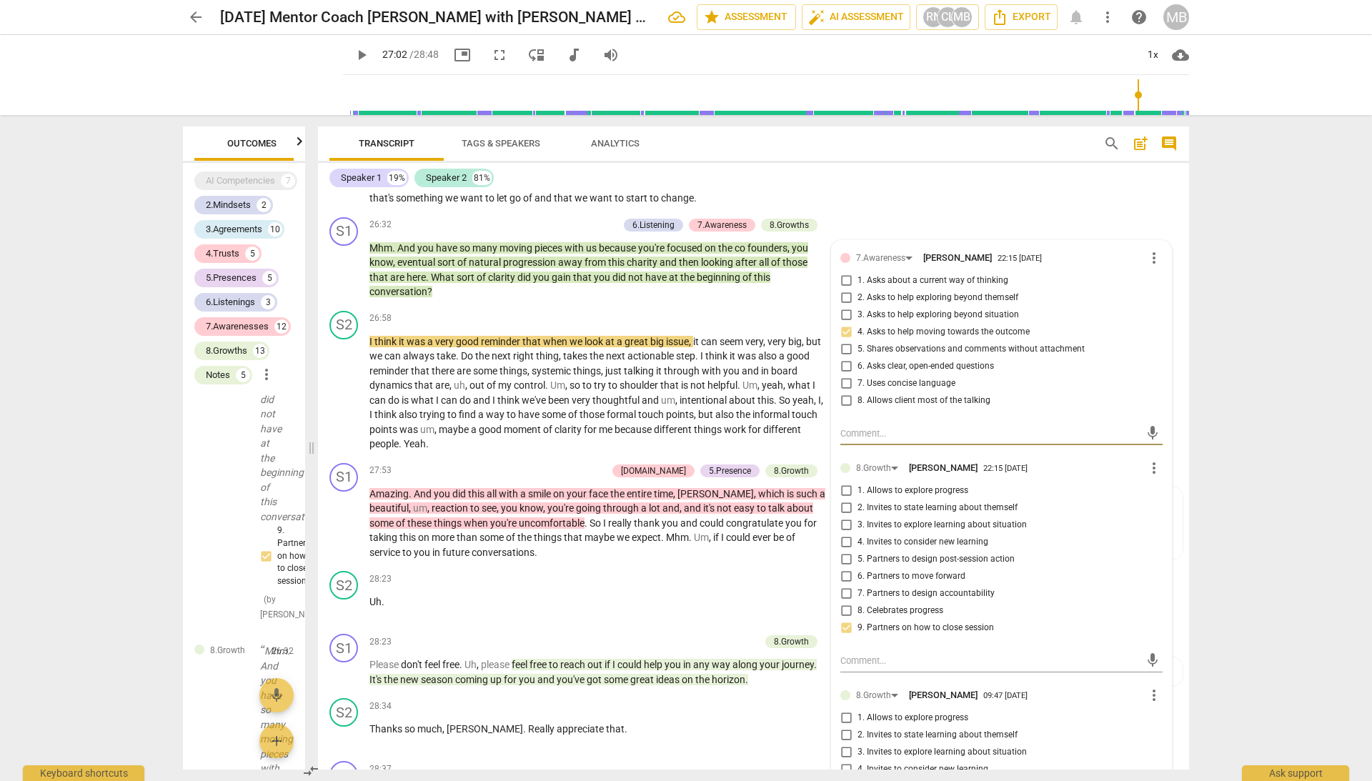
click at [845, 524] on input "2. Invites to state learning about themself" at bounding box center [846, 735] width 23 height 17
click at [842, 524] on input "1. Allows to explore progress" at bounding box center [846, 718] width 23 height 17
click at [845, 524] on input "3. Invites to explore learning about situation" at bounding box center [846, 752] width 23 height 17
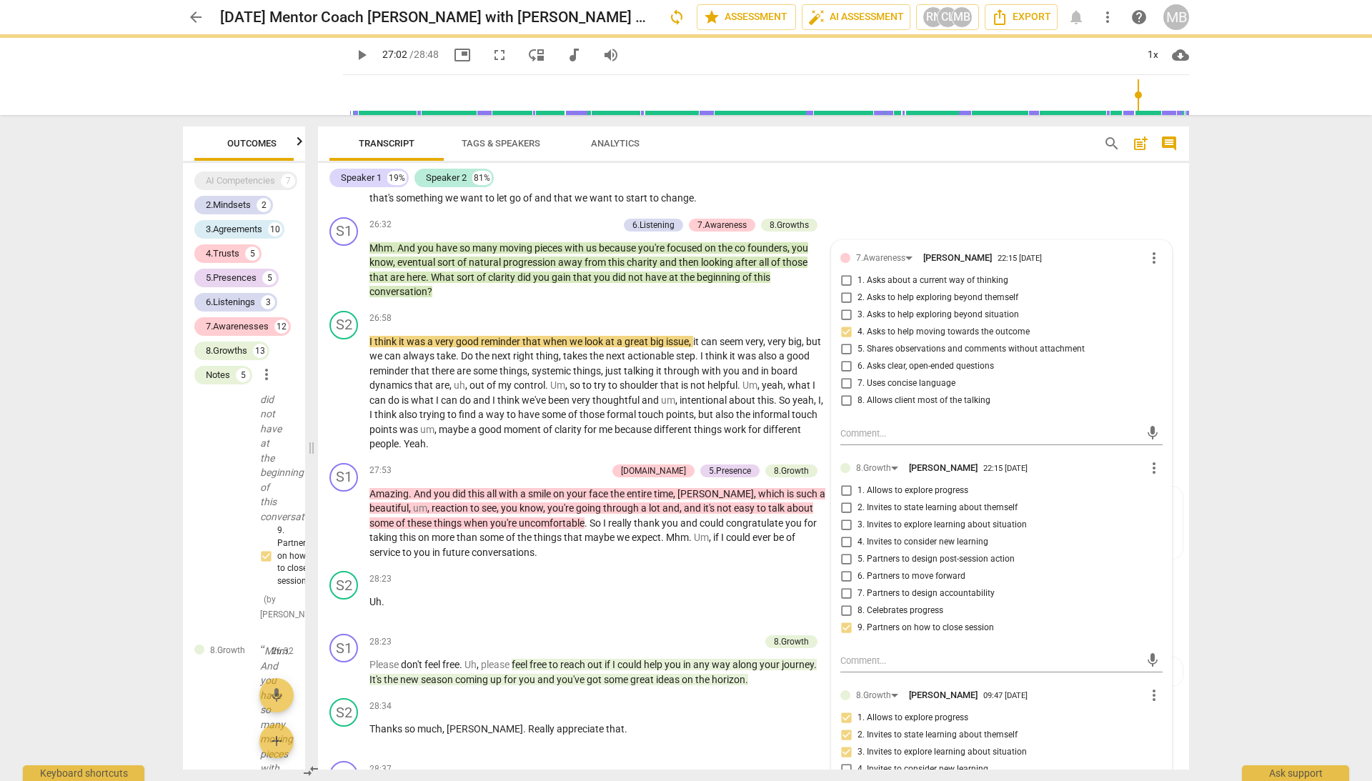
click at [847, 524] on input "2. Invites to state learning about themself" at bounding box center [846, 735] width 23 height 17
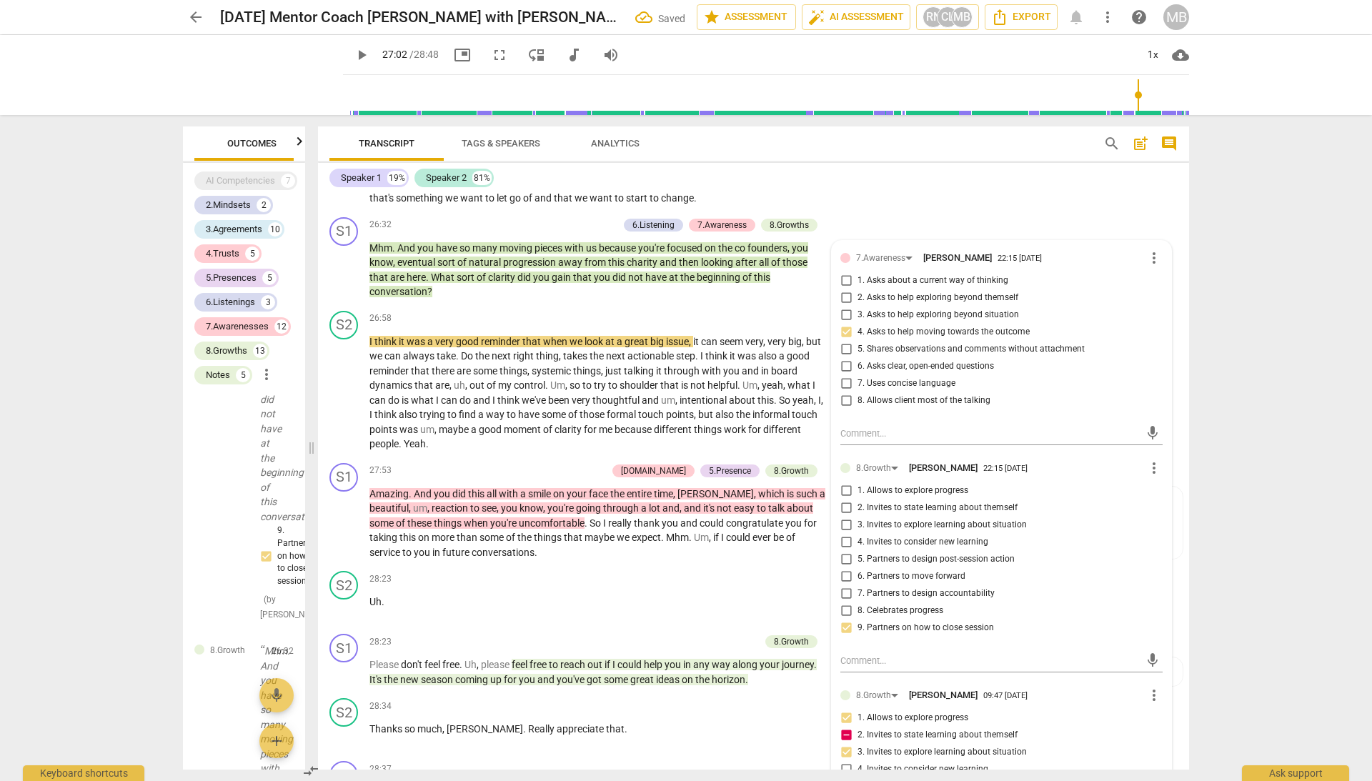
click at [847, 524] on input "2. Invites to state learning about themself" at bounding box center [846, 735] width 23 height 17
click at [845, 524] on input "2. Invites to state learning about themself" at bounding box center [846, 735] width 23 height 17
click at [843, 524] on input "4. Invites to consider new learning" at bounding box center [846, 769] width 23 height 17
click at [124, 352] on div "arrow_back [DATE] Mentor Coach [PERSON_NAME] with [PERSON_NAME] Meeting Recordi…" at bounding box center [686, 390] width 1372 height 781
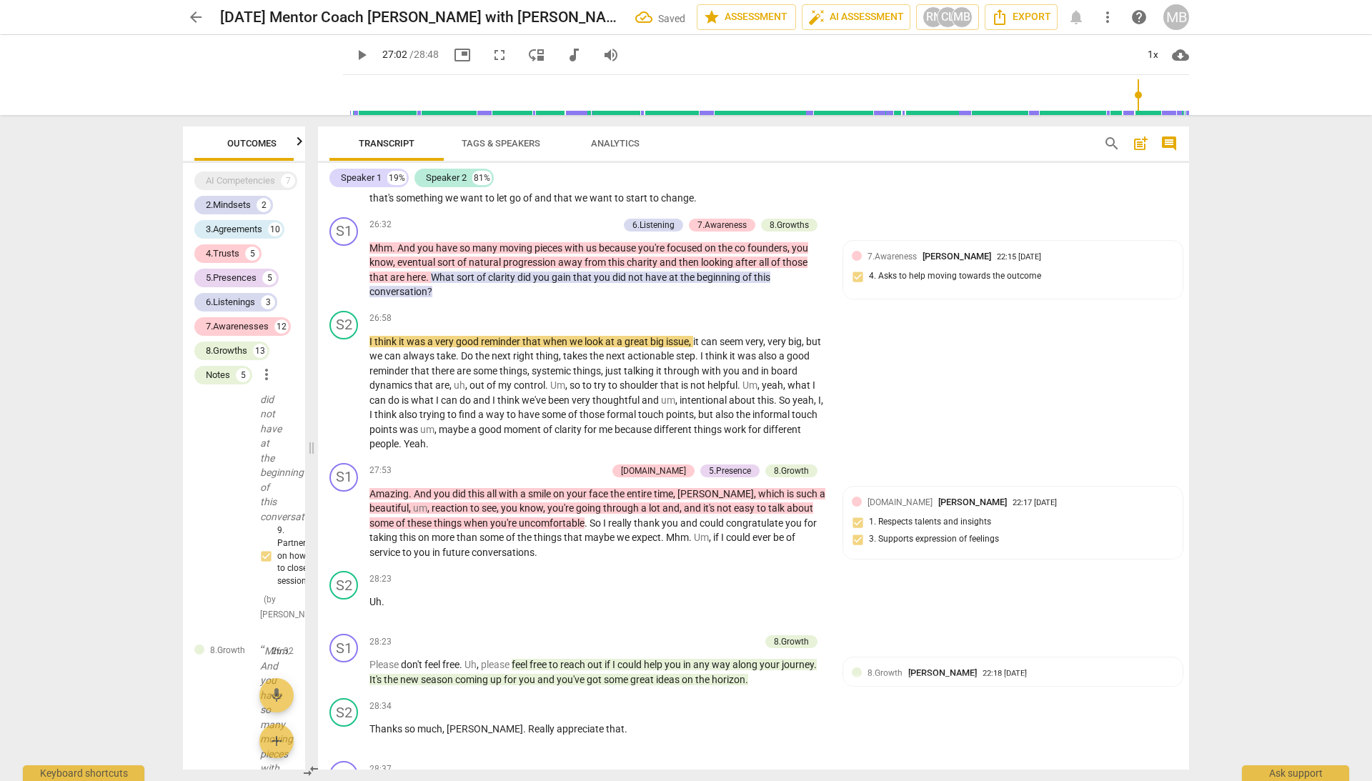
click at [353, 55] on span "play_arrow" at bounding box center [361, 54] width 17 height 17
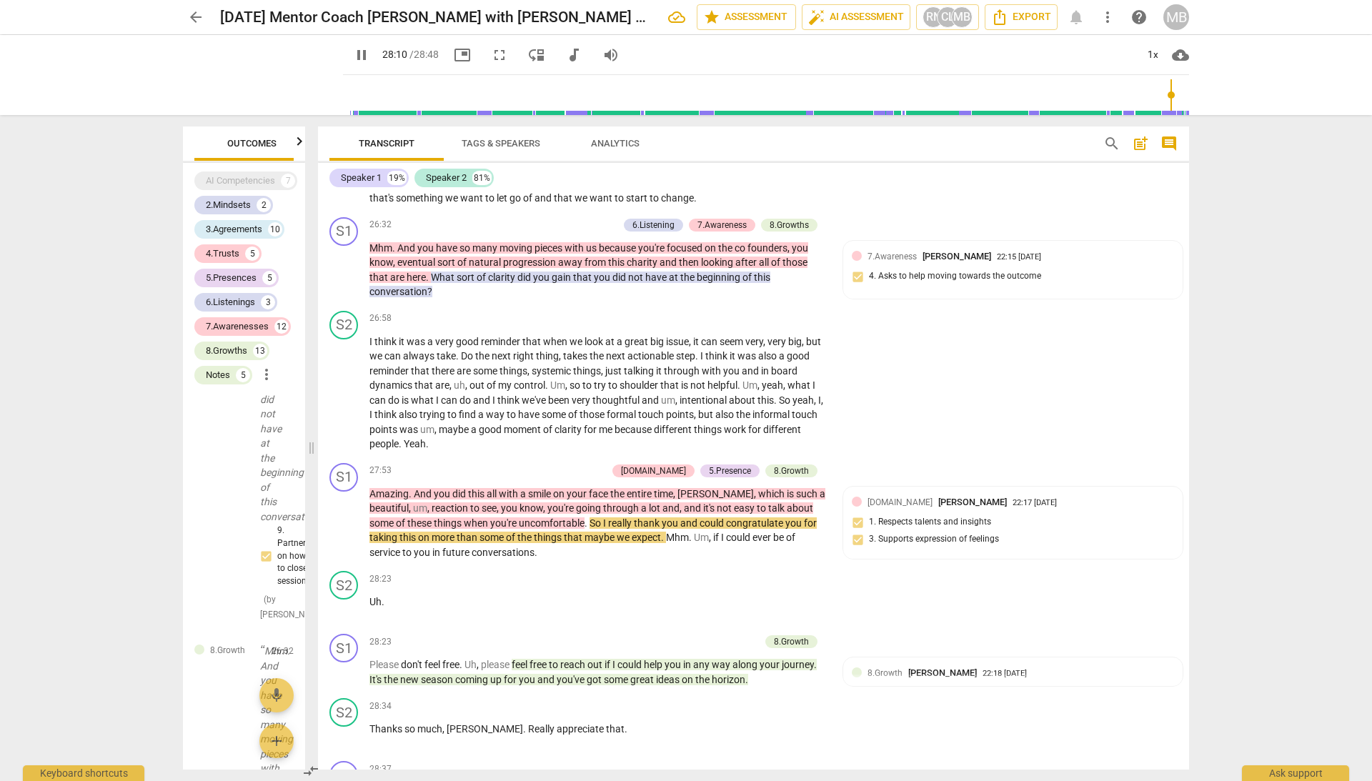
click at [353, 52] on span "pause" at bounding box center [361, 54] width 17 height 17
click at [353, 47] on span "play_arrow" at bounding box center [361, 54] width 17 height 17
